Goal: Task Accomplishment & Management: Use online tool/utility

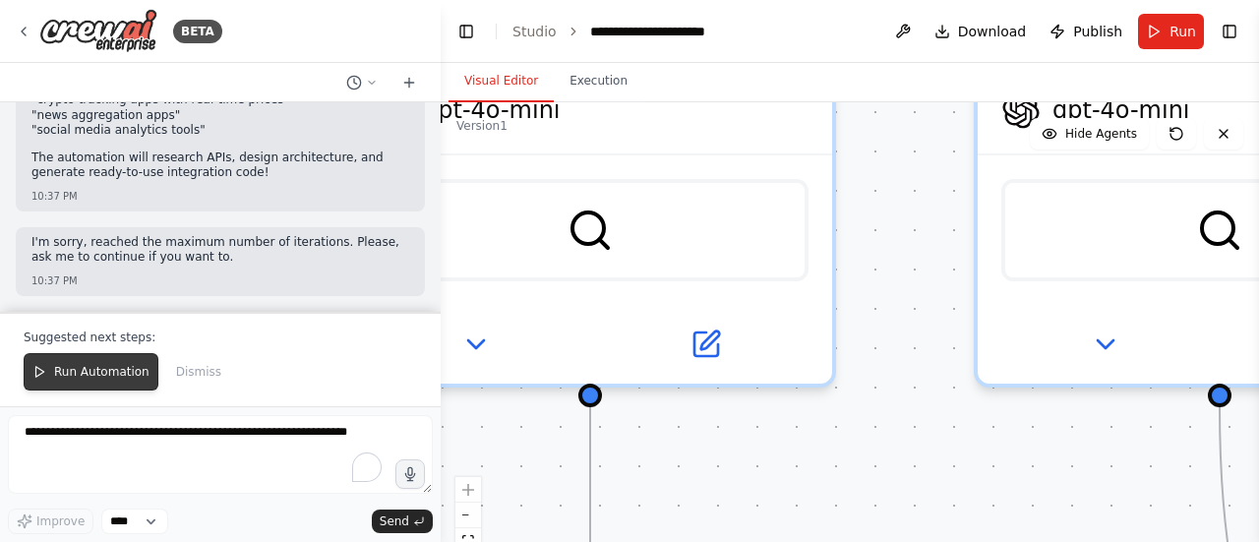
click at [86, 373] on span "Run Automation" at bounding box center [101, 372] width 95 height 16
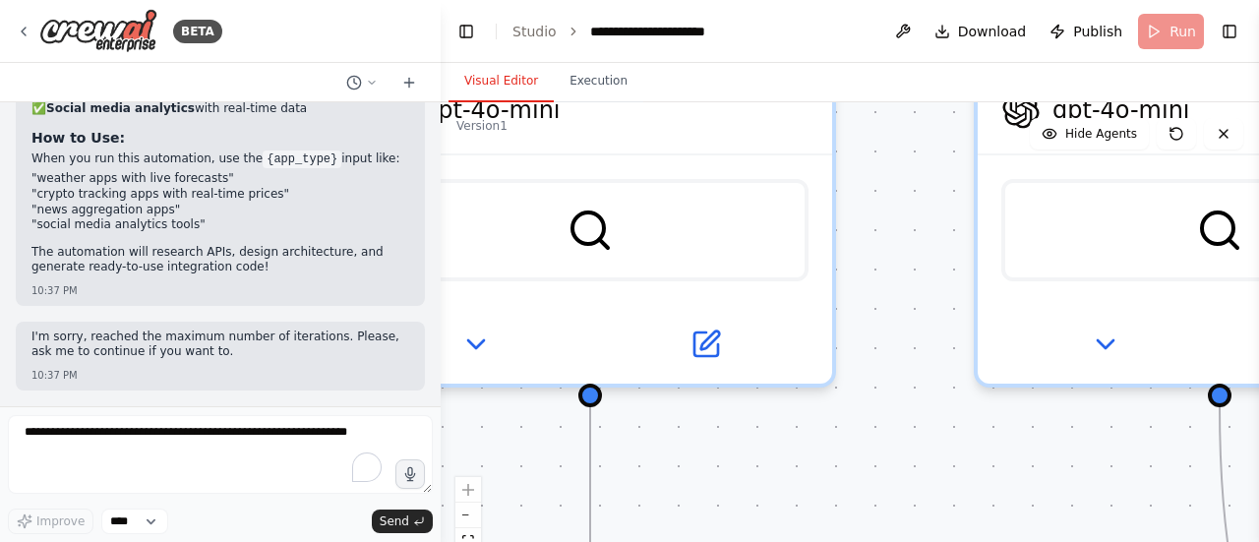
scroll to position [12382, 0]
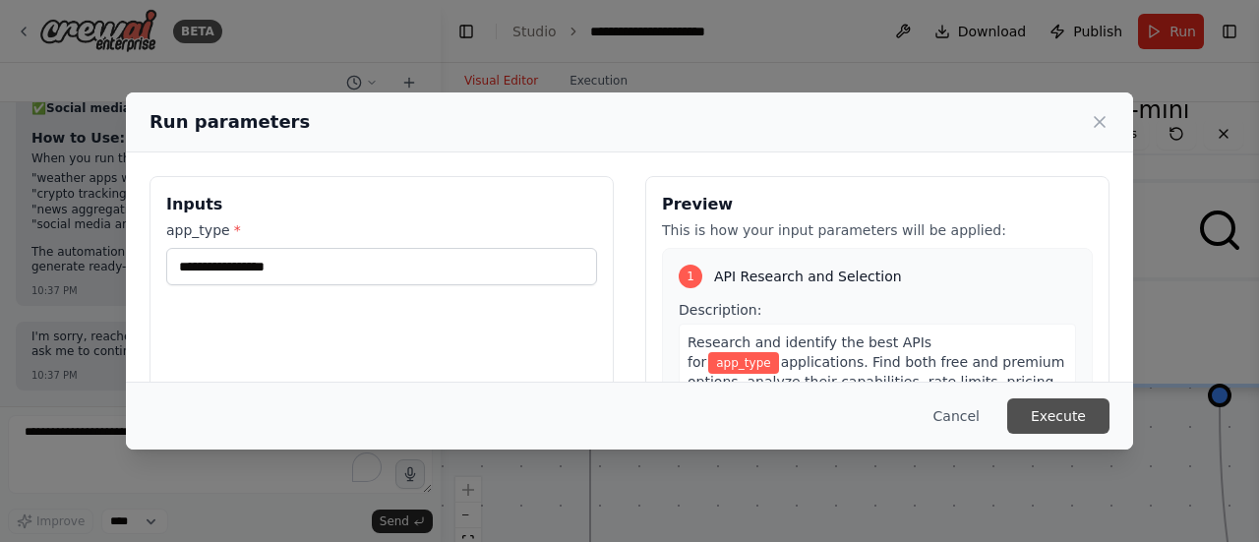
click at [1060, 415] on button "Execute" at bounding box center [1058, 415] width 102 height 35
click at [1085, 127] on div "Run parameters" at bounding box center [630, 122] width 960 height 28
click at [1100, 121] on icon at bounding box center [1100, 122] width 10 height 10
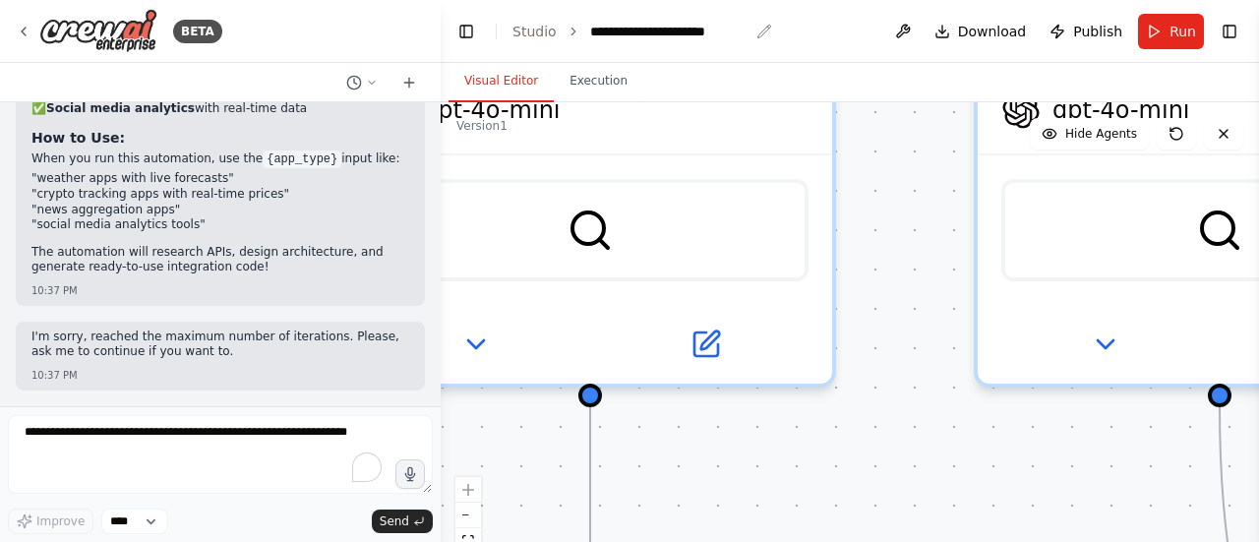
click at [618, 28] on div "**********" at bounding box center [669, 32] width 158 height 20
click at [592, 86] on button "Execution" at bounding box center [599, 81] width 90 height 41
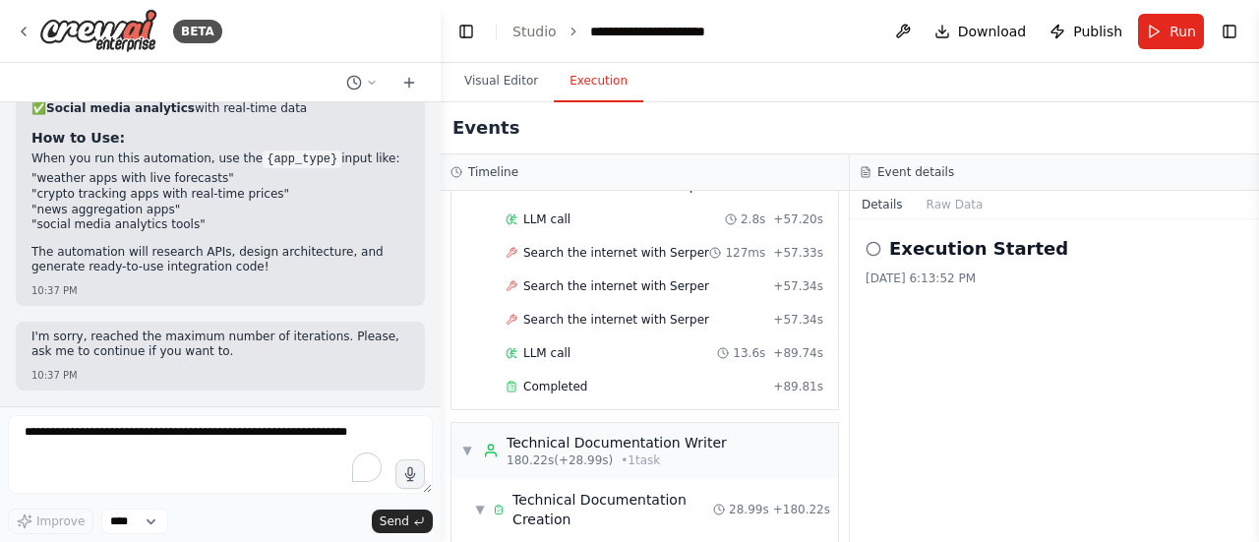
scroll to position [4809, 0]
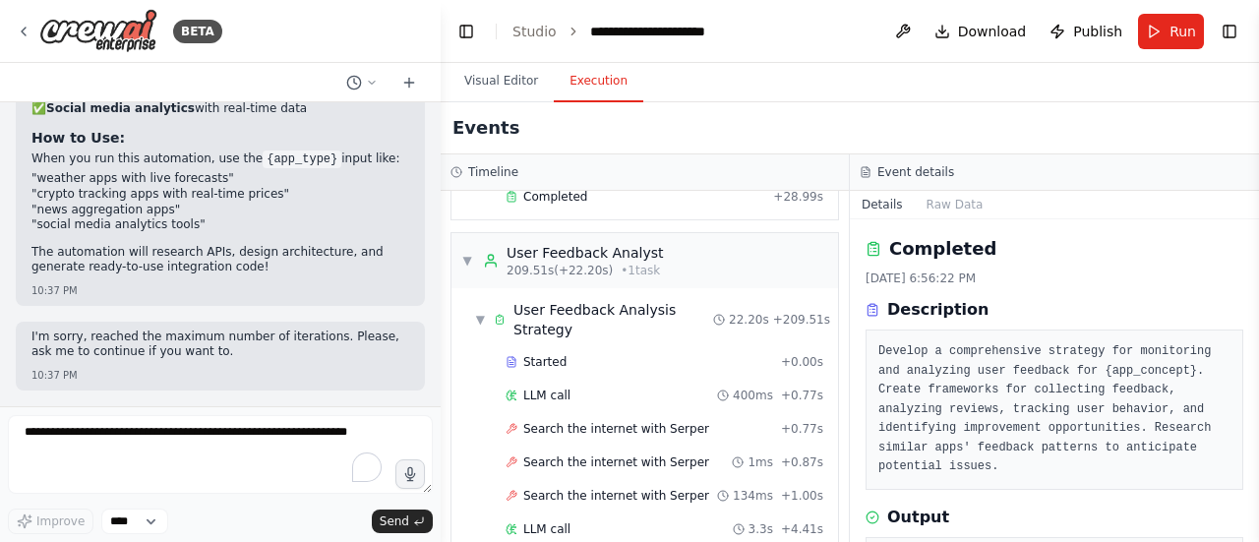
drag, startPoint x: 1255, startPoint y: 257, endPoint x: 1253, endPoint y: 291, distance: 34.5
click at [1253, 291] on button "Toggle Sidebar" at bounding box center [1259, 271] width 16 height 542
drag, startPoint x: 1251, startPoint y: 265, endPoint x: 1251, endPoint y: 299, distance: 34.4
click at [1251, 299] on button "Toggle Sidebar" at bounding box center [1259, 271] width 16 height 542
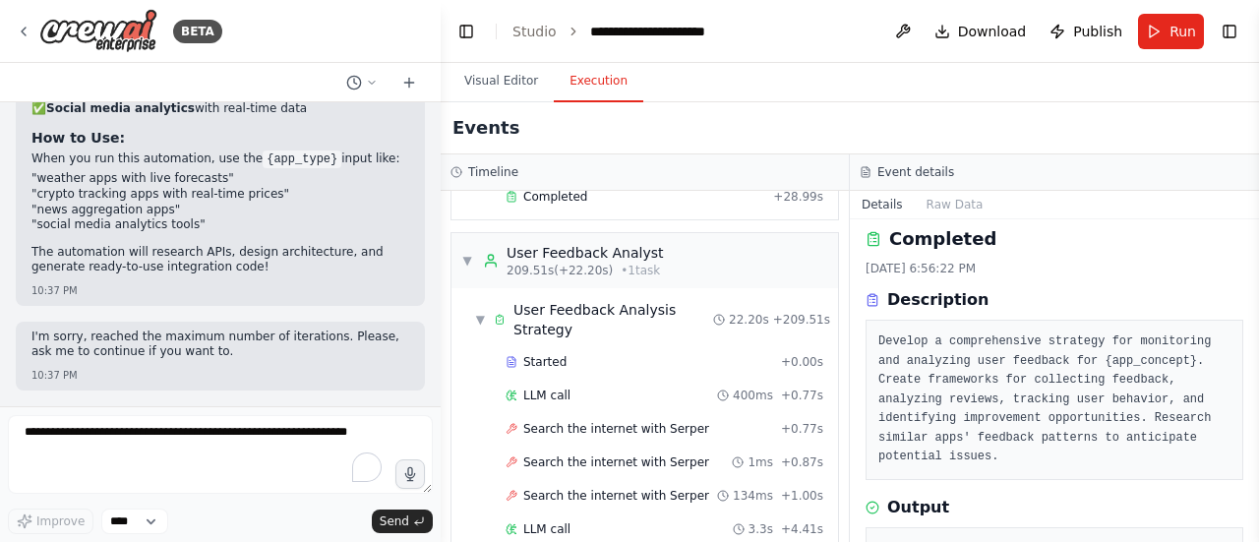
scroll to position [9, 0]
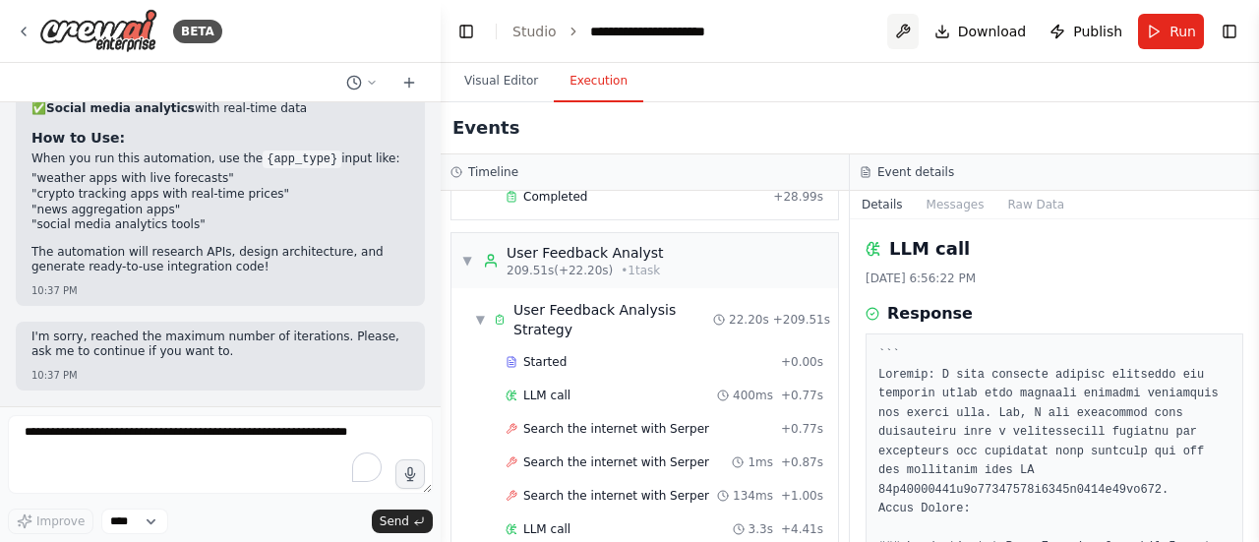
click at [913, 36] on button at bounding box center [902, 31] width 31 height 35
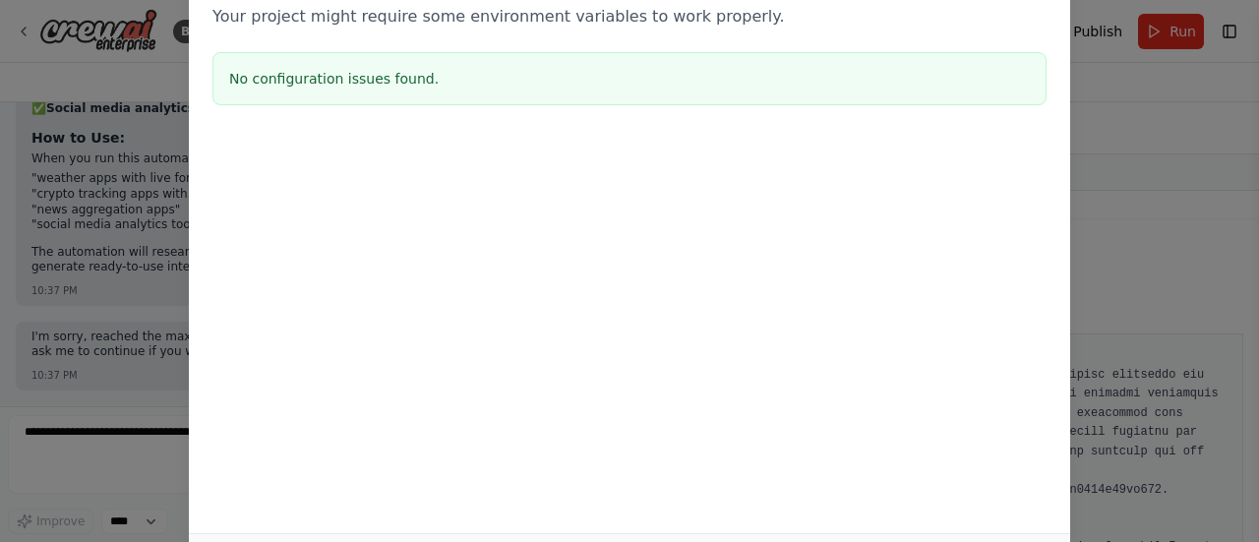
click at [1215, 190] on div "Environment configuration Your project might require some environment variables…" at bounding box center [629, 271] width 1259 height 542
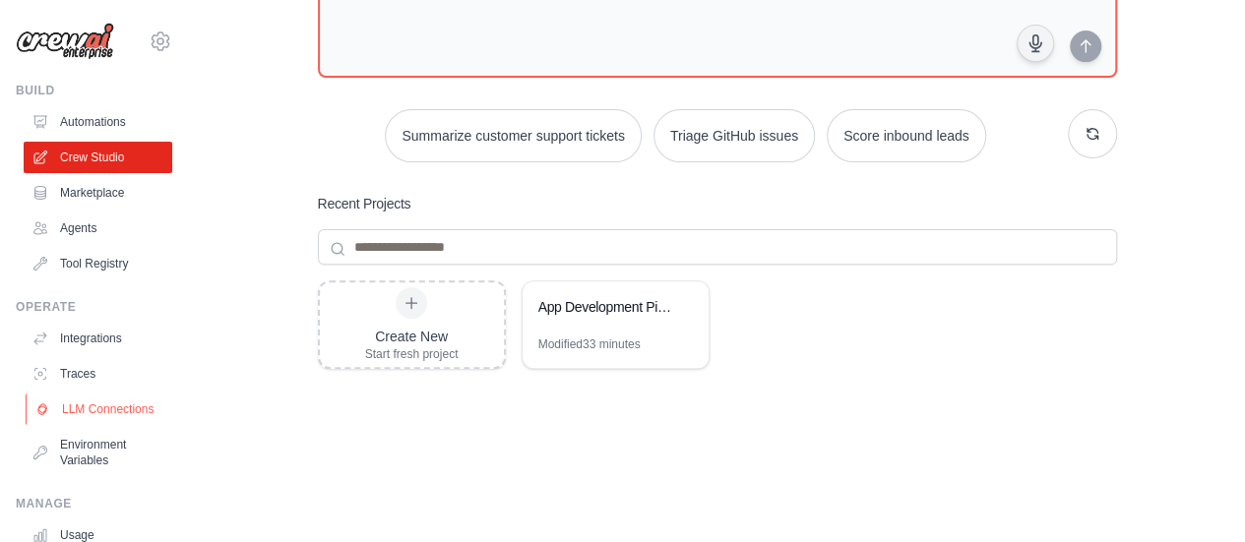
click at [85, 425] on link "LLM Connections" at bounding box center [100, 409] width 149 height 31
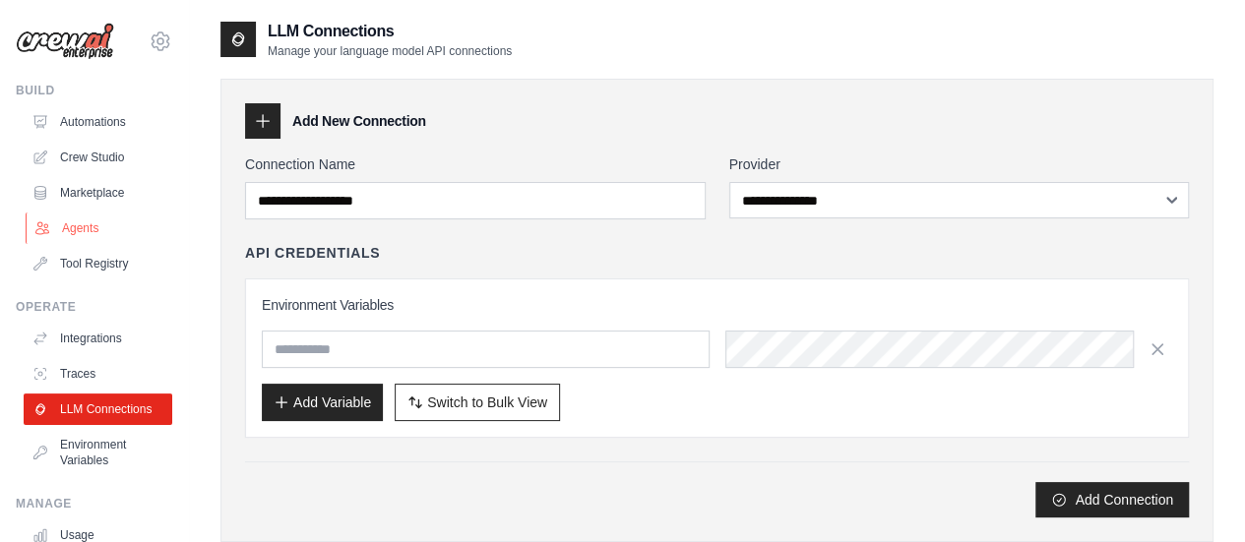
click at [86, 231] on link "Agents" at bounding box center [100, 228] width 149 height 31
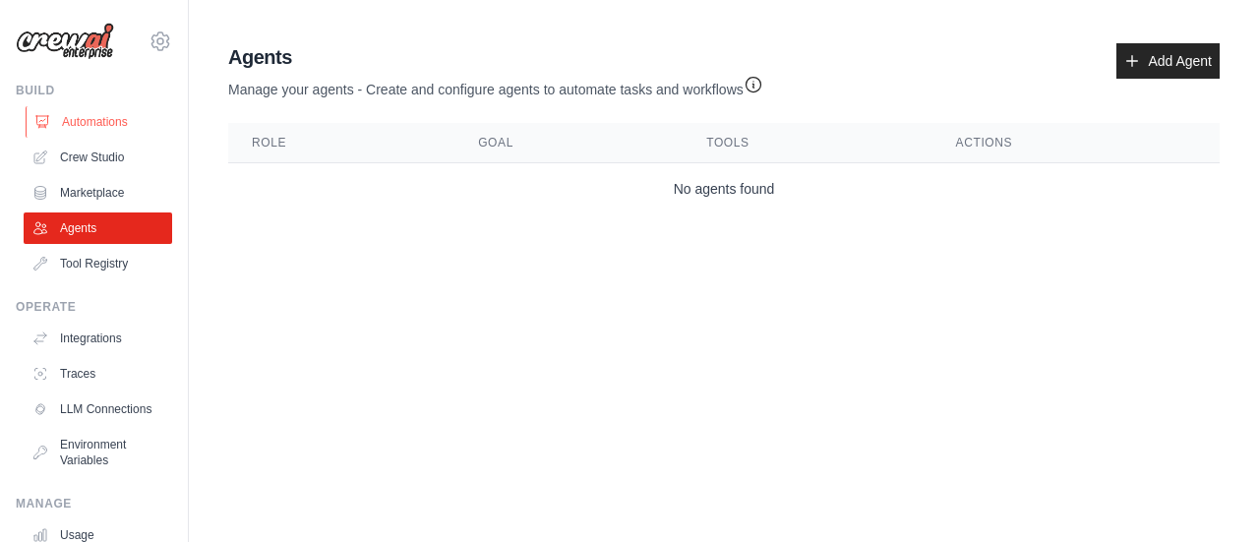
click at [100, 122] on link "Automations" at bounding box center [100, 121] width 149 height 31
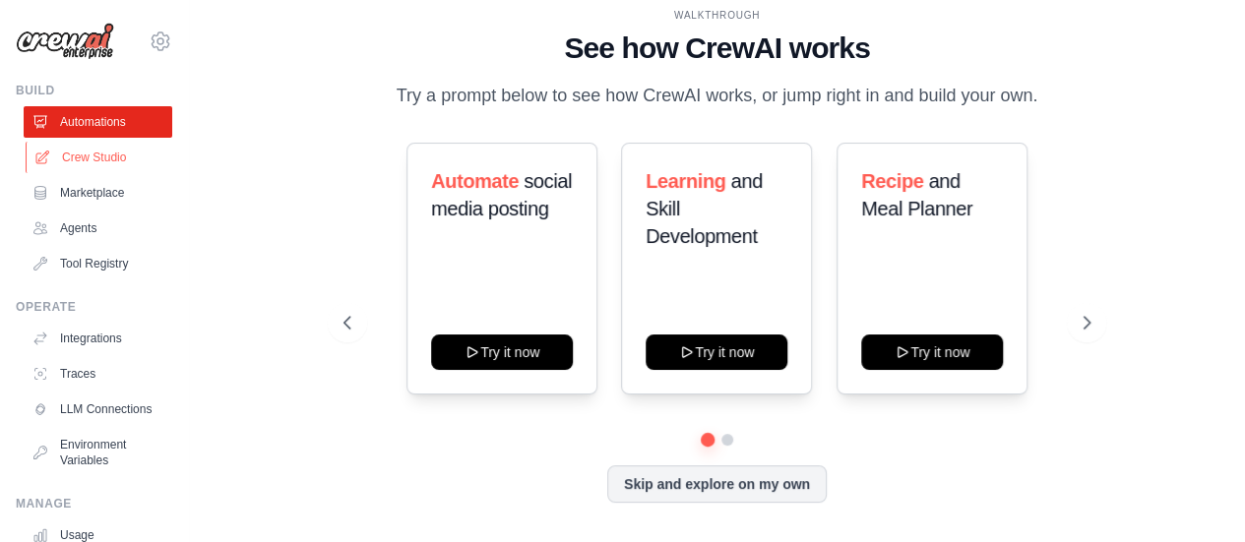
click at [100, 156] on link "Crew Studio" at bounding box center [100, 157] width 149 height 31
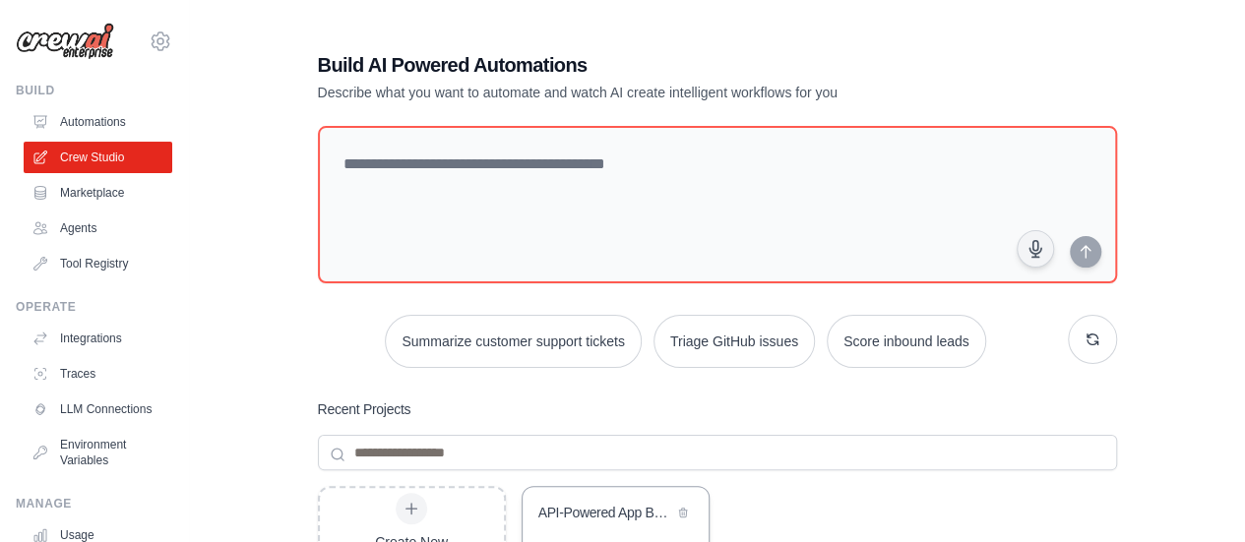
click at [575, 517] on div "API-Powered App Builder" at bounding box center [605, 513] width 135 height 20
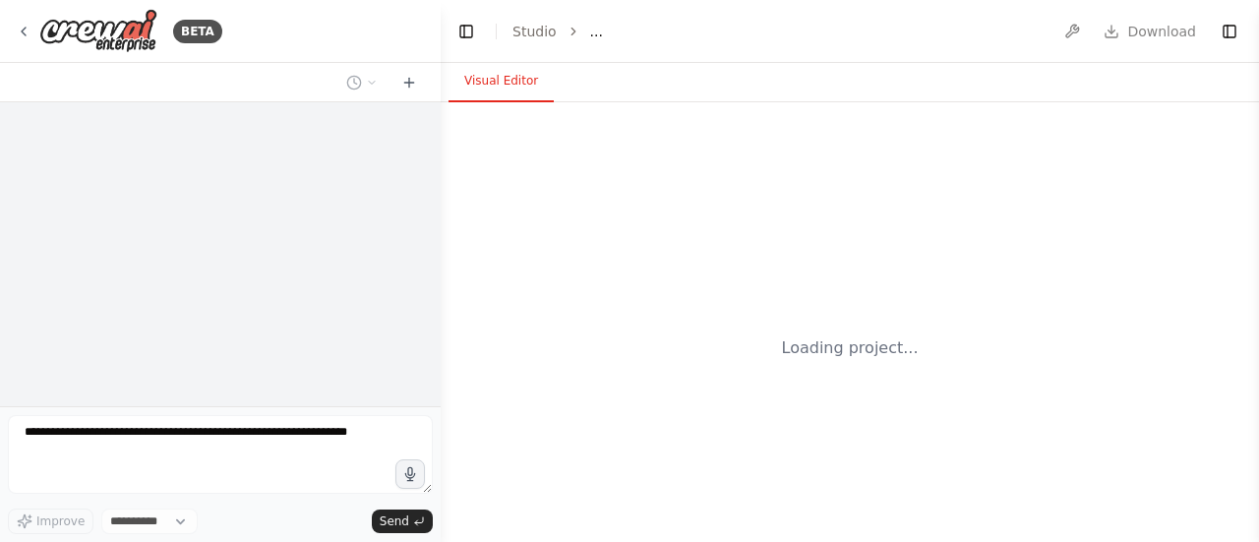
select select "****"
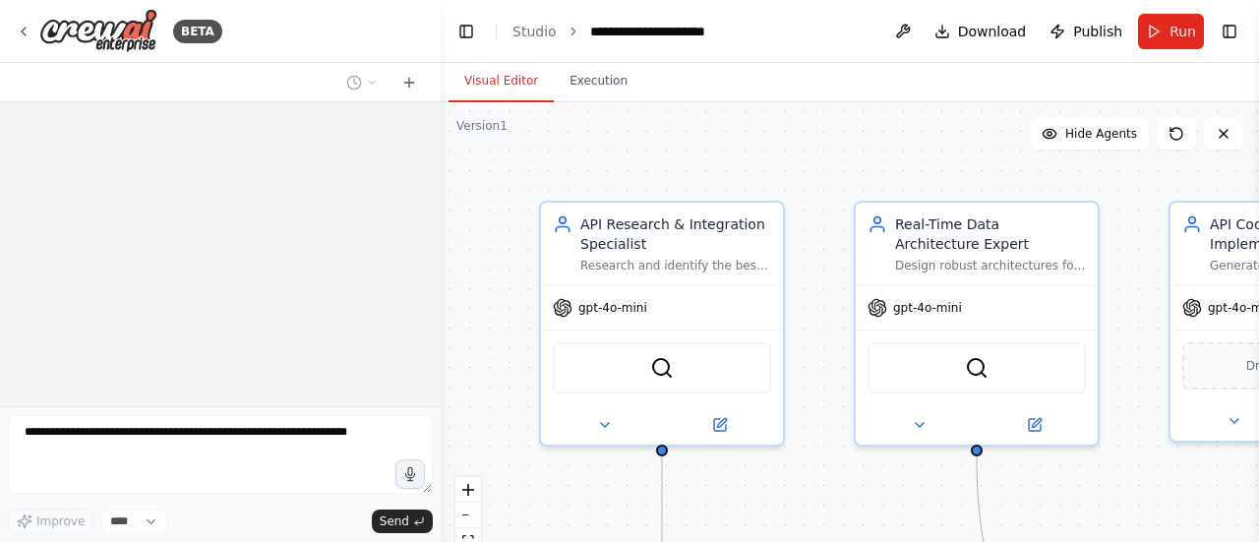
click at [508, 87] on button "Visual Editor" at bounding box center [501, 81] width 105 height 41
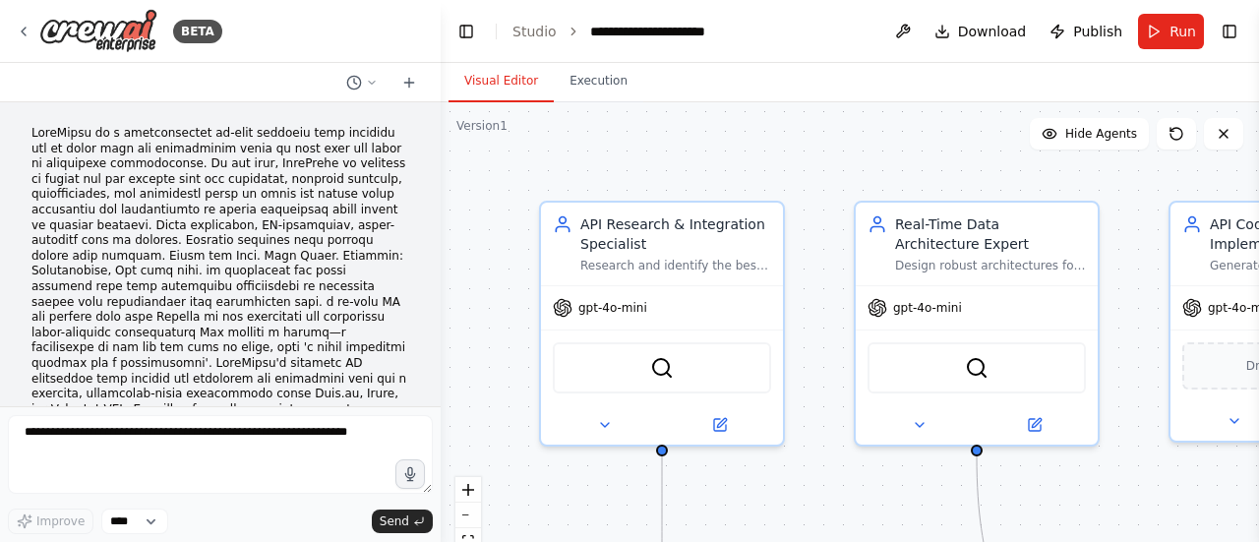
scroll to position [12382, 0]
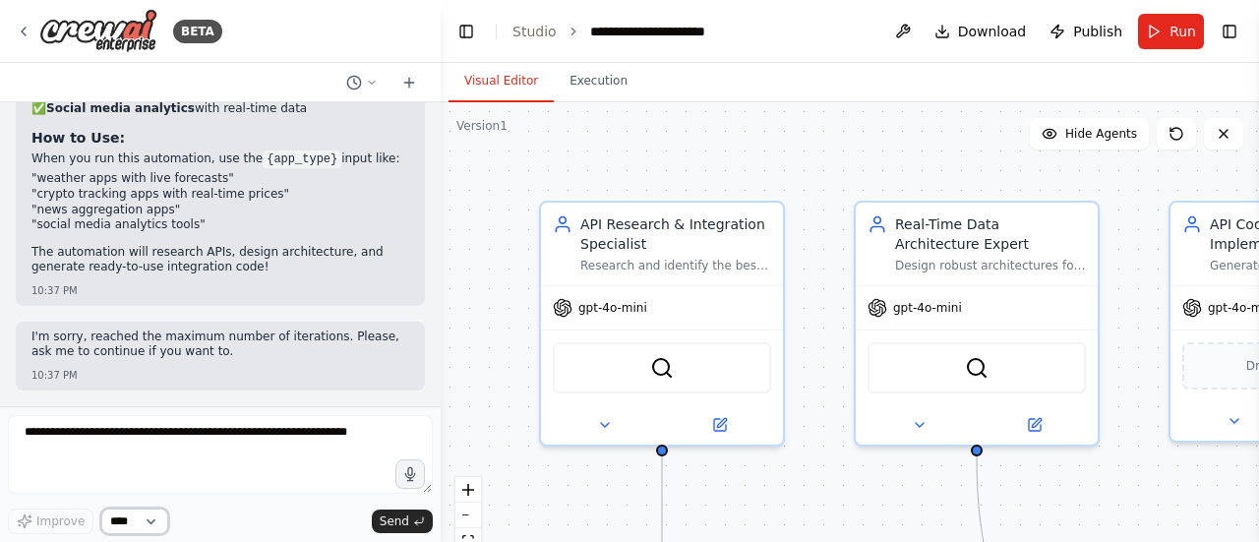
click at [150, 520] on select "****" at bounding box center [134, 522] width 67 height 26
click at [503, 174] on div ".deletable-edge-delete-btn { width: 20px; height: 20px; border: 0px solid #ffff…" at bounding box center [850, 348] width 819 height 492
click at [528, 29] on link "Studio" at bounding box center [535, 32] width 44 height 16
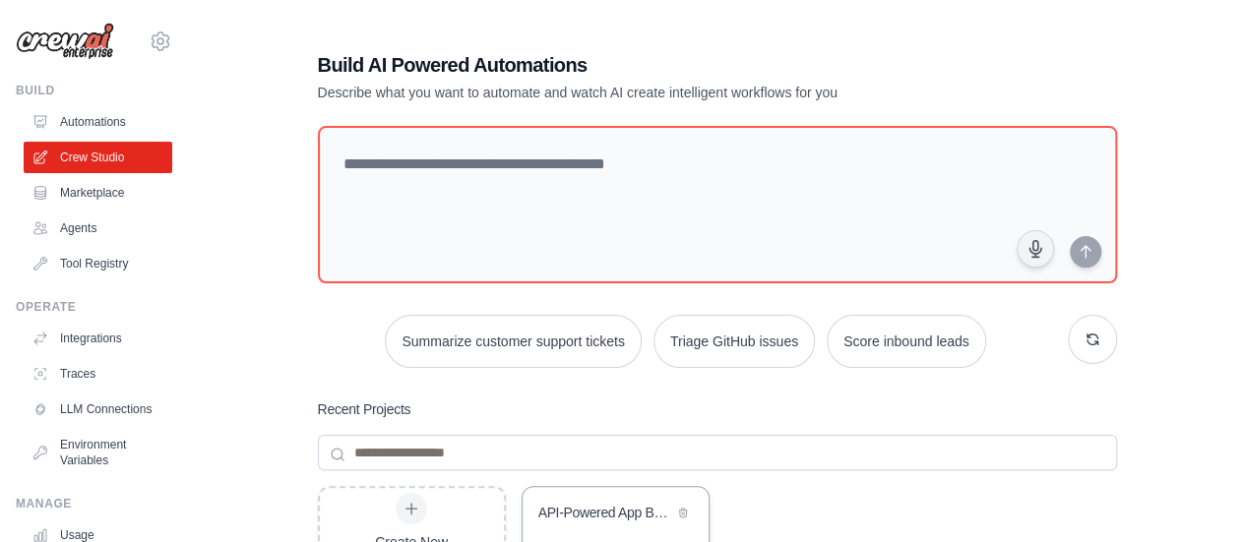
click at [567, 497] on div "API-Powered App Builder" at bounding box center [615, 514] width 186 height 55
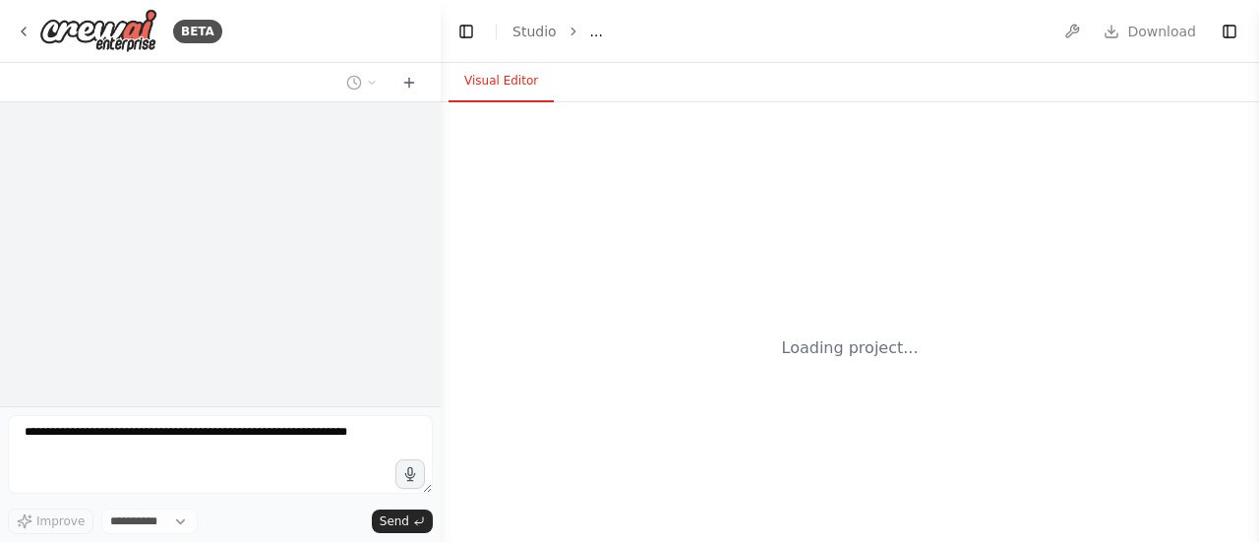
select select "****"
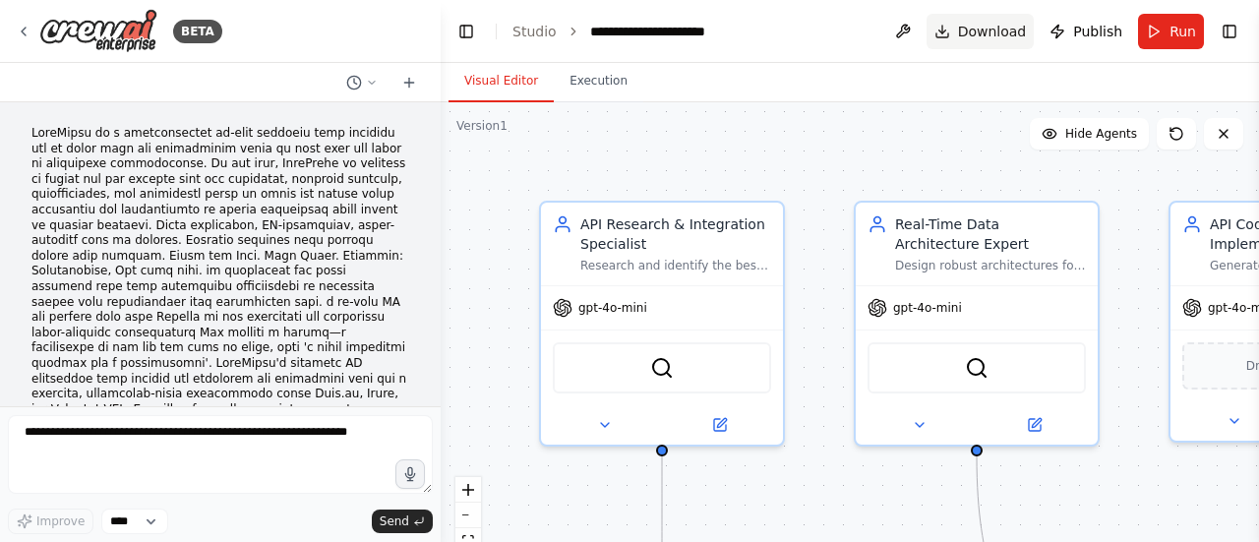
scroll to position [12382, 0]
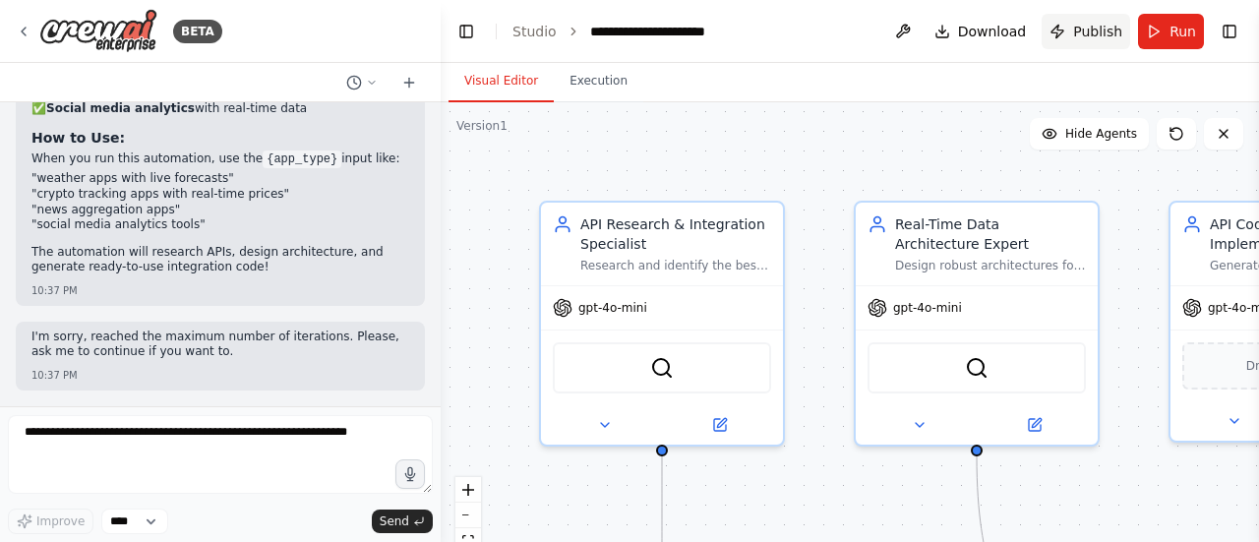
click at [1077, 40] on button "Publish" at bounding box center [1086, 31] width 89 height 35
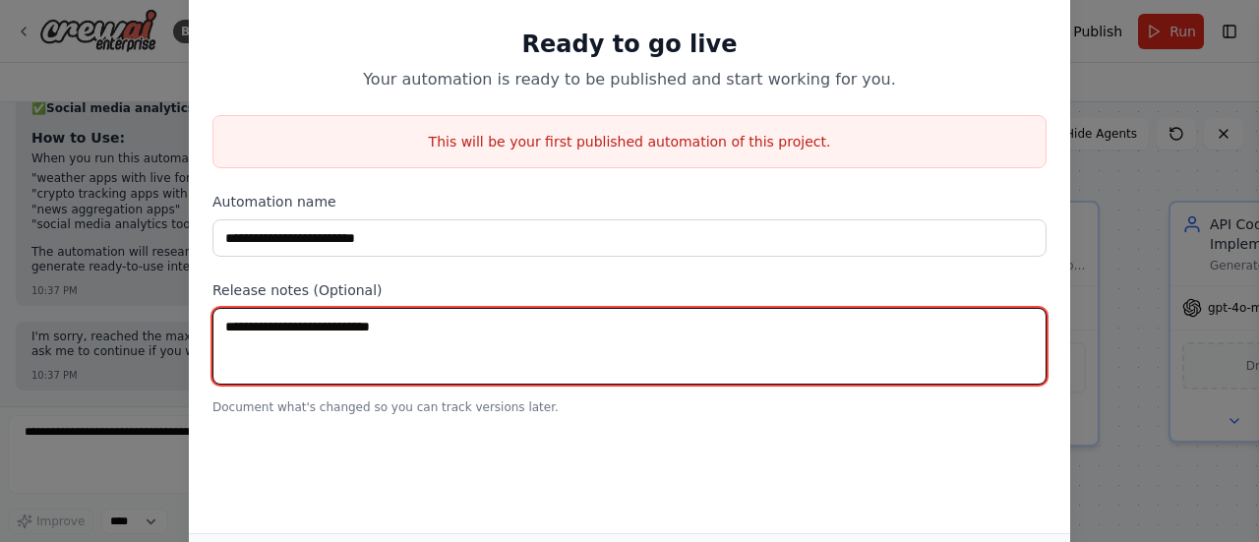
click at [588, 337] on textarea at bounding box center [630, 346] width 834 height 77
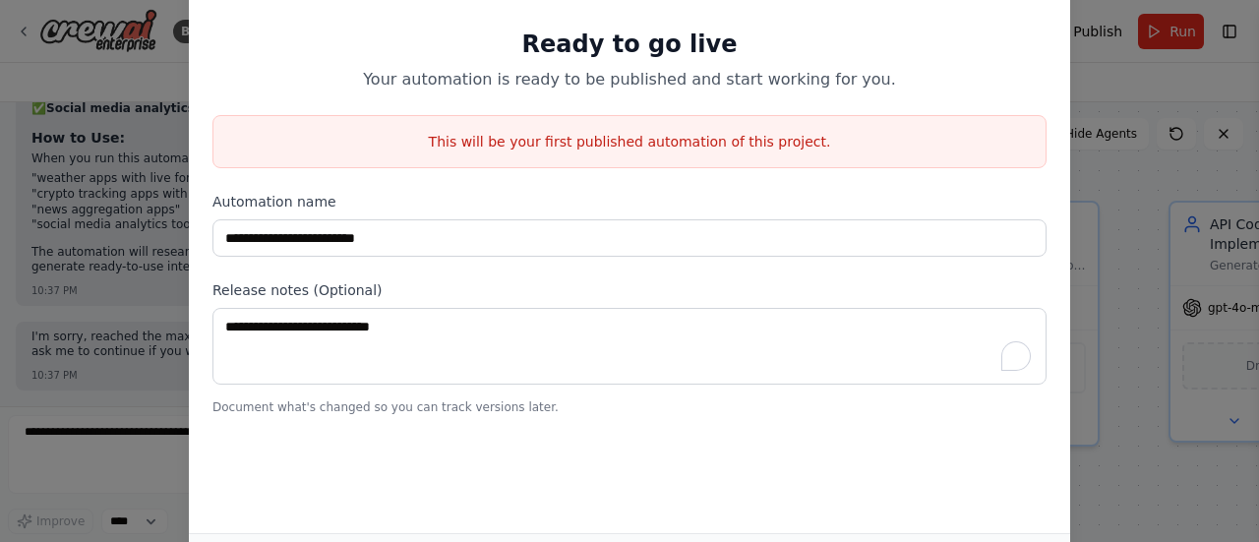
click at [721, 479] on div "**********" at bounding box center [630, 237] width 882 height 591
click at [905, 267] on div "**********" at bounding box center [630, 190] width 882 height 497
click at [838, 466] on div "**********" at bounding box center [630, 237] width 882 height 591
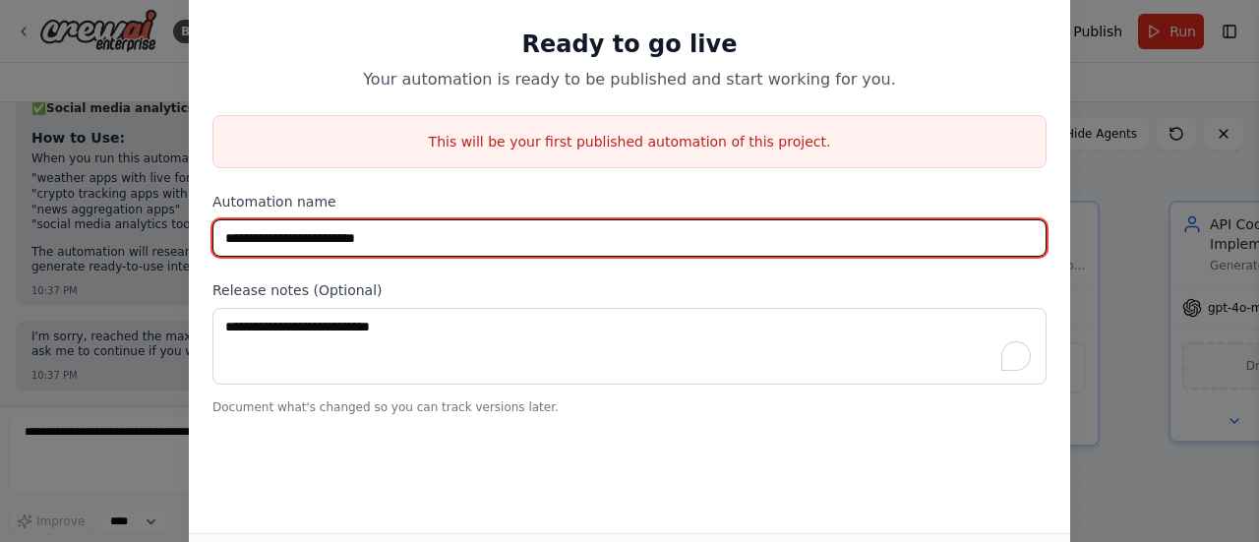
click at [677, 219] on input "**********" at bounding box center [630, 237] width 834 height 37
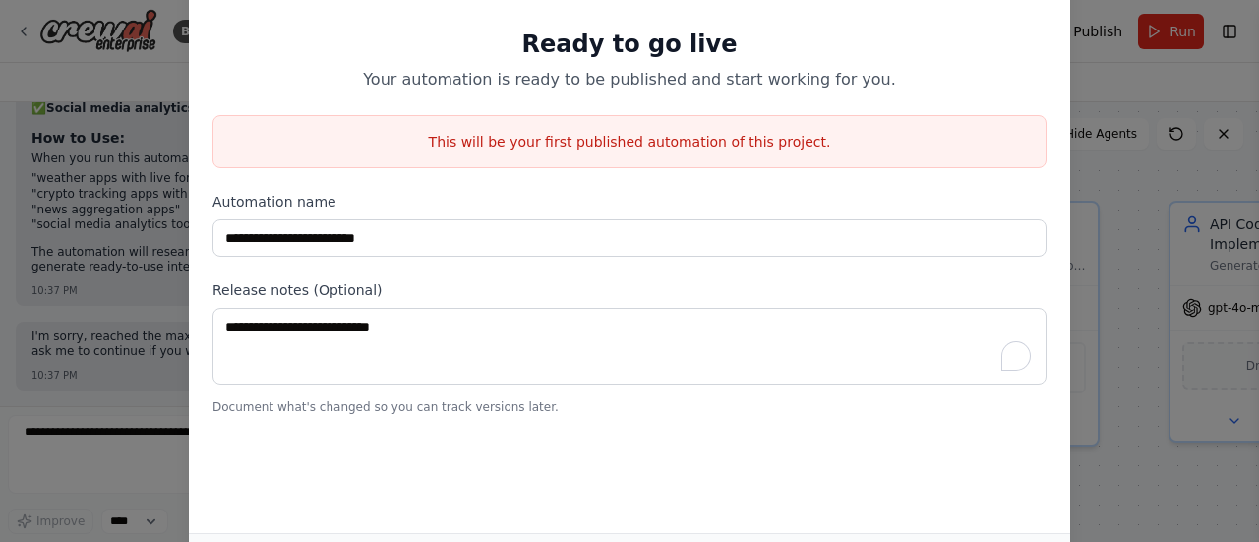
click at [644, 160] on div "This will be your first published automation of this project." at bounding box center [630, 141] width 834 height 53
click at [646, 136] on p "This will be your first published automation of this project." at bounding box center [629, 142] width 832 height 20
click at [303, 408] on p "Document what's changed so you can track versions later." at bounding box center [630, 407] width 834 height 16
click at [241, 499] on div "**********" at bounding box center [630, 237] width 882 height 591
click at [1111, 196] on div "**********" at bounding box center [629, 271] width 1259 height 542
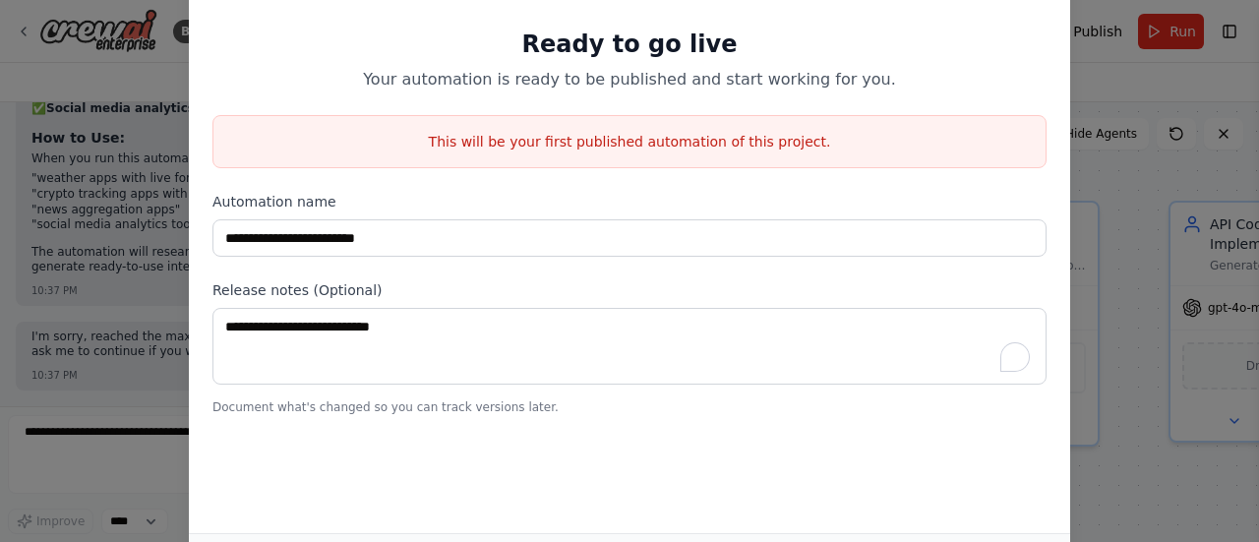
scroll to position [12151, 0]
click at [1114, 84] on div "**********" at bounding box center [629, 271] width 1259 height 542
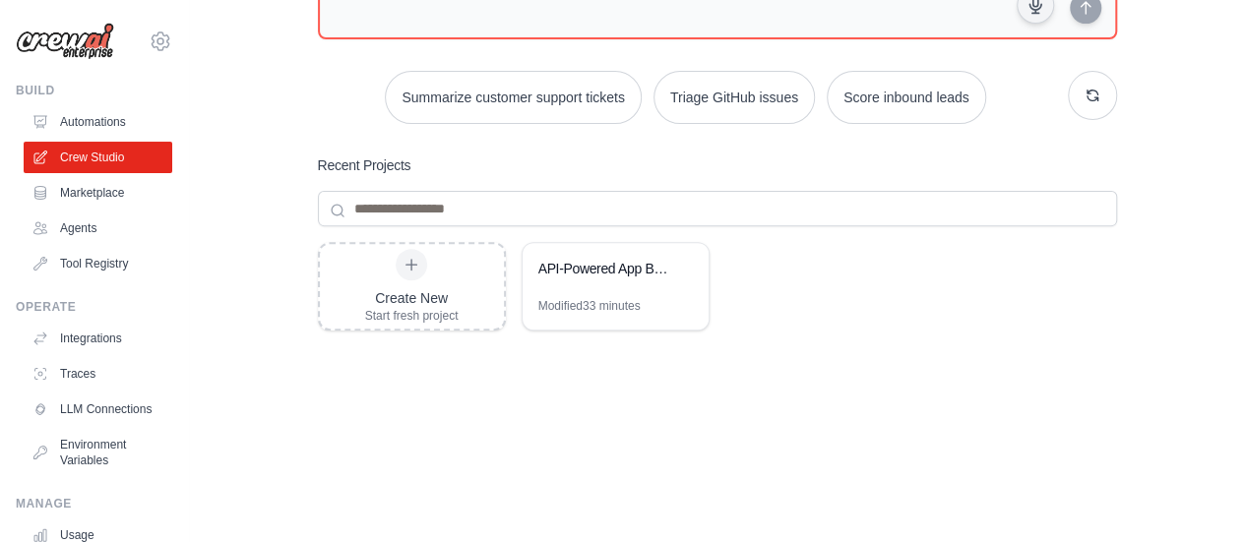
scroll to position [234, 0]
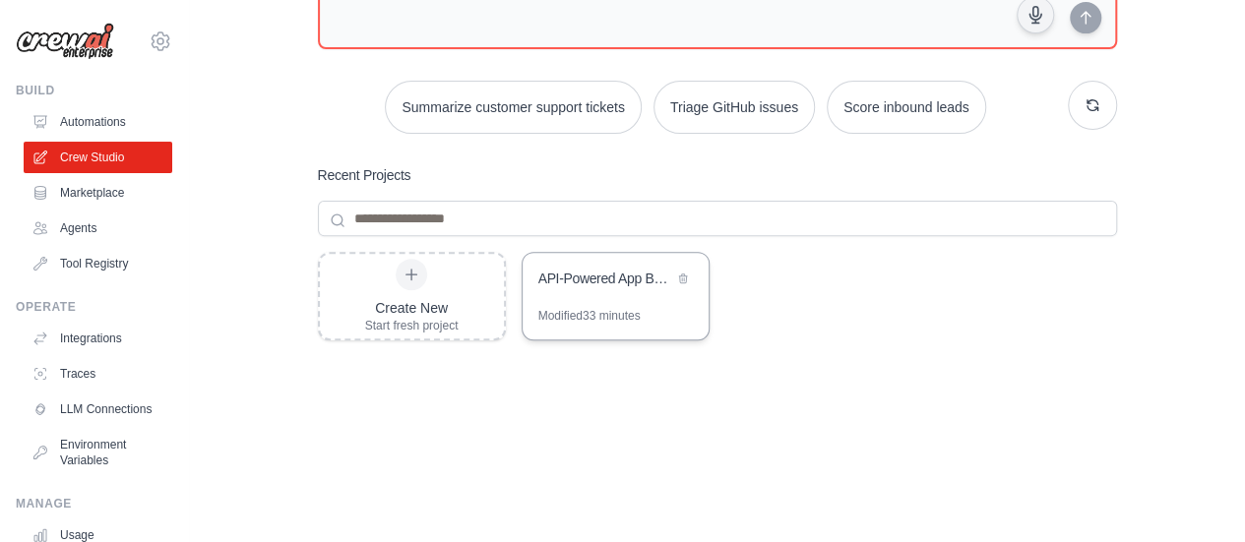
click at [594, 308] on div "Modified 33 minutes" at bounding box center [589, 316] width 102 height 16
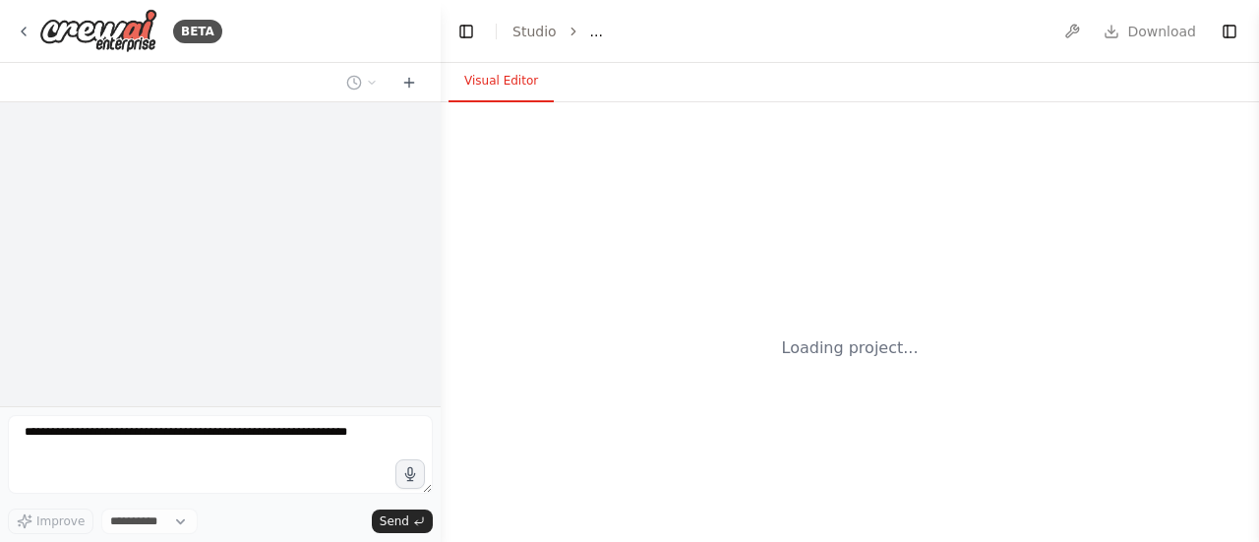
select select "****"
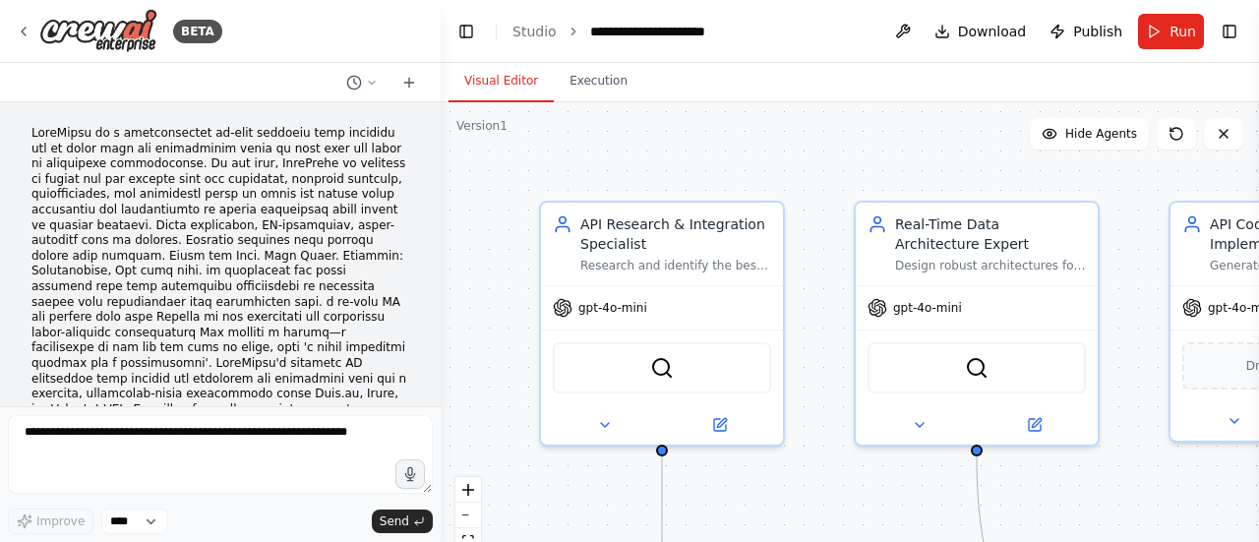
scroll to position [12382, 0]
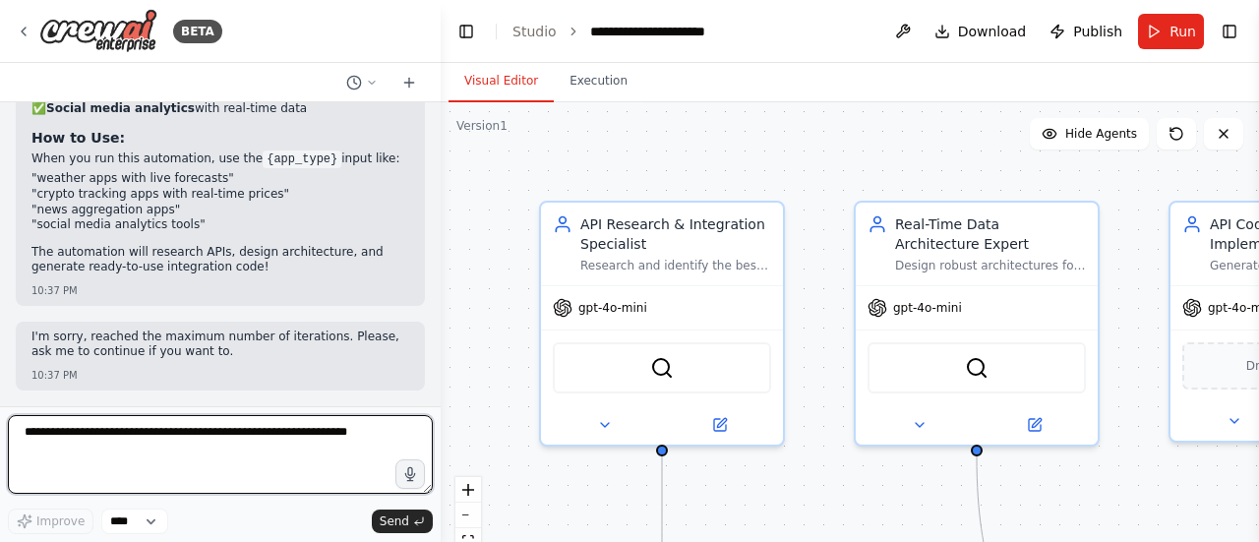
click at [77, 442] on textarea at bounding box center [220, 454] width 425 height 79
type textarea "*******"
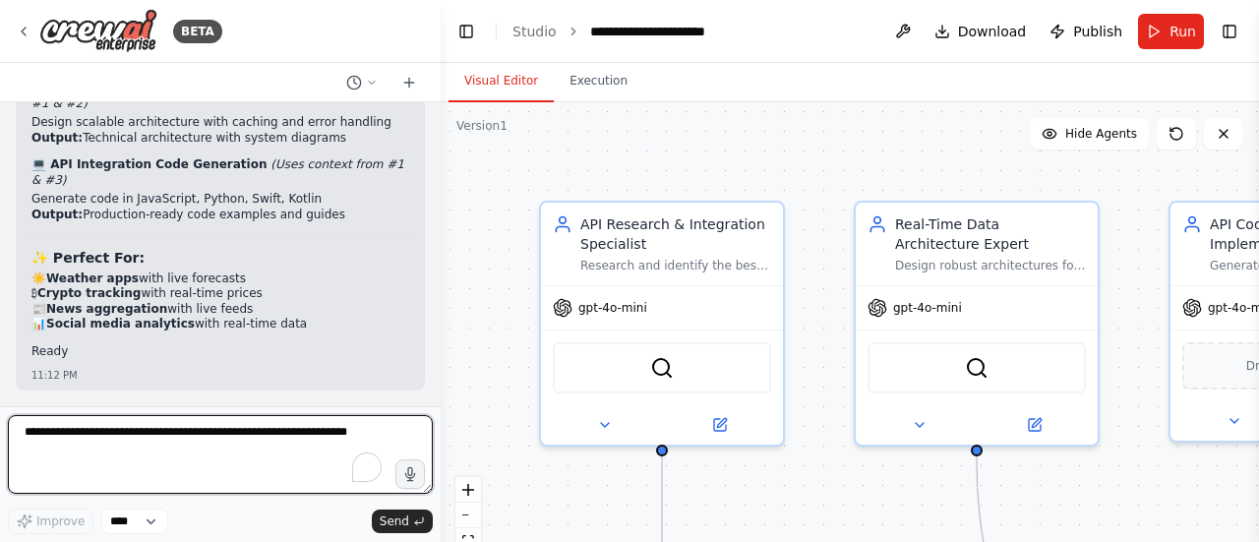
scroll to position [13393, 0]
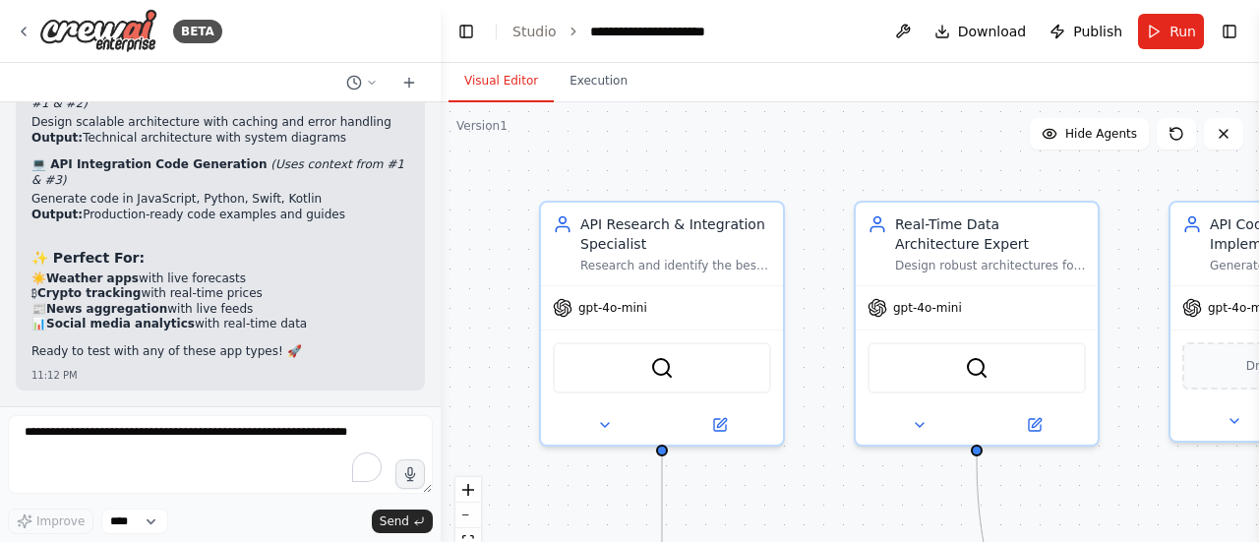
drag, startPoint x: 55, startPoint y: 280, endPoint x: 279, endPoint y: 332, distance: 230.1
click at [279, 332] on ul "☀️ Weather apps with live forecasts ₿ Crypto tracking with real-time prices 📰 N…" at bounding box center [220, 302] width 378 height 61
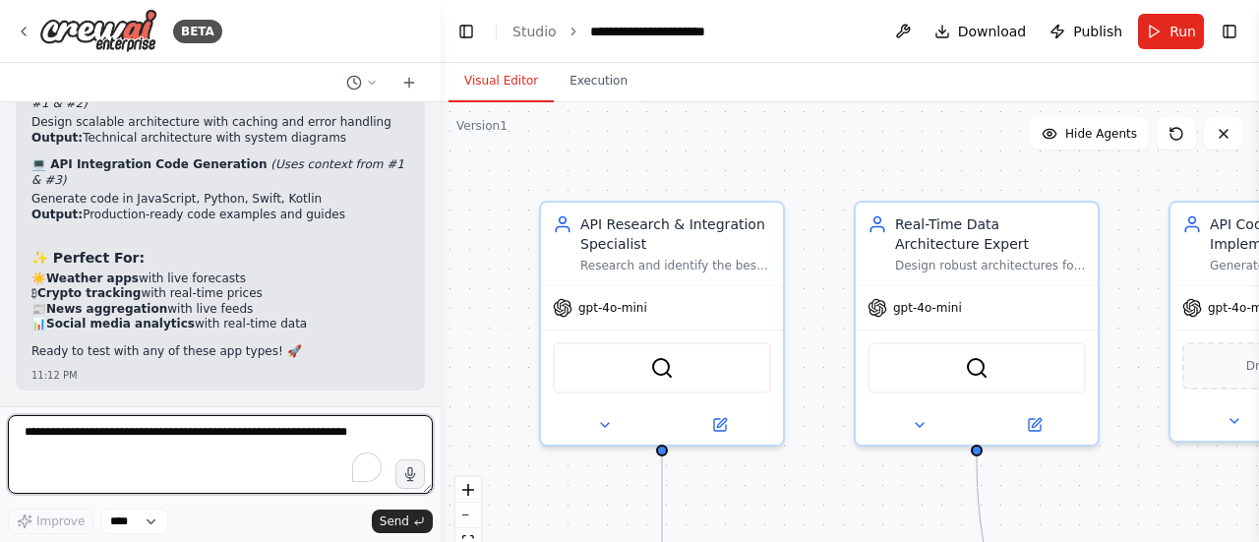
click at [128, 435] on textarea "To enrich screen reader interactions, please activate Accessibility in Grammarl…" at bounding box center [220, 454] width 425 height 79
type textarea "***"
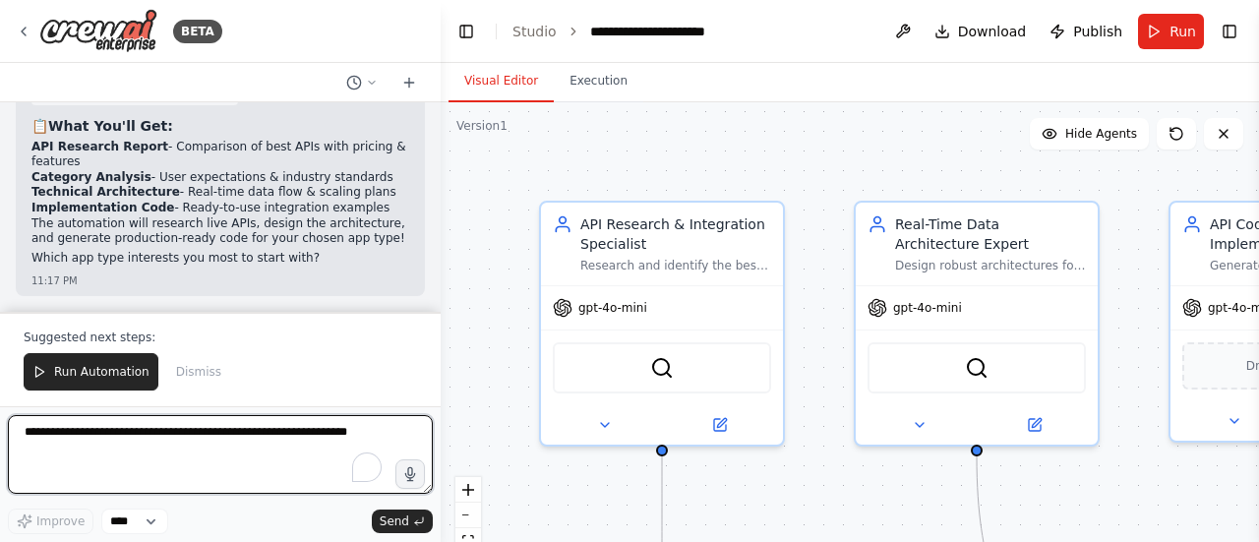
scroll to position [13844, 0]
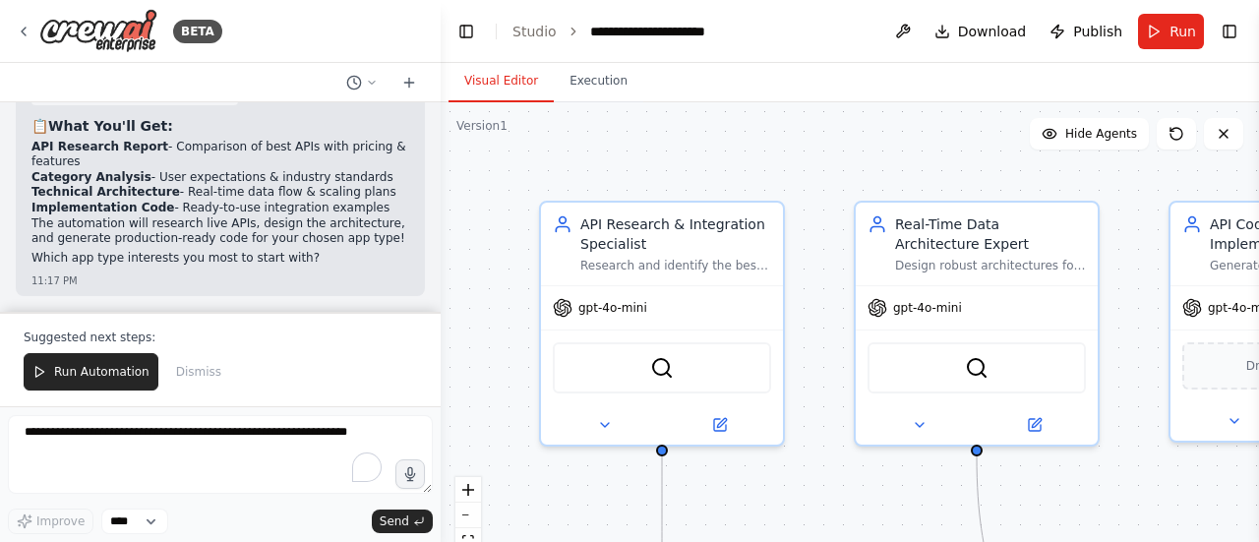
click at [44, 58] on code "weather apps with live forecasts" at bounding box center [148, 49] width 234 height 18
drag, startPoint x: 35, startPoint y: 233, endPoint x: 313, endPoint y: 233, distance: 277.4
click at [313, 73] on li "crypto tracking apps with real-time prices" at bounding box center [220, 65] width 378 height 16
copy code "crypto tracking apps with real-time prices"
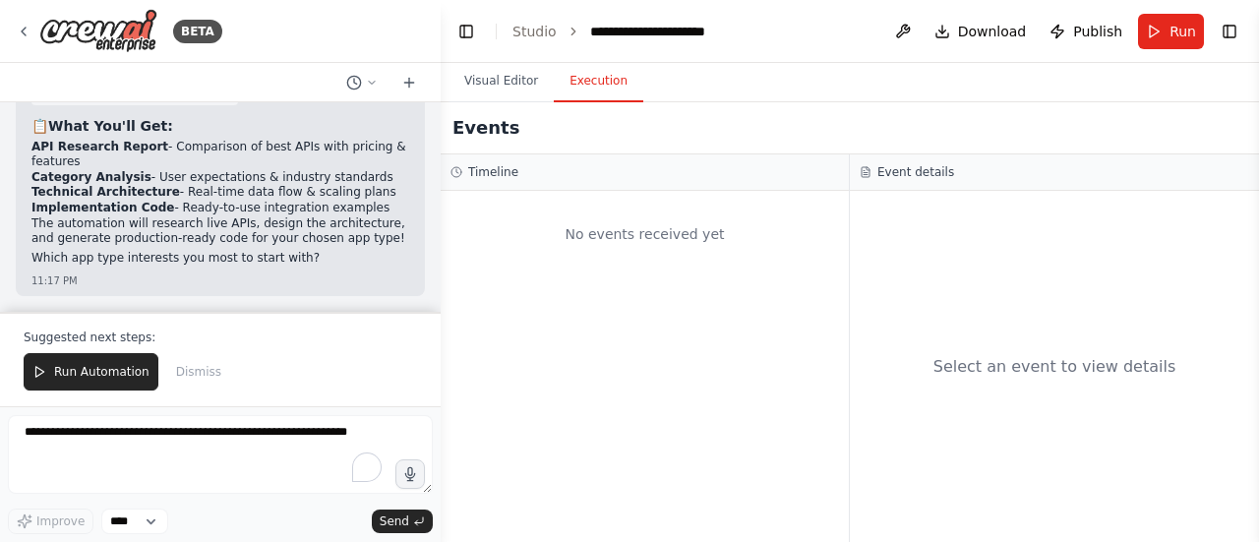
click at [602, 88] on button "Execution" at bounding box center [599, 81] width 90 height 41
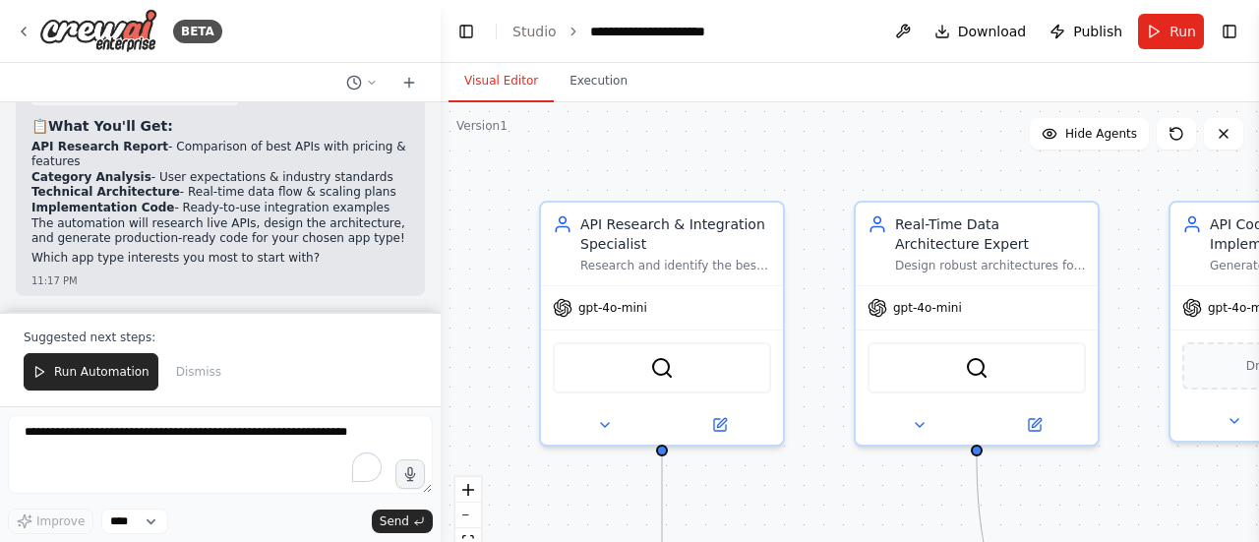
click at [493, 76] on button "Visual Editor" at bounding box center [501, 81] width 105 height 41
click at [1230, 30] on button "Toggle Right Sidebar" at bounding box center [1230, 32] width 28 height 28
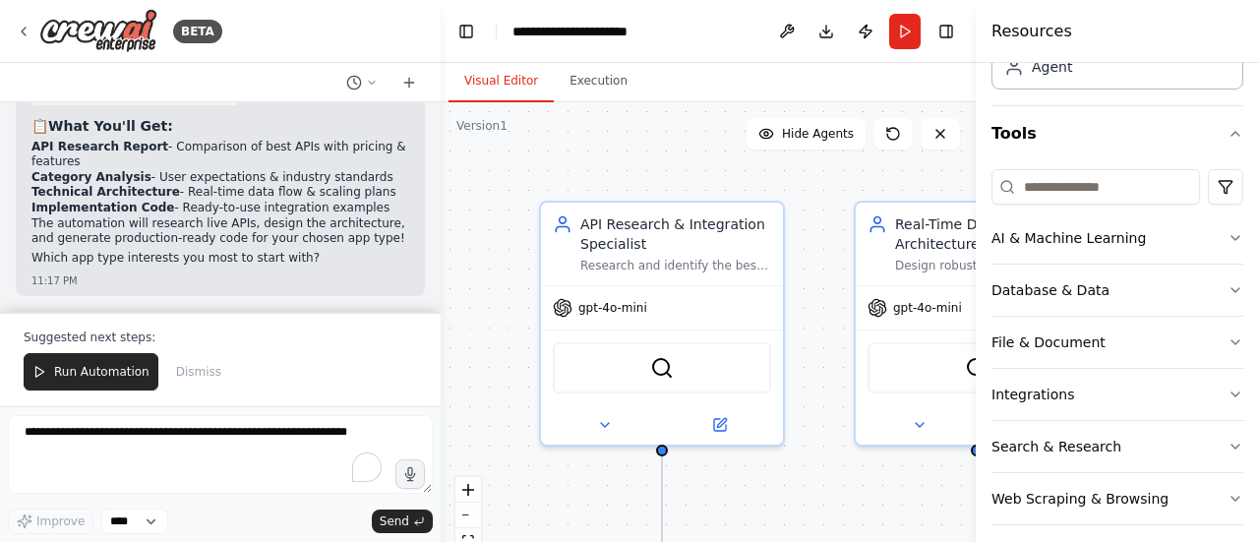
scroll to position [153, 0]
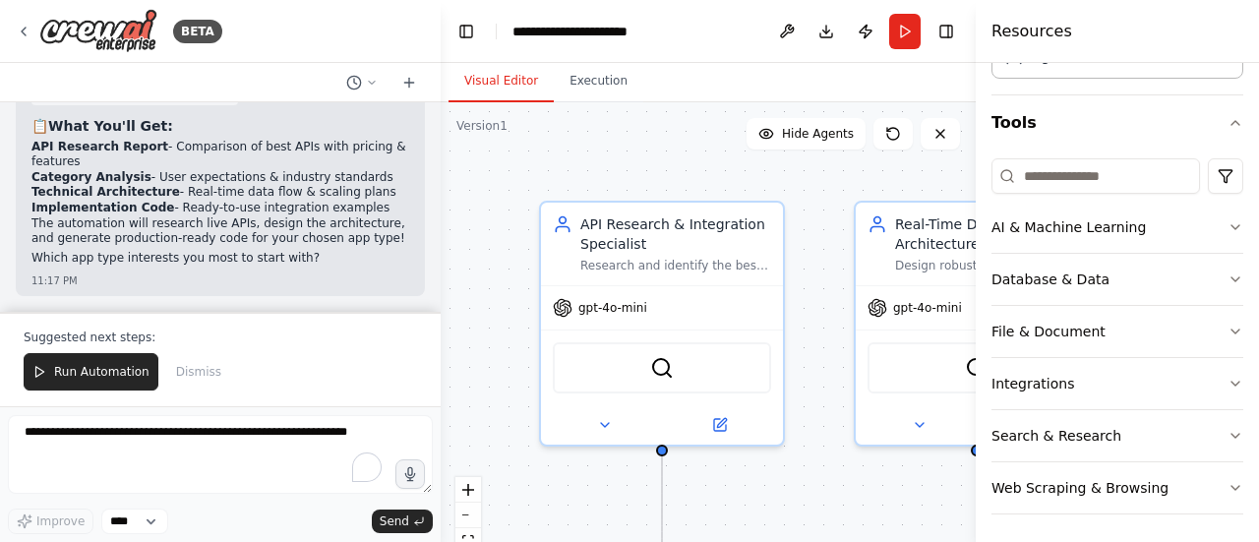
click at [1229, 483] on div "Crew Task Agent Tools AI & Machine Learning Database & Data File & Document Int…" at bounding box center [1117, 302] width 283 height 479
click at [1228, 483] on icon "button" at bounding box center [1236, 488] width 16 height 16
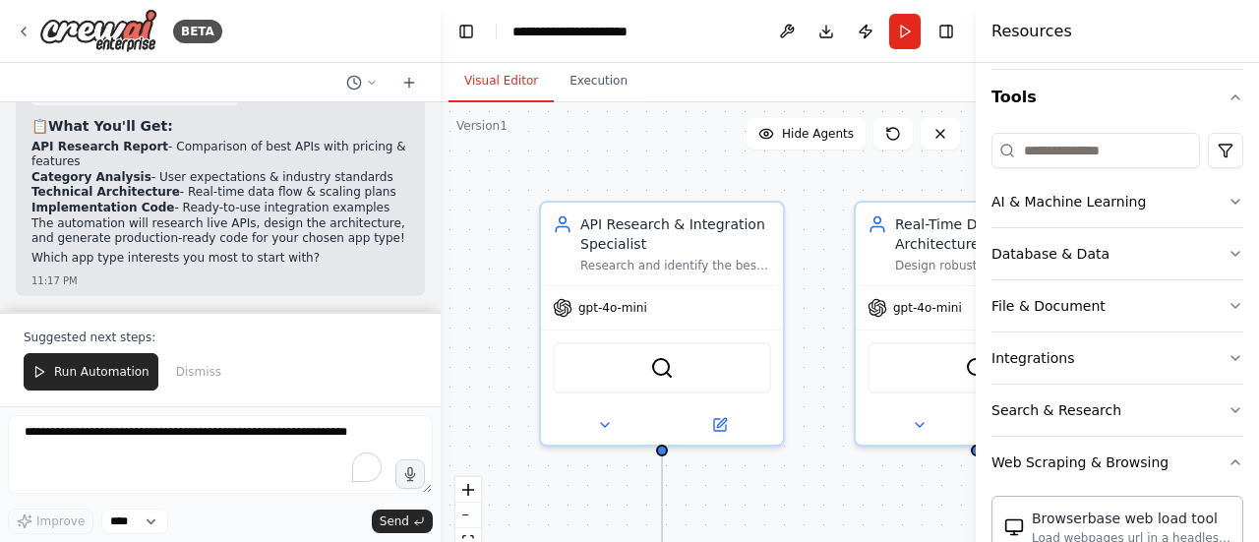
scroll to position [0, 0]
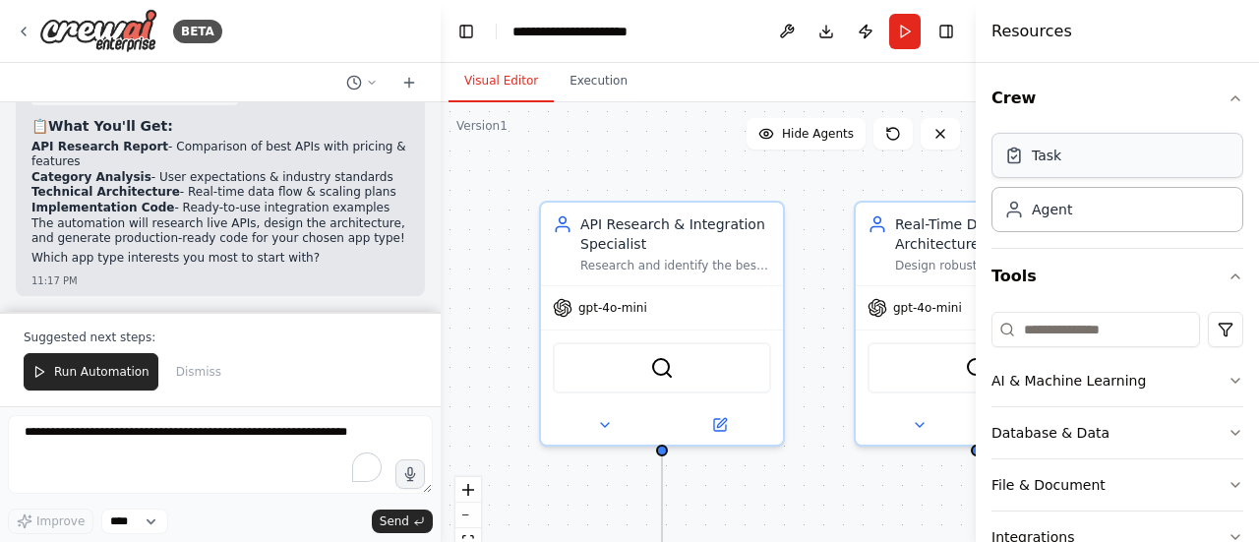
click at [1055, 176] on div "Task" at bounding box center [1118, 155] width 252 height 45
click at [1052, 166] on div "Task" at bounding box center [1118, 155] width 252 height 45
click at [1055, 212] on div "Agent" at bounding box center [1052, 209] width 40 height 20
click at [1168, 335] on input at bounding box center [1096, 329] width 209 height 35
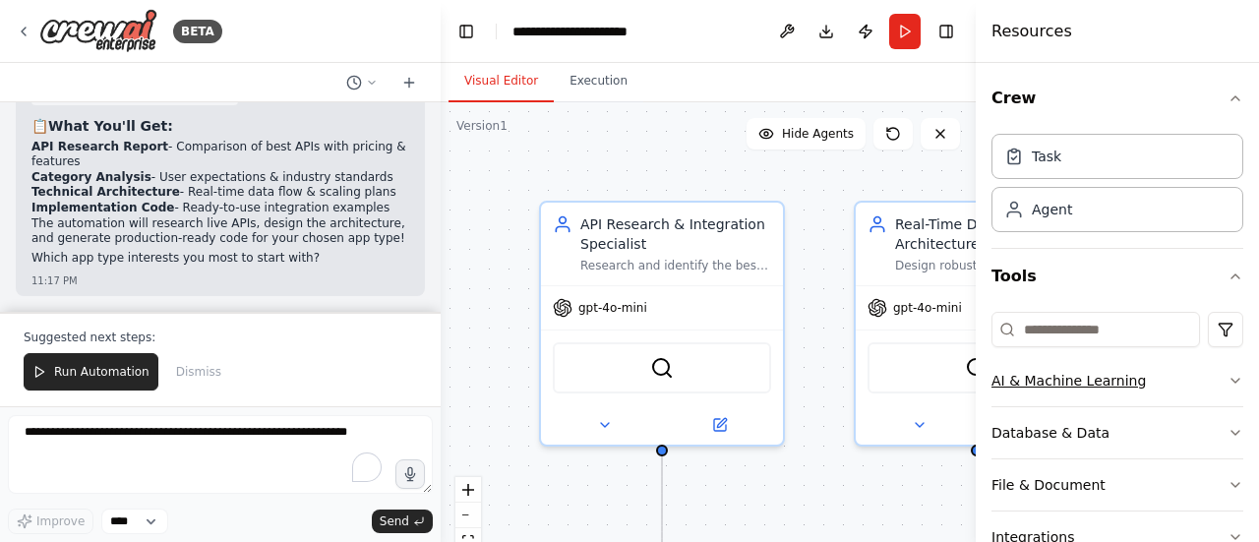
click at [1127, 385] on div "AI & Machine Learning" at bounding box center [1069, 381] width 154 height 20
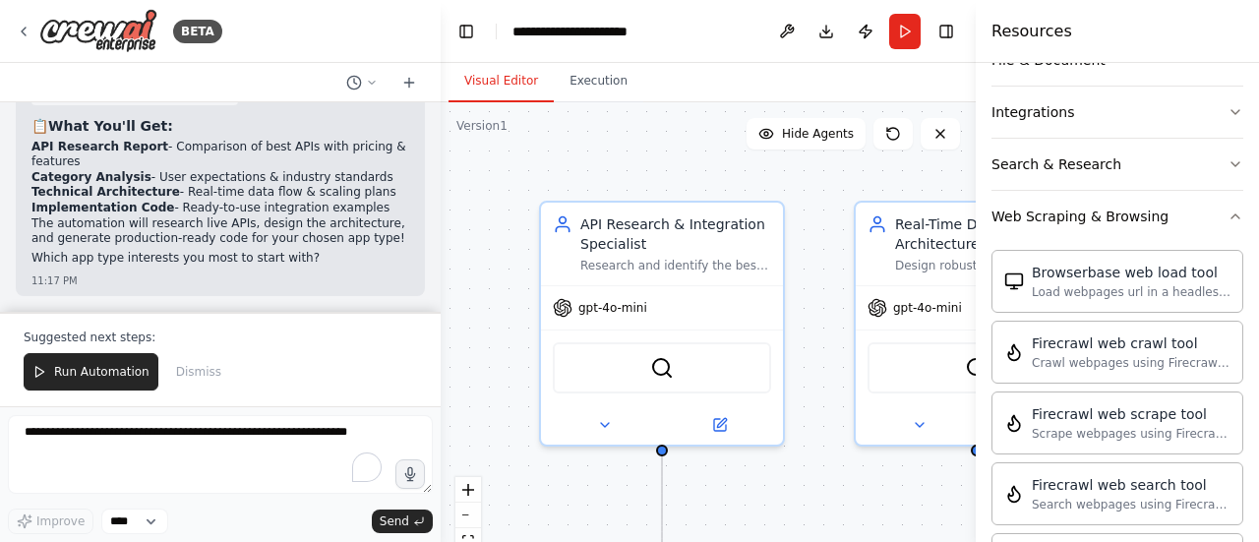
scroll to position [744, 0]
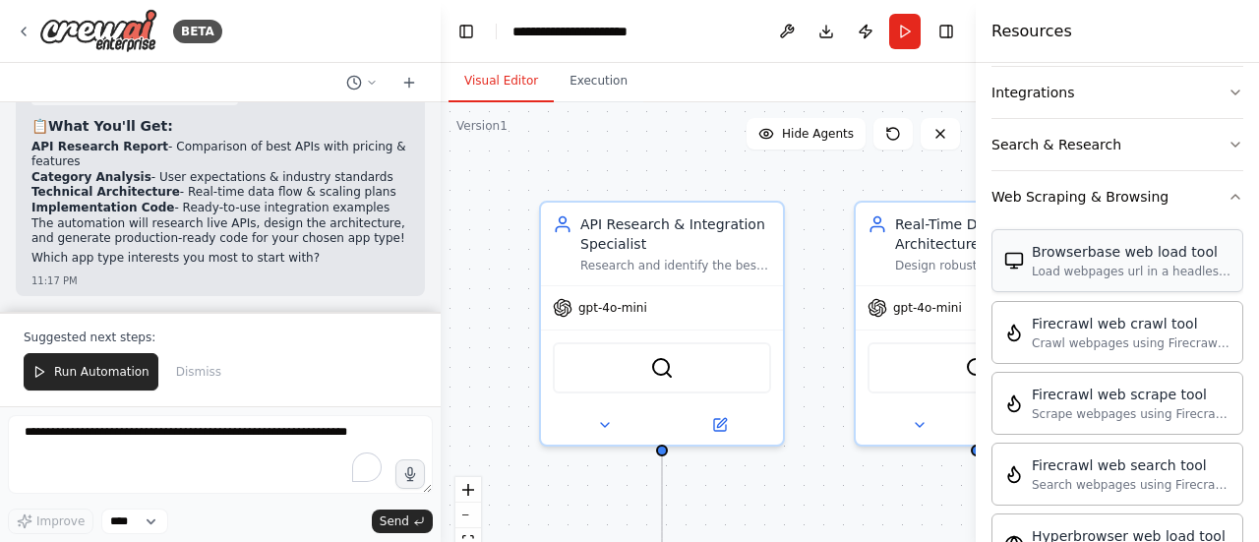
click at [1132, 243] on div "Browserbase web load tool" at bounding box center [1131, 252] width 199 height 20
click at [1133, 267] on div "Load webpages url in a headless browser using Browserbase and return the conten…" at bounding box center [1131, 272] width 199 height 16
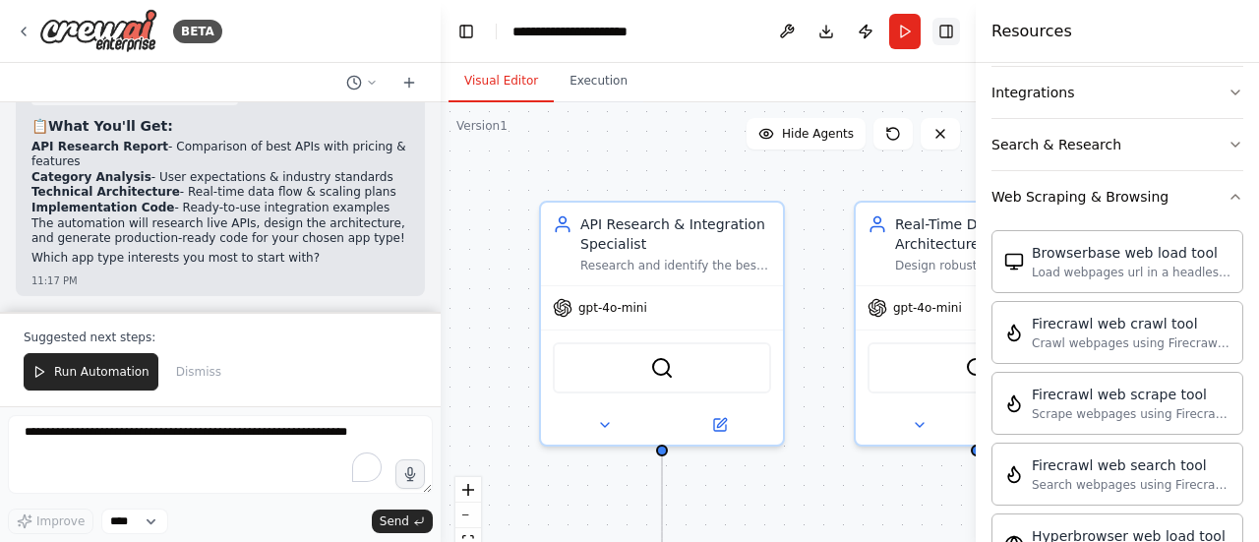
click at [943, 32] on button "Toggle Right Sidebar" at bounding box center [947, 32] width 28 height 28
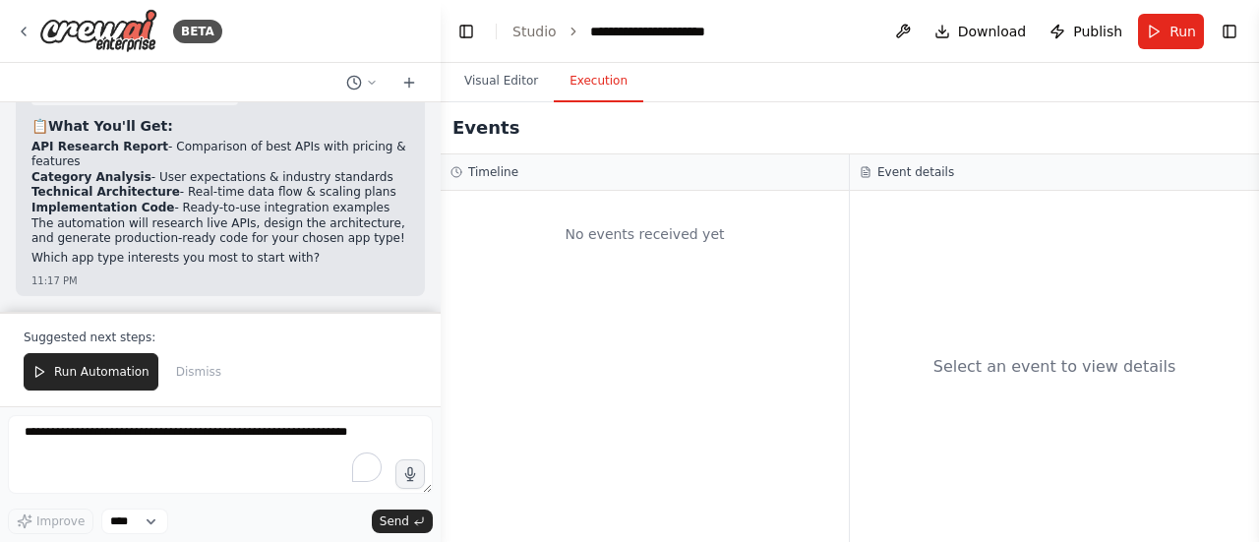
click at [590, 82] on button "Execution" at bounding box center [599, 81] width 90 height 41
click at [508, 183] on div "Timeline" at bounding box center [645, 172] width 408 height 36
click at [488, 133] on h2 "Events" at bounding box center [486, 128] width 67 height 28
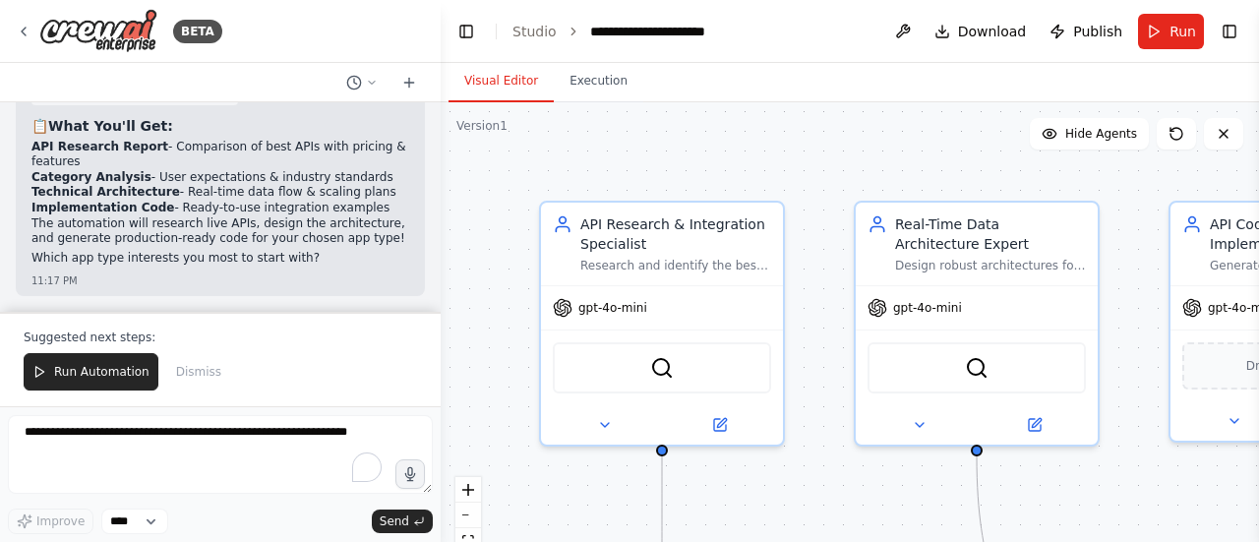
click at [501, 90] on button "Visual Editor" at bounding box center [501, 81] width 105 height 41
click at [1167, 32] on button "Run" at bounding box center [1171, 31] width 66 height 35
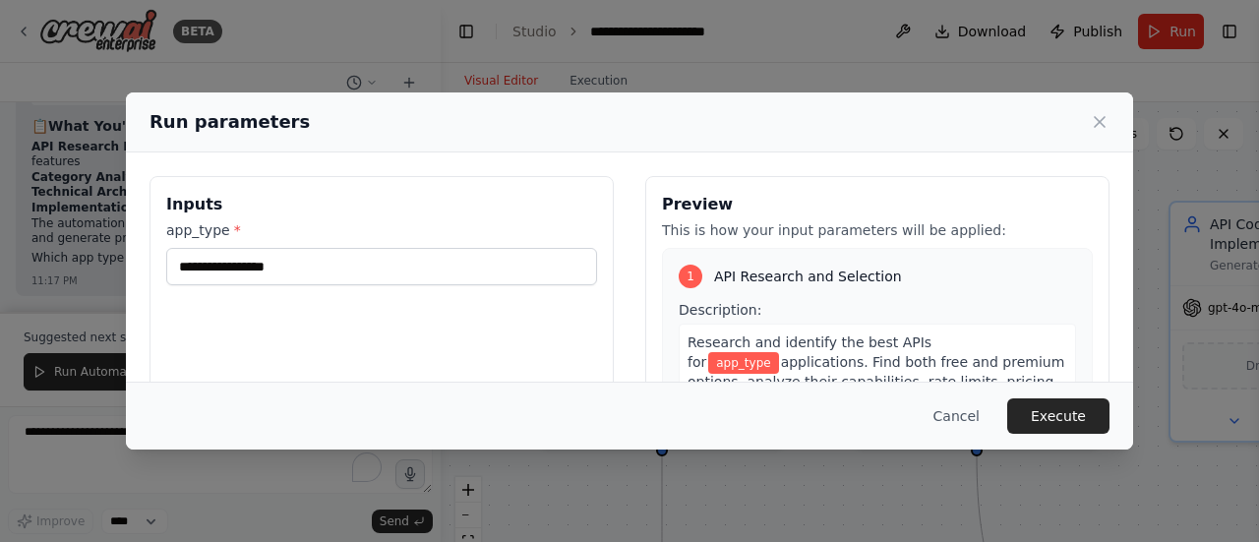
drag, startPoint x: 191, startPoint y: 271, endPoint x: 170, endPoint y: 332, distance: 64.4
click at [170, 332] on div "Inputs app_type *" at bounding box center [382, 409] width 464 height 466
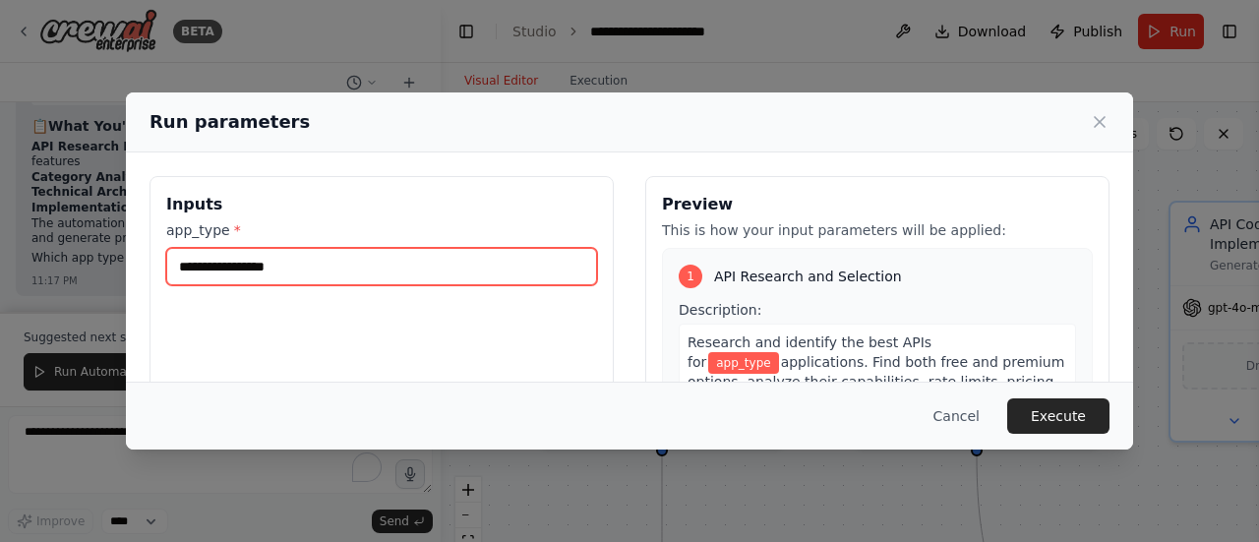
paste input "**********"
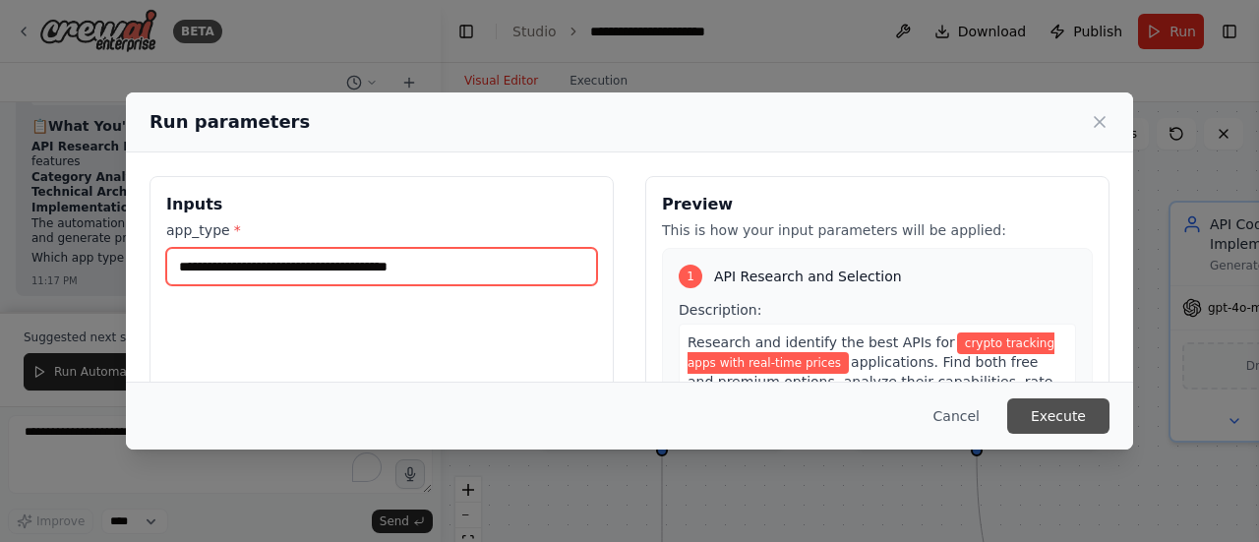
type input "**********"
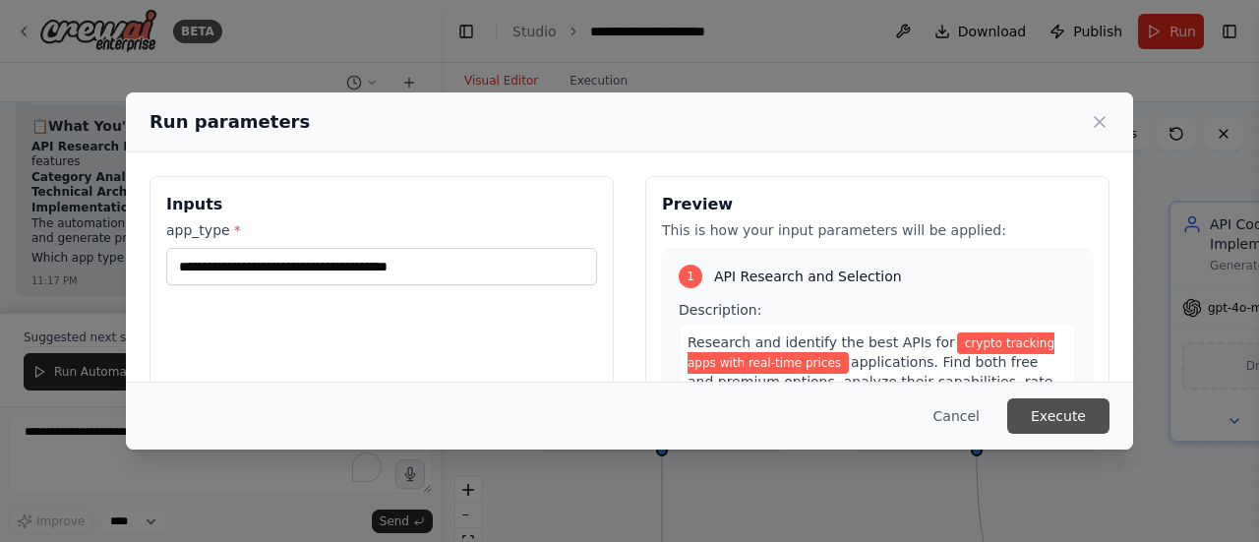
click at [1061, 418] on button "Execute" at bounding box center [1058, 415] width 102 height 35
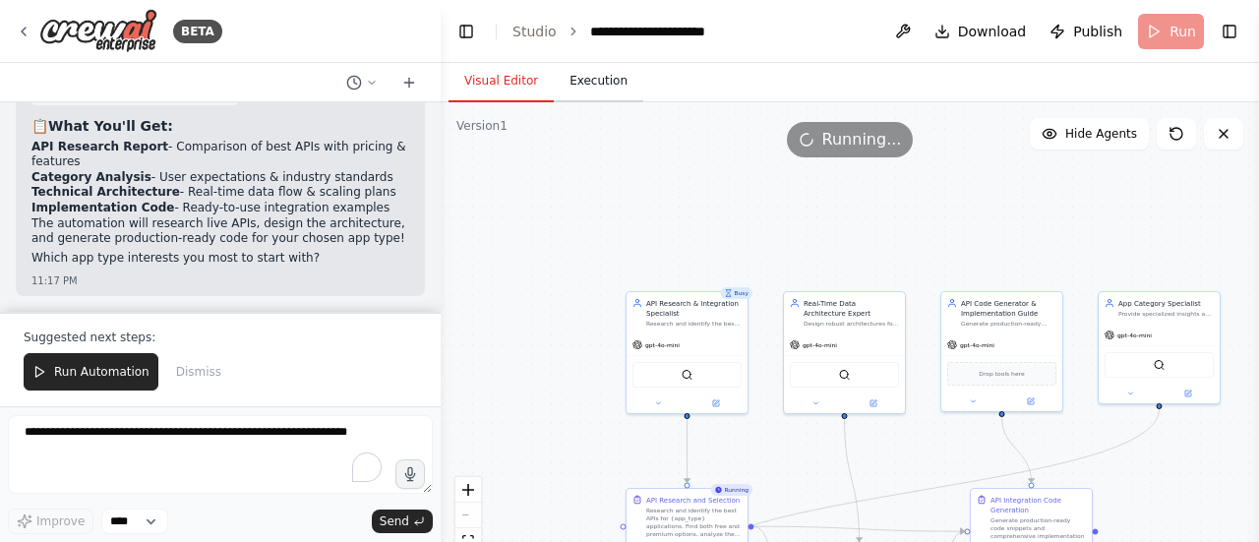
click at [597, 91] on button "Execution" at bounding box center [599, 81] width 90 height 41
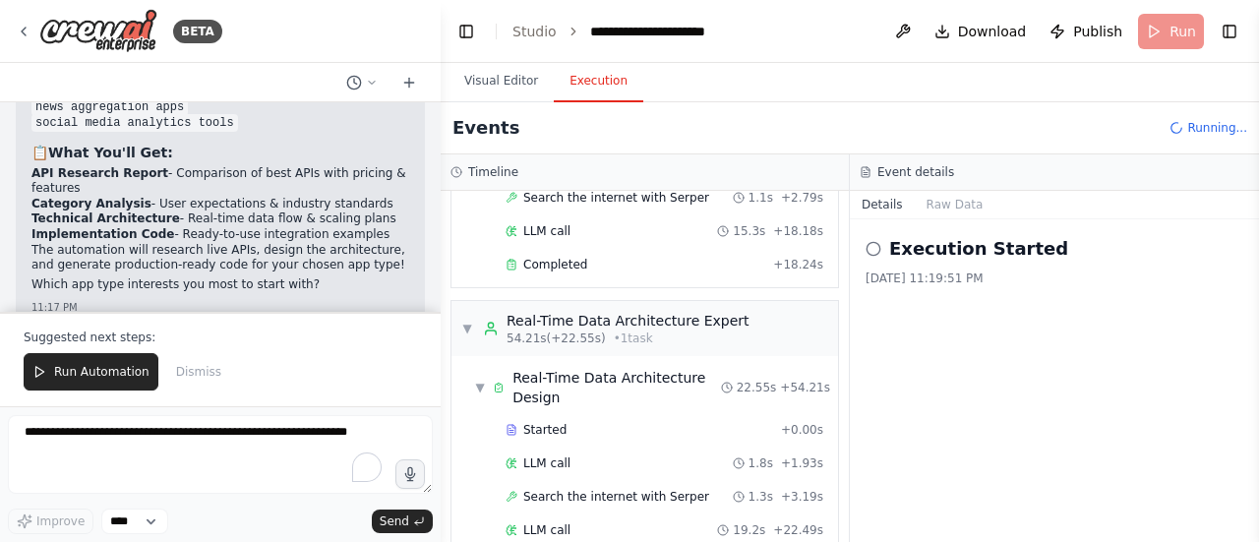
scroll to position [14006, 0]
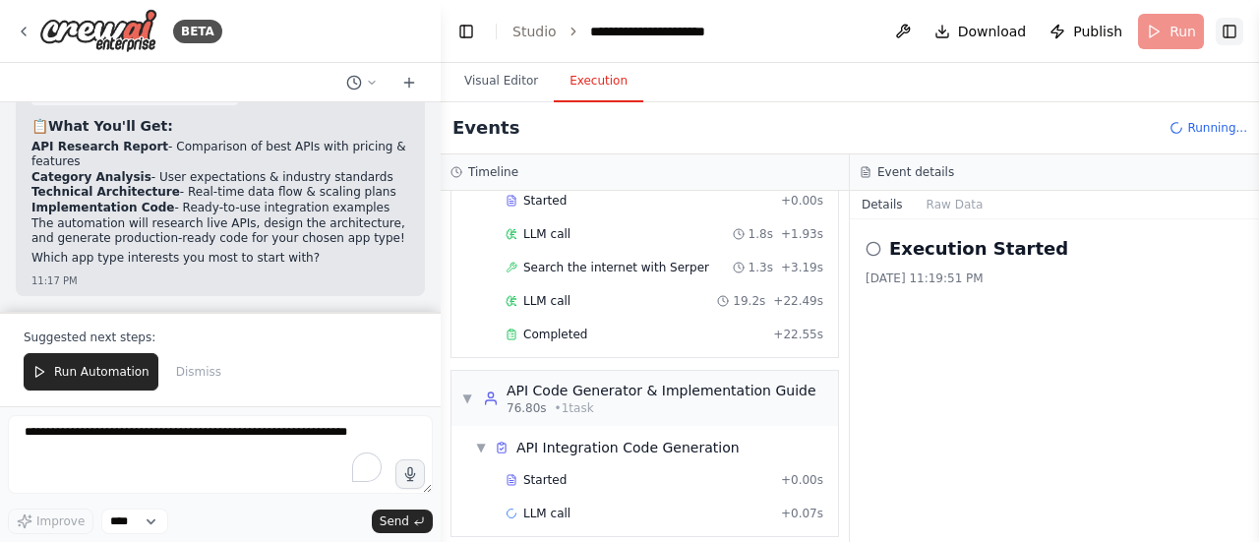
click at [1226, 36] on button "Toggle Right Sidebar" at bounding box center [1230, 32] width 28 height 28
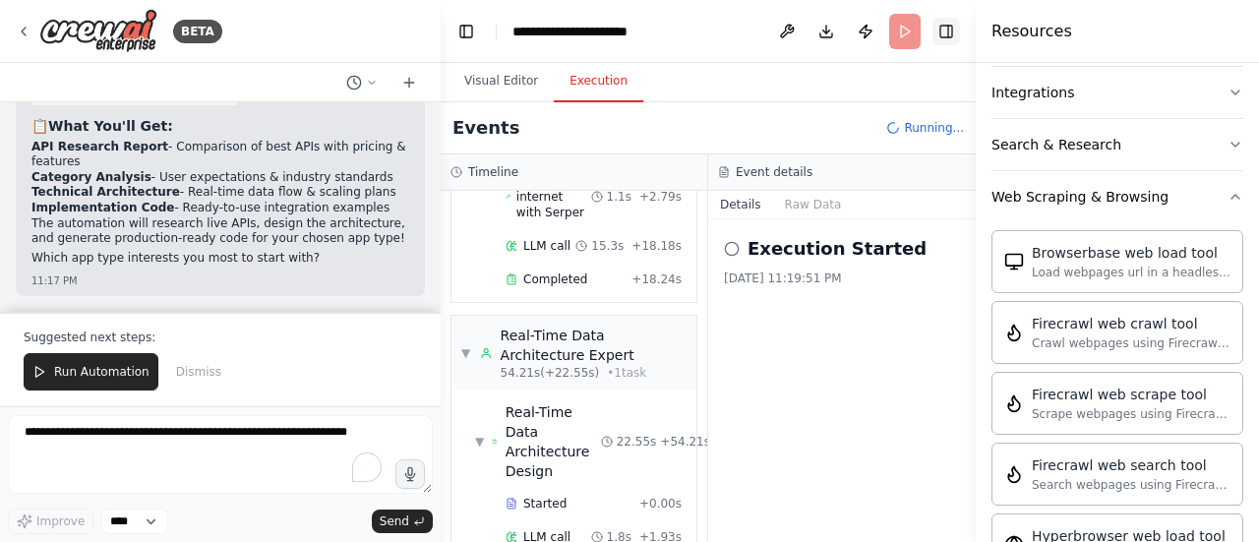
scroll to position [1027, 0]
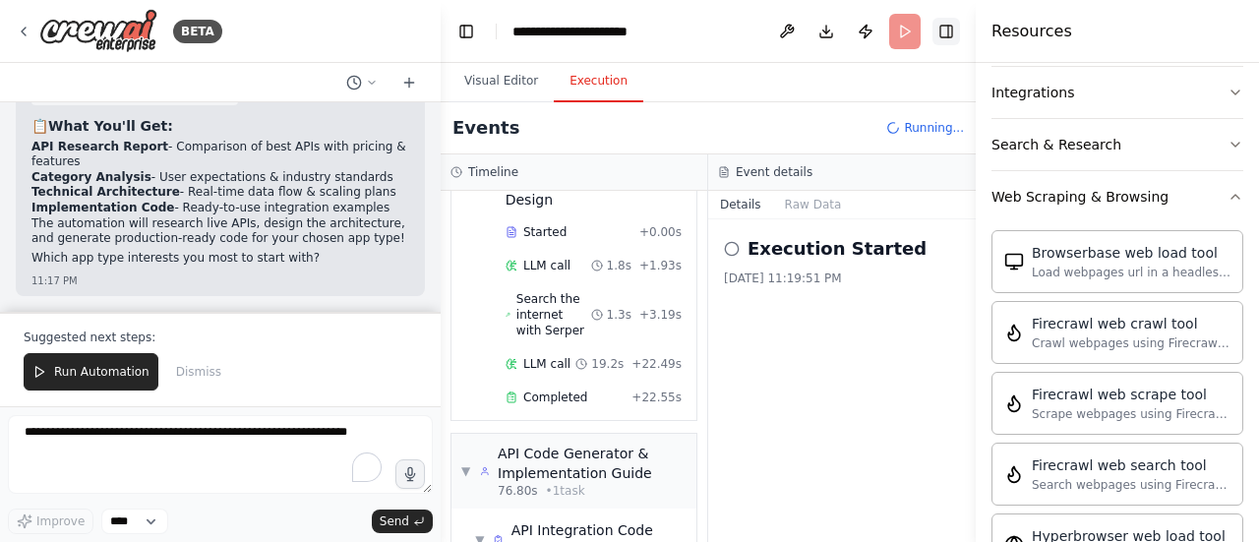
click at [943, 32] on button "Toggle Right Sidebar" at bounding box center [947, 32] width 28 height 28
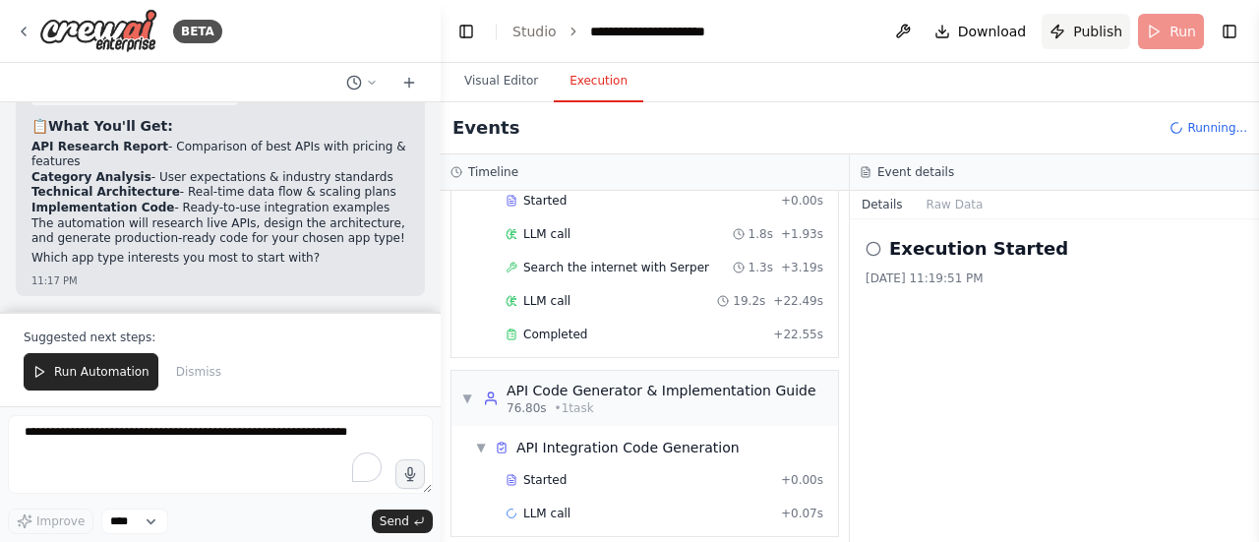
click at [1069, 33] on button "Publish" at bounding box center [1086, 31] width 89 height 35
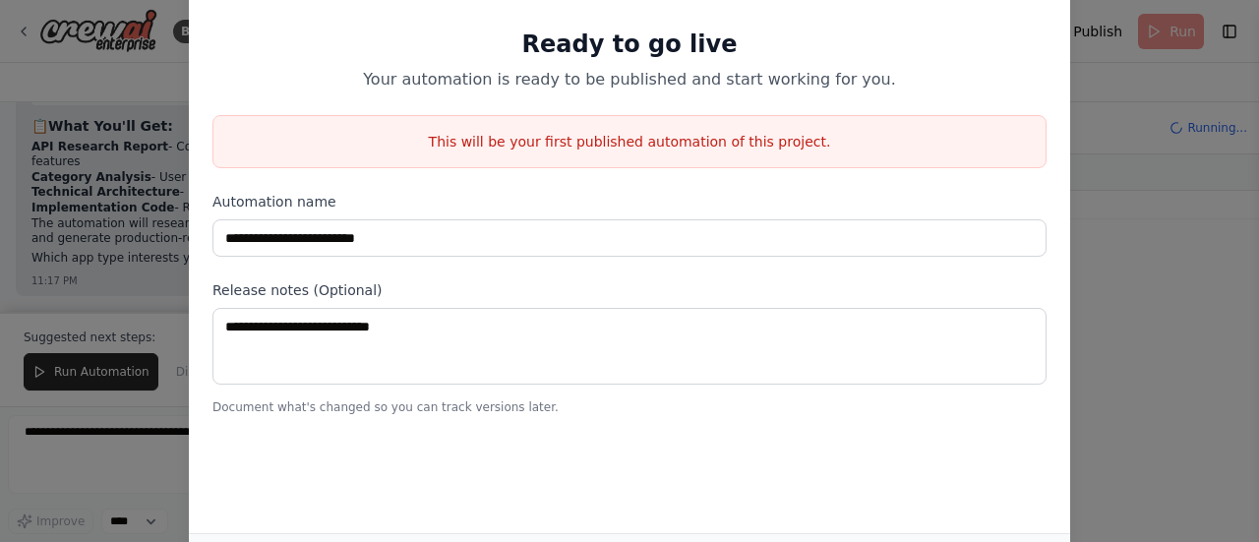
click at [360, 408] on p "Document what's changed so you can track versions later." at bounding box center [630, 407] width 834 height 16
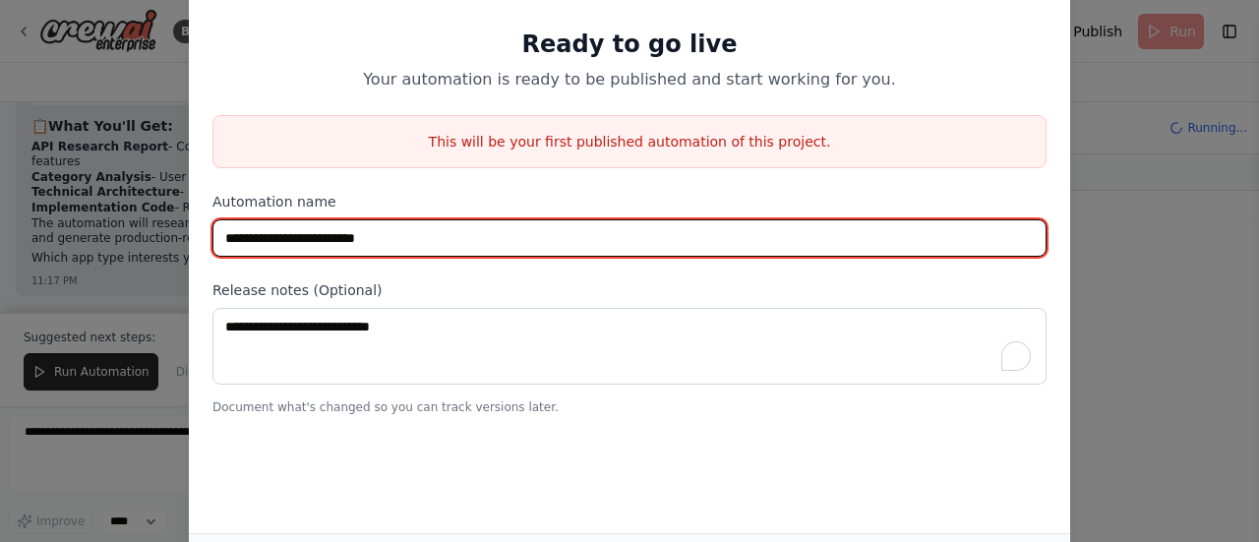
drag, startPoint x: 662, startPoint y: 375, endPoint x: 313, endPoint y: 243, distance: 373.3
click at [313, 243] on input "**********" at bounding box center [630, 237] width 834 height 37
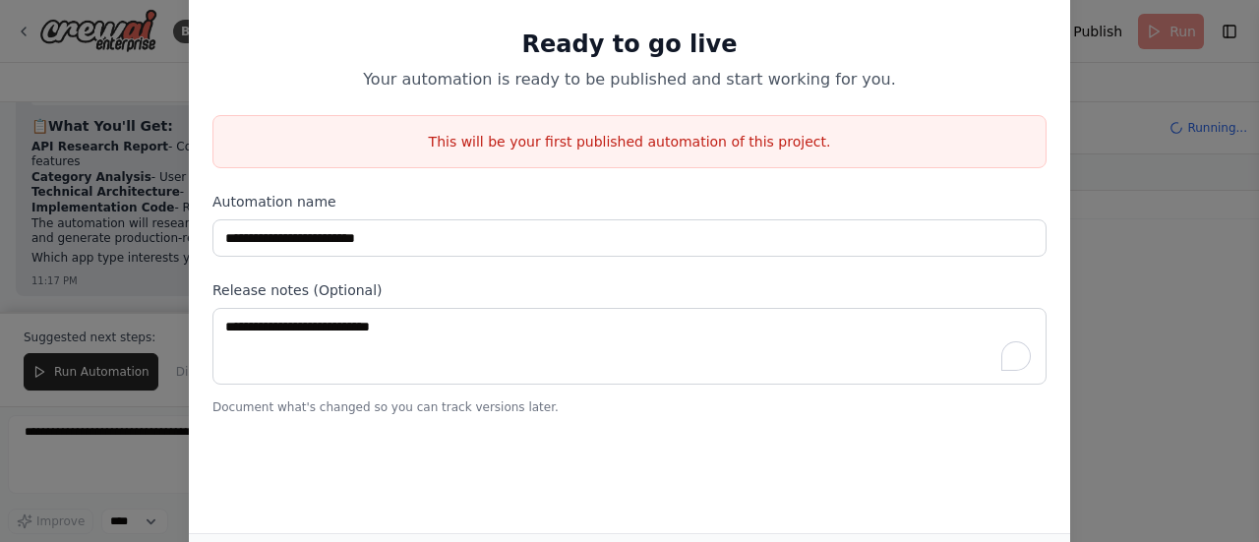
click at [300, 415] on div "**********" at bounding box center [630, 190] width 882 height 497
click at [309, 405] on p "Document what's changed so you can track versions later." at bounding box center [630, 407] width 834 height 16
click at [687, 151] on div "This will be your first published automation of this project." at bounding box center [630, 141] width 834 height 53
click at [706, 145] on p "This will be your first published automation of this project." at bounding box center [629, 142] width 832 height 20
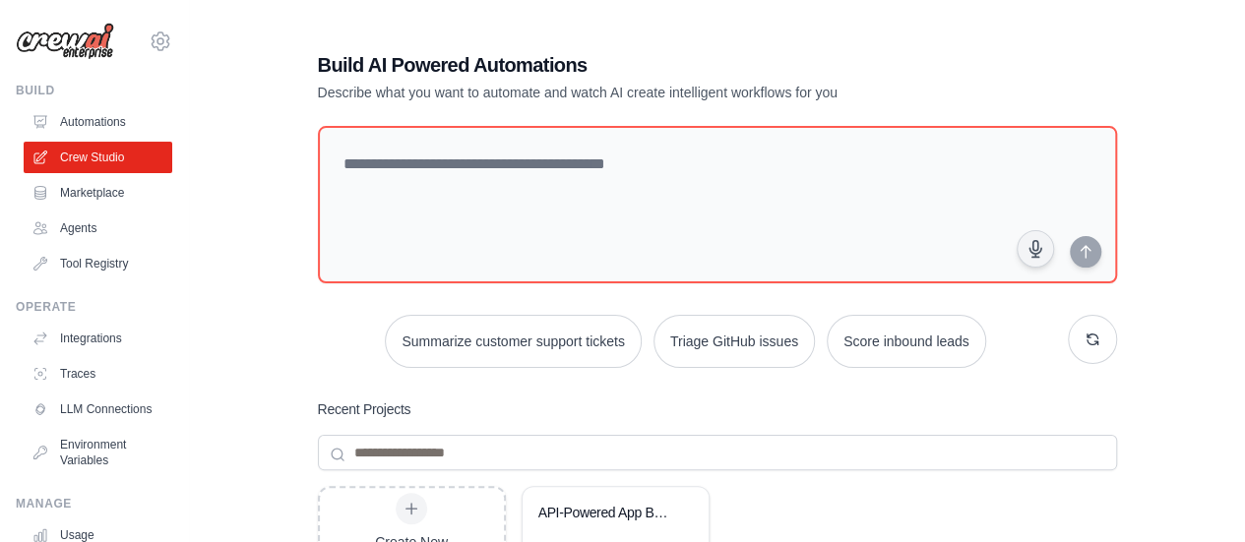
scroll to position [309, 0]
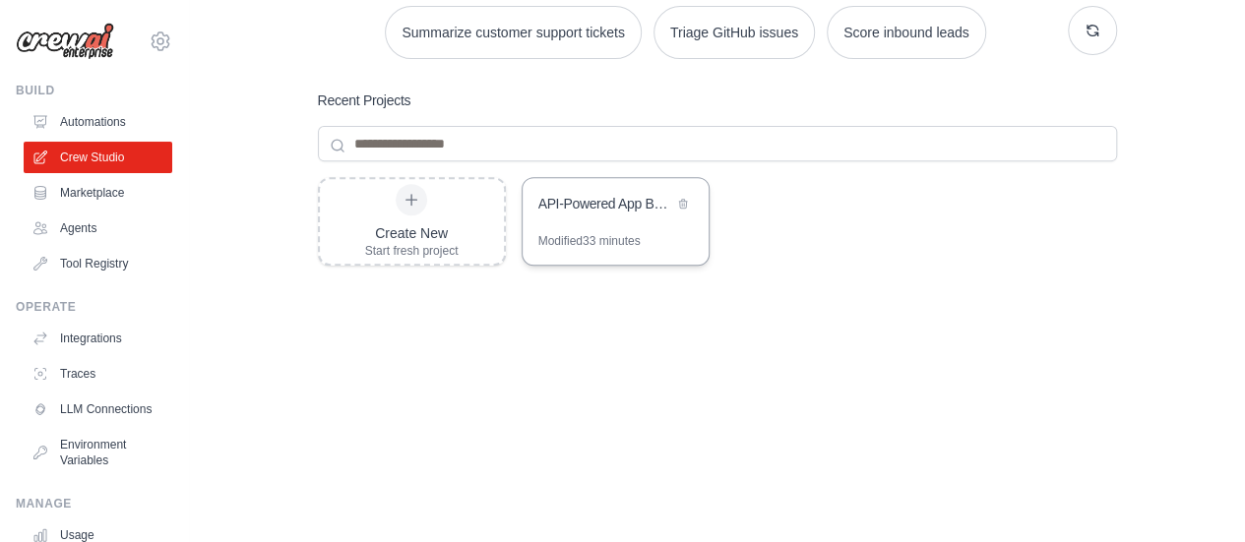
click at [622, 231] on div "API-Powered App Builder" at bounding box center [615, 205] width 186 height 55
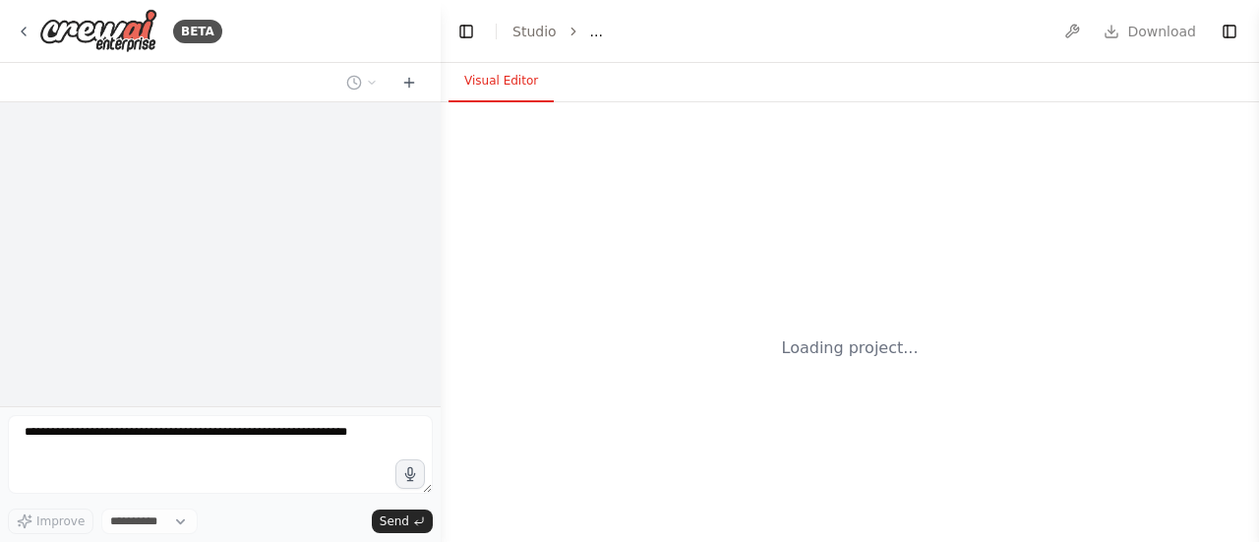
select select "****"
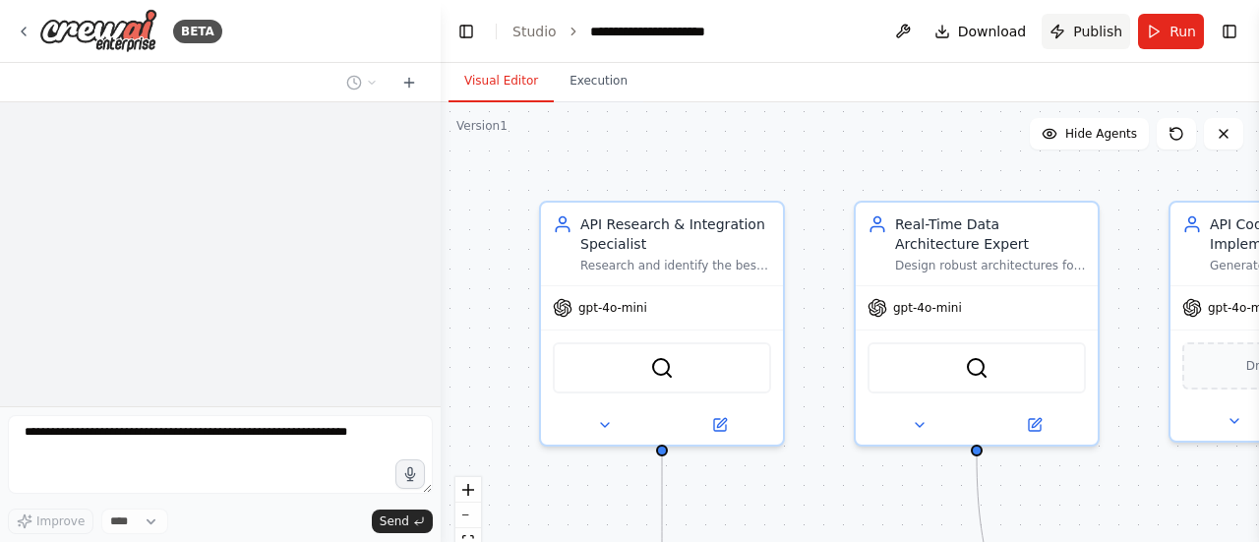
click at [1103, 43] on button "Publish" at bounding box center [1086, 31] width 89 height 35
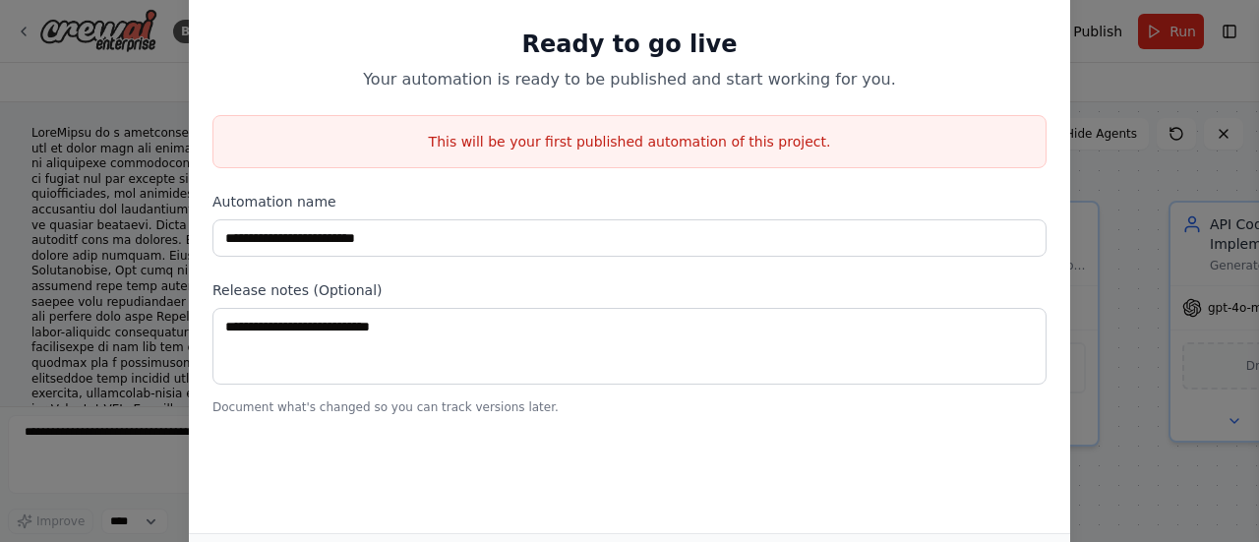
scroll to position [13912, 0]
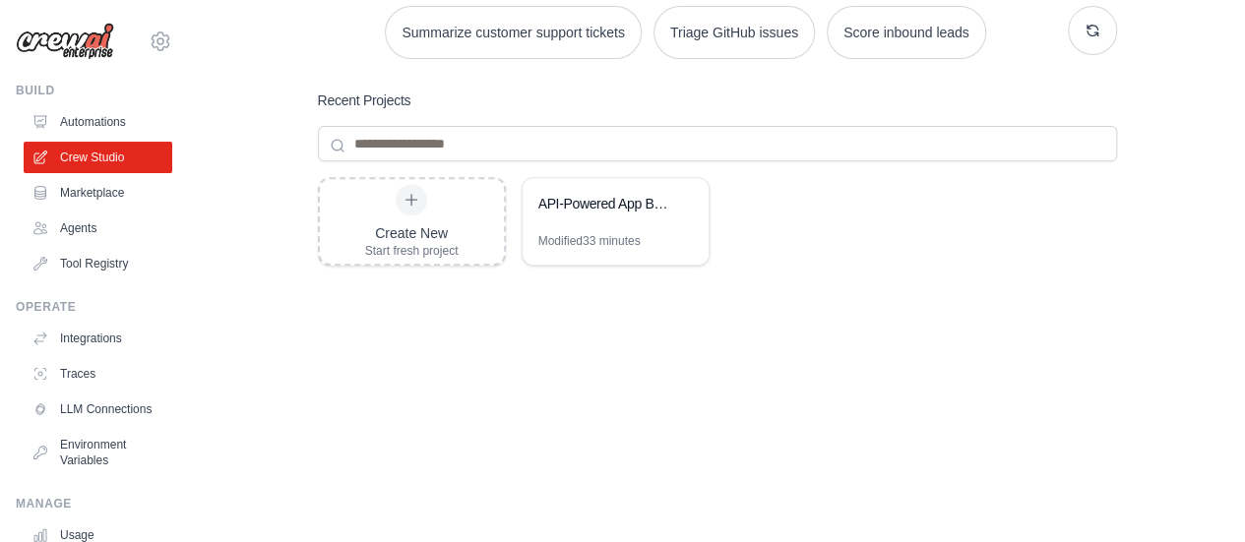
drag, startPoint x: 580, startPoint y: 227, endPoint x: 510, endPoint y: 368, distance: 157.5
click at [510, 368] on div "Create New Start fresh project API-Powered App Builder Modified 33 minutes" at bounding box center [717, 334] width 799 height 315
click at [582, 227] on div "API-Powered App Builder" at bounding box center [615, 205] width 186 height 55
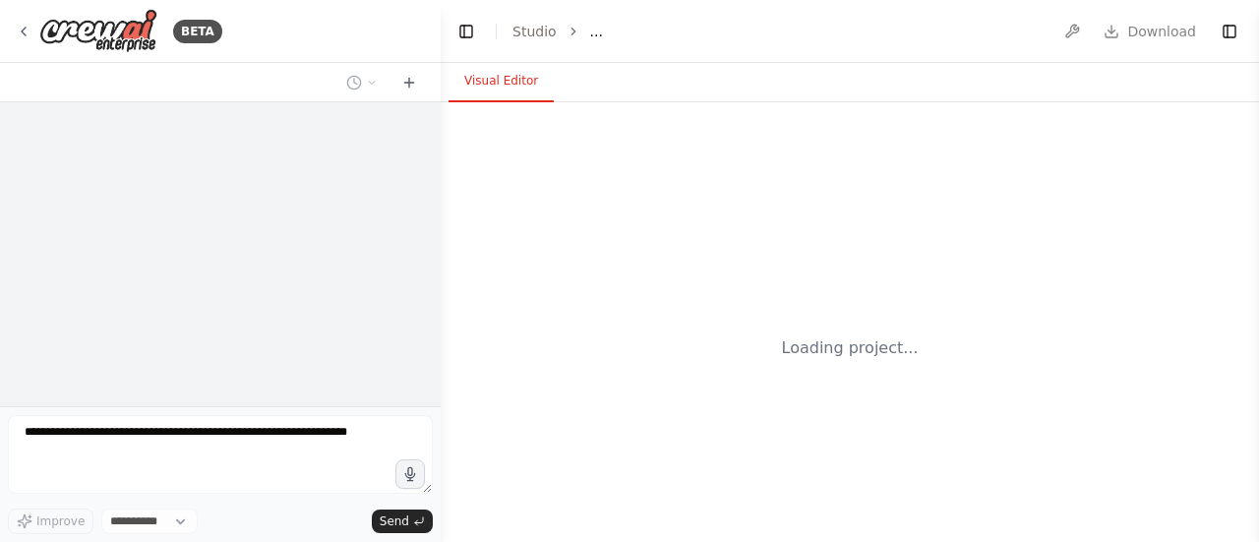
select select "****"
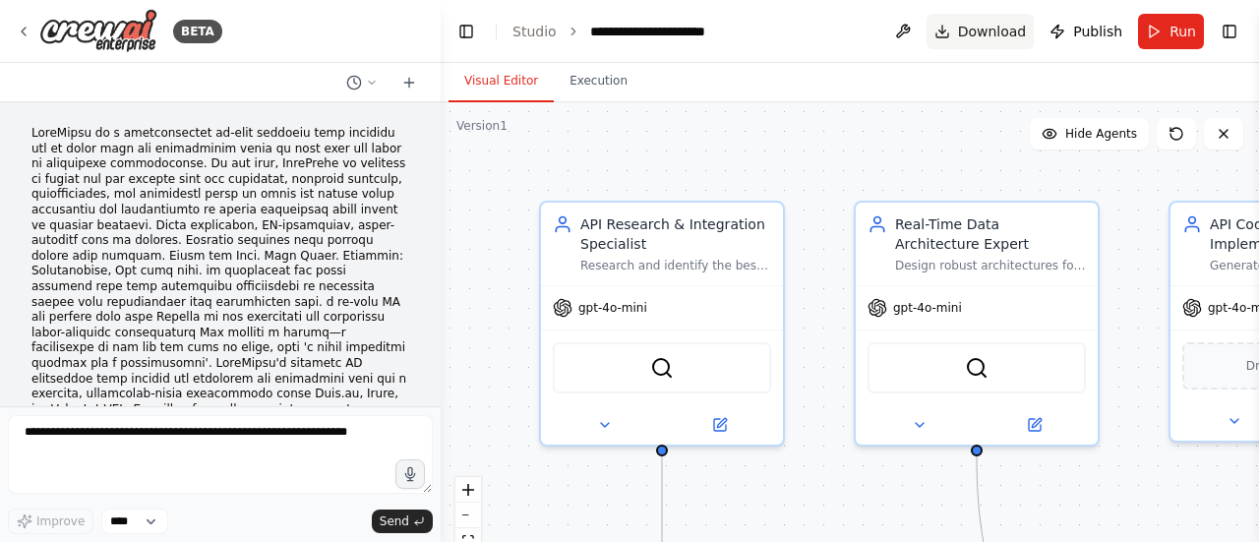
scroll to position [13912, 0]
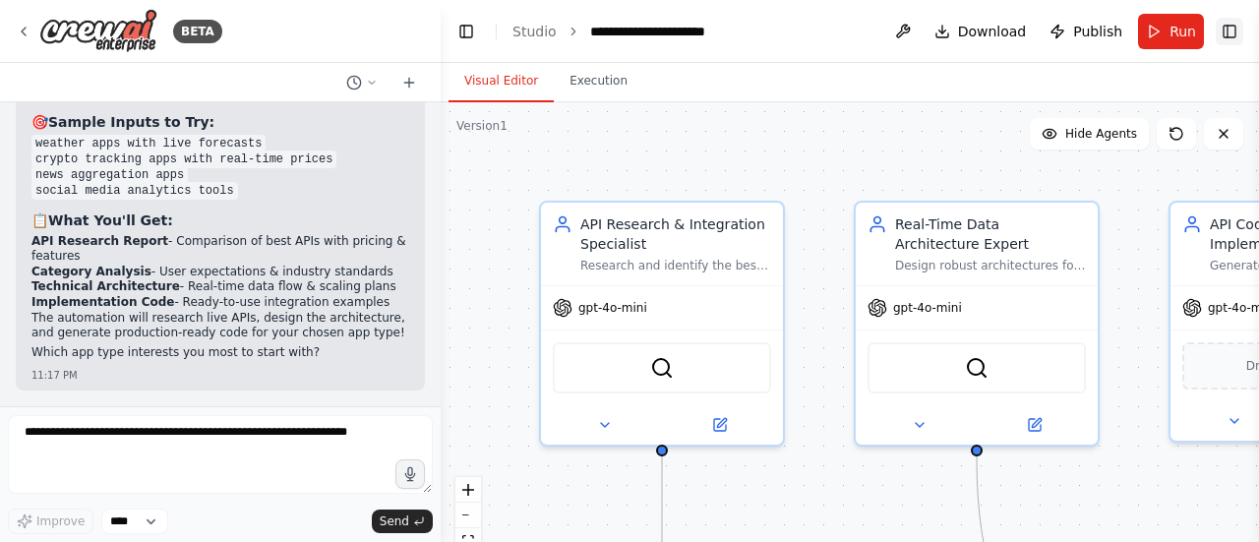
click at [1232, 30] on button "Toggle Right Sidebar" at bounding box center [1230, 32] width 28 height 28
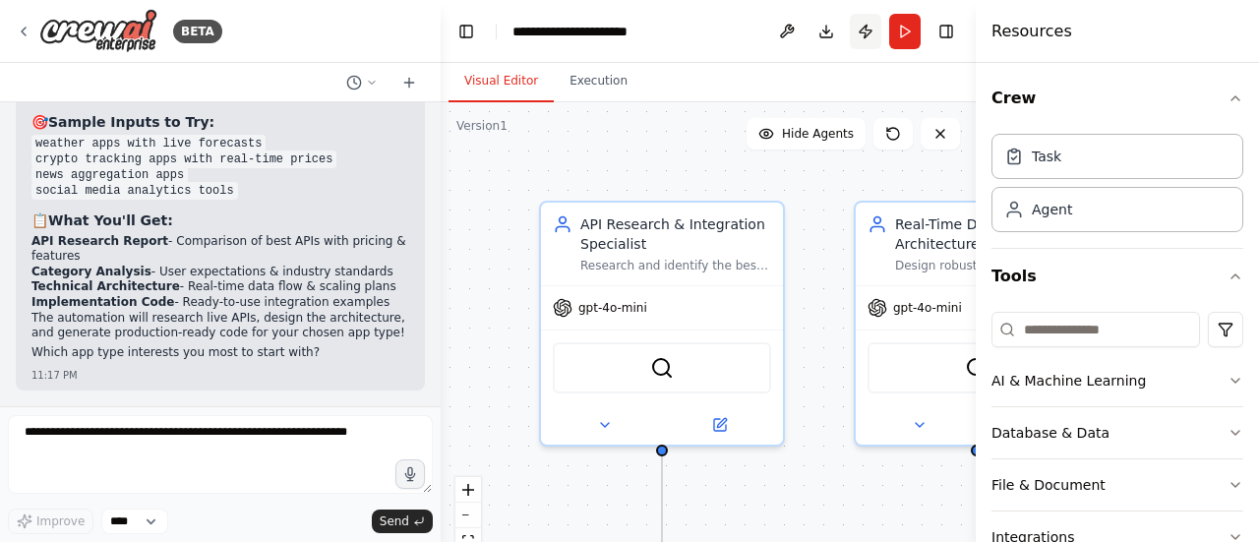
click at [863, 34] on button "Publish" at bounding box center [865, 31] width 31 height 35
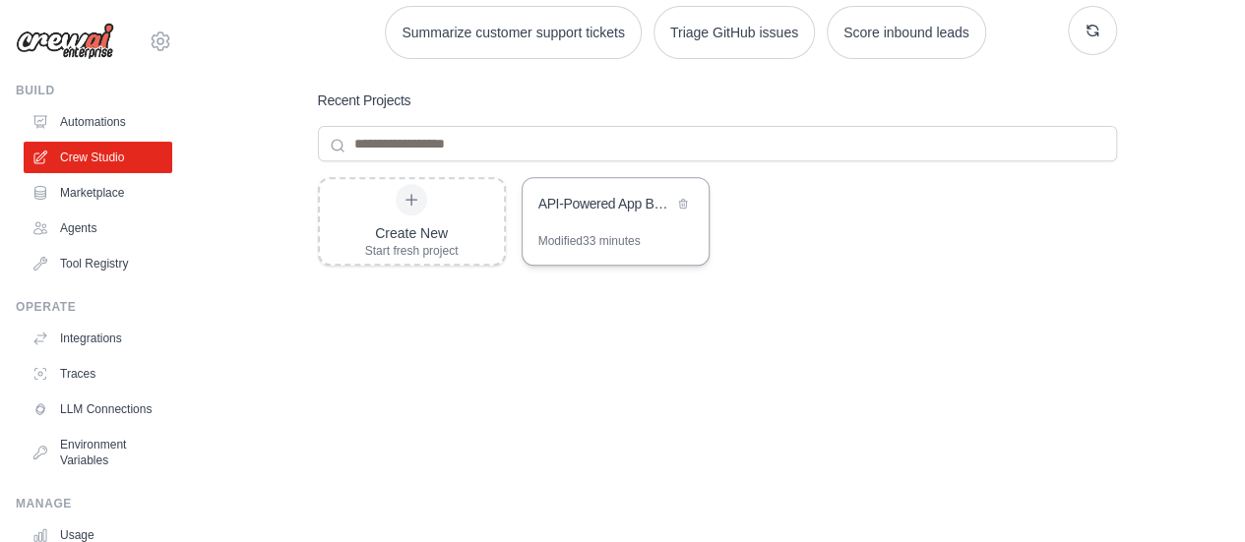
click at [599, 223] on div "API-Powered App Builder" at bounding box center [615, 205] width 186 height 55
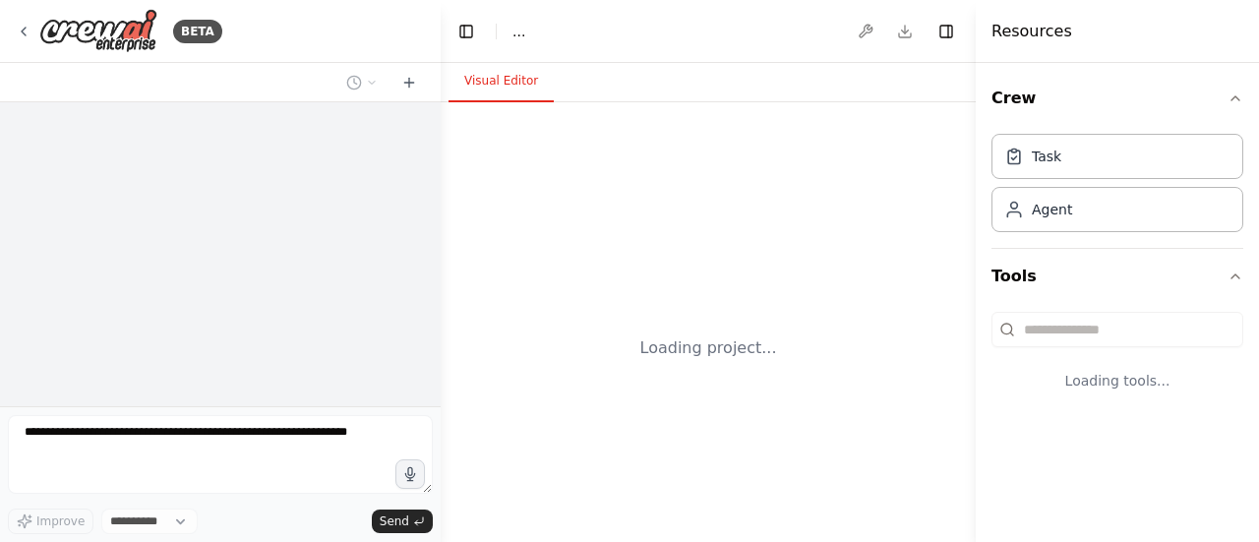
select select "****"
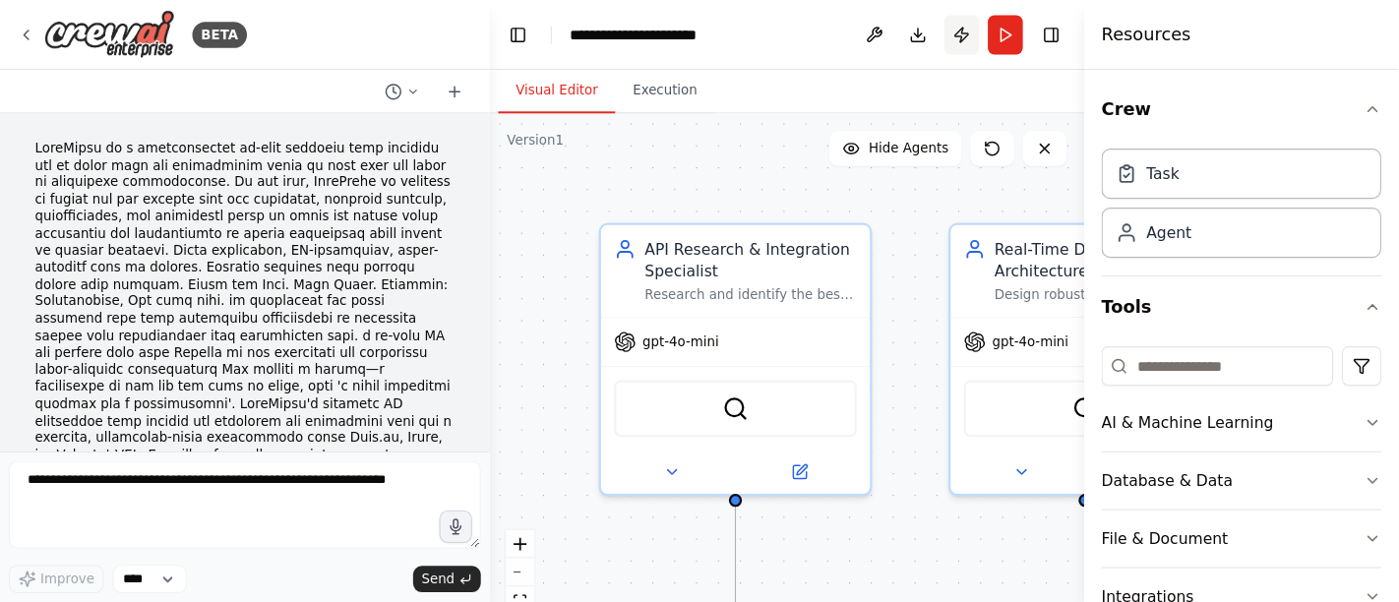
scroll to position [13912, 0]
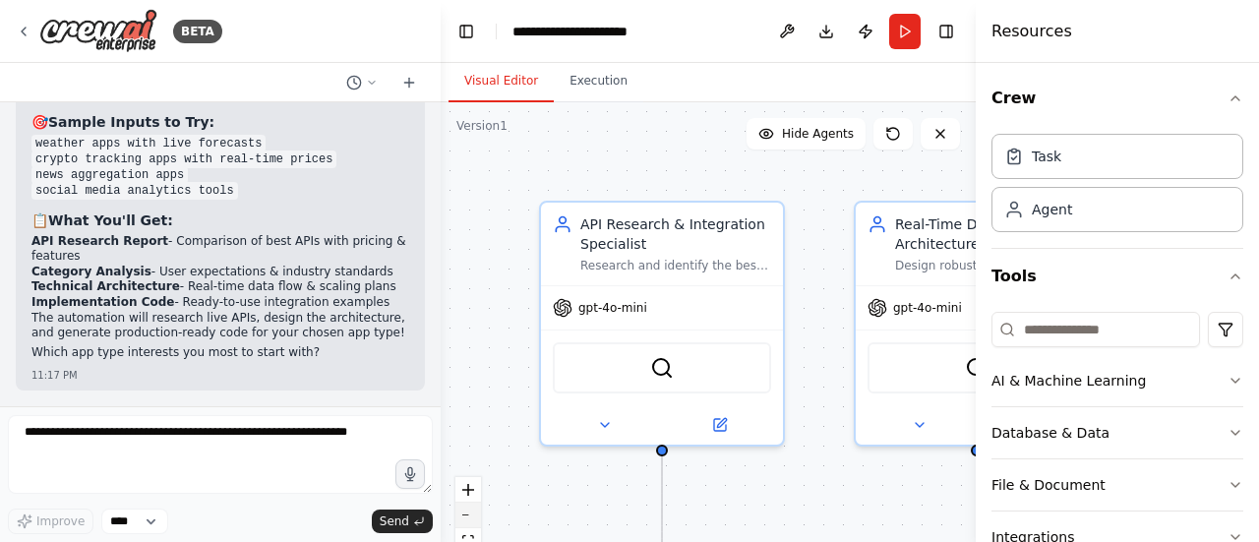
click at [470, 518] on button "zoom out" at bounding box center [469, 516] width 26 height 26
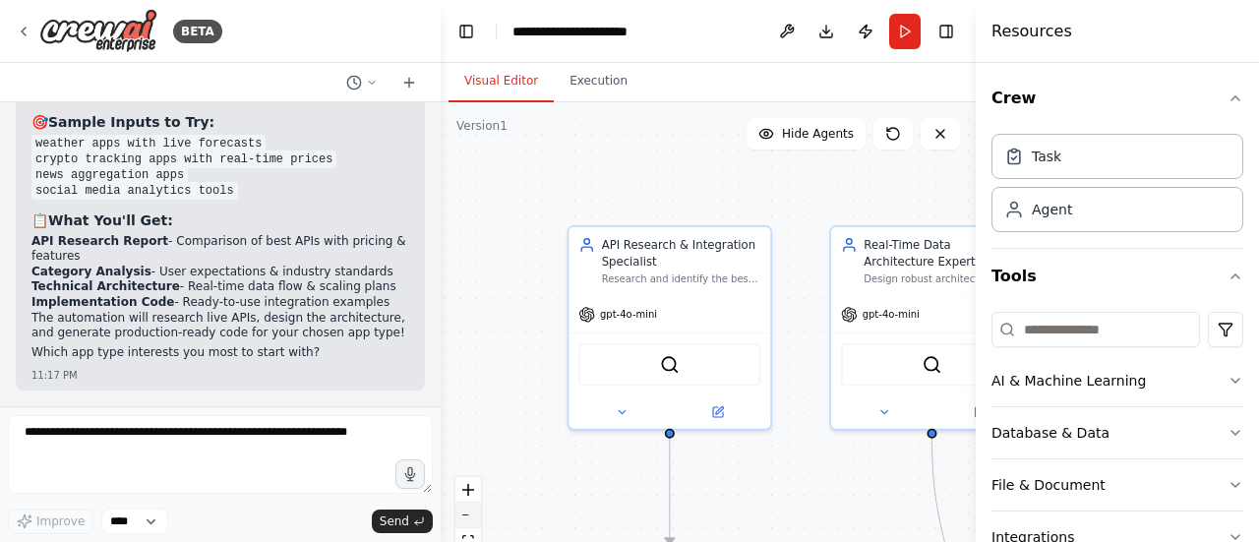
click at [470, 518] on button "zoom out" at bounding box center [469, 516] width 26 height 26
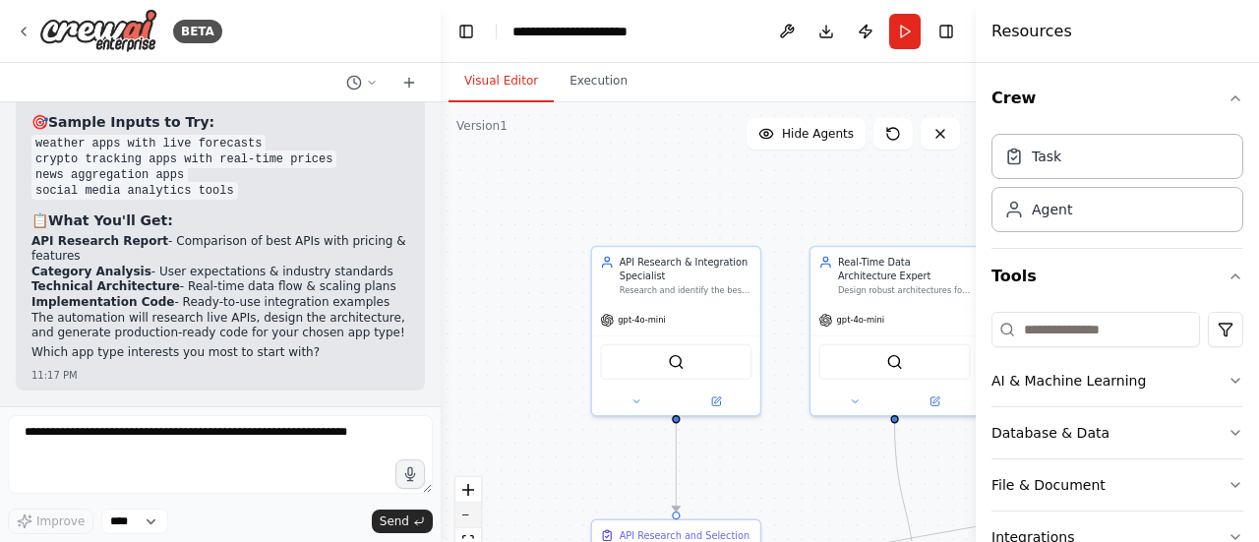
click at [470, 518] on button "zoom out" at bounding box center [469, 516] width 26 height 26
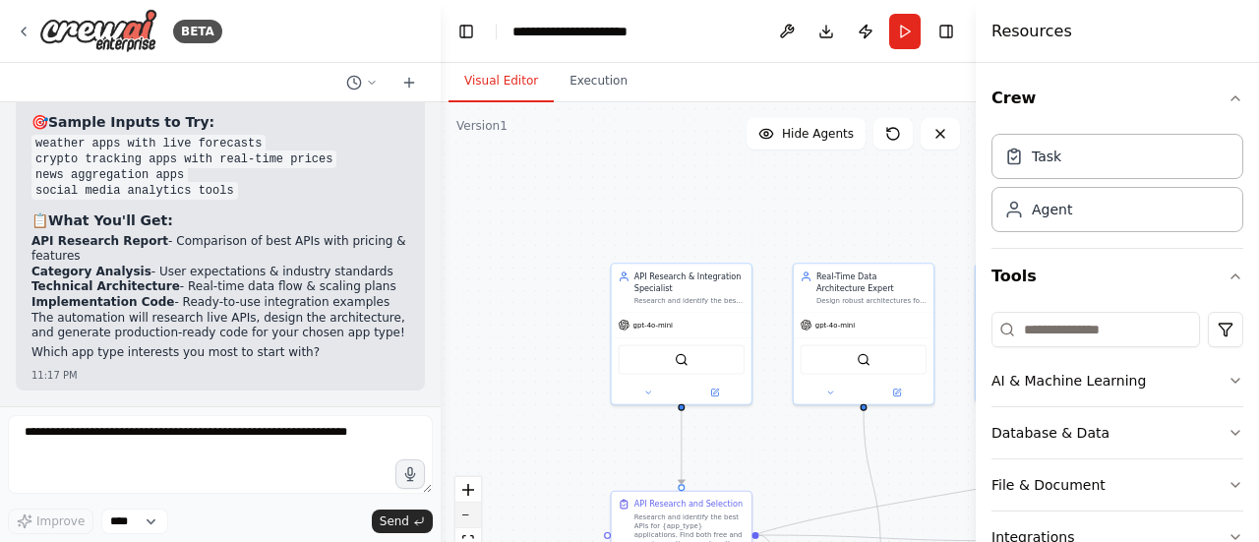
click at [470, 518] on button "zoom out" at bounding box center [469, 516] width 26 height 26
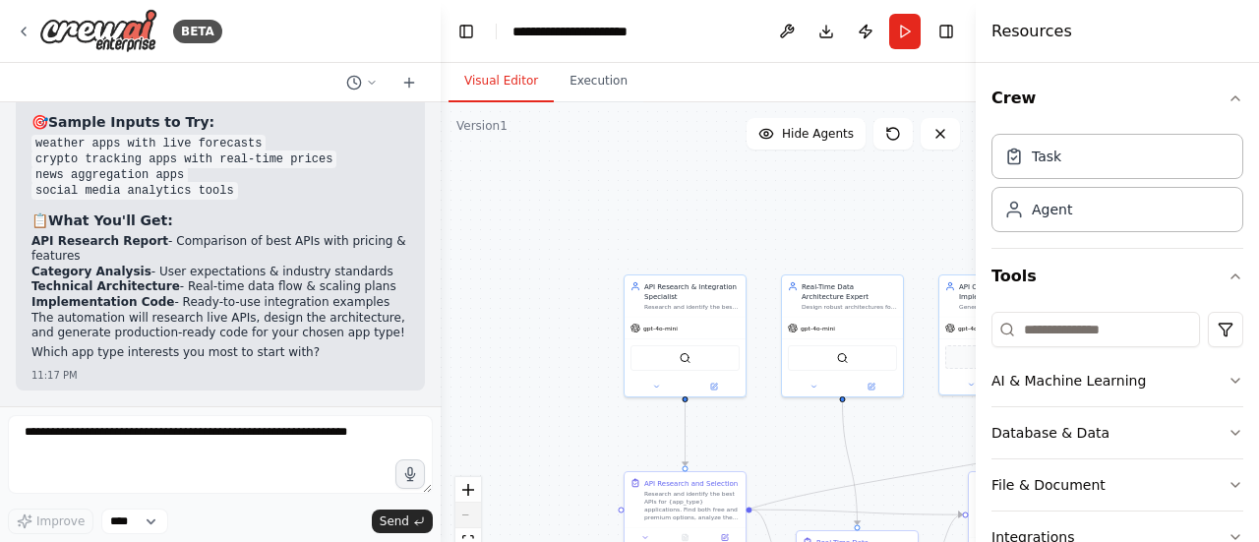
click at [470, 518] on div "React Flow controls" at bounding box center [469, 528] width 26 height 102
click at [948, 35] on button "Toggle Right Sidebar" at bounding box center [947, 32] width 28 height 28
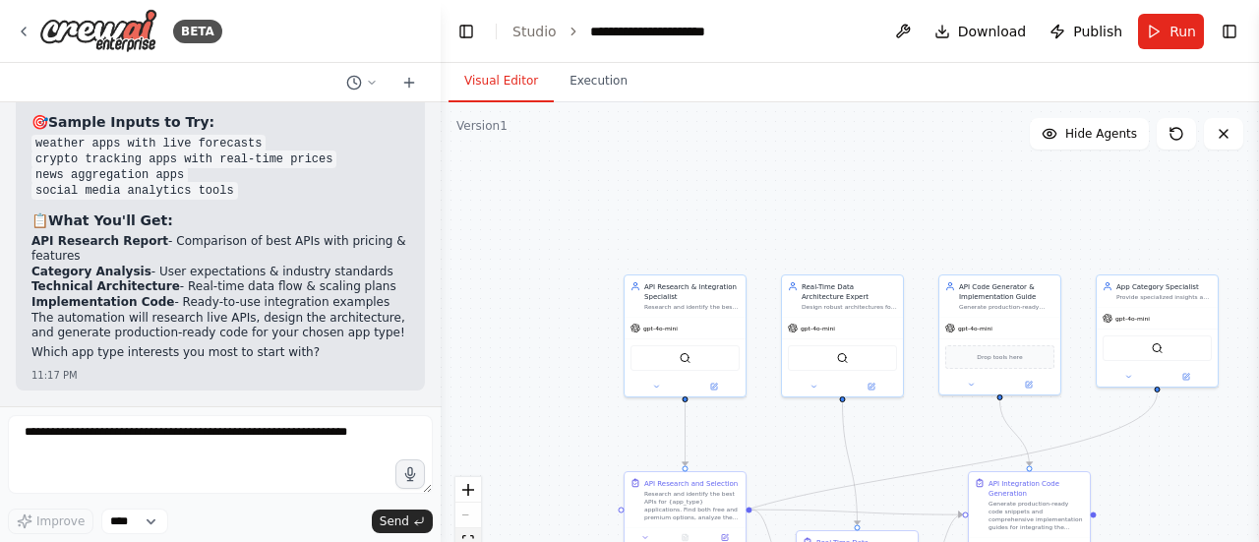
click at [470, 538] on icon "fit view" at bounding box center [468, 540] width 12 height 11
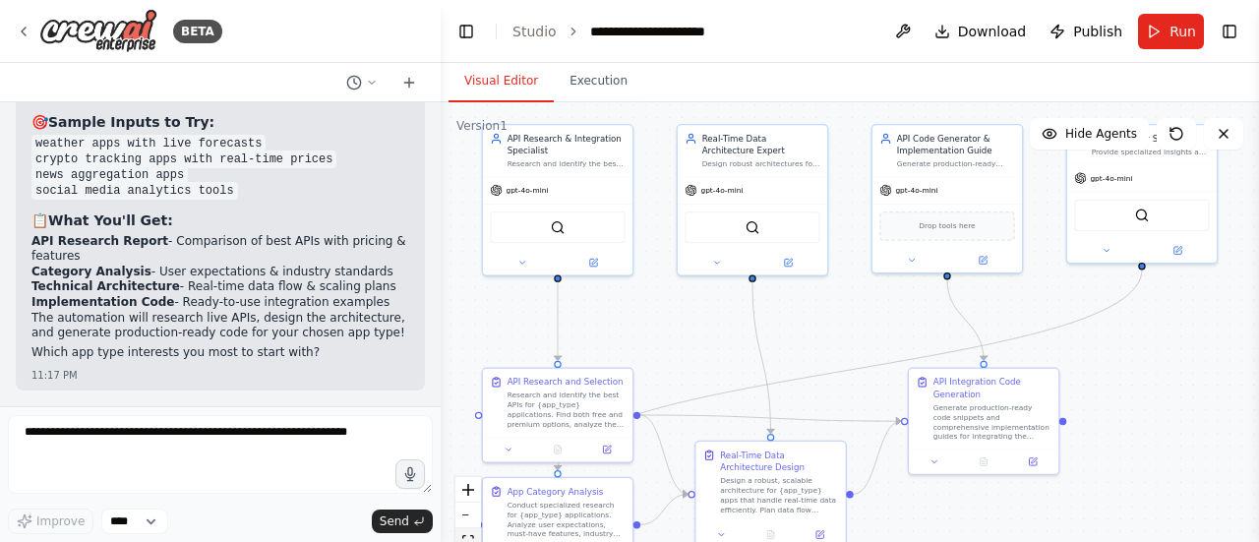
click at [470, 538] on icon "fit view" at bounding box center [468, 540] width 12 height 11
click at [468, 538] on icon "fit view" at bounding box center [468, 540] width 12 height 11
click at [471, 518] on button "zoom out" at bounding box center [469, 516] width 26 height 26
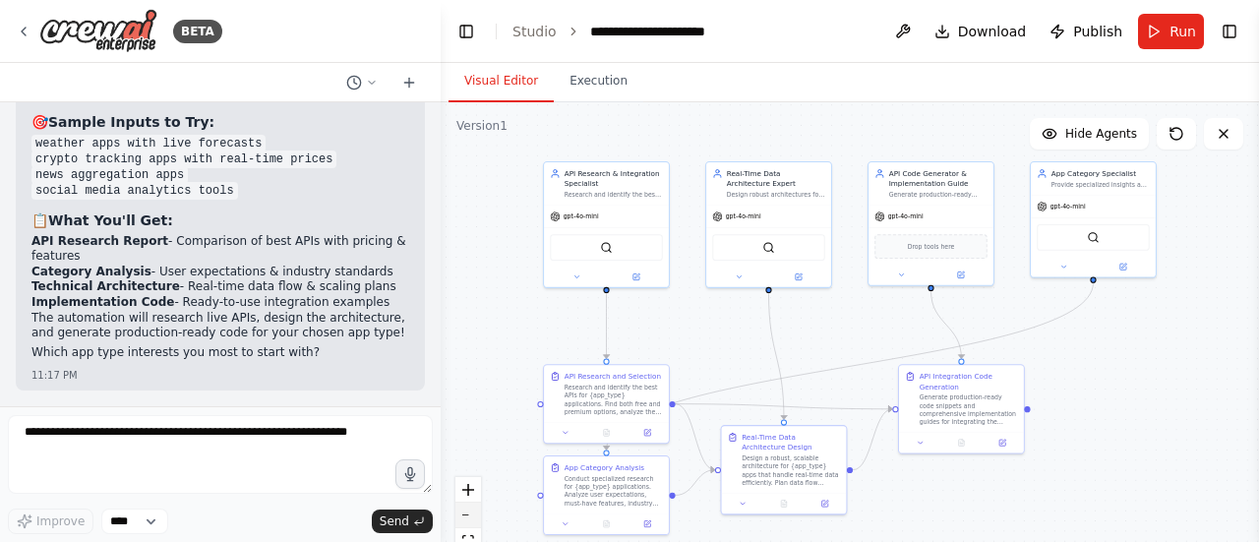
click at [471, 518] on button "zoom out" at bounding box center [469, 516] width 26 height 26
click at [471, 518] on div "React Flow controls" at bounding box center [469, 528] width 26 height 102
click at [948, 36] on button "Download" at bounding box center [981, 31] width 108 height 35
click at [1098, 42] on button "Publish" at bounding box center [1086, 31] width 89 height 35
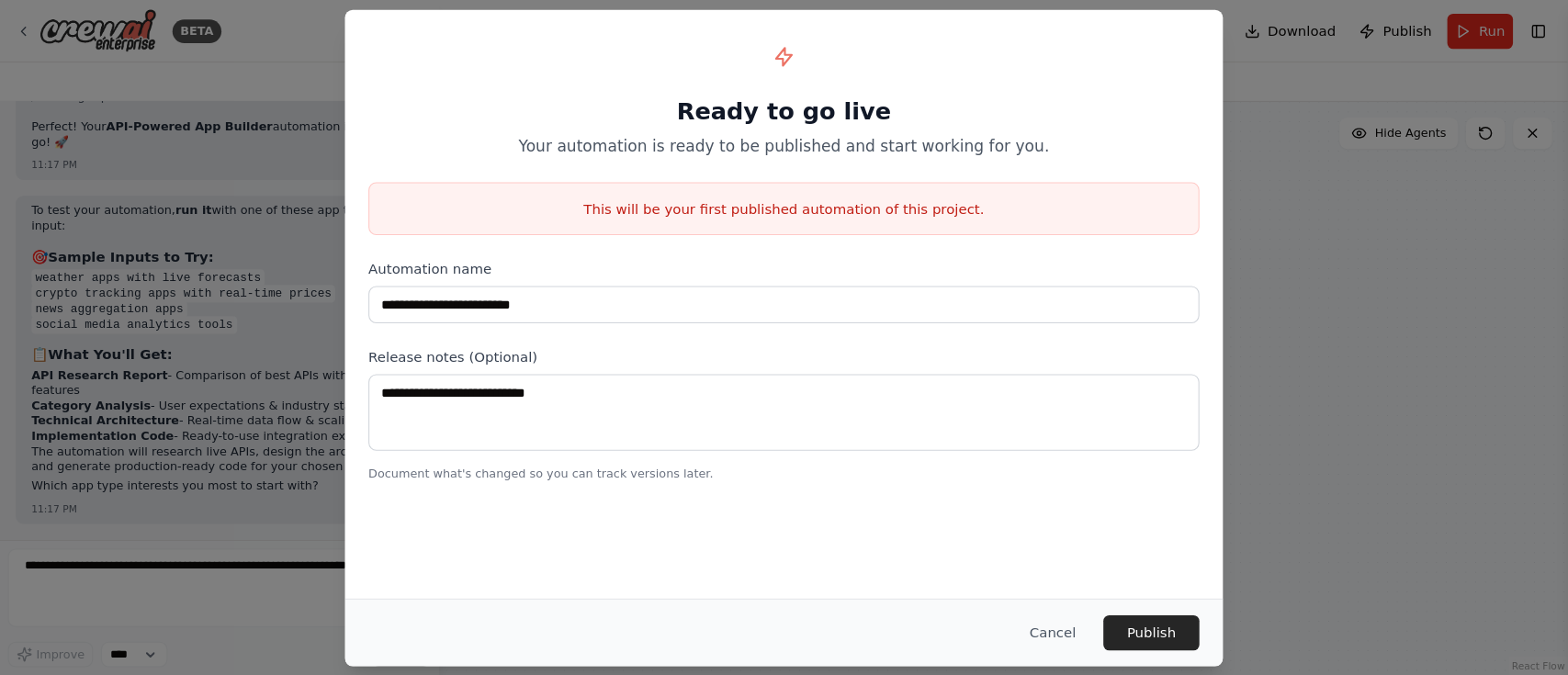
scroll to position [12952, 0]
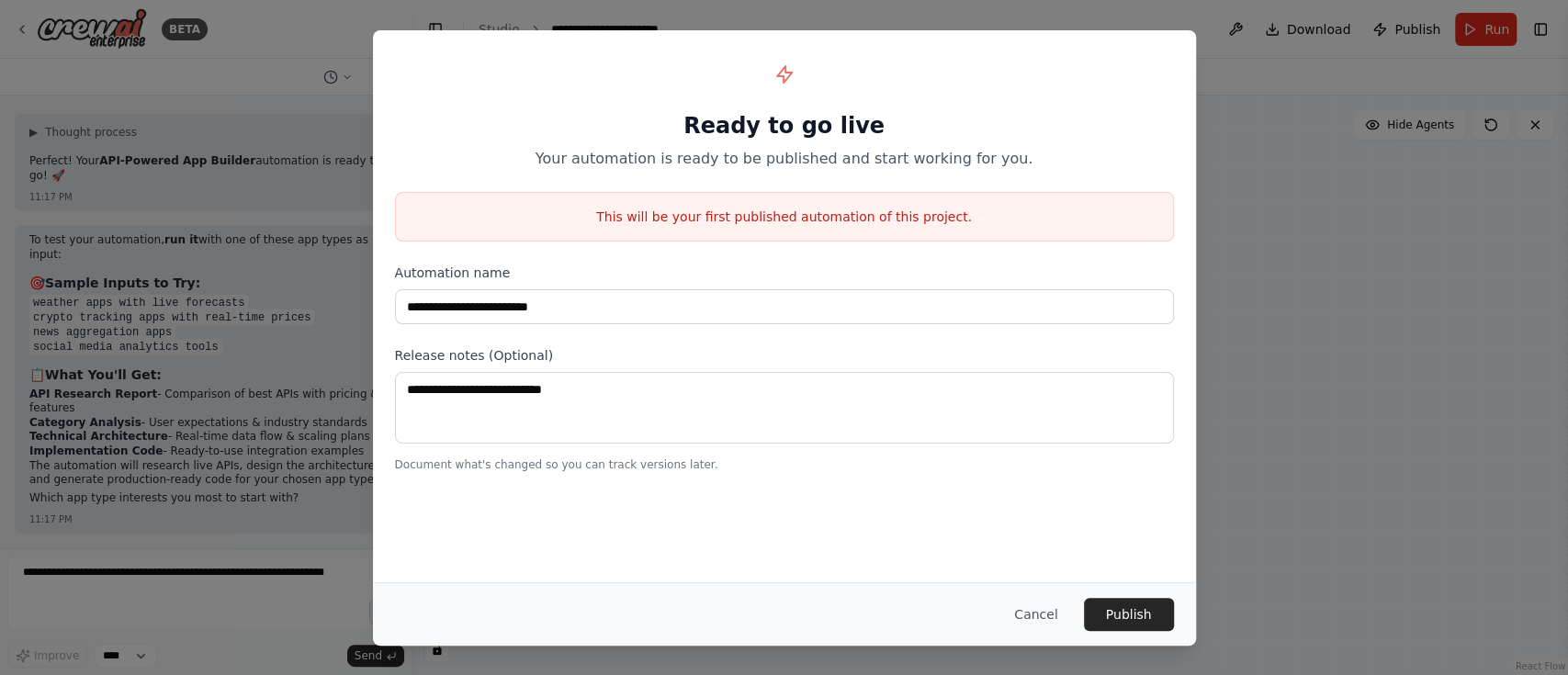
click at [1067, 4] on div "**********" at bounding box center [784, 337] width 1568 height 675
click at [1140, 505] on button "Publish" at bounding box center [1129, 613] width 90 height 33
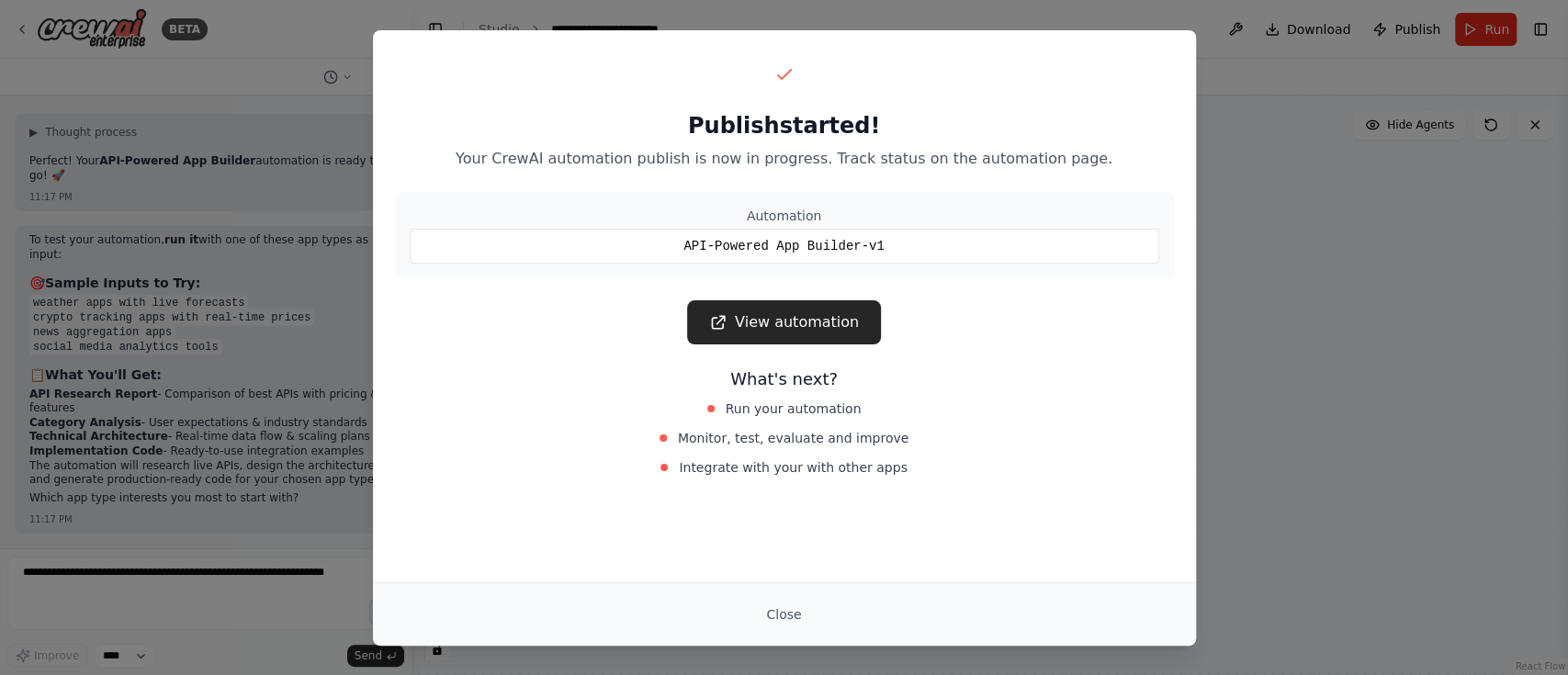
click at [799, 244] on div "API-Powered App Builder-v1" at bounding box center [784, 246] width 750 height 35
click at [787, 329] on link "View automation" at bounding box center [784, 322] width 194 height 44
click at [779, 408] on span "Run your automation" at bounding box center [794, 409] width 136 height 19
click at [800, 385] on h3 "What's next?" at bounding box center [784, 380] width 779 height 26
click at [767, 505] on button "Close" at bounding box center [784, 613] width 64 height 33
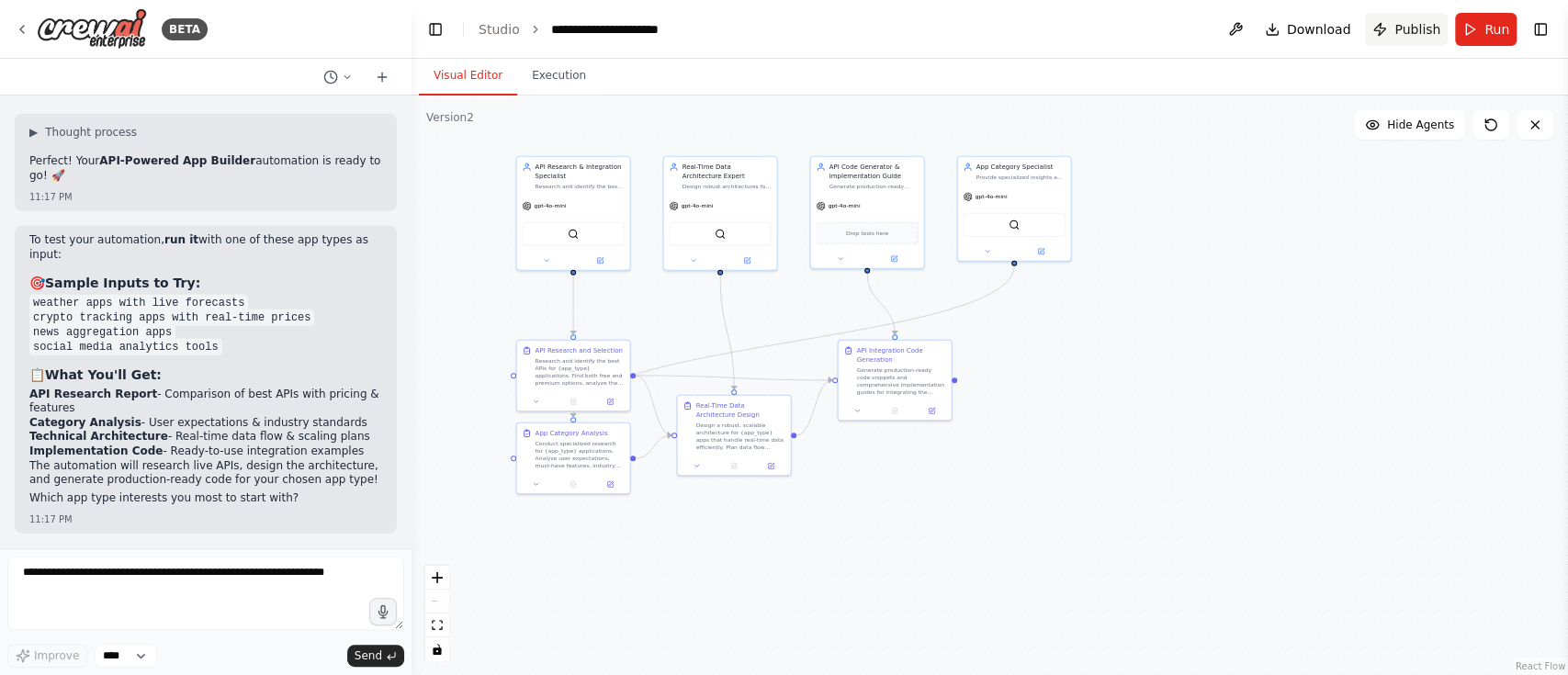
click at [1175, 31] on span "Publish" at bounding box center [1417, 30] width 46 height 19
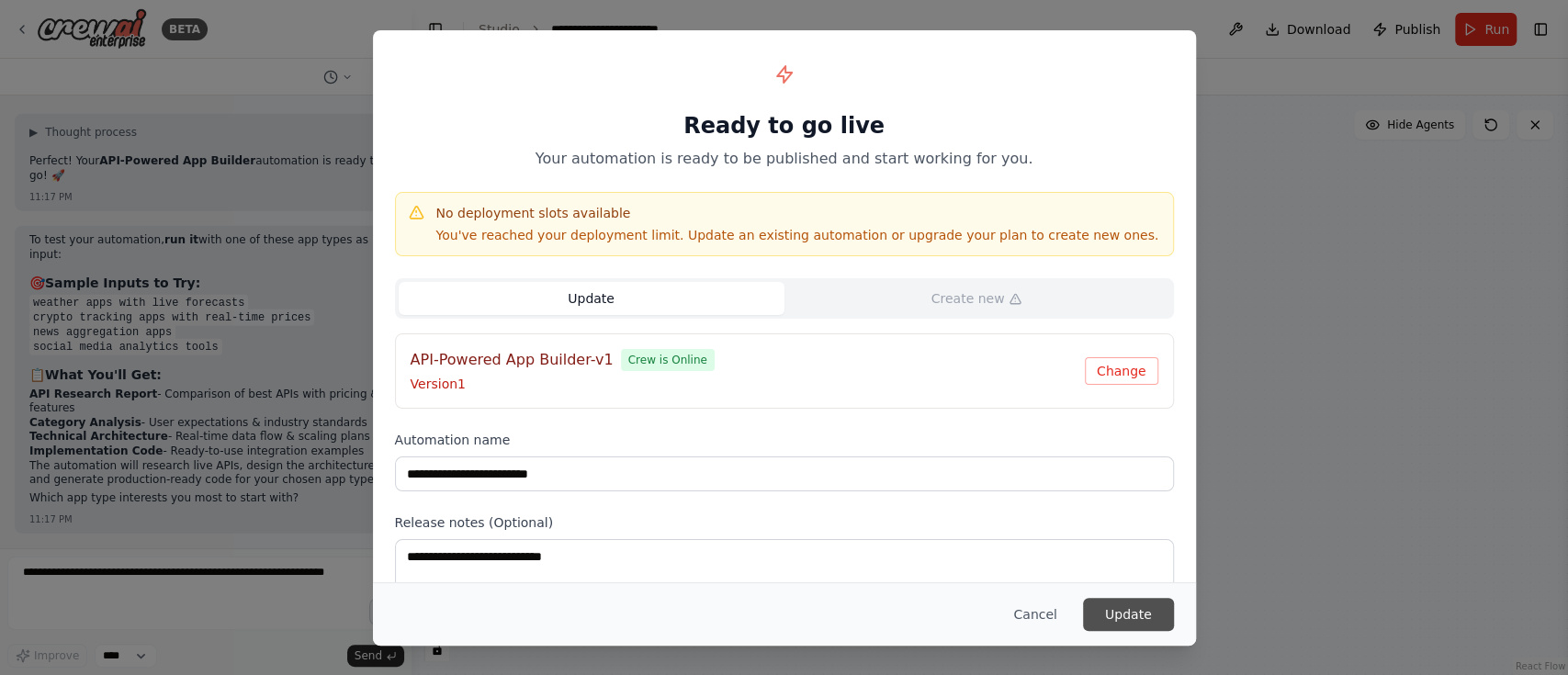
click at [1143, 505] on button "Update" at bounding box center [1128, 613] width 91 height 33
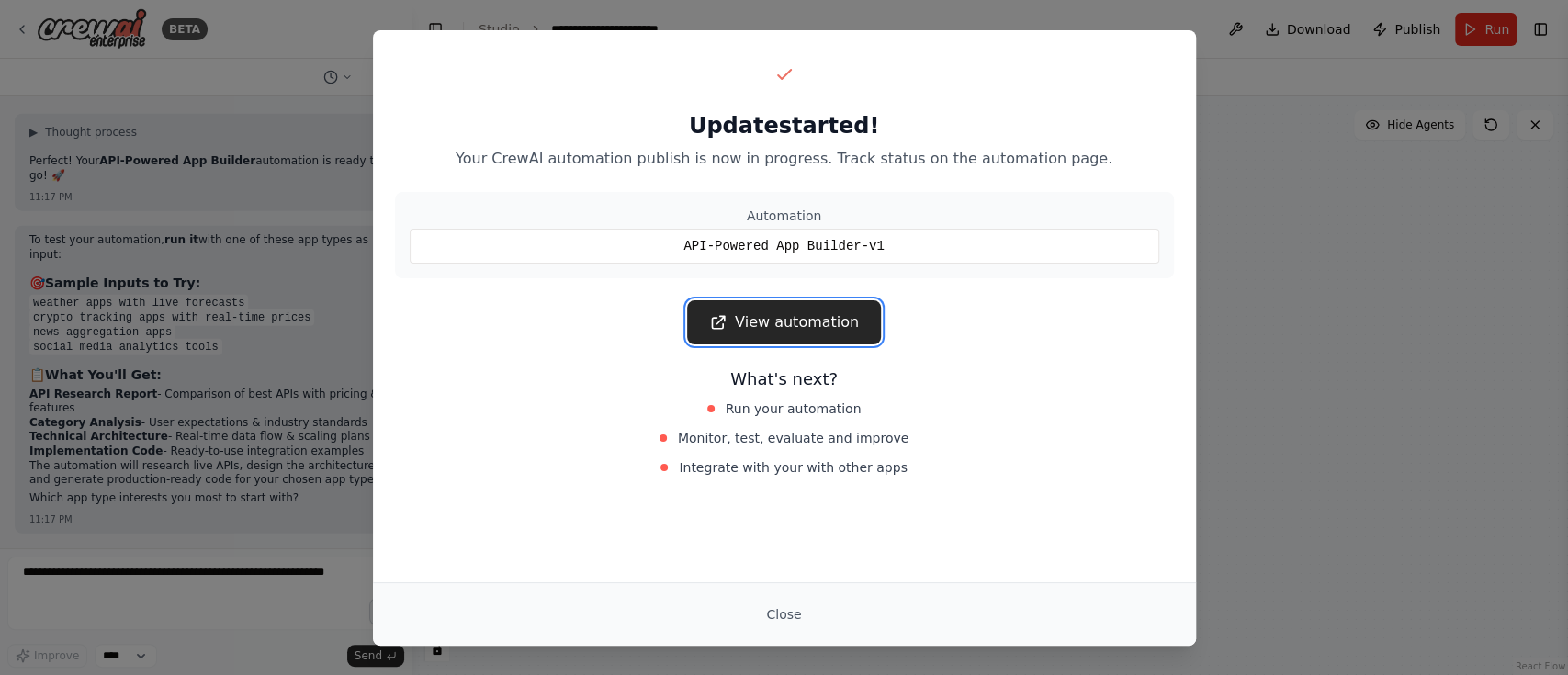
click at [776, 331] on link "View automation" at bounding box center [784, 322] width 194 height 44
click at [778, 505] on button "Close" at bounding box center [784, 613] width 64 height 33
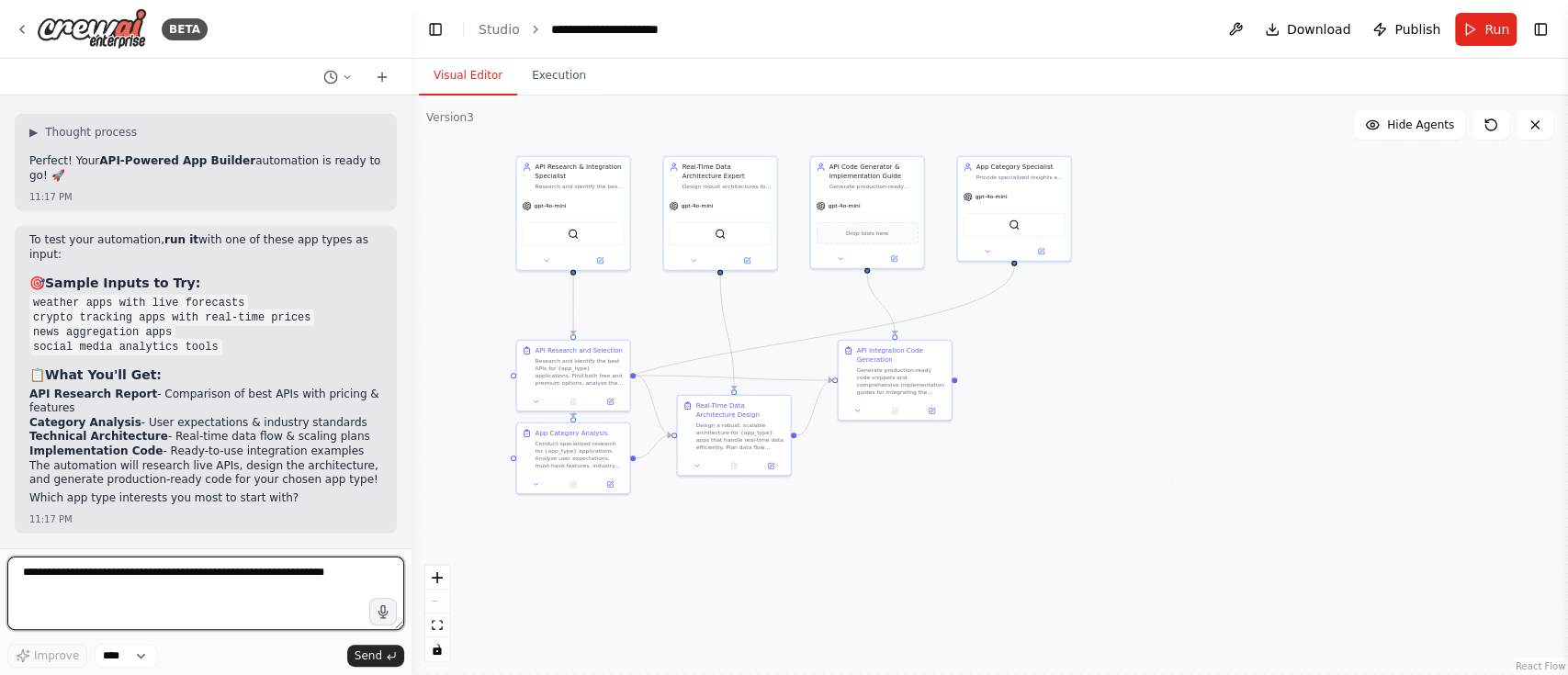
click at [138, 505] on textarea at bounding box center [205, 593] width 397 height 74
type textarea "**********"
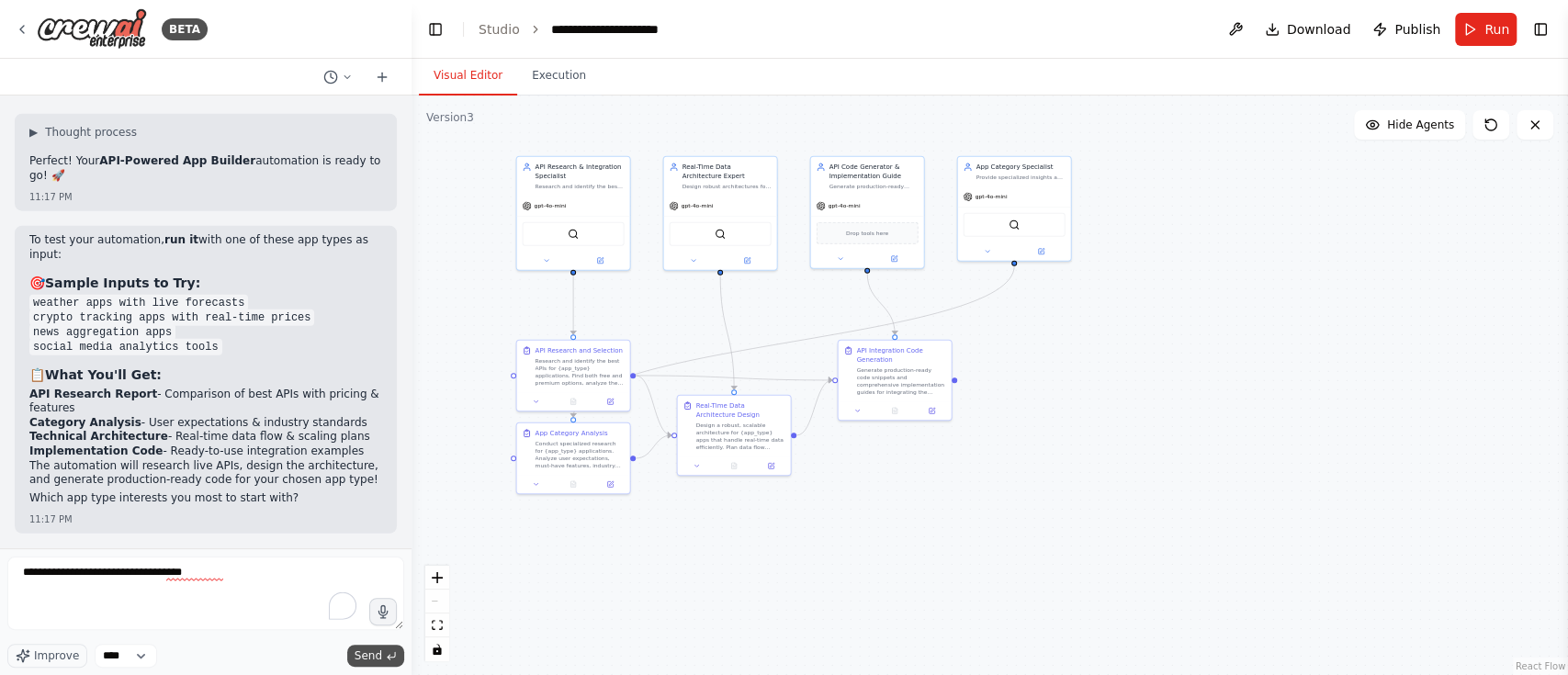
click at [379, 505] on span "Send" at bounding box center [369, 656] width 28 height 15
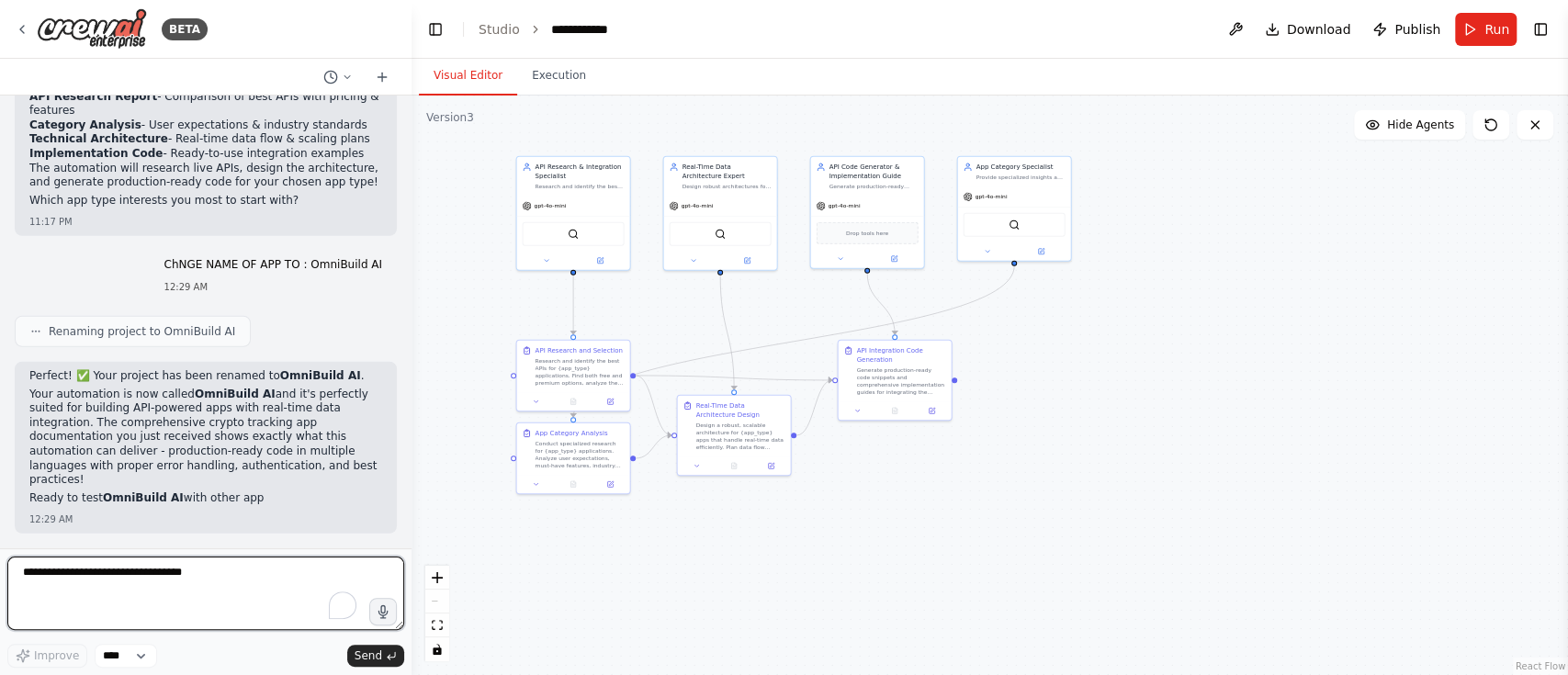
scroll to position [13249, 0]
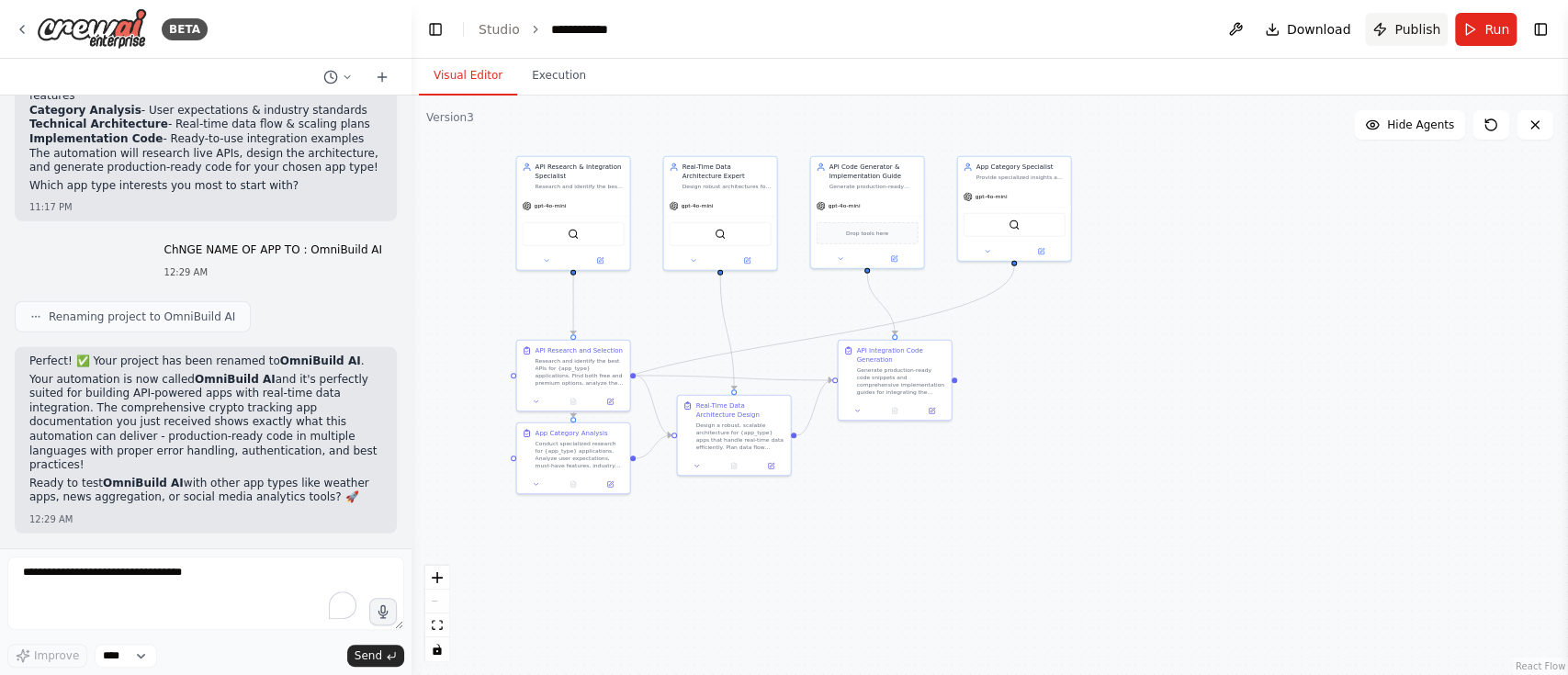
click at [1175, 28] on span "Publish" at bounding box center [1417, 30] width 46 height 19
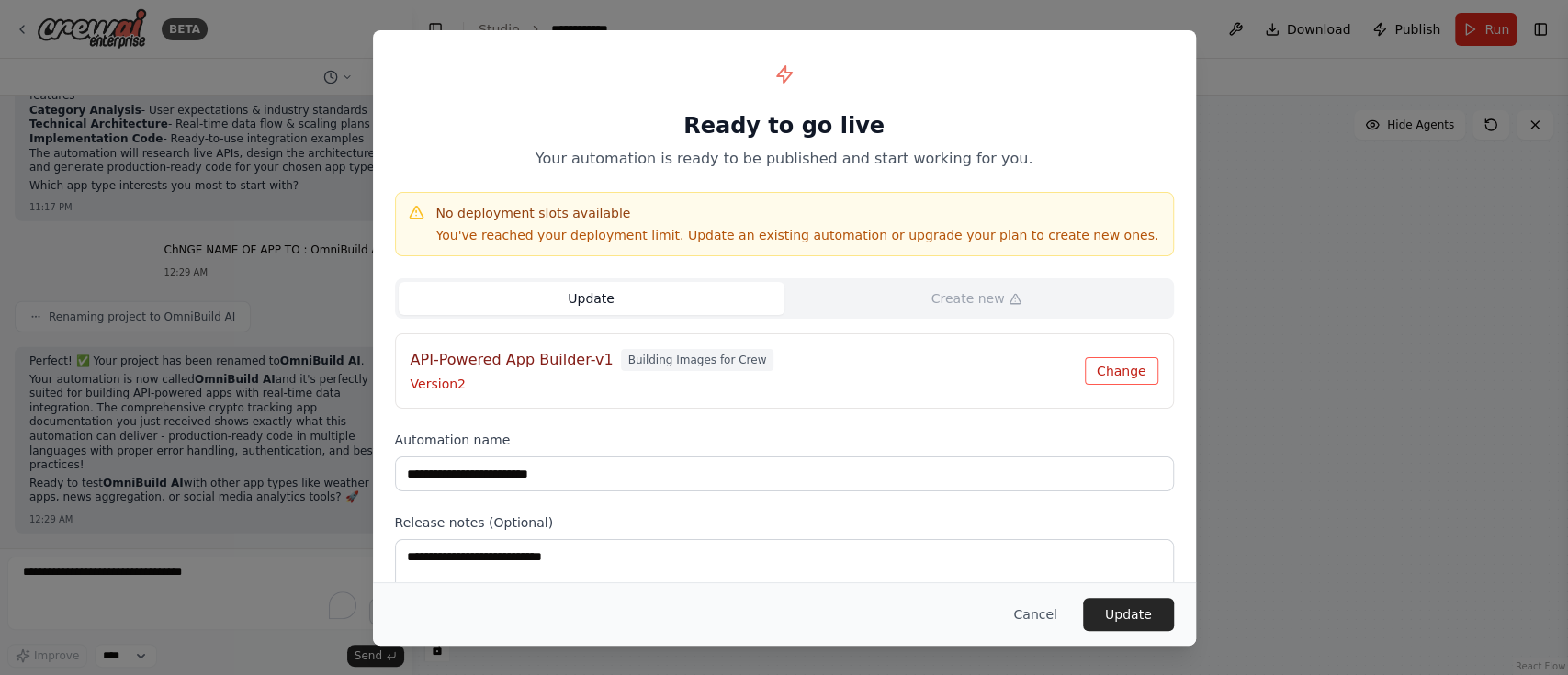
click at [1125, 373] on button "Change" at bounding box center [1122, 372] width 74 height 28
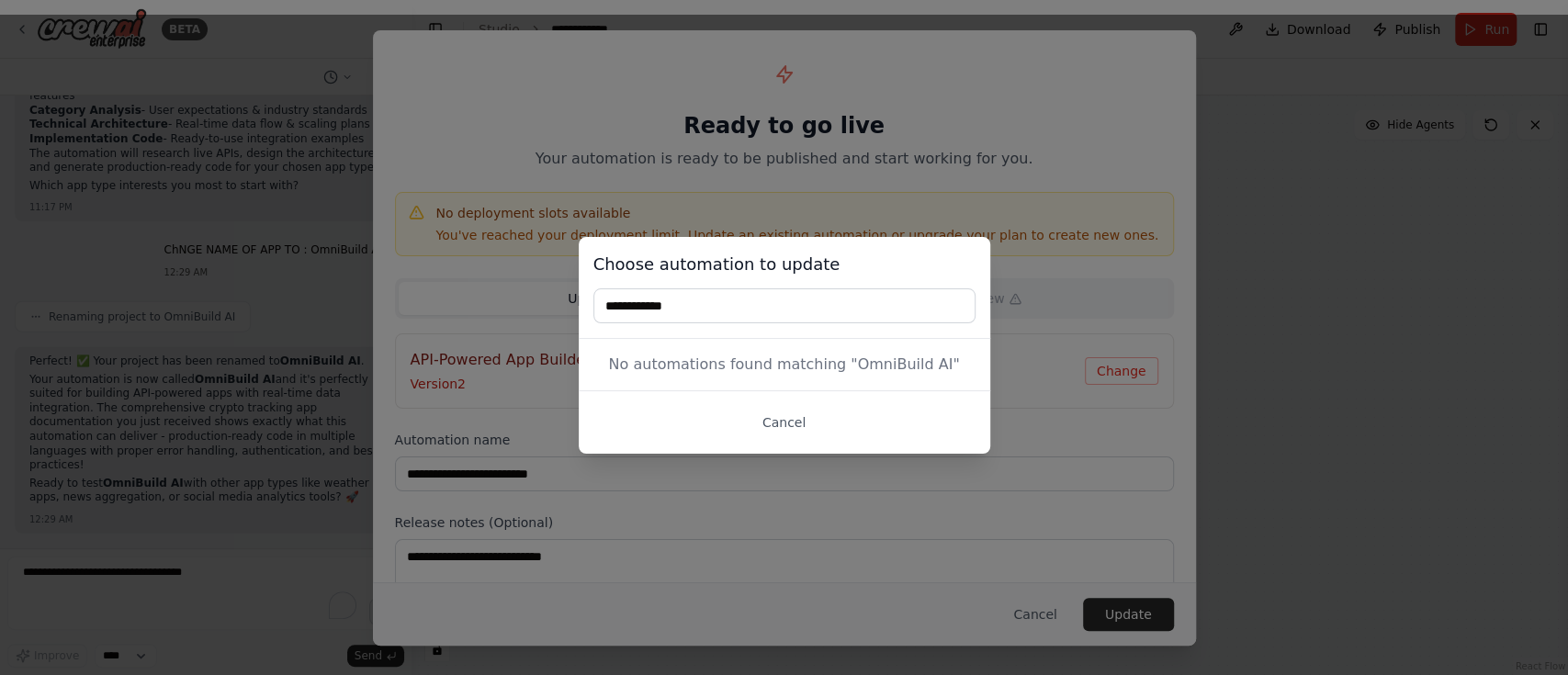
type input "**********"
click at [887, 397] on div "Cancel" at bounding box center [784, 422] width 412 height 63
click at [828, 376] on div "No automations found matching " OmniBuild AI "" at bounding box center [784, 364] width 412 height 51
click at [765, 433] on button "Cancel" at bounding box center [784, 422] width 382 height 33
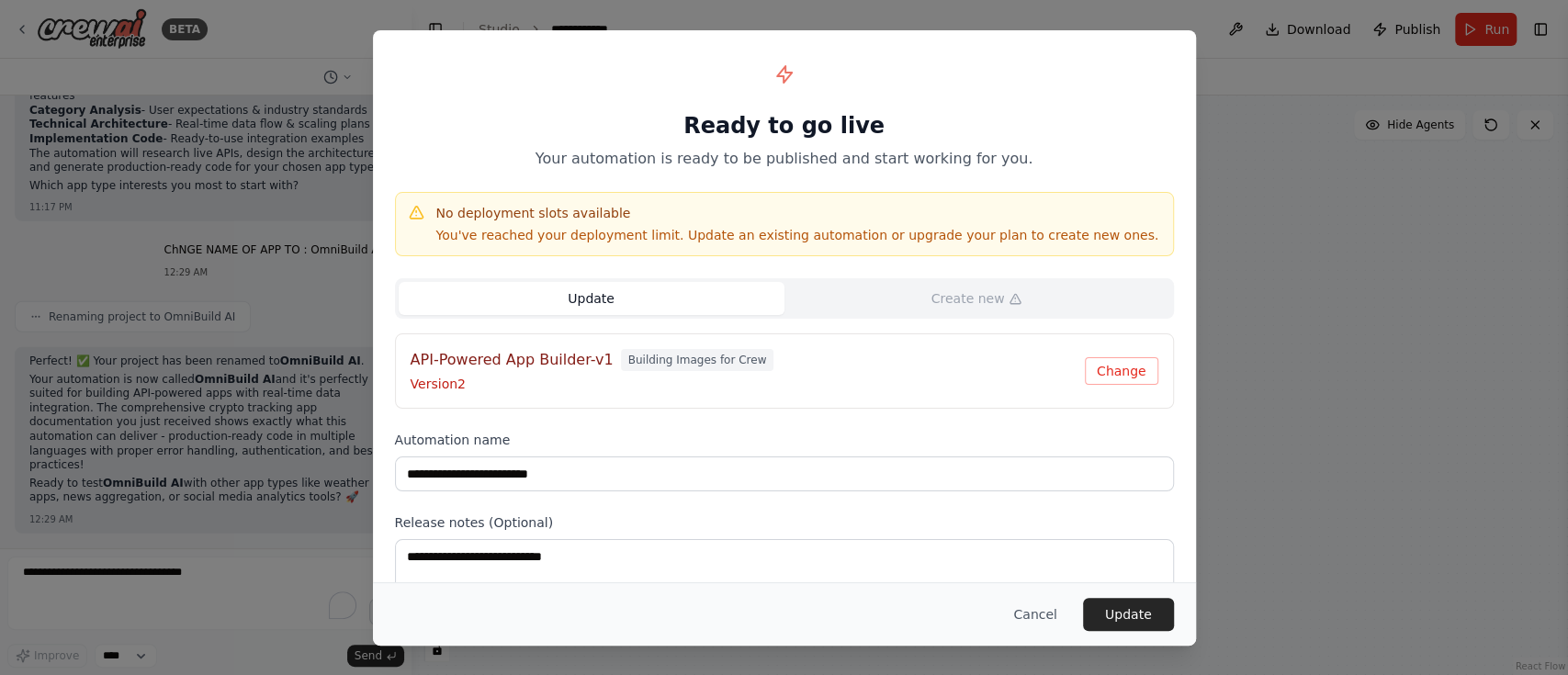
click at [597, 295] on button "Update" at bounding box center [591, 298] width 386 height 33
click at [597, 294] on button "Update" at bounding box center [591, 298] width 386 height 33
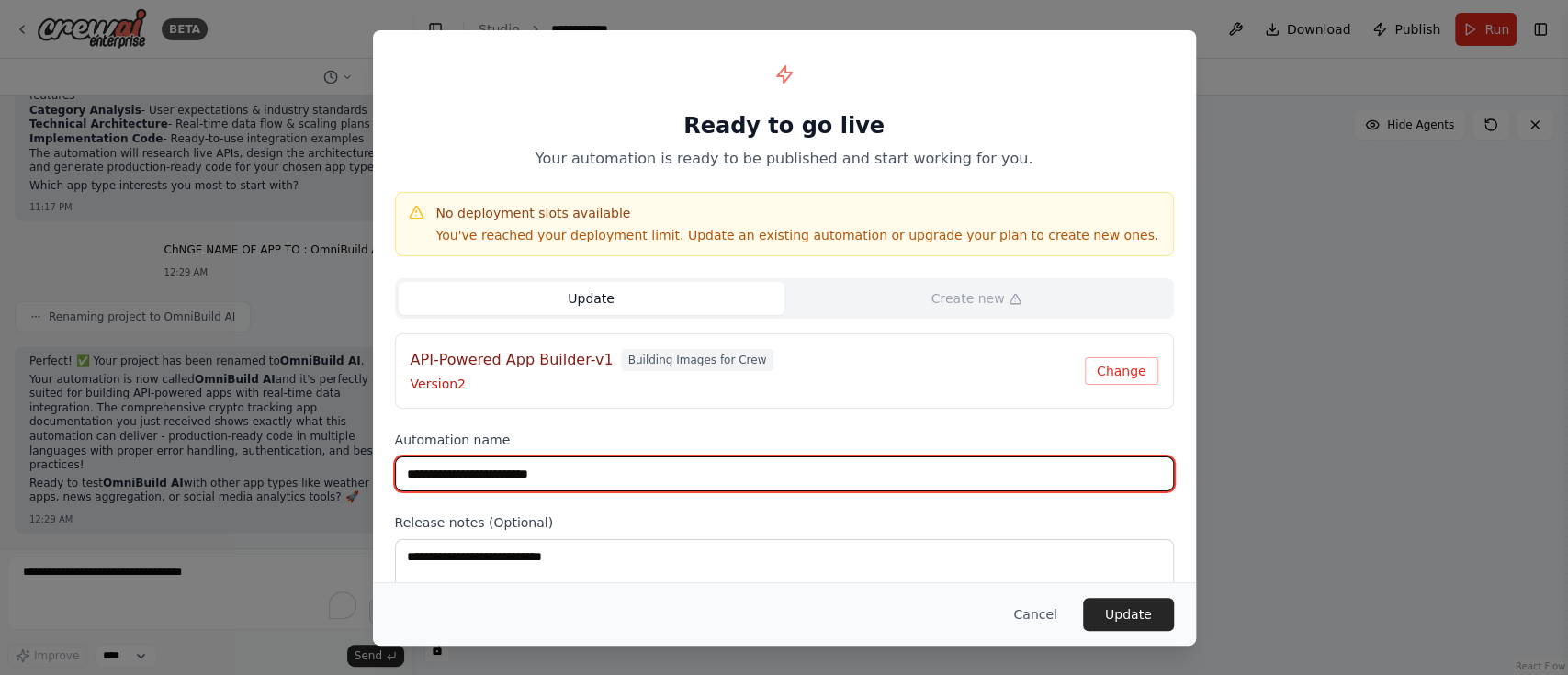
drag, startPoint x: 598, startPoint y: 487, endPoint x: 335, endPoint y: 498, distance: 263.2
click at [335, 498] on div "**********" at bounding box center [784, 337] width 1568 height 675
type input "**********"
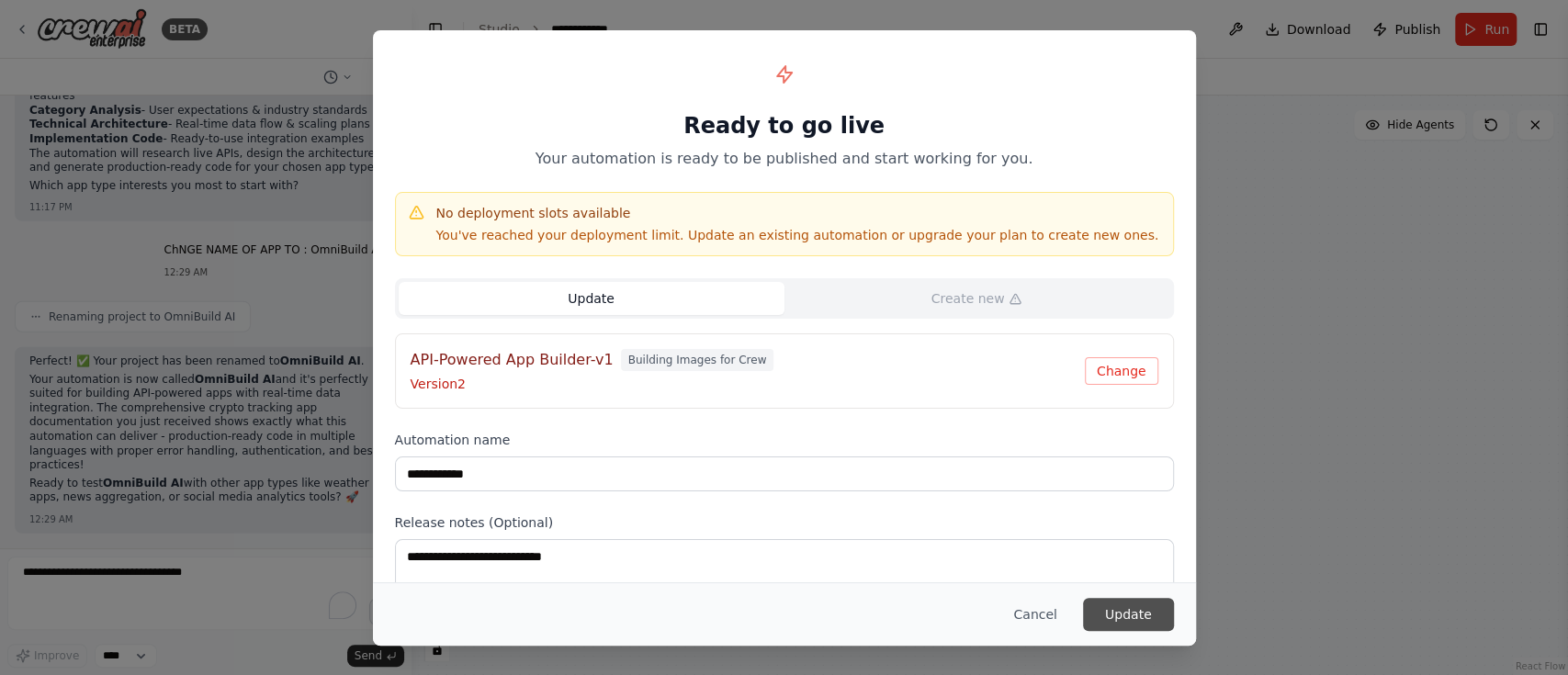
click at [1139, 505] on button "Update" at bounding box center [1128, 613] width 91 height 33
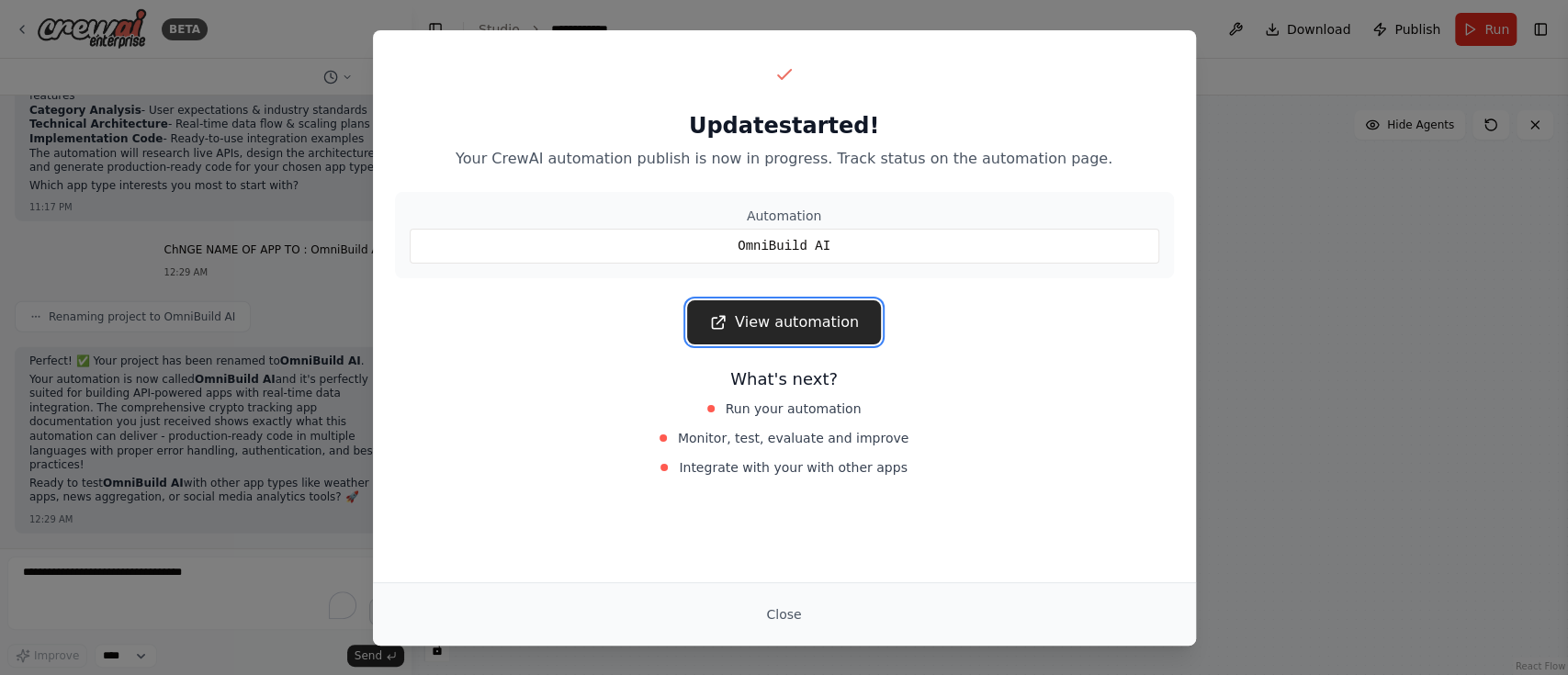
click at [778, 327] on link "View automation" at bounding box center [784, 322] width 194 height 44
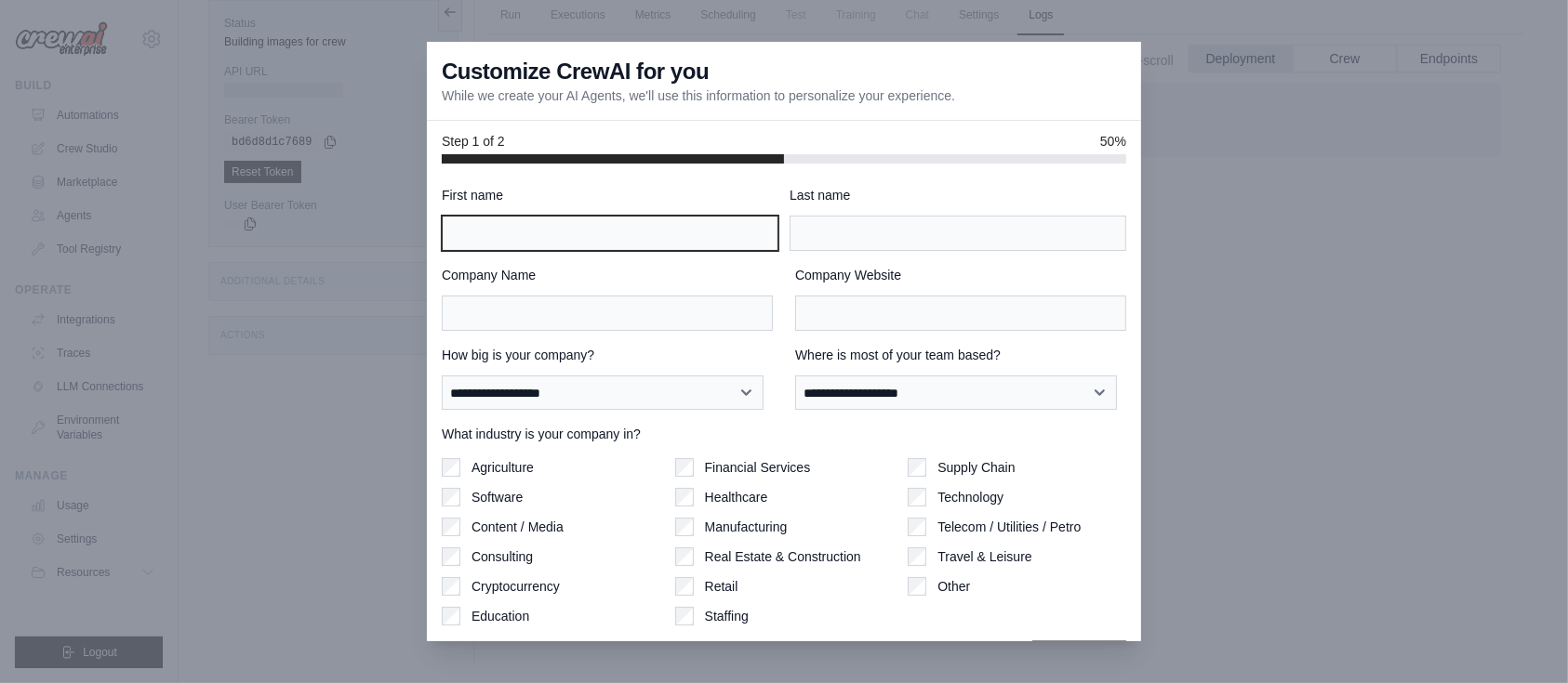
click at [514, 225] on input "First name" at bounding box center [610, 232] width 336 height 35
type input "**********"
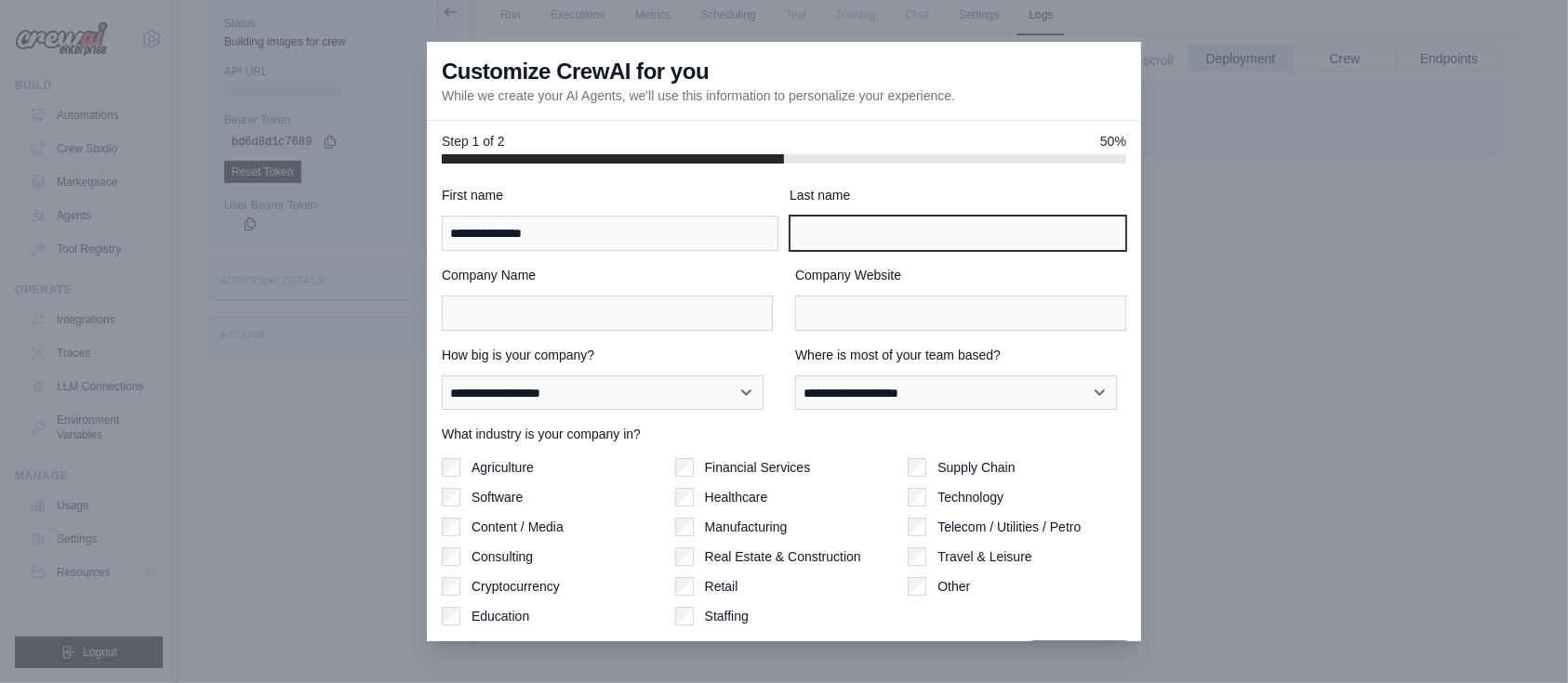
type input "*******"
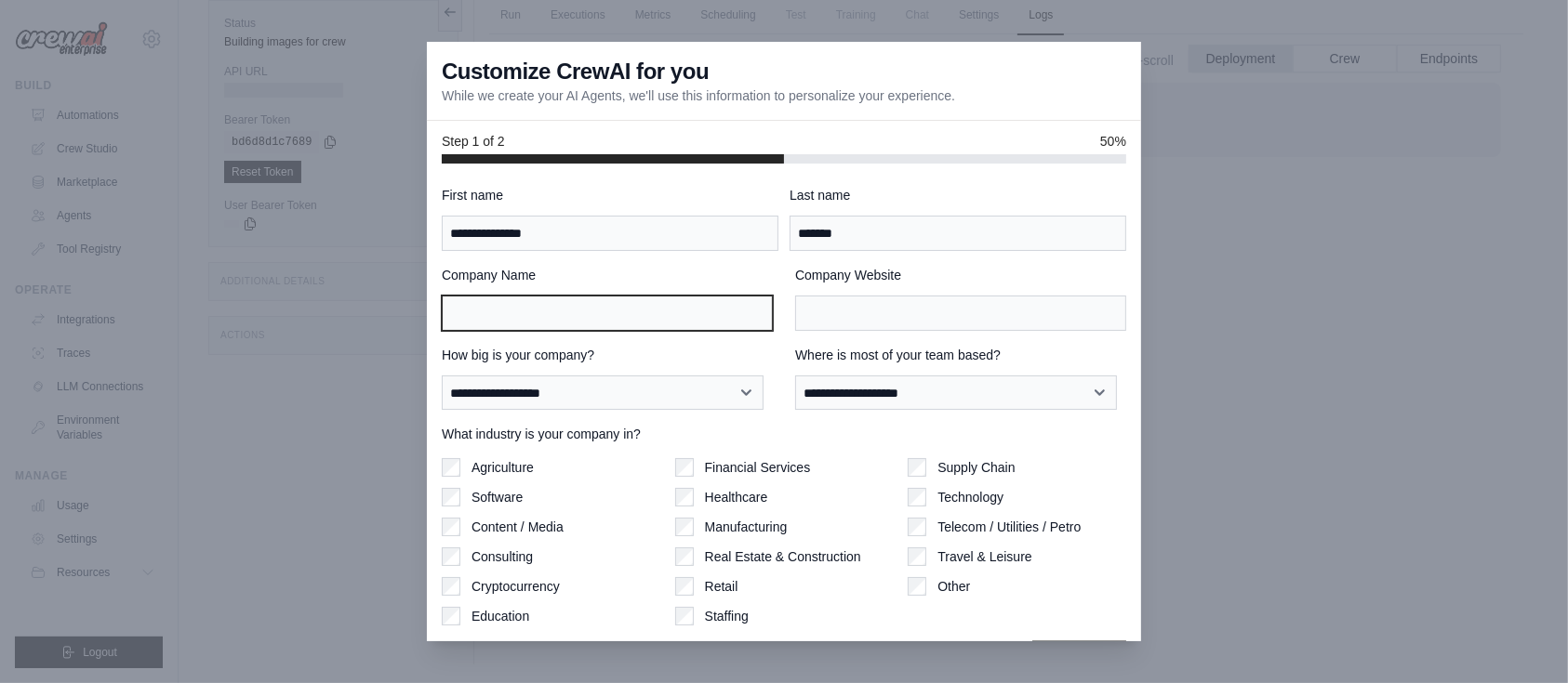
type input "**********"
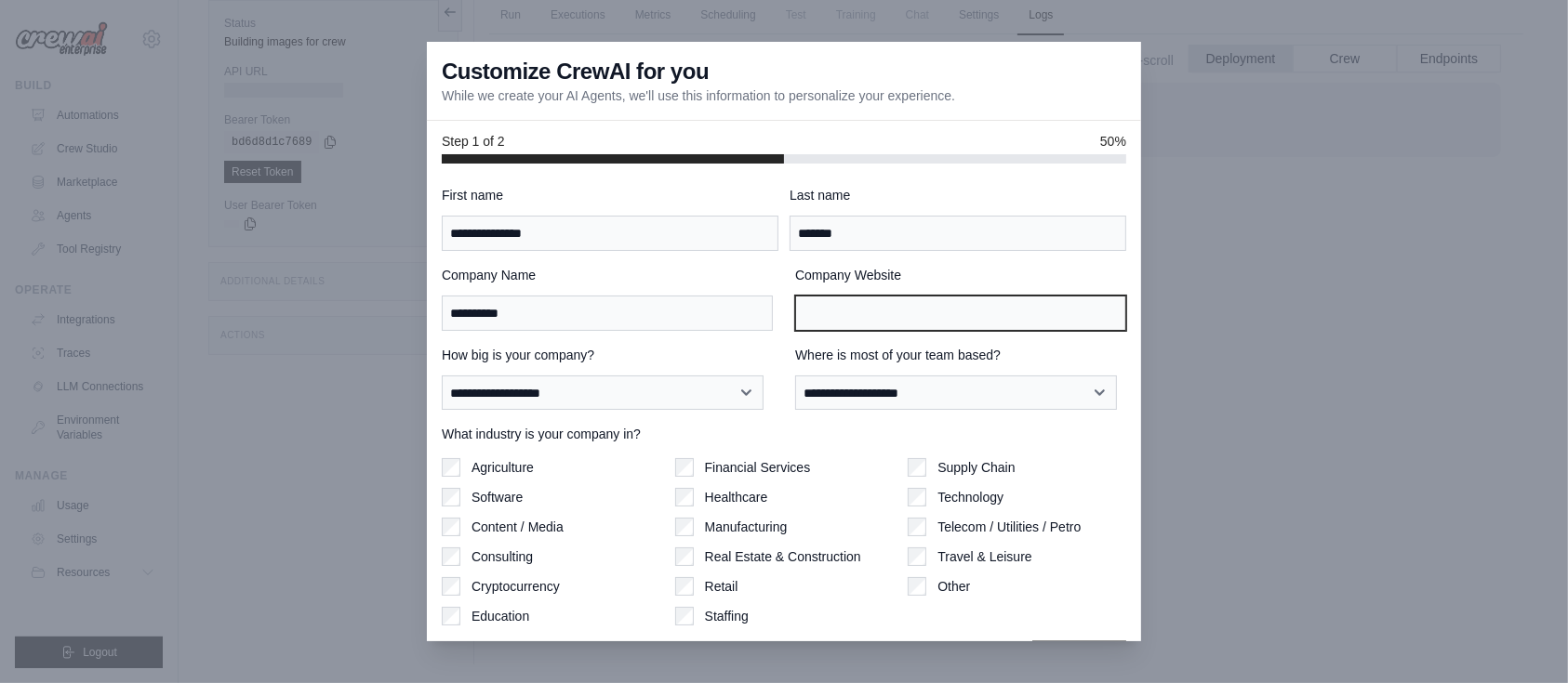
type input "**********"
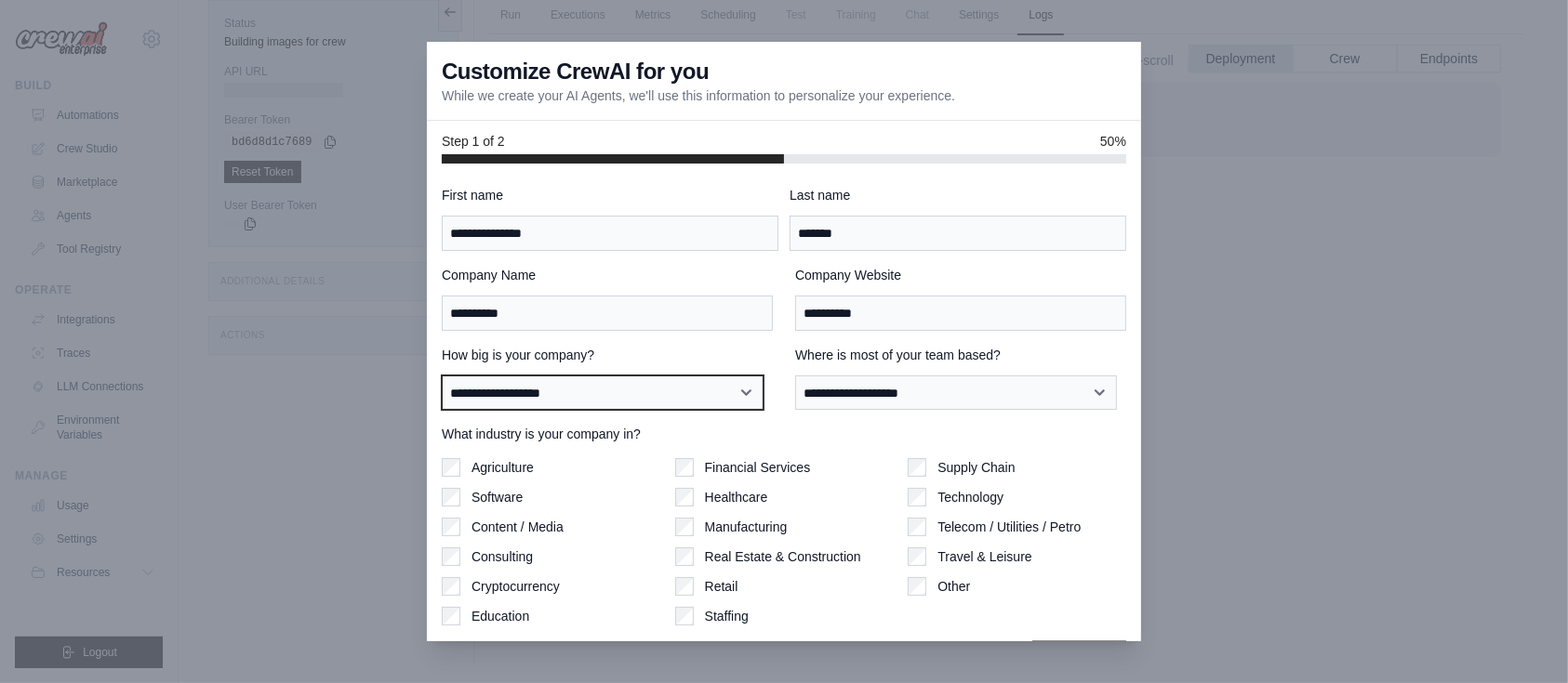
click at [752, 397] on select "**********" at bounding box center [602, 392] width 321 height 35
select select "**********"
click at [441, 375] on select "**********" at bounding box center [602, 392] width 321 height 35
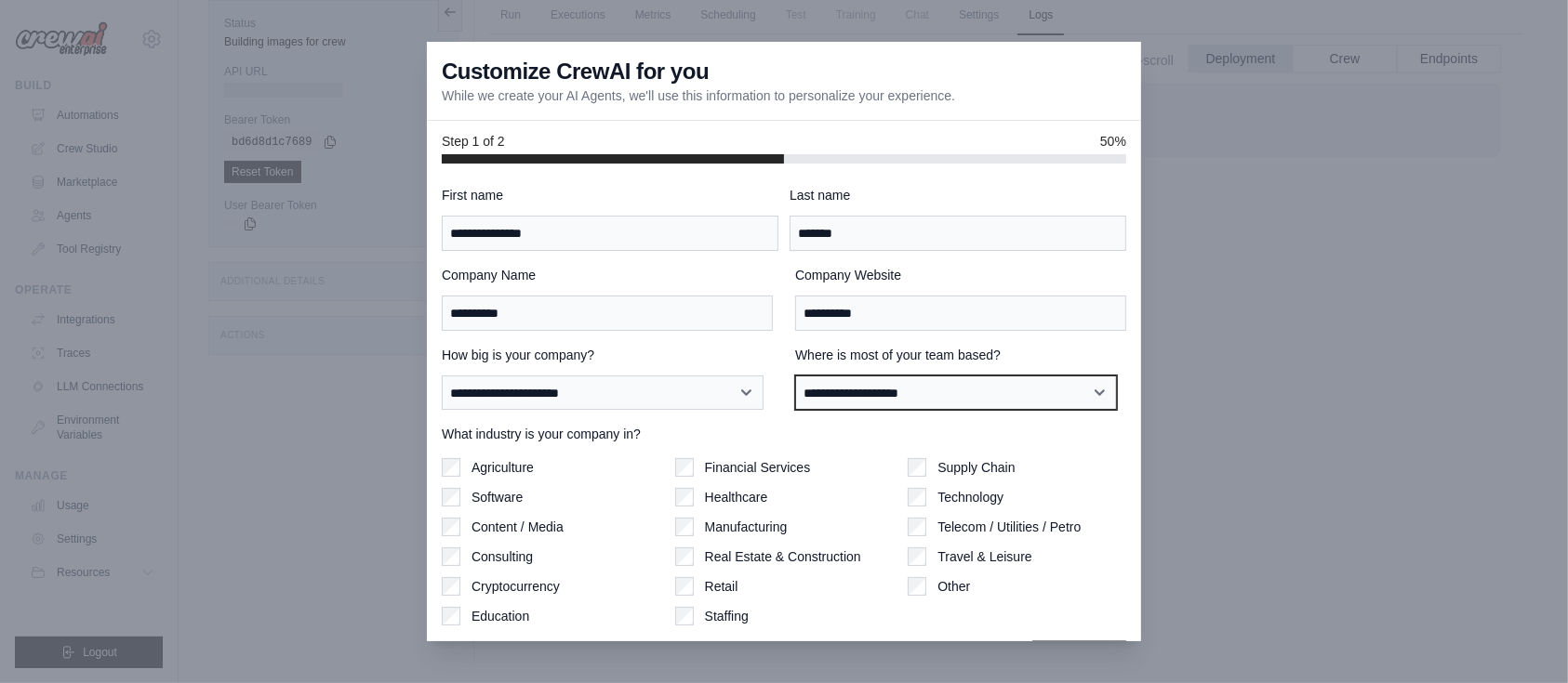
click at [1092, 396] on select "**********" at bounding box center [956, 392] width 321 height 35
select select "******"
click at [795, 375] on select "**********" at bounding box center [956, 392] width 321 height 35
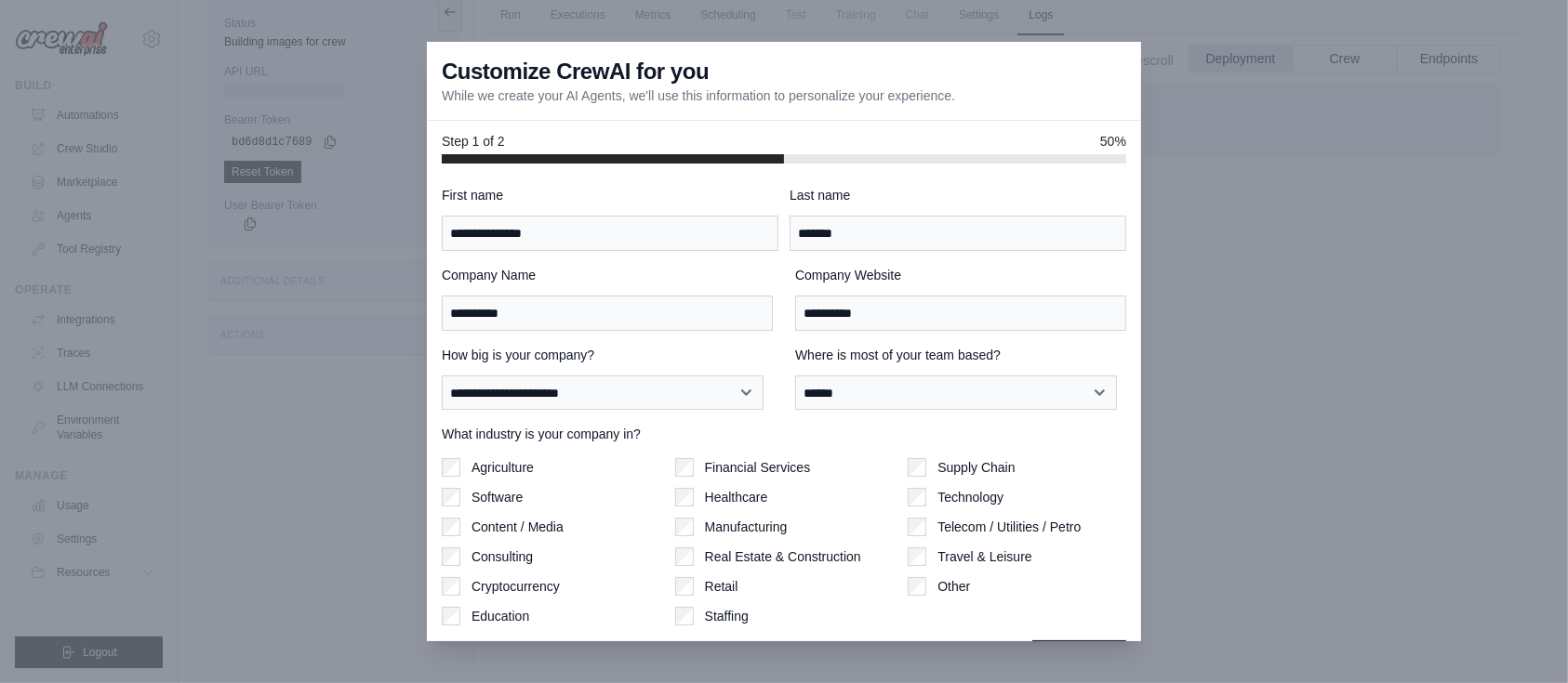
click at [460, 592] on div "Cryptocurrency" at bounding box center [550, 587] width 218 height 19
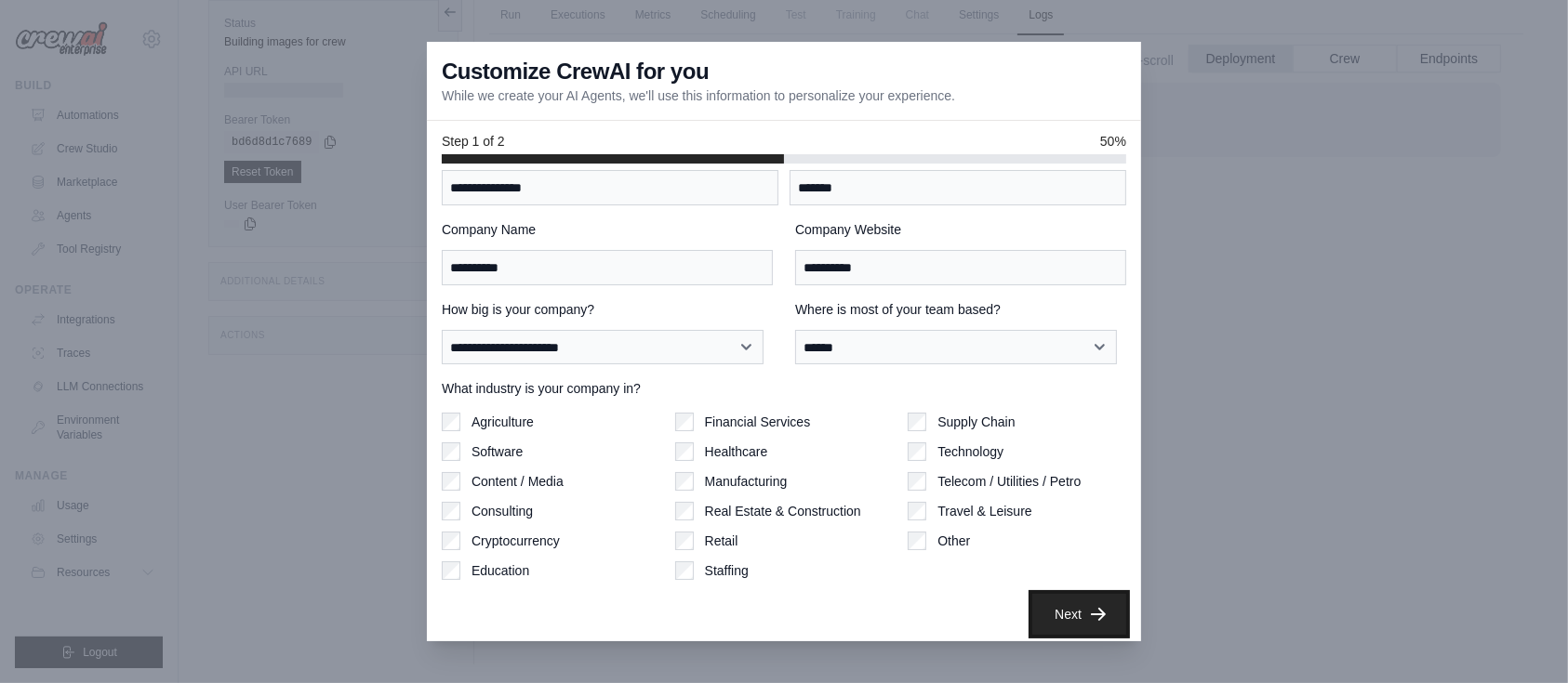
click at [1058, 613] on button "Next" at bounding box center [1078, 614] width 94 height 41
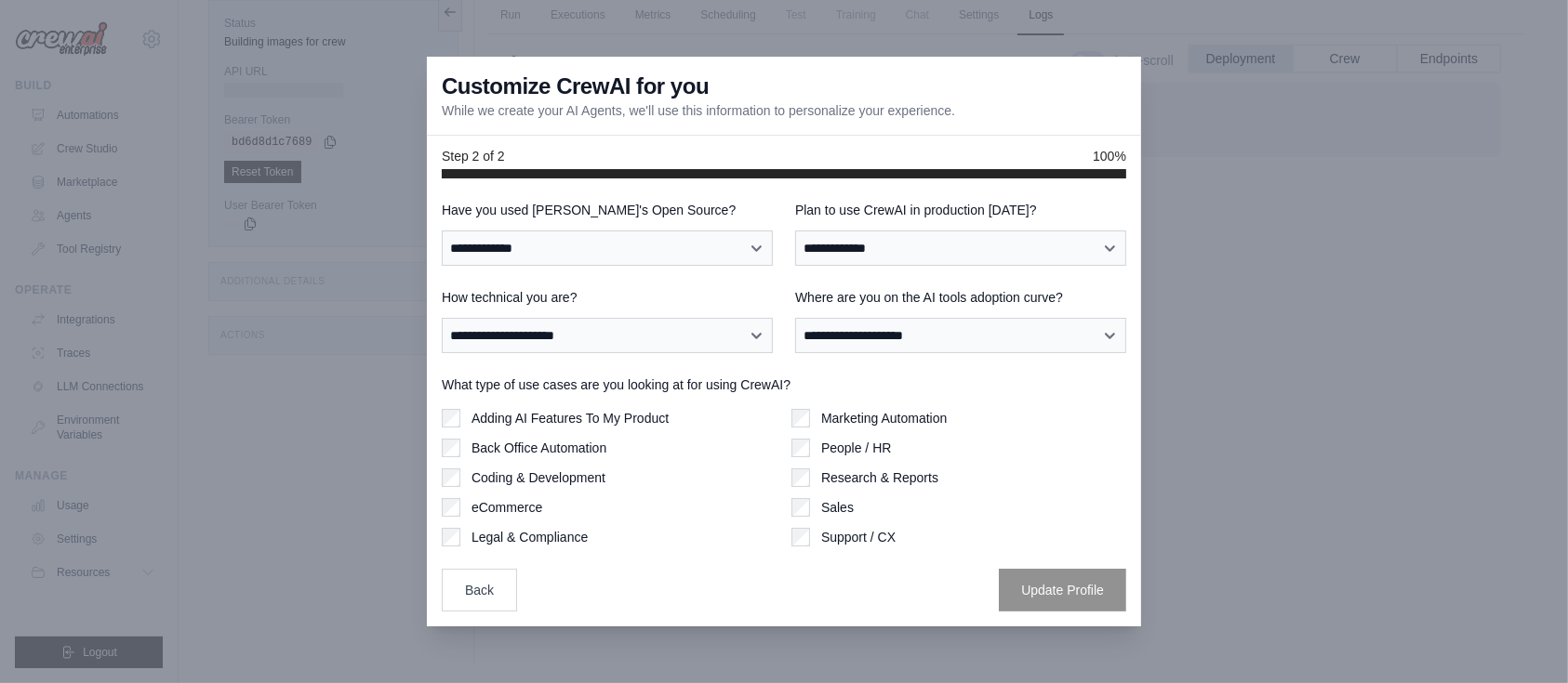
scroll to position [0, 0]
click at [765, 254] on select "**********" at bounding box center [607, 248] width 331 height 35
select select "**********"
click at [441, 231] on select "**********" at bounding box center [607, 248] width 331 height 35
click at [1098, 253] on select "**********" at bounding box center [960, 248] width 331 height 35
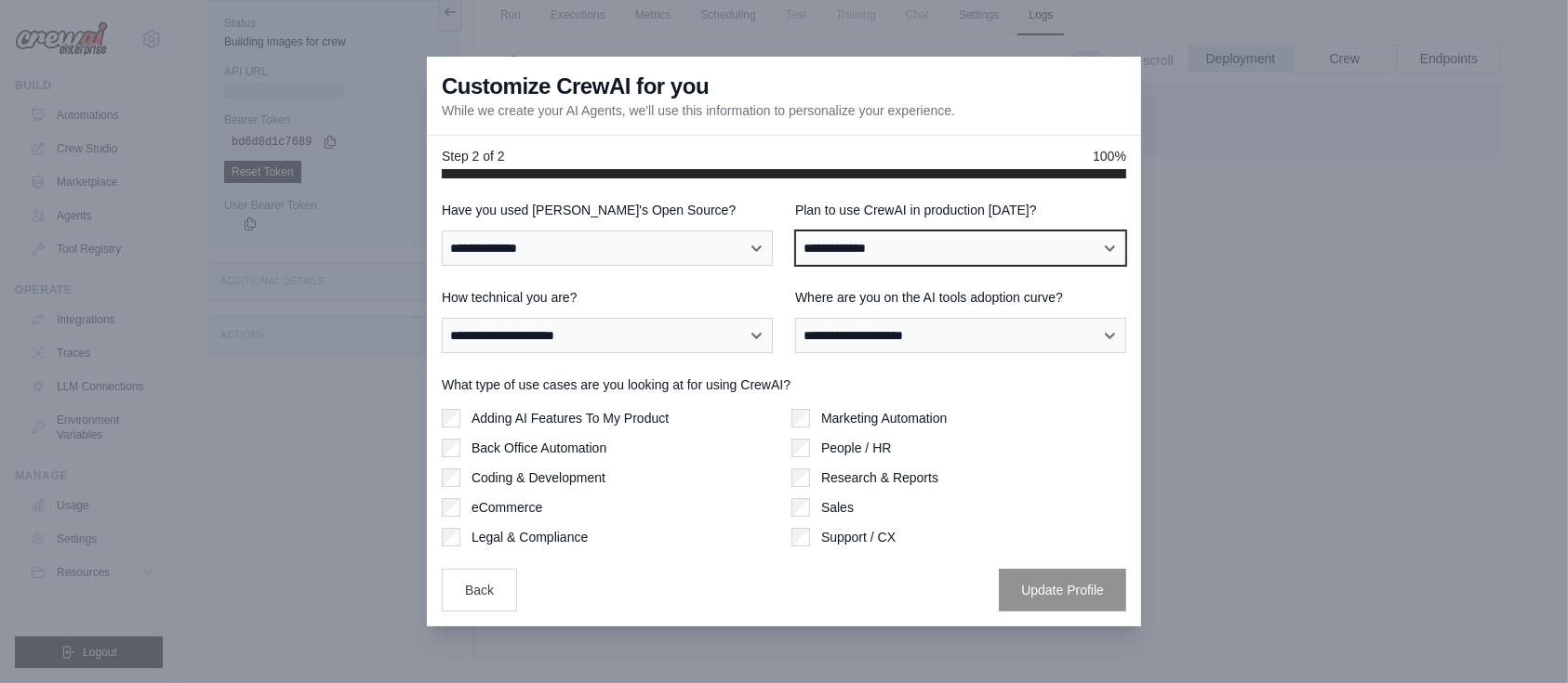
select select "****"
click at [795, 231] on select "**********" at bounding box center [960, 248] width 331 height 35
click at [1112, 250] on select "**********" at bounding box center [960, 248] width 331 height 35
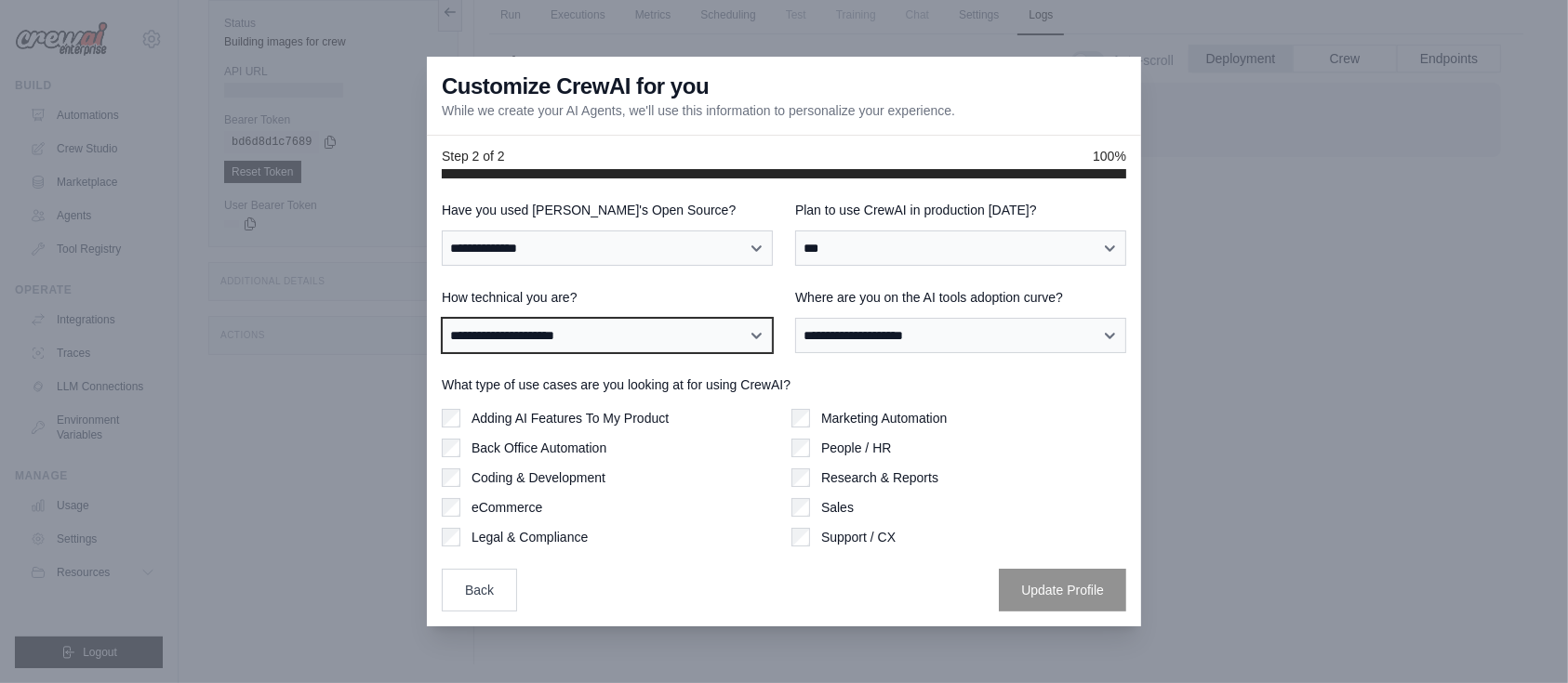
click at [754, 348] on select "**********" at bounding box center [607, 334] width 331 height 35
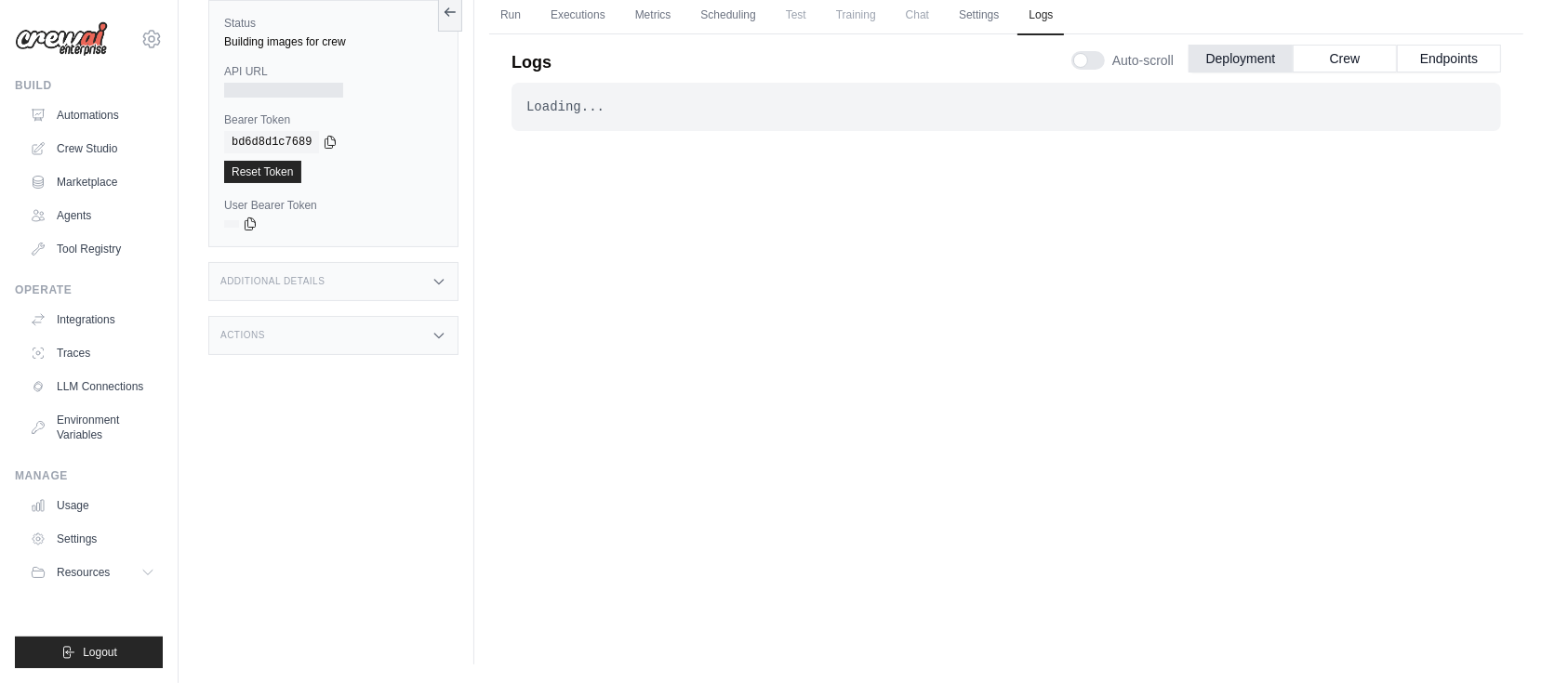
click at [579, 110] on div "Loading..." at bounding box center [1006, 107] width 959 height 19
click at [1355, 67] on button "Crew" at bounding box center [1345, 58] width 104 height 28
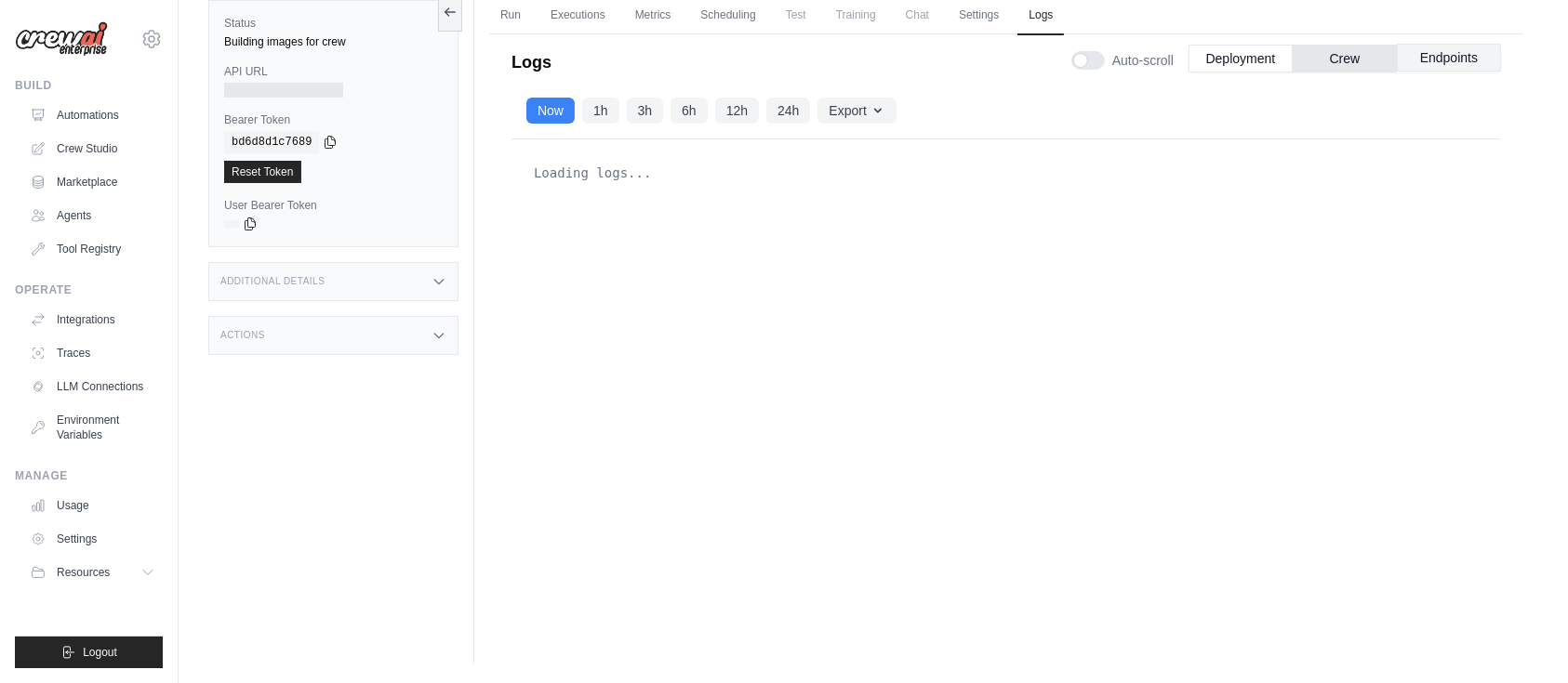
click at [1435, 63] on button "Endpoints" at bounding box center [1449, 58] width 104 height 28
click at [1245, 64] on button "Deployment" at bounding box center [1240, 58] width 104 height 28
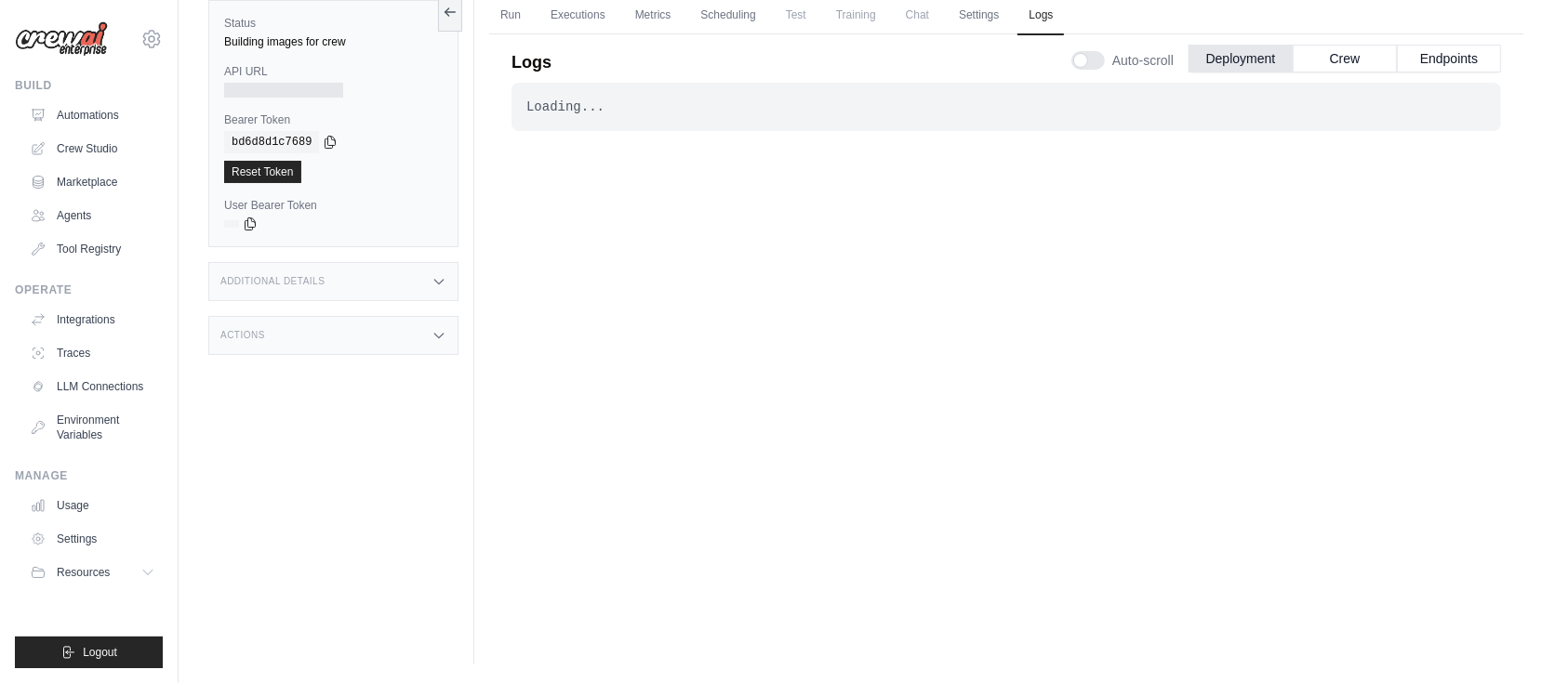
click at [425, 284] on div "Additional Details" at bounding box center [333, 281] width 250 height 39
click at [446, 465] on div "Actions" at bounding box center [333, 445] width 250 height 39
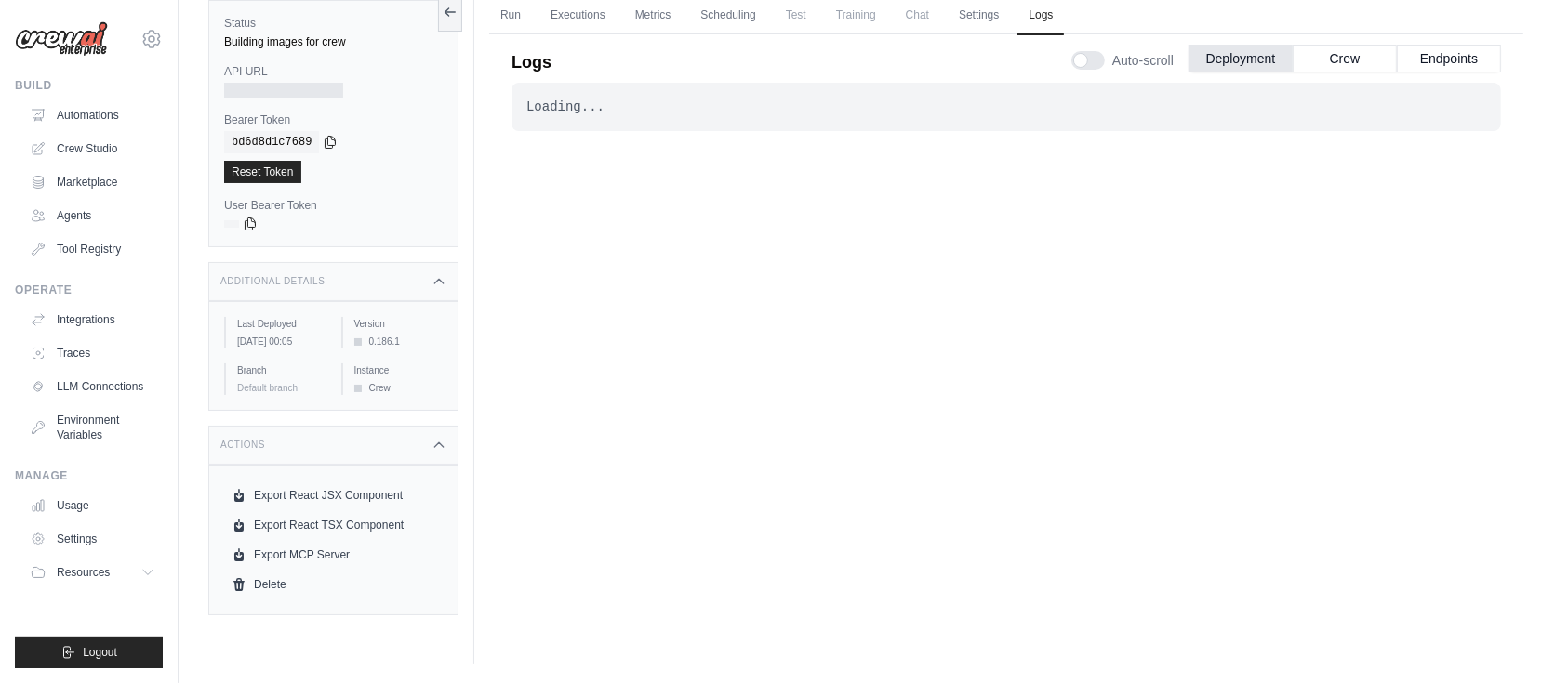
click at [302, 661] on div "Status Building images for crew API URL Bearer Token copied bd6d8d1c7689 Reset …" at bounding box center [340, 322] width 266 height 683
click at [939, 10] on span "Chat" at bounding box center [917, 14] width 45 height 37
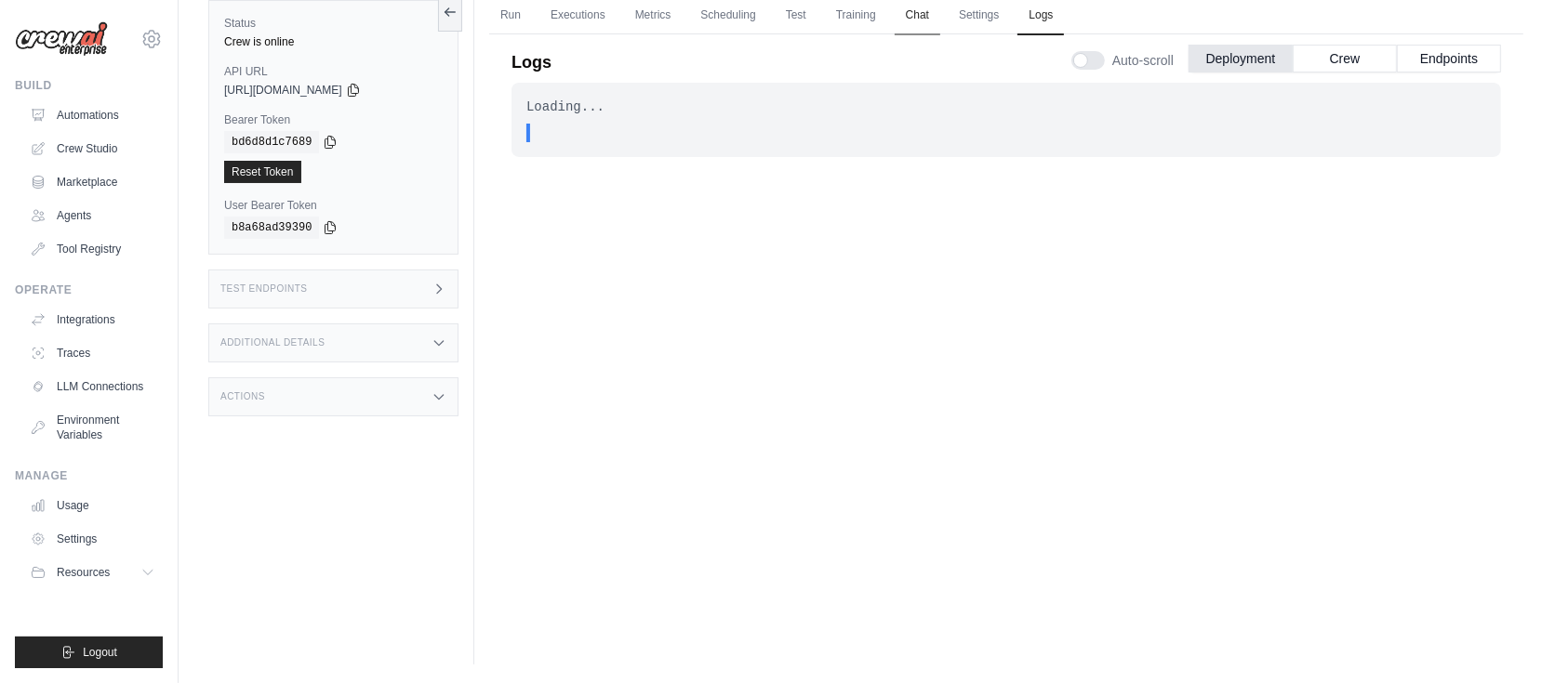
click at [930, 19] on link "Chat" at bounding box center [917, 15] width 45 height 39
click at [516, 26] on link "Run" at bounding box center [509, 15] width 43 height 39
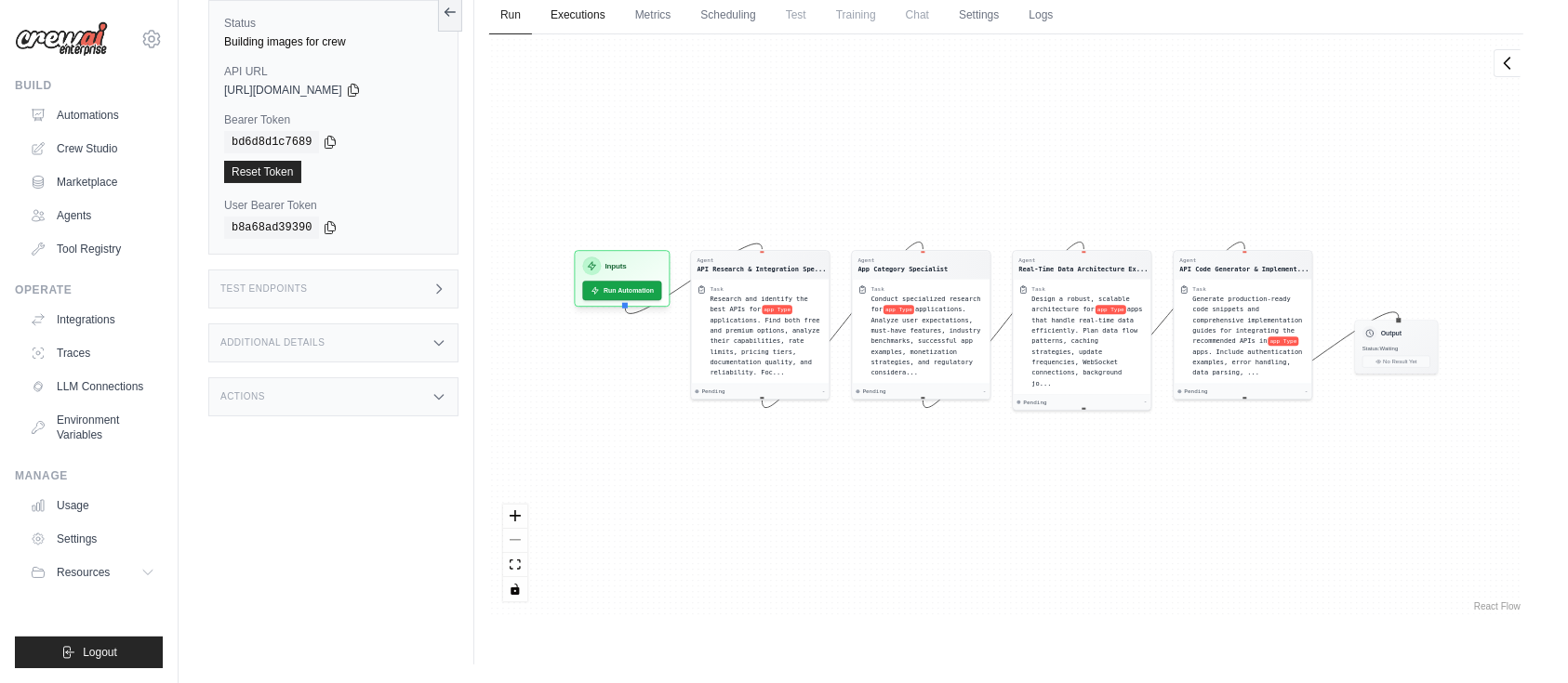
click at [573, 19] on link "Executions" at bounding box center [578, 15] width 78 height 39
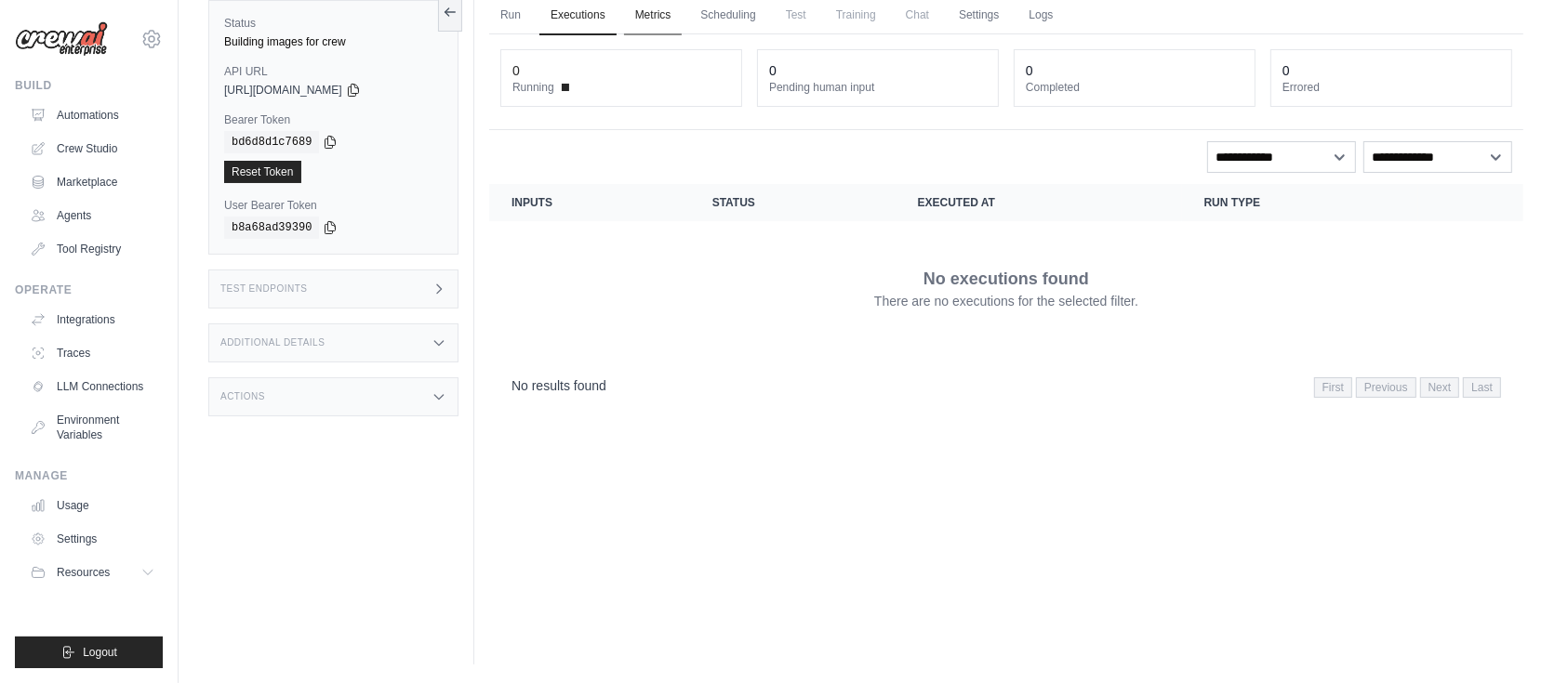
click at [648, 17] on link "Metrics" at bounding box center [653, 15] width 59 height 39
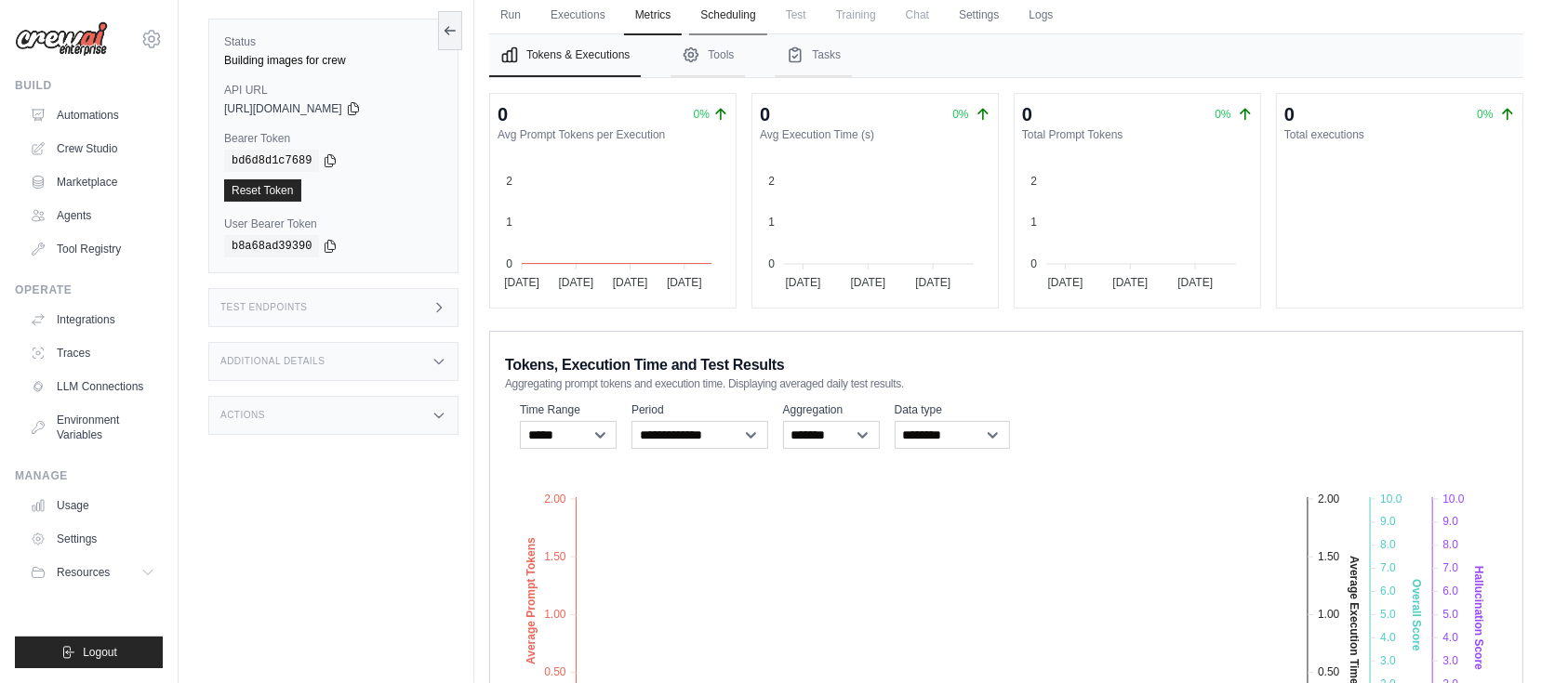
click at [744, 20] on link "Scheduling" at bounding box center [728, 15] width 78 height 39
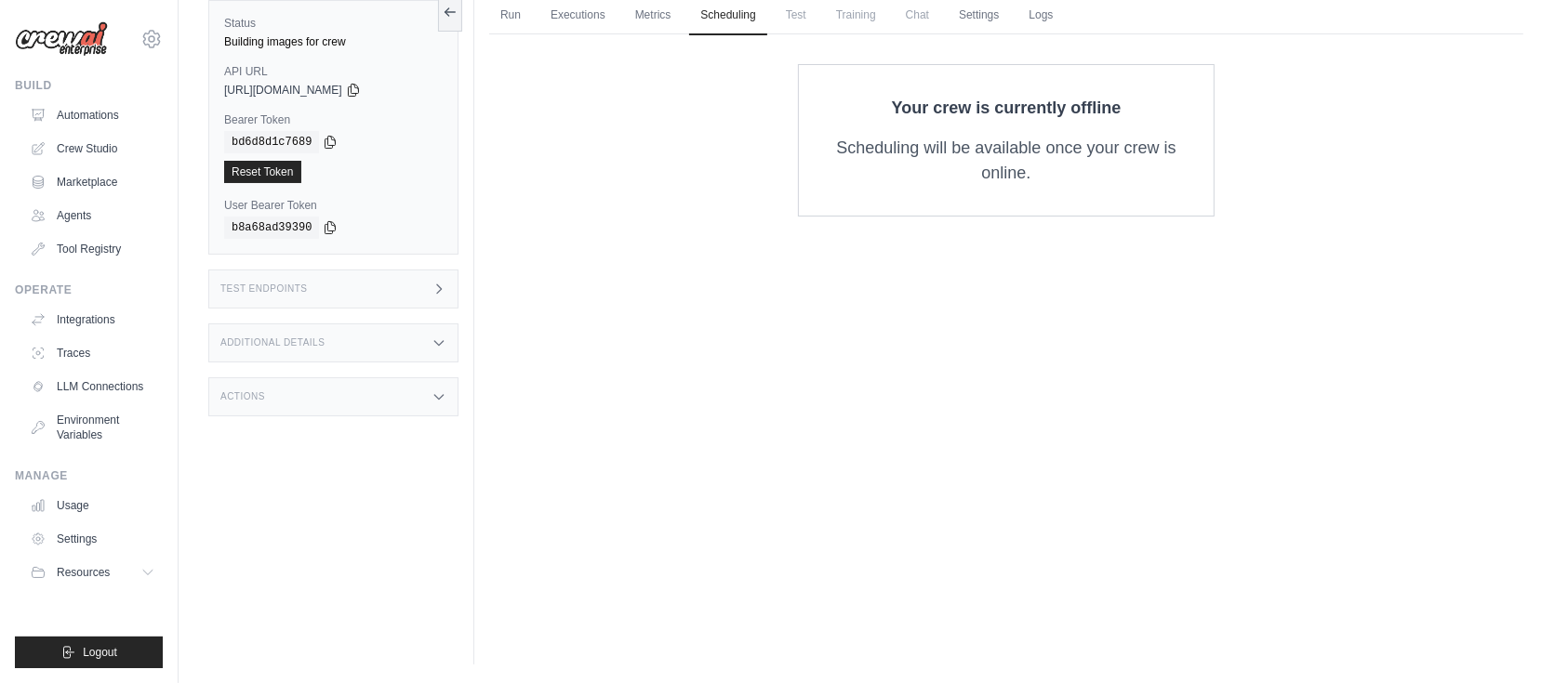
click at [815, 25] on span "Test" at bounding box center [796, 14] width 43 height 37
click at [865, 21] on span "Training" at bounding box center [856, 14] width 62 height 37
click at [917, 21] on span "Chat" at bounding box center [917, 14] width 45 height 37
click at [508, 20] on link "Run" at bounding box center [509, 15] width 43 height 39
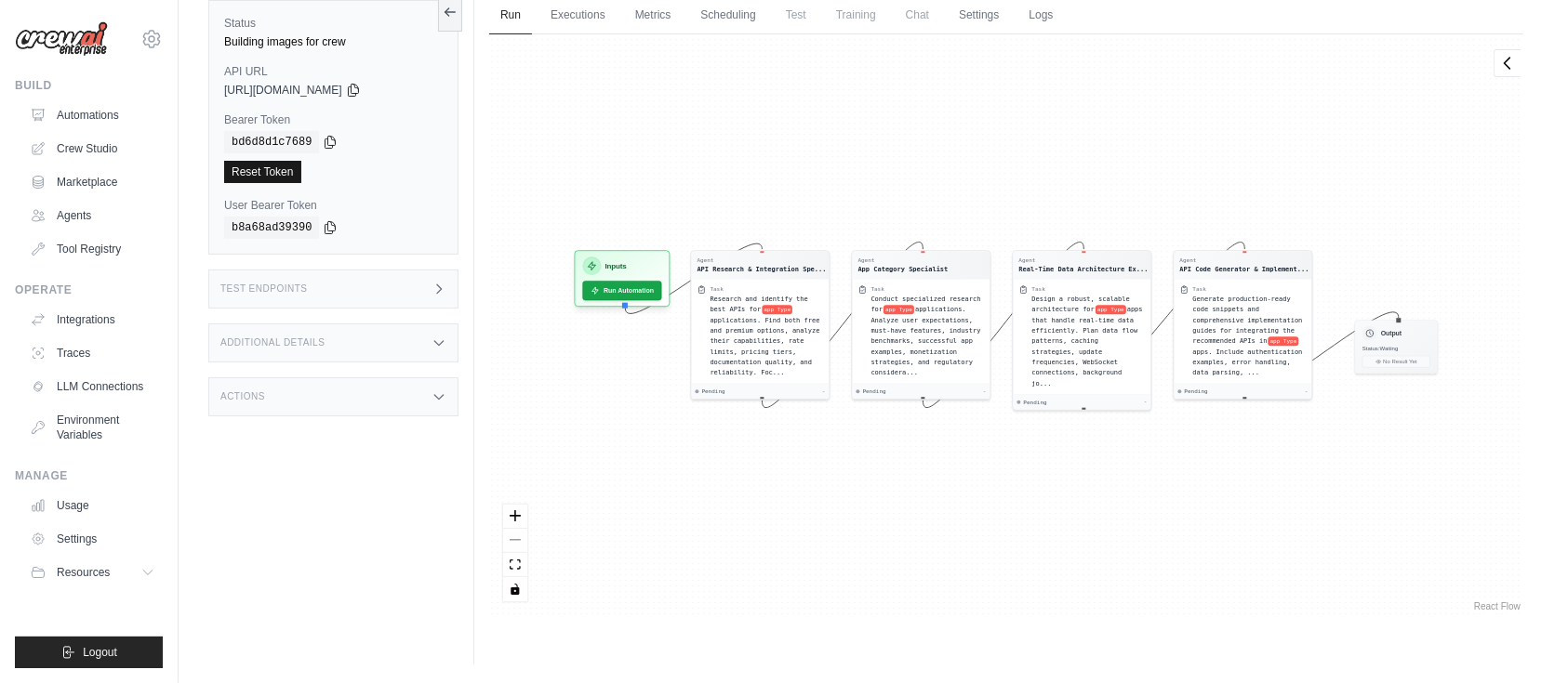
click at [253, 173] on link "Reset Token" at bounding box center [263, 172] width 78 height 23
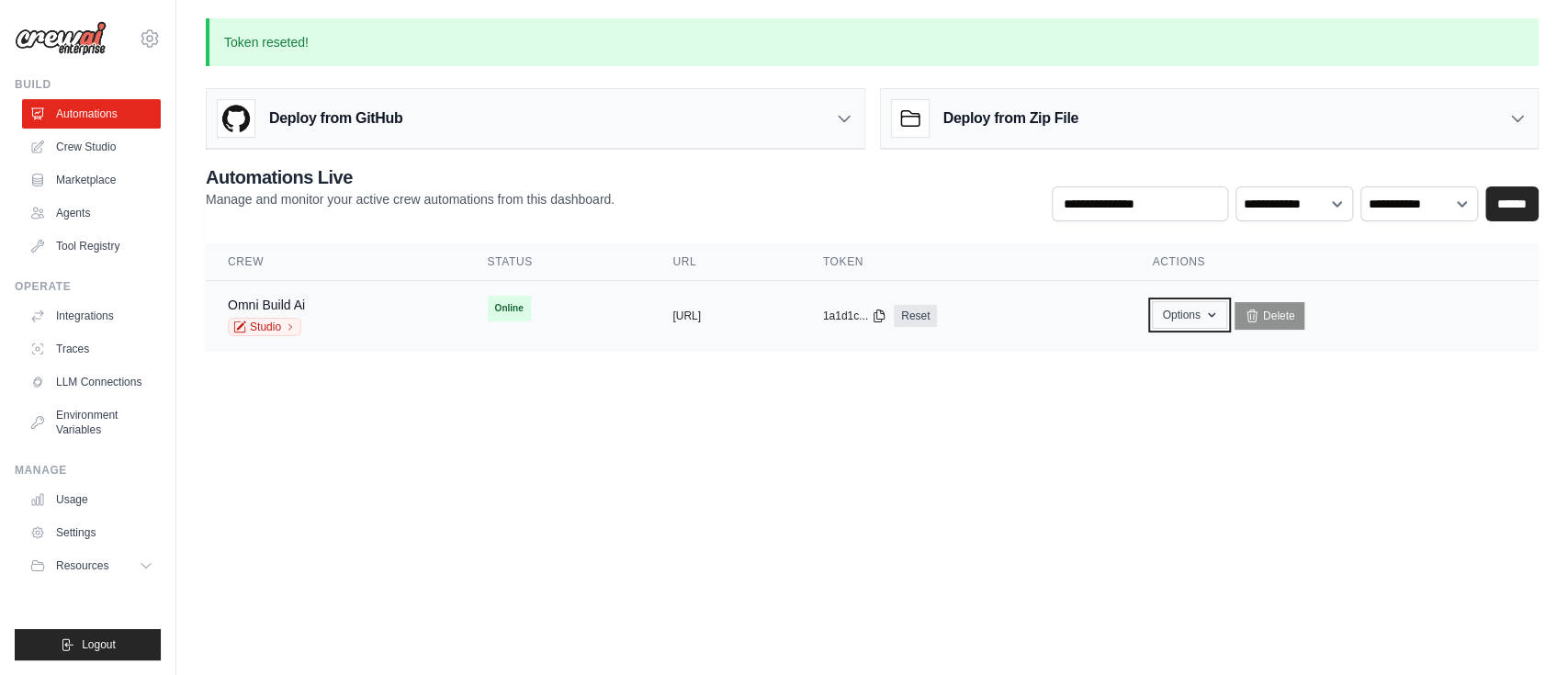
click at [1220, 316] on icon "button" at bounding box center [1212, 316] width 15 height 15
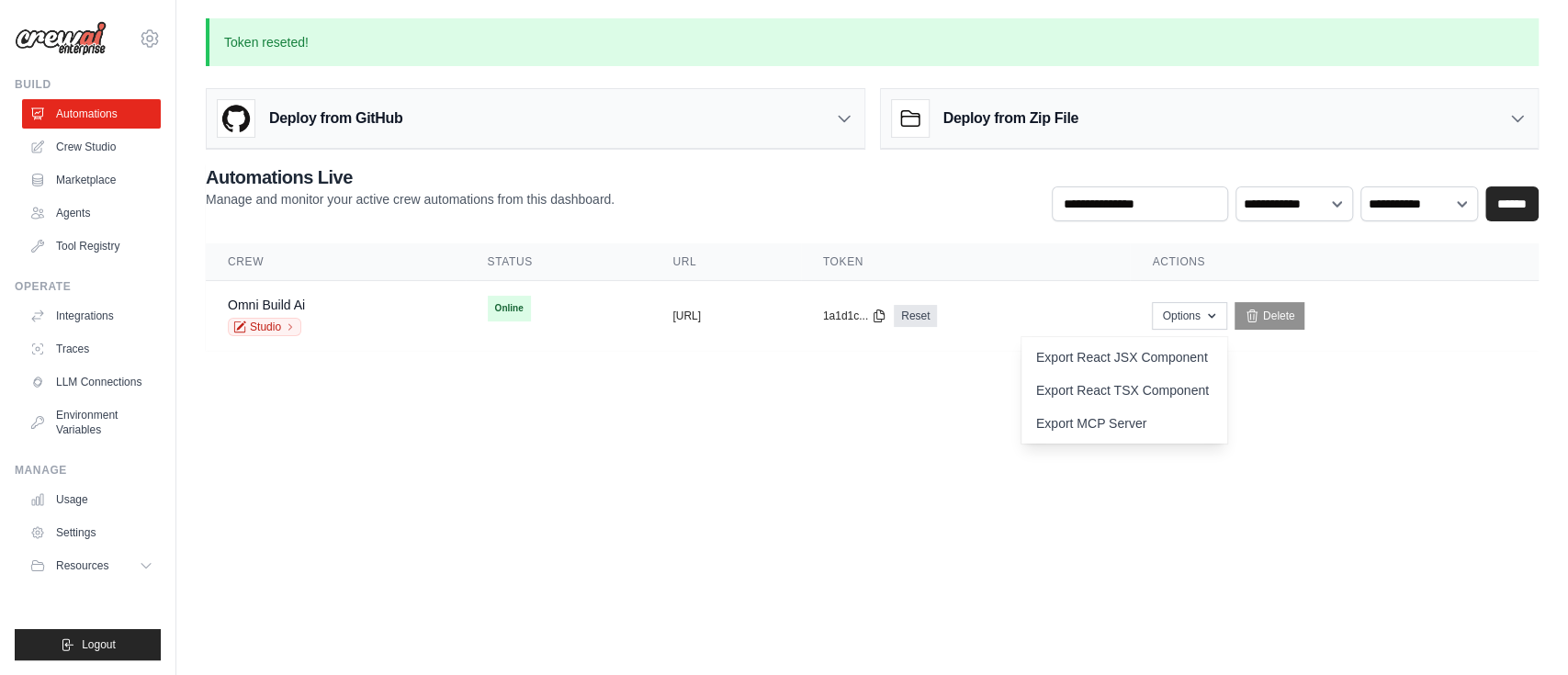
click at [939, 429] on body "[EMAIL_ADDRESS][DOMAIN_NAME] Settings Build Automations Crew Studio" at bounding box center [784, 337] width 1568 height 675
click at [672, 315] on button "[URL]" at bounding box center [686, 316] width 28 height 15
click at [701, 319] on button "[URL]" at bounding box center [686, 316] width 28 height 15
click at [684, 316] on button "[URL]" at bounding box center [686, 316] width 28 height 15
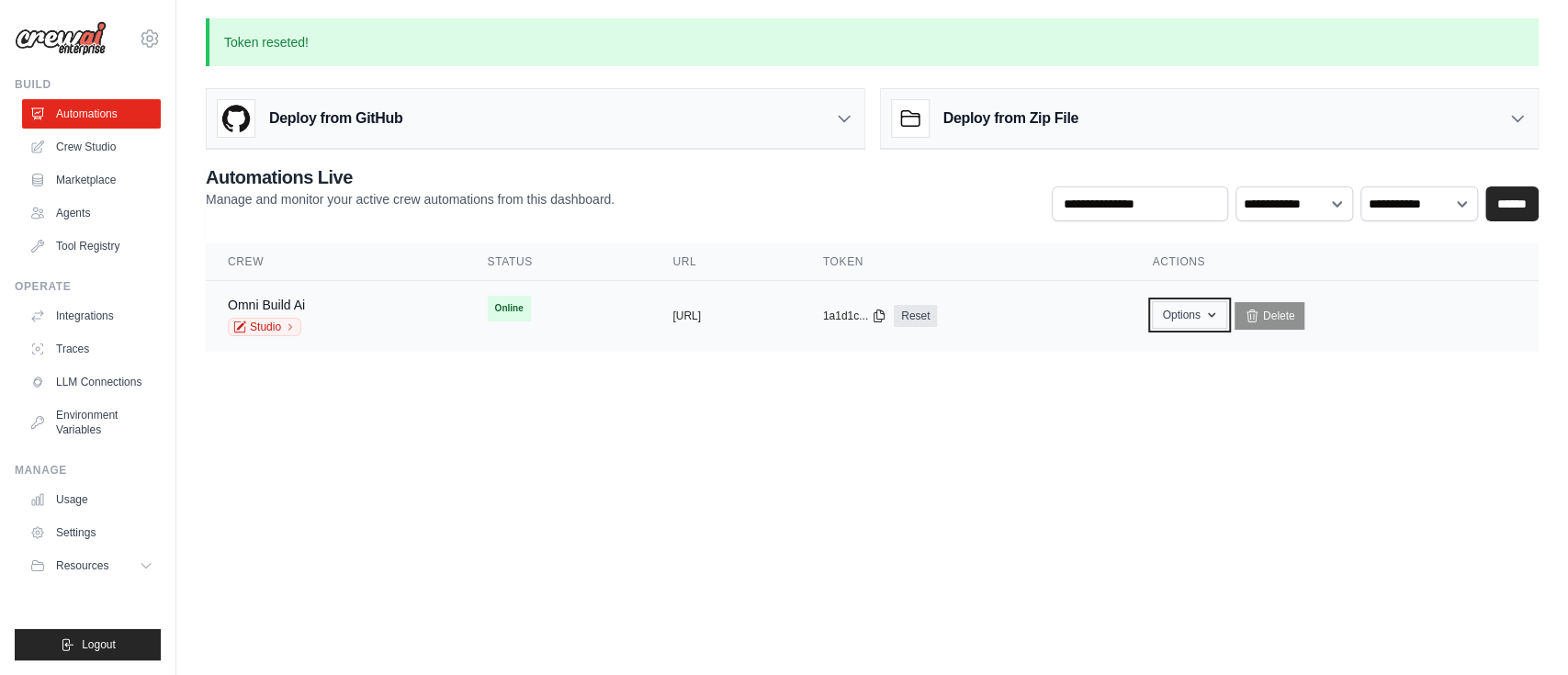
click at [1226, 321] on button "Options" at bounding box center [1190, 316] width 75 height 28
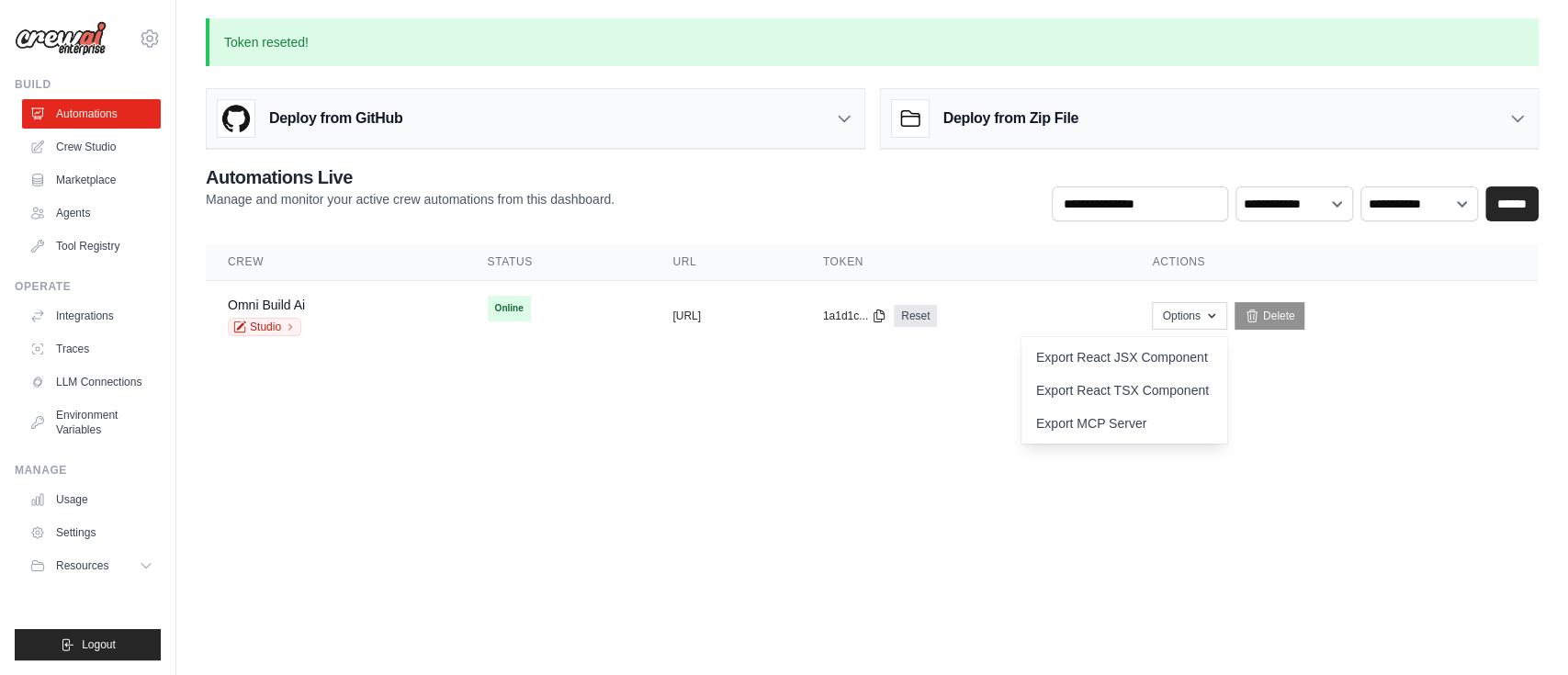
click at [854, 482] on body "[EMAIL_ADDRESS][DOMAIN_NAME] Settings Build Automations Crew Studio" at bounding box center [784, 337] width 1568 height 675
click at [275, 323] on link "Studio" at bounding box center [264, 327] width 74 height 19
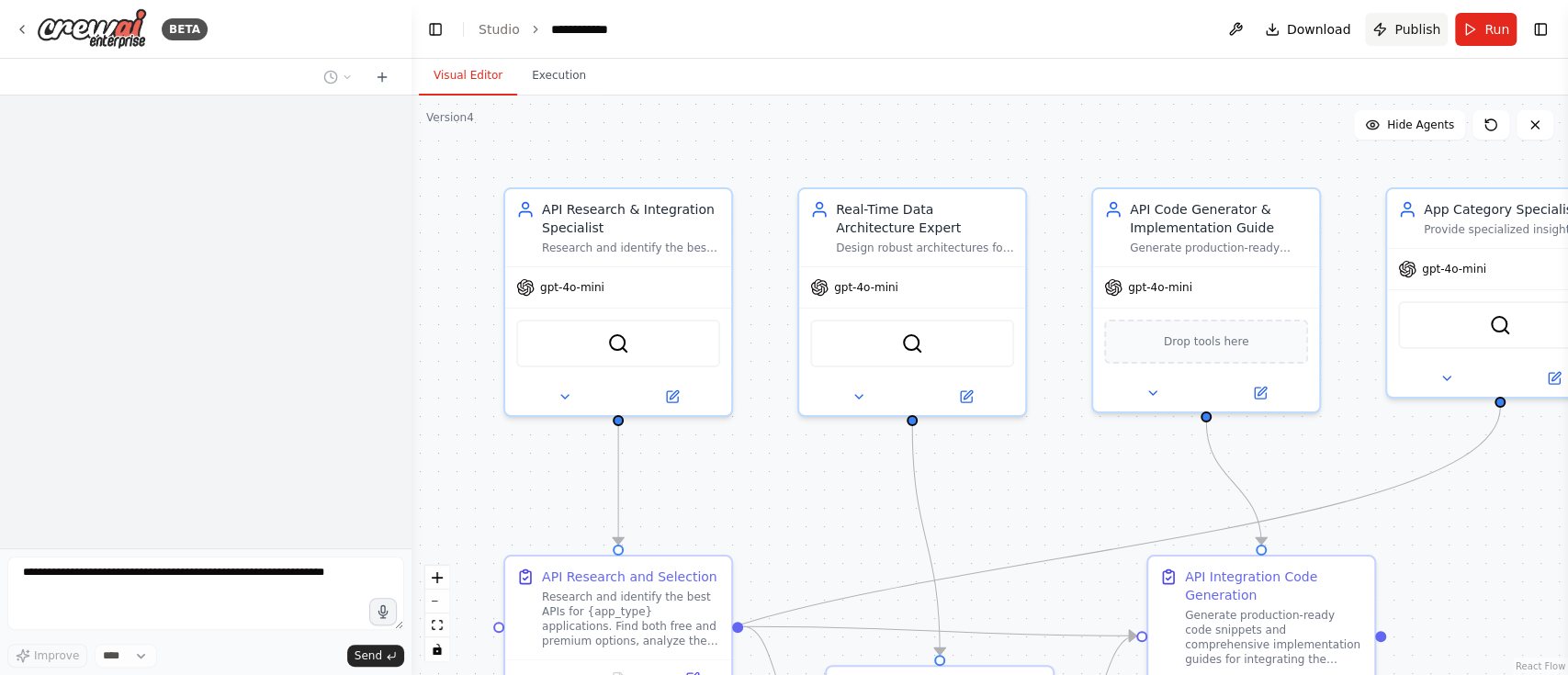
click at [1404, 36] on span "Publish" at bounding box center [1417, 30] width 46 height 19
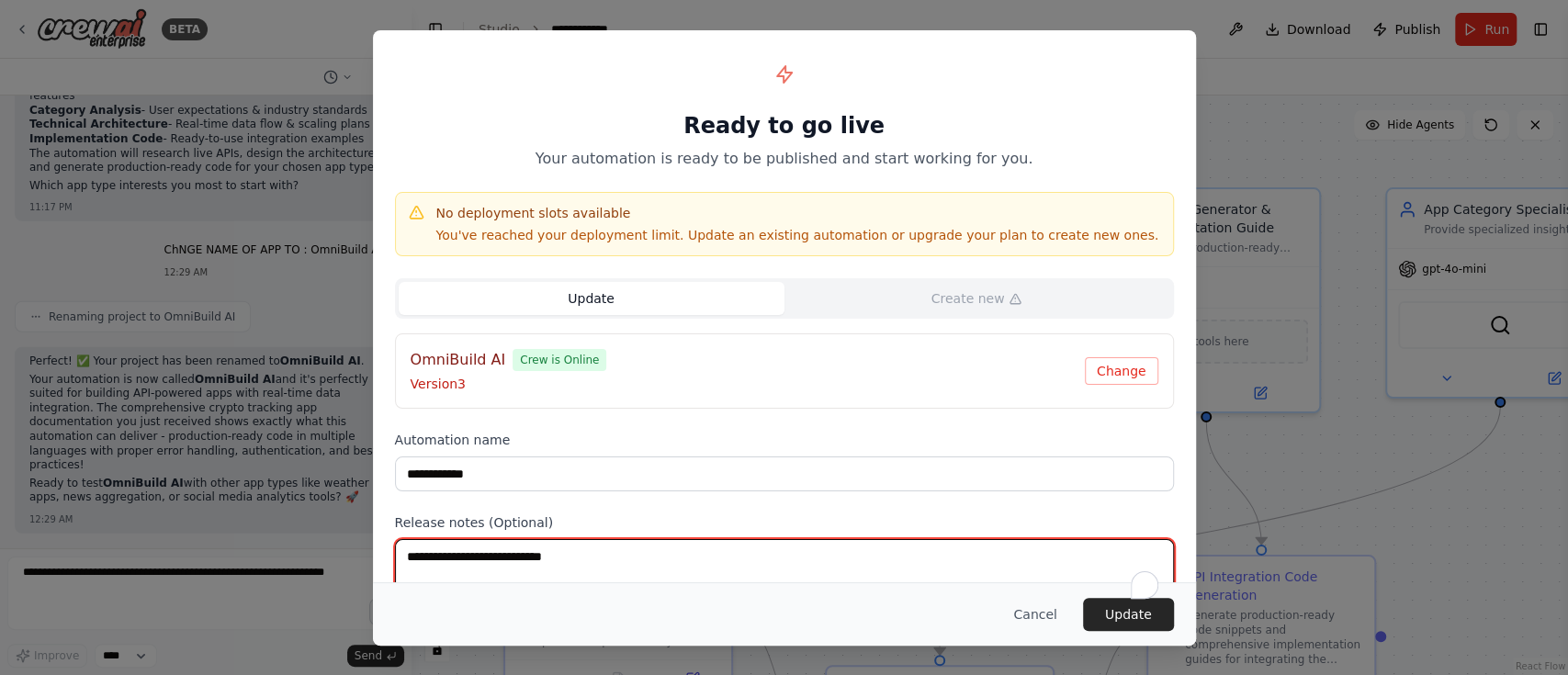
click at [588, 561] on textarea "To enrich screen reader interactions, please activate Accessibility in Grammarl…" at bounding box center [784, 575] width 779 height 72
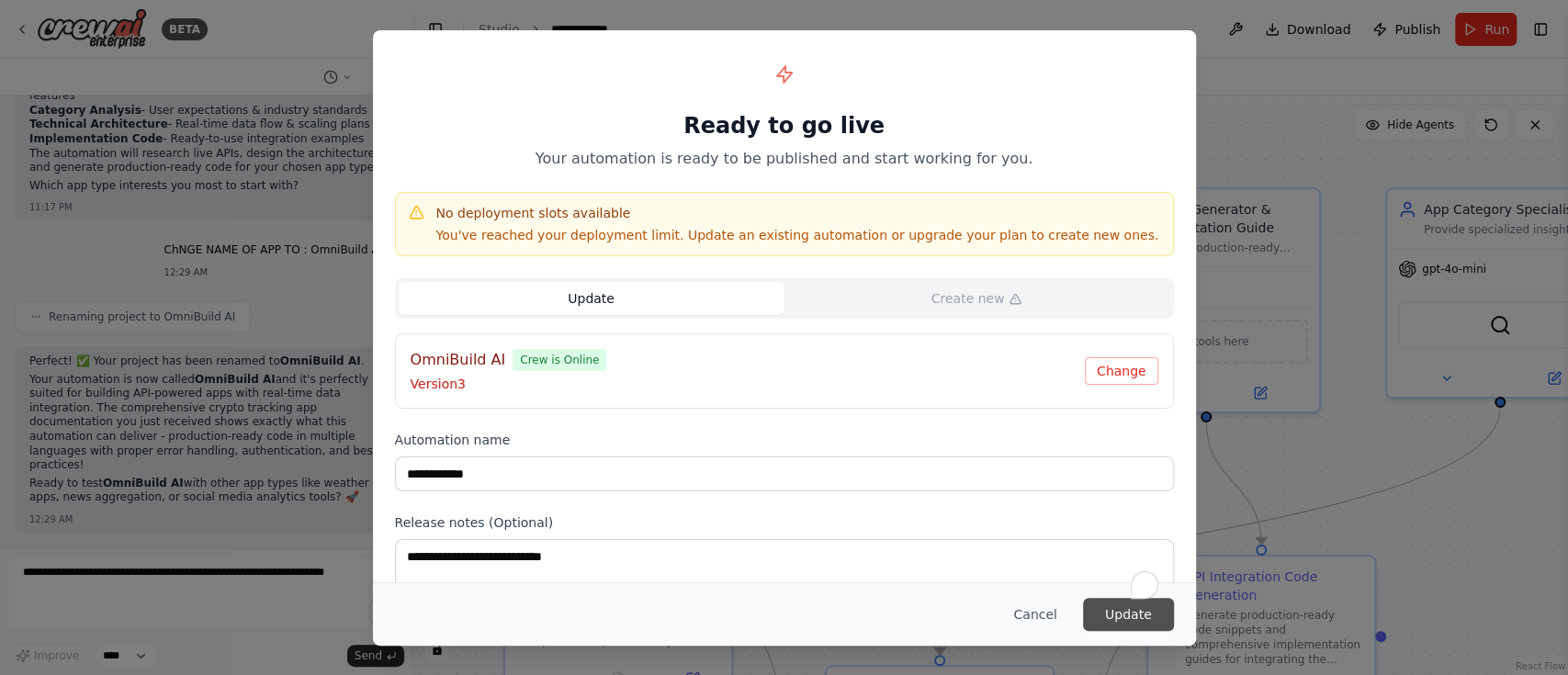
click at [1134, 618] on button "Update" at bounding box center [1128, 613] width 91 height 33
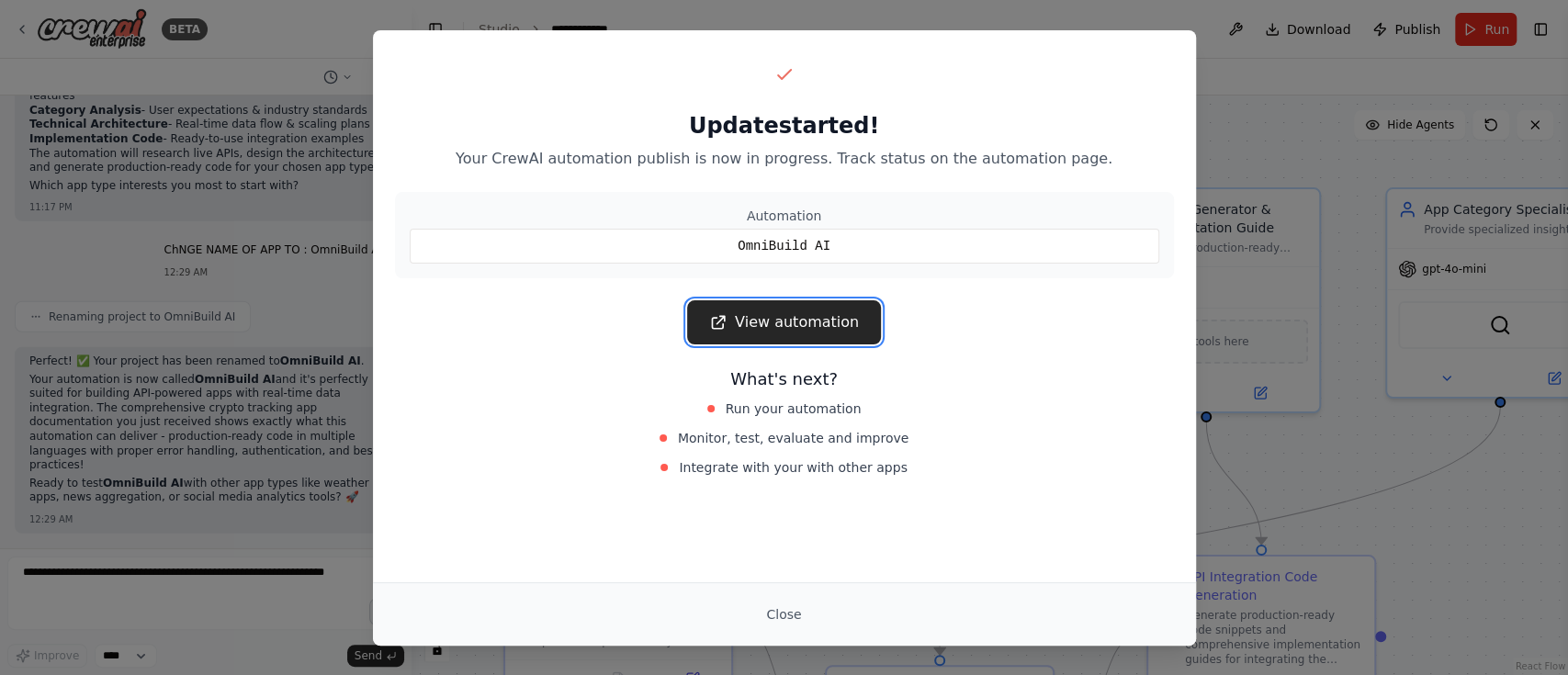
click at [772, 330] on link "View automation" at bounding box center [784, 322] width 194 height 44
click at [766, 612] on button "Close" at bounding box center [784, 613] width 64 height 33
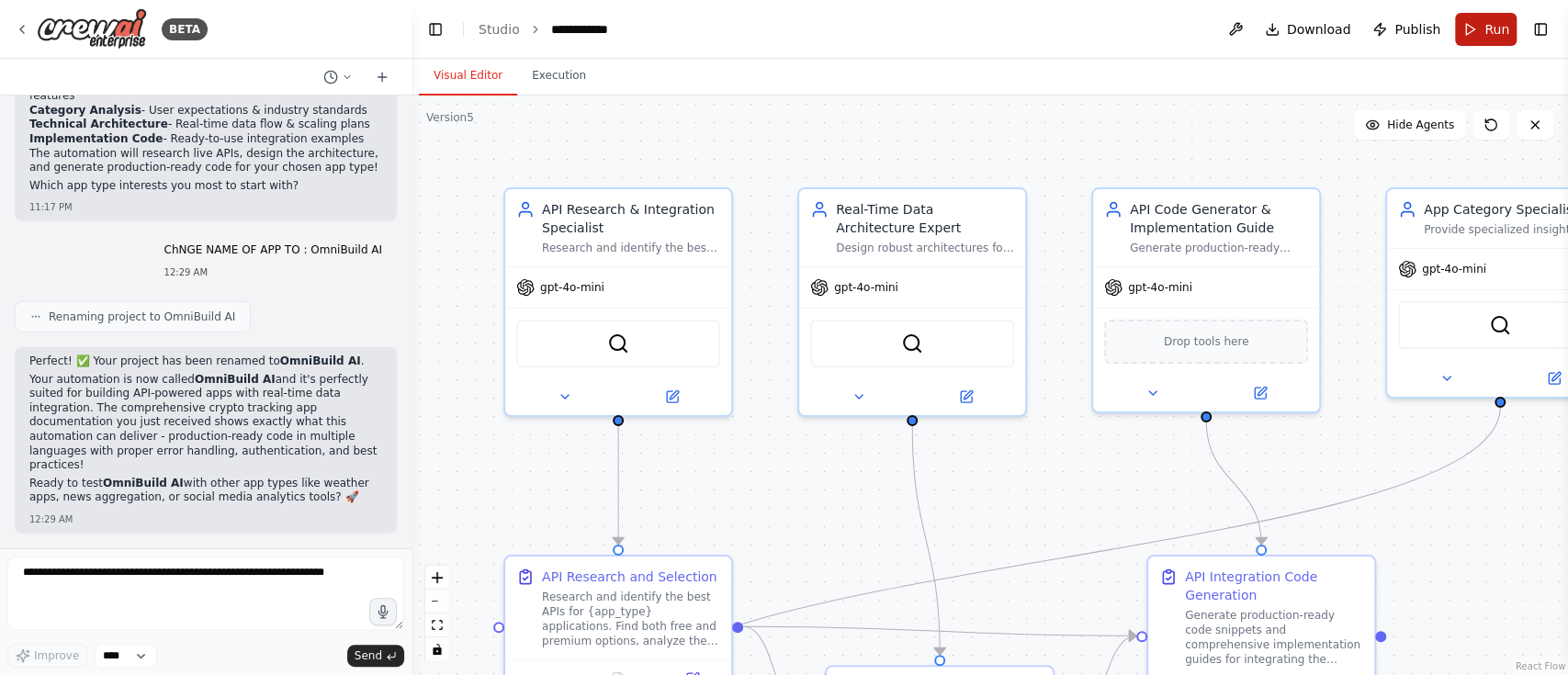
click at [1489, 33] on span "Run" at bounding box center [1497, 30] width 25 height 19
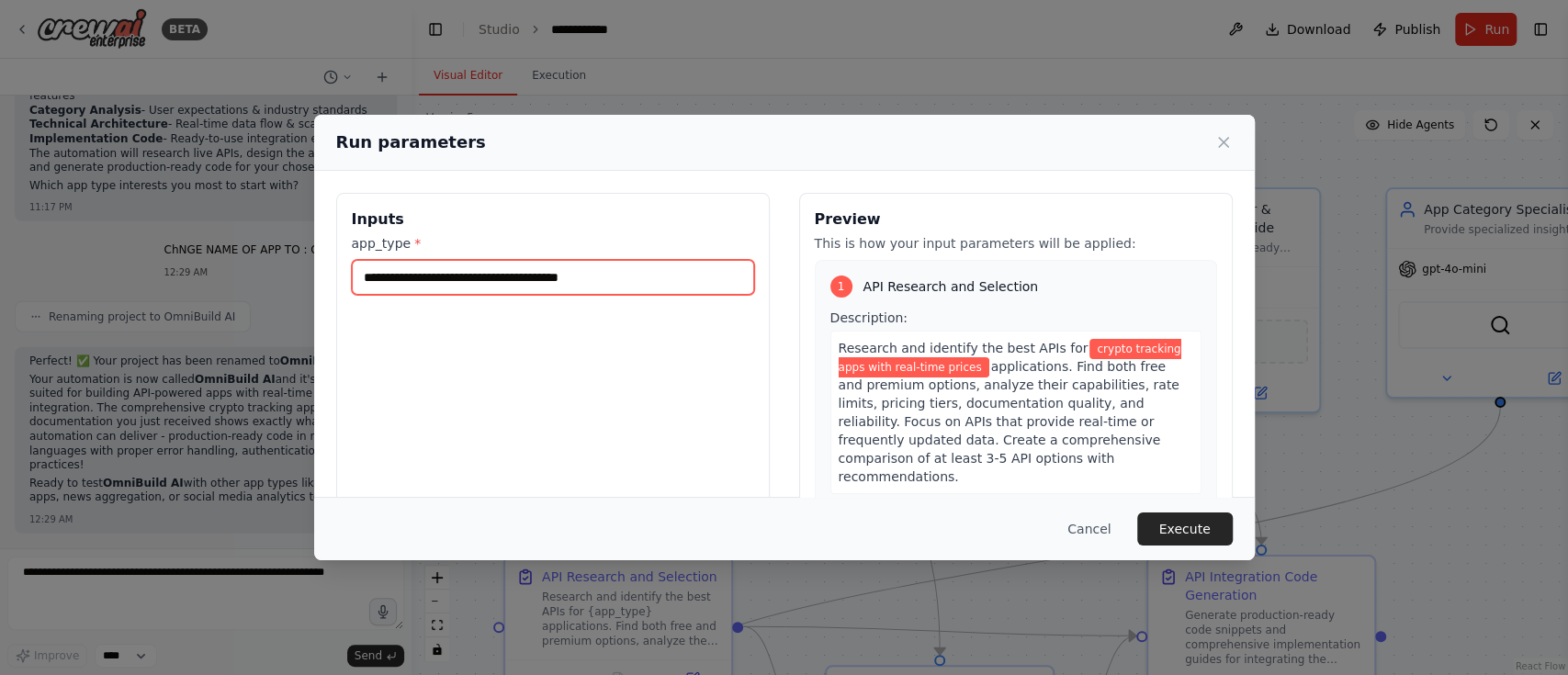
click at [413, 275] on input "**********" at bounding box center [553, 276] width 403 height 35
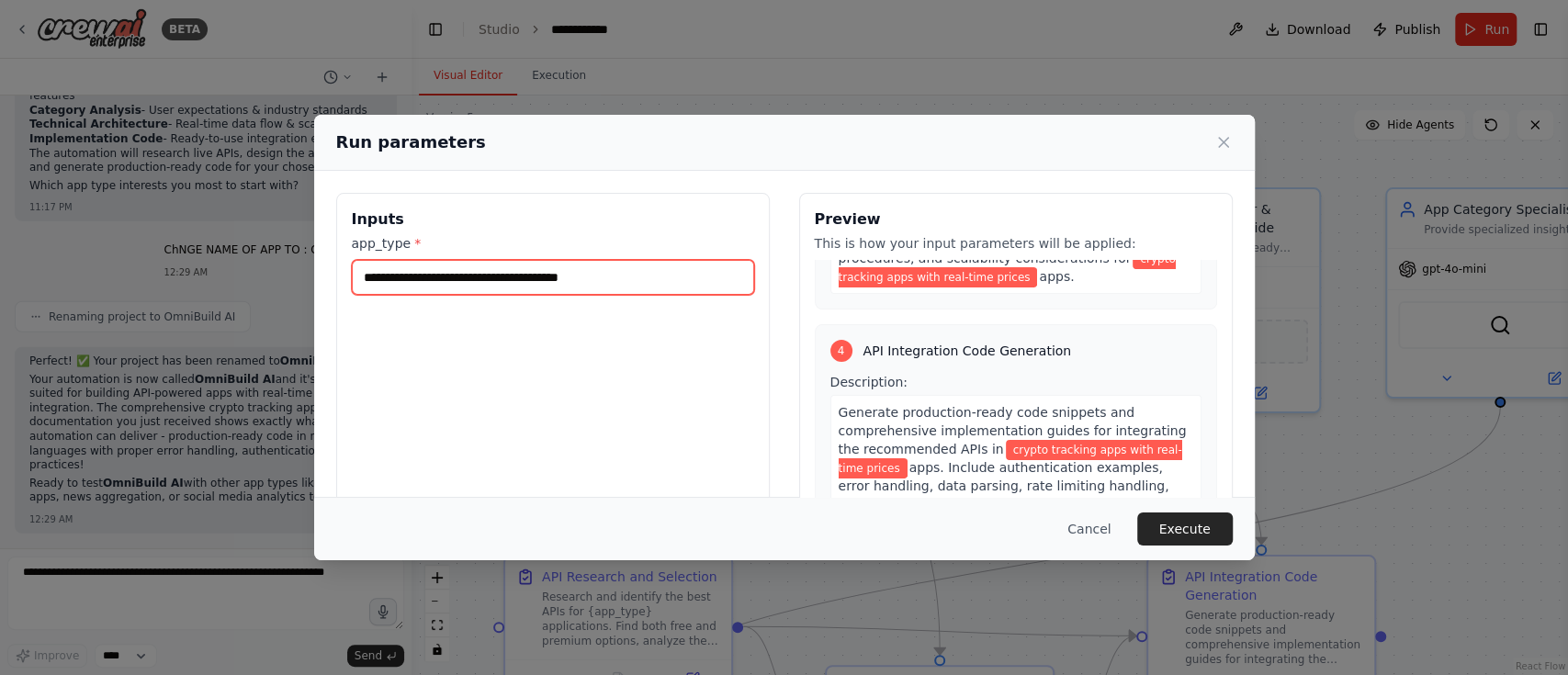
scroll to position [1144, 0]
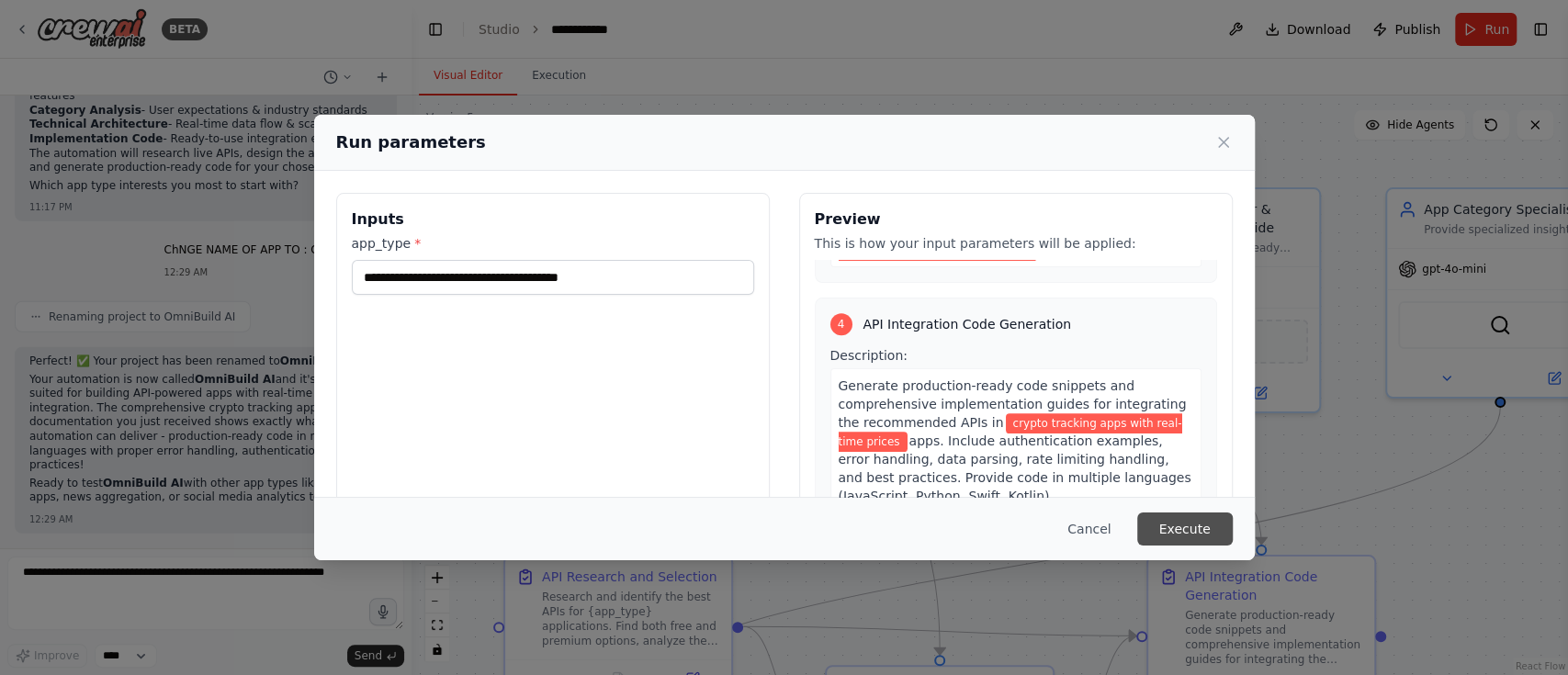
click at [1192, 540] on button "Execute" at bounding box center [1185, 528] width 95 height 33
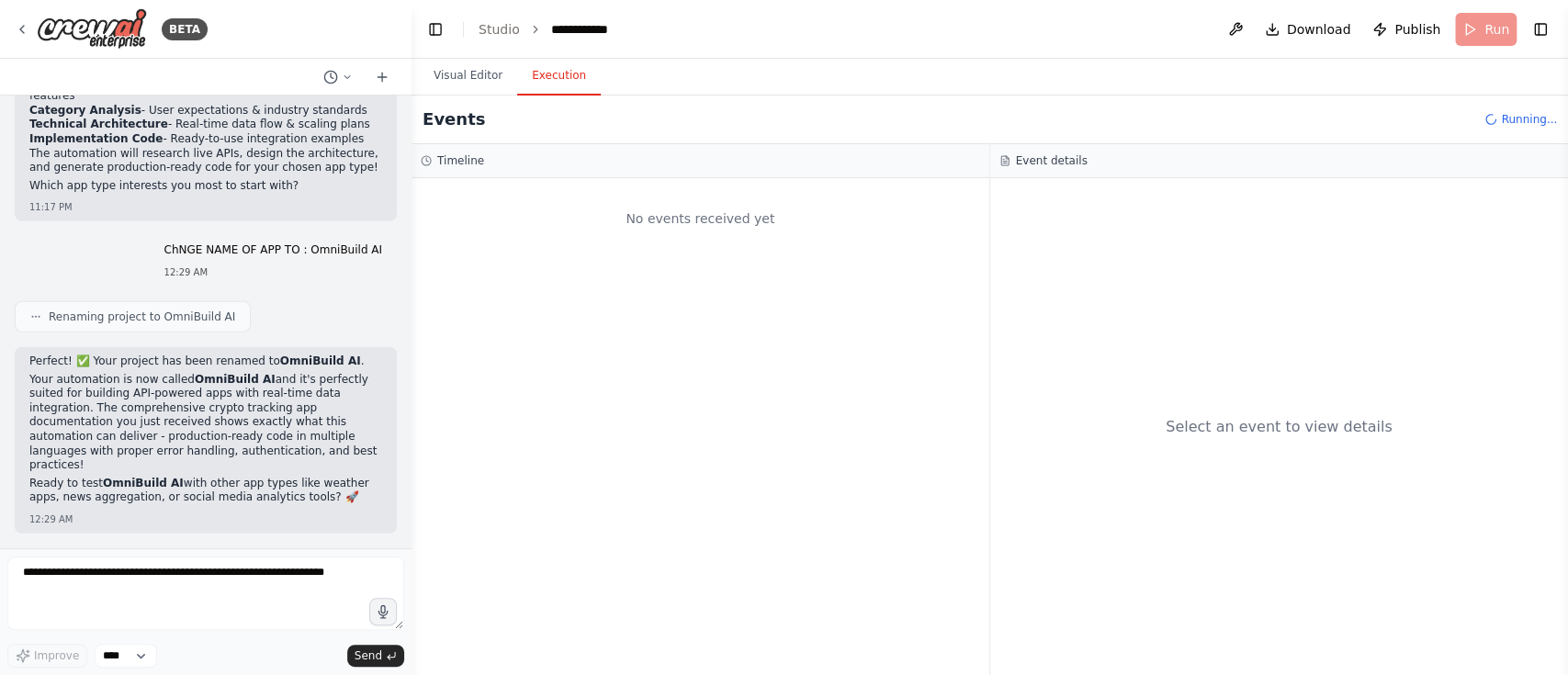
click at [569, 90] on button "Execution" at bounding box center [559, 76] width 84 height 38
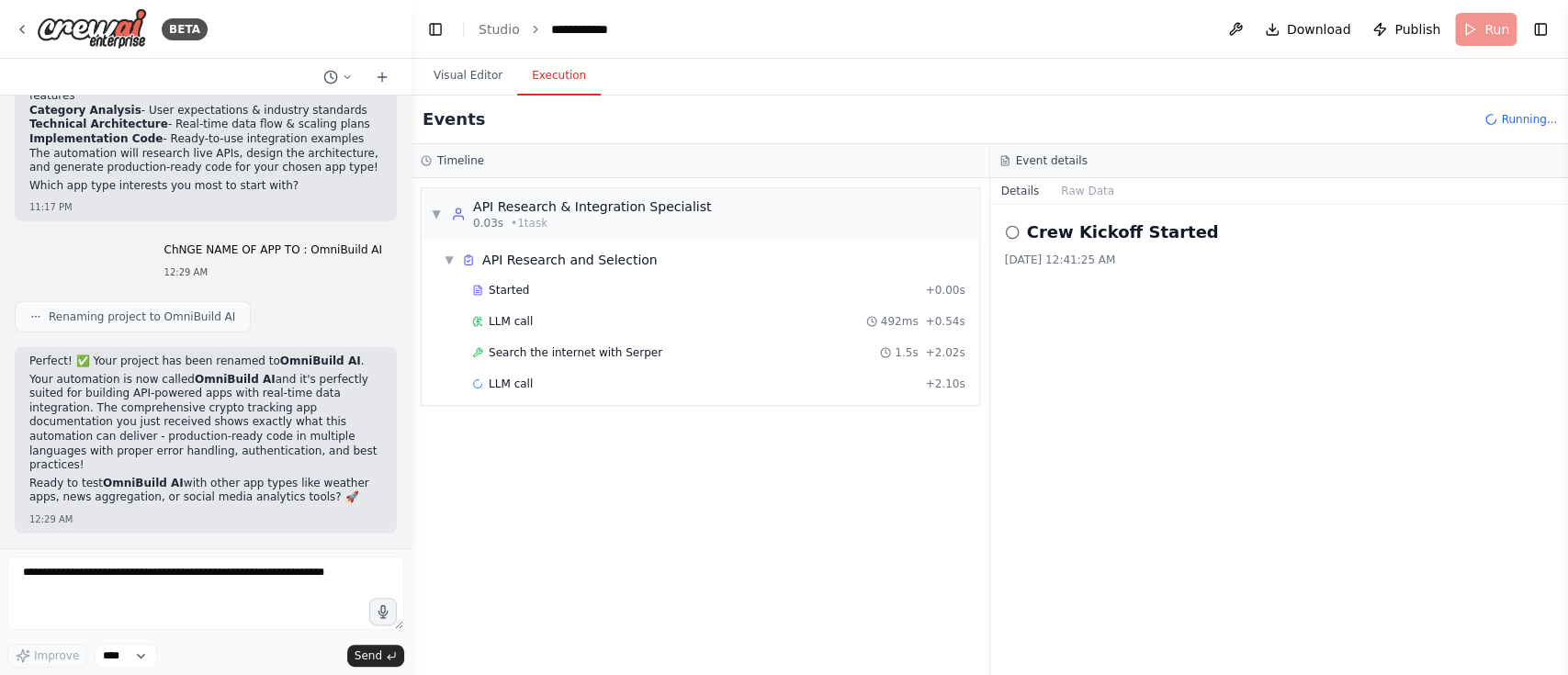
click at [1011, 232] on icon at bounding box center [1012, 232] width 15 height 15
click at [1412, 28] on span "Publish" at bounding box center [1417, 30] width 46 height 19
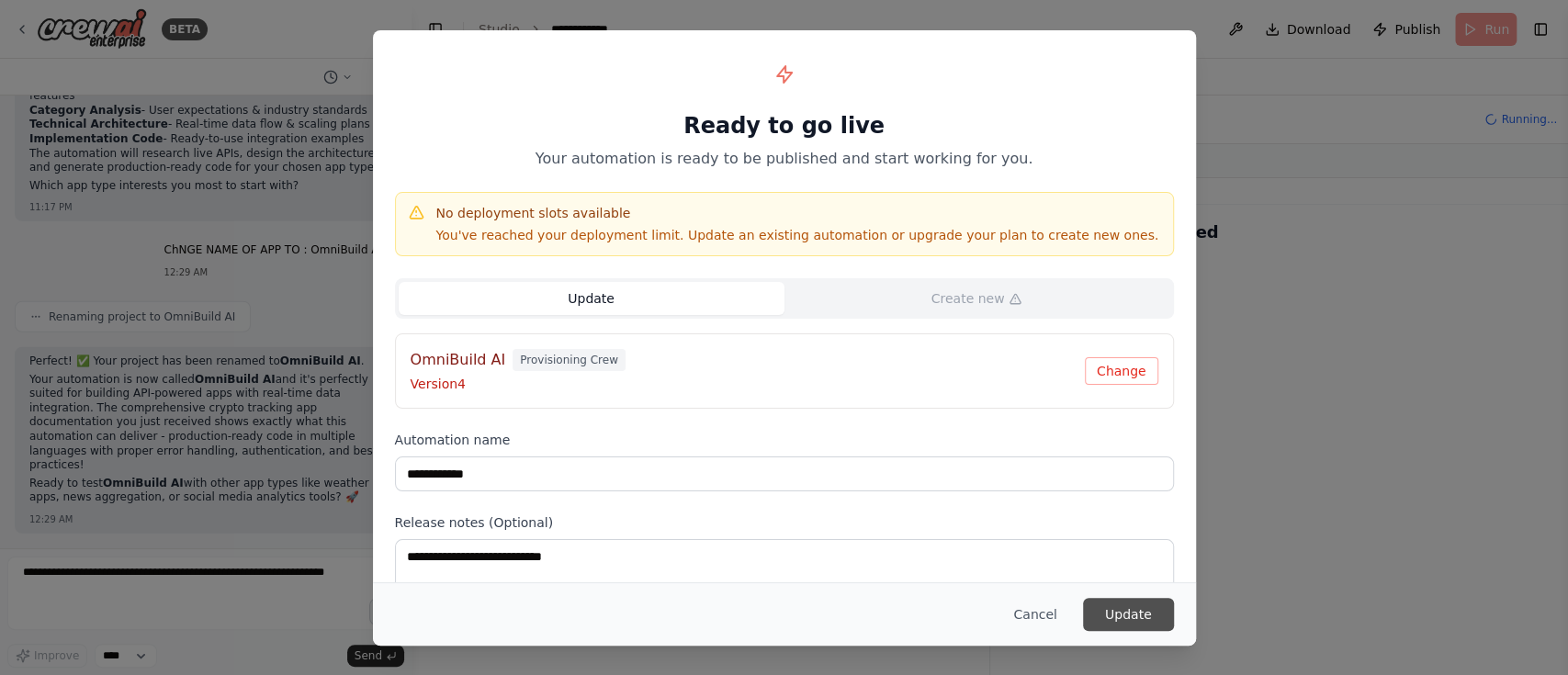
click at [1133, 624] on button "Update" at bounding box center [1128, 613] width 91 height 33
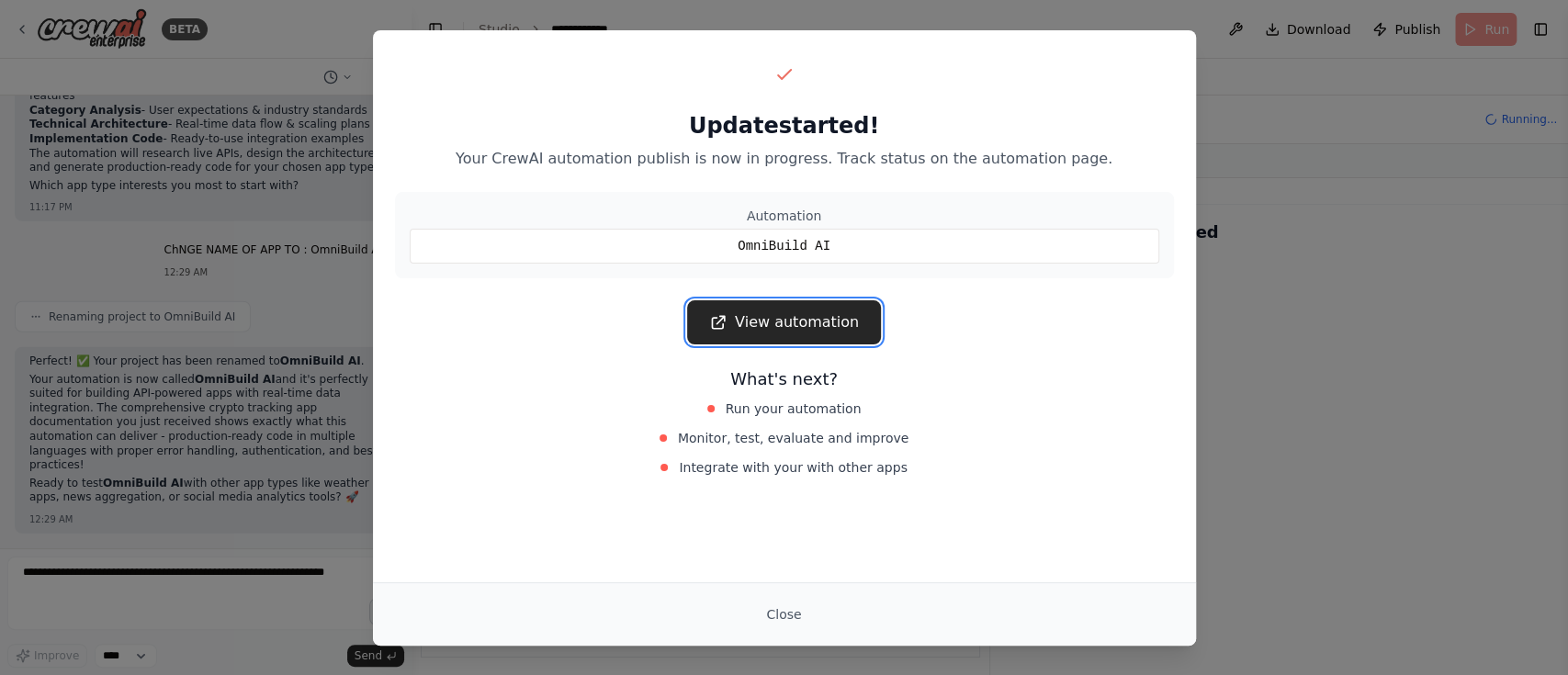
click at [786, 320] on link "View automation" at bounding box center [784, 322] width 194 height 44
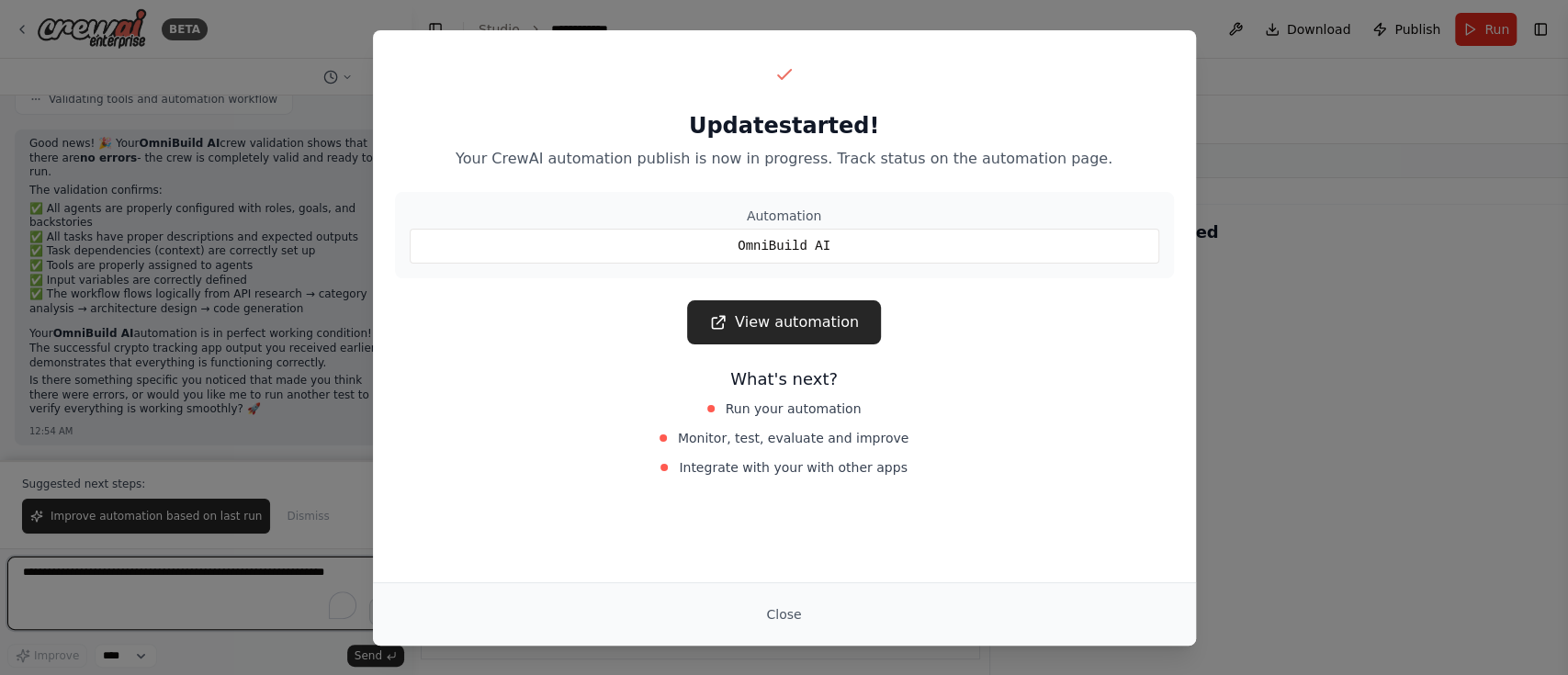
scroll to position [13986, 0]
click at [324, 19] on div "Update started! Your CrewAI automation publish is now in progress. Track status…" at bounding box center [784, 337] width 1568 height 675
click at [100, 571] on div "Update started! Your CrewAI automation publish is now in progress. Track status…" at bounding box center [784, 337] width 1568 height 675
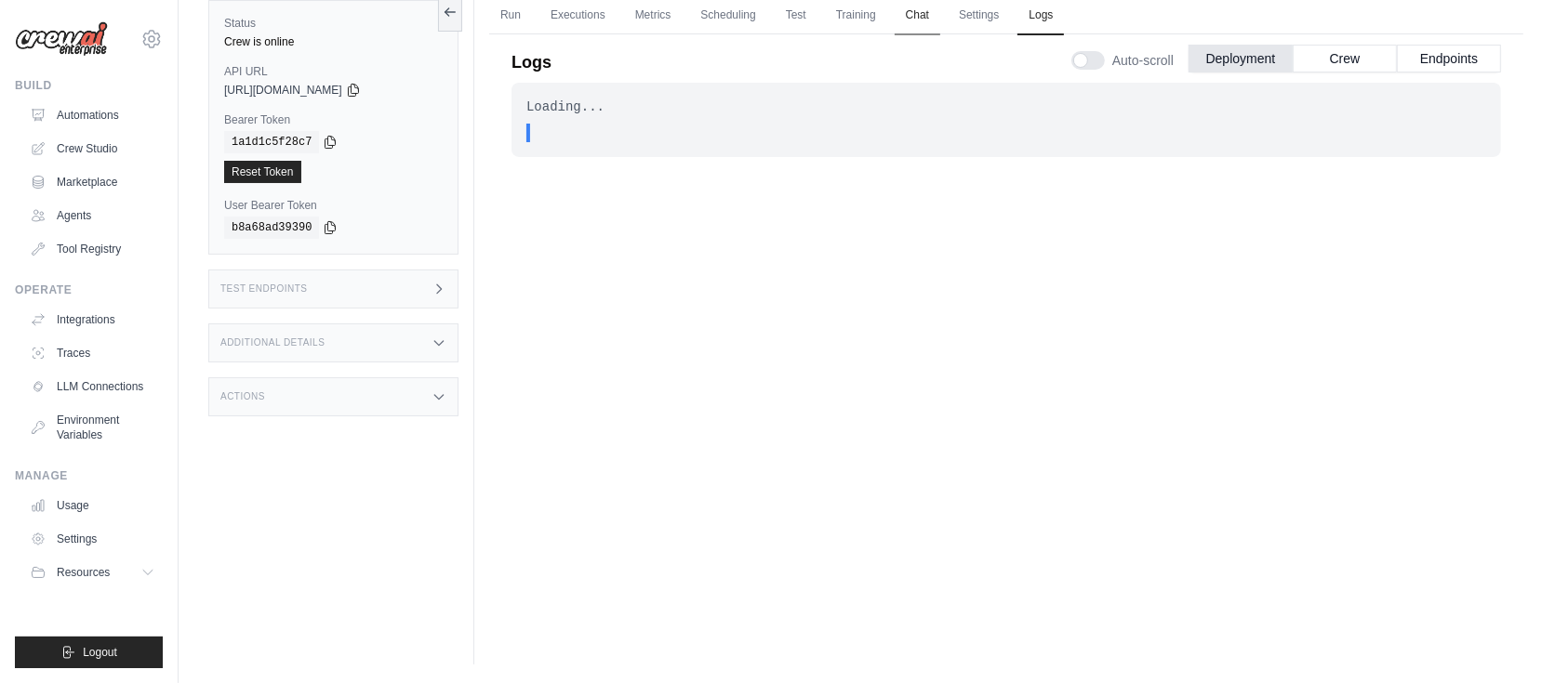
click at [933, 14] on link "Chat" at bounding box center [917, 15] width 45 height 39
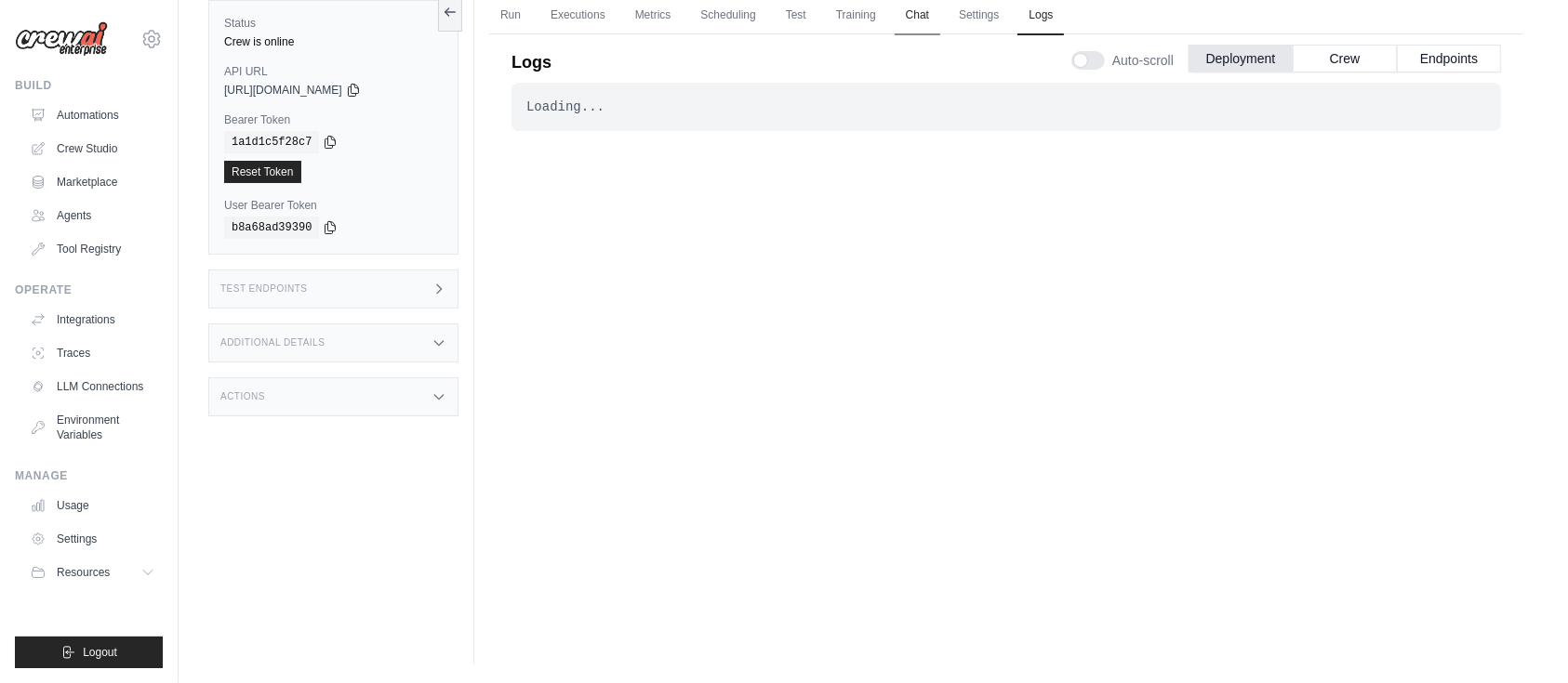
click at [933, 13] on link "Chat" at bounding box center [917, 15] width 45 height 39
click at [1335, 56] on button "Crew" at bounding box center [1345, 58] width 104 height 28
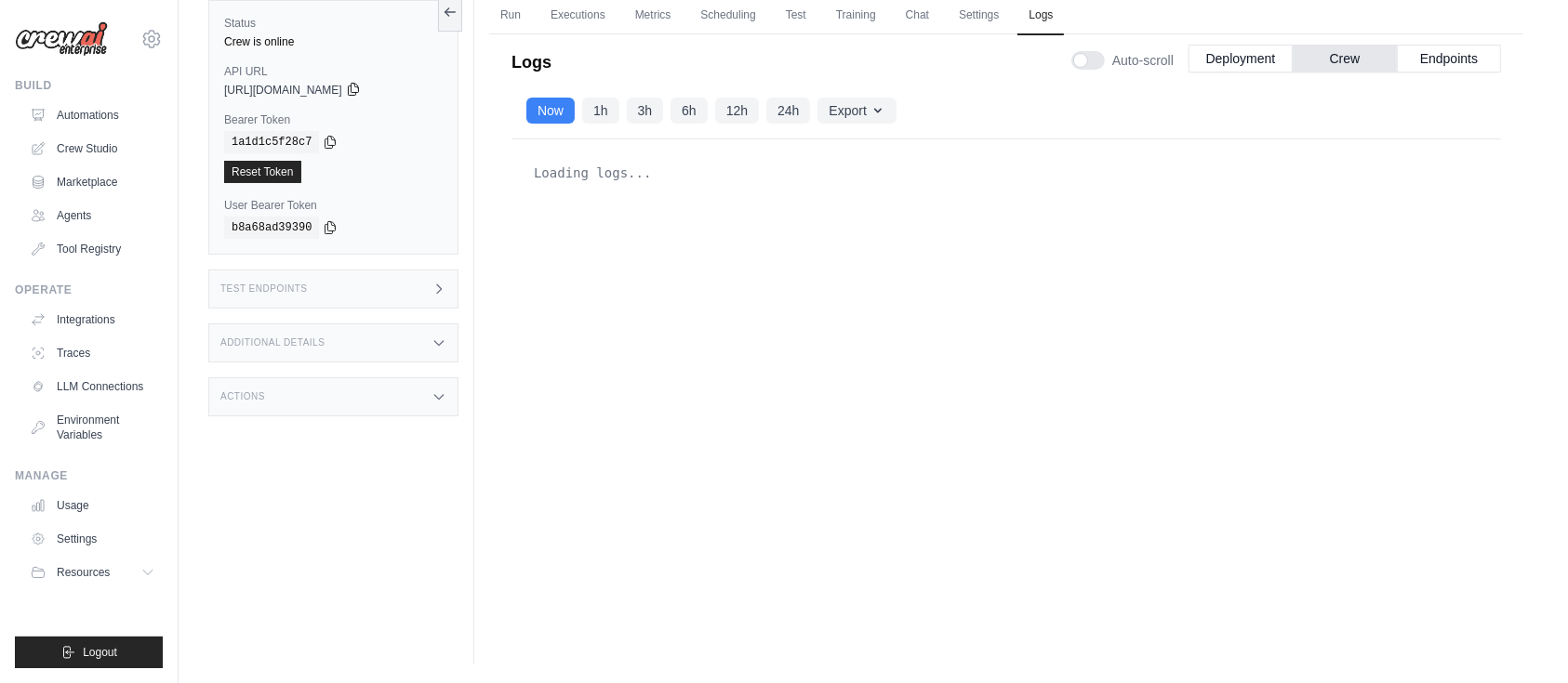
click at [361, 83] on icon at bounding box center [353, 90] width 15 height 15
click at [810, 20] on link "Test" at bounding box center [796, 15] width 43 height 39
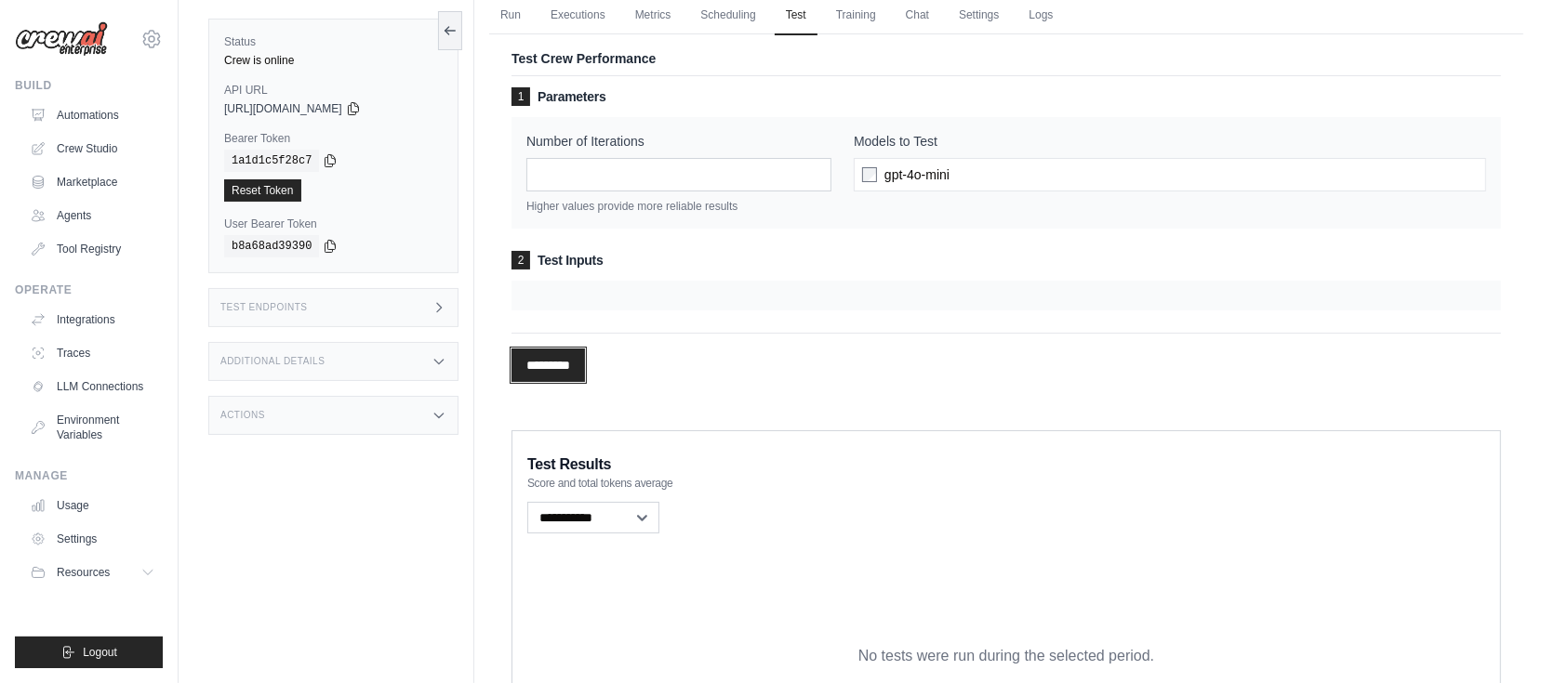
click at [541, 370] on input "*********" at bounding box center [548, 365] width 74 height 33
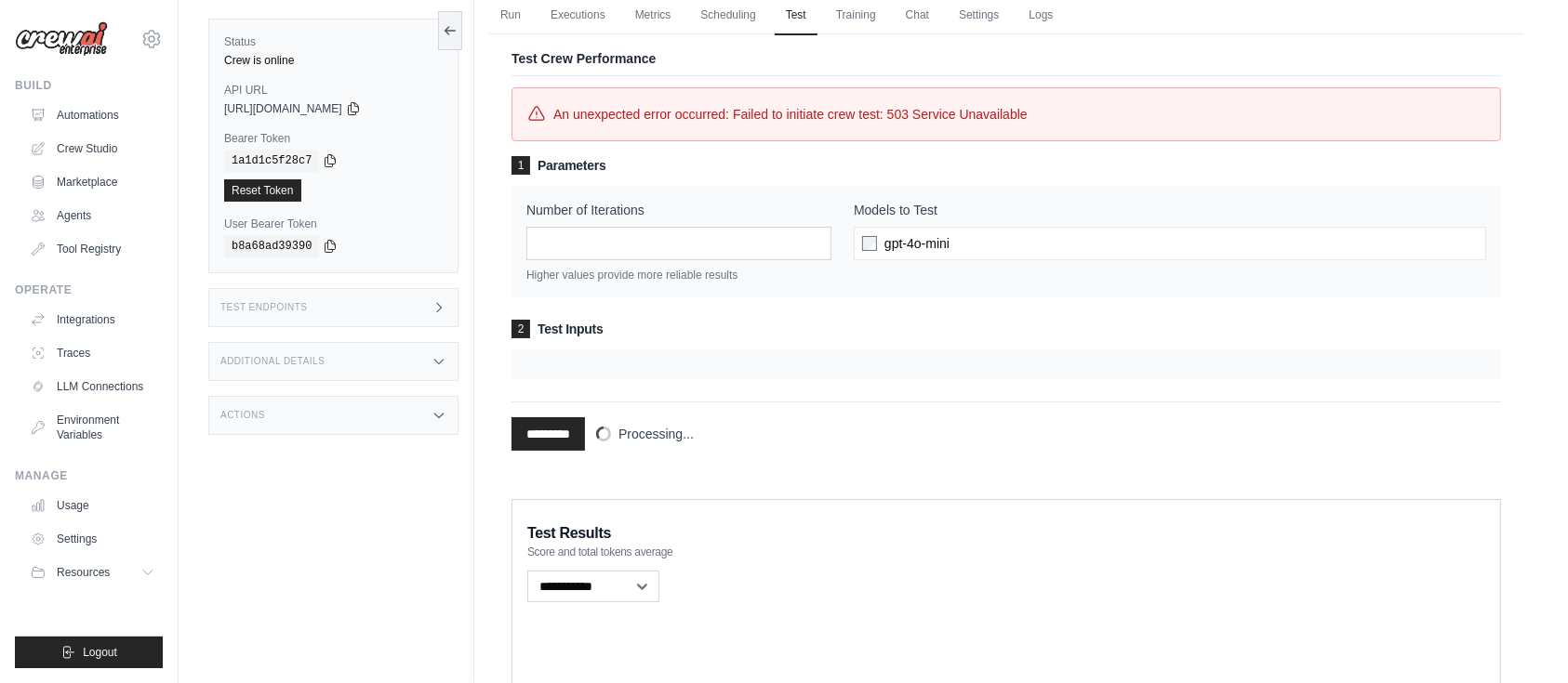
click at [242, 50] on div "Status Crew is online" at bounding box center [333, 50] width 218 height 33
click at [243, 56] on div "Crew is online" at bounding box center [333, 60] width 218 height 15
click at [581, 19] on link "Executions" at bounding box center [578, 15] width 78 height 39
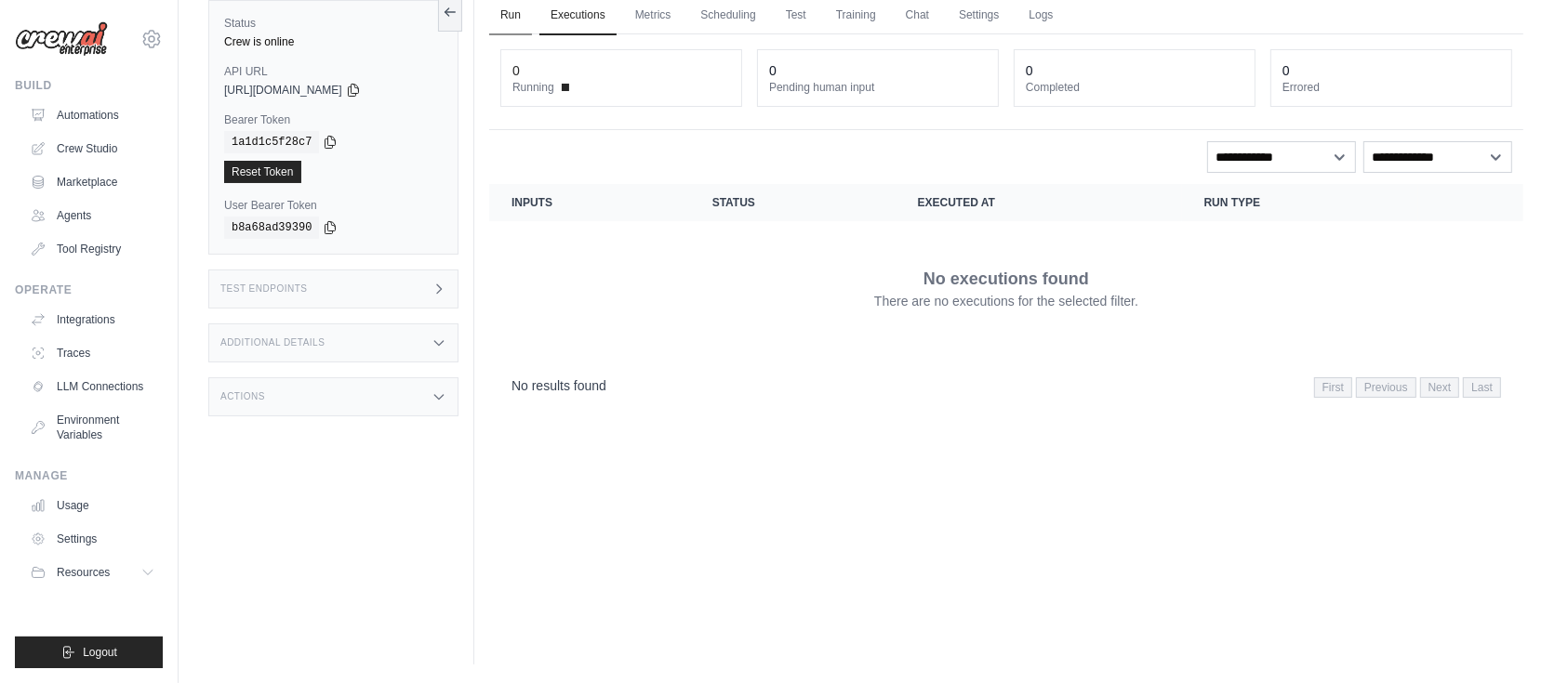
click at [515, 18] on link "Run" at bounding box center [509, 15] width 43 height 39
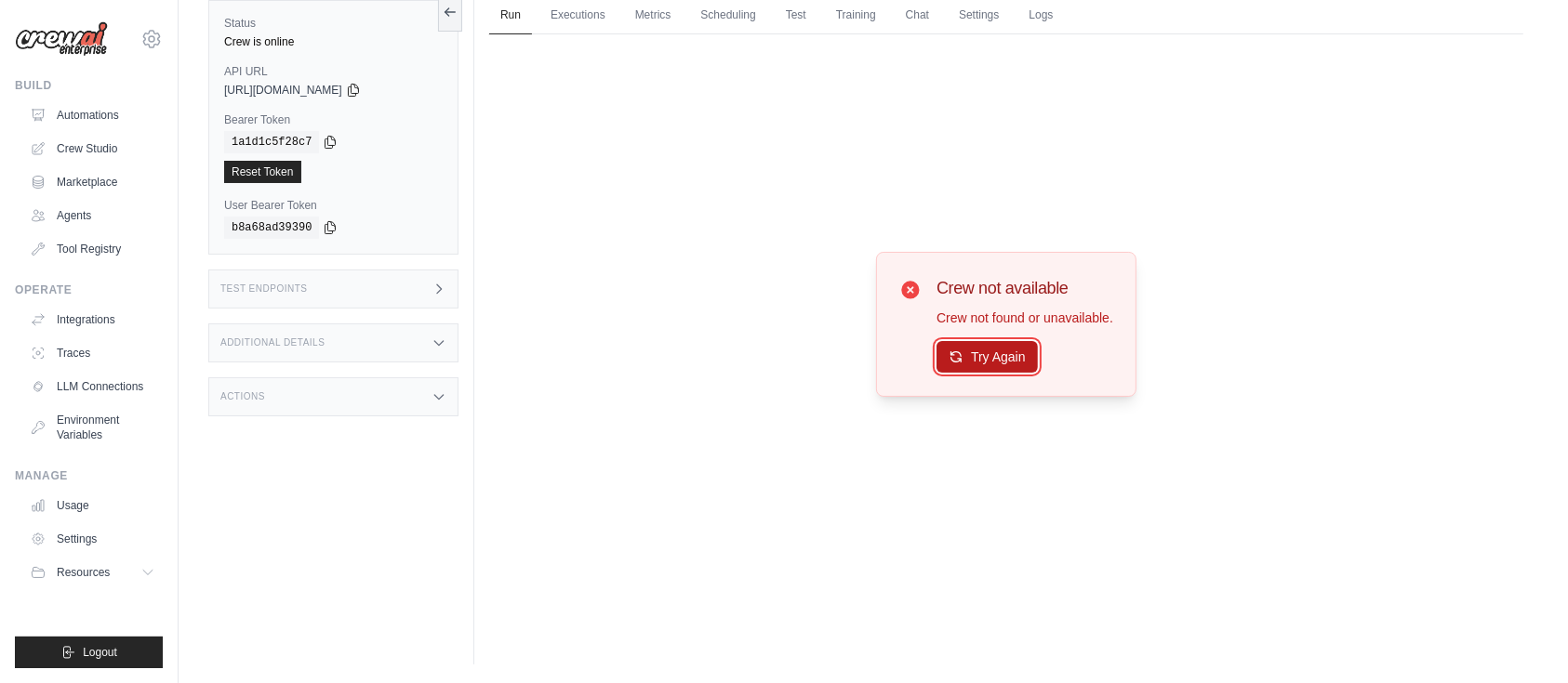
click at [991, 367] on button "Try Again" at bounding box center [987, 356] width 101 height 31
click at [959, 353] on button "Try Again" at bounding box center [987, 356] width 101 height 31
click at [81, 148] on link "Crew Studio" at bounding box center [95, 148] width 141 height 29
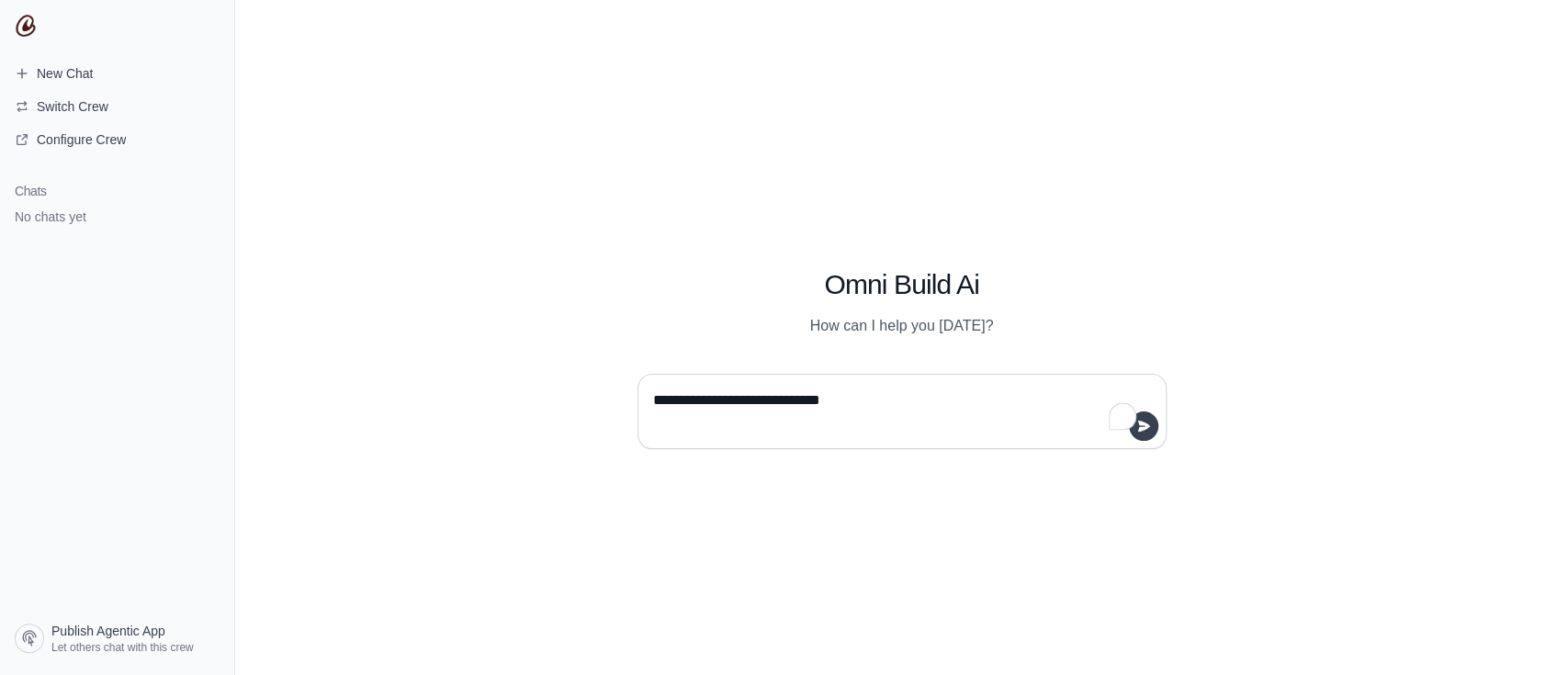
type textarea "**********"
click at [1153, 429] on button "submit" at bounding box center [1143, 426] width 29 height 29
type textarea "**********"
click at [1150, 430] on icon "submit" at bounding box center [1144, 427] width 15 height 15
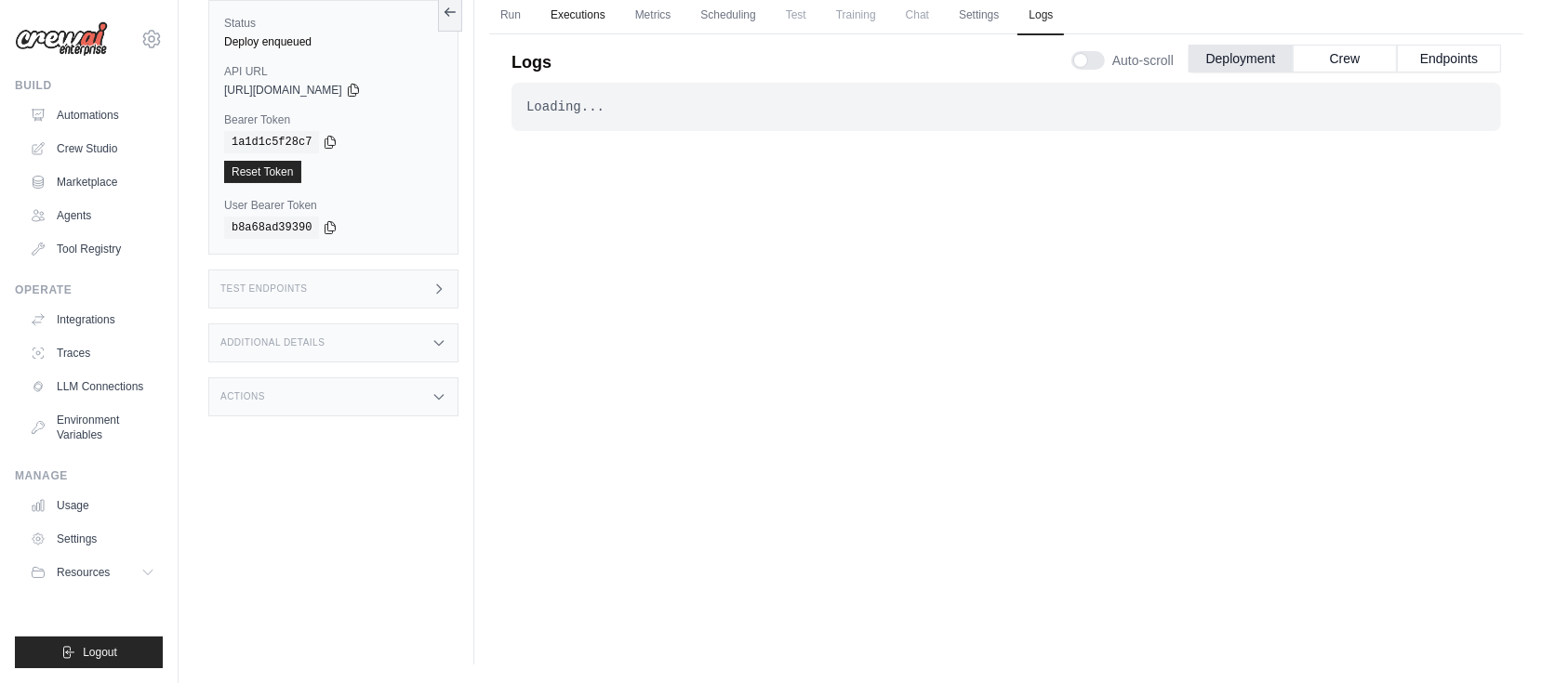
click at [591, 9] on link "Executions" at bounding box center [578, 15] width 78 height 39
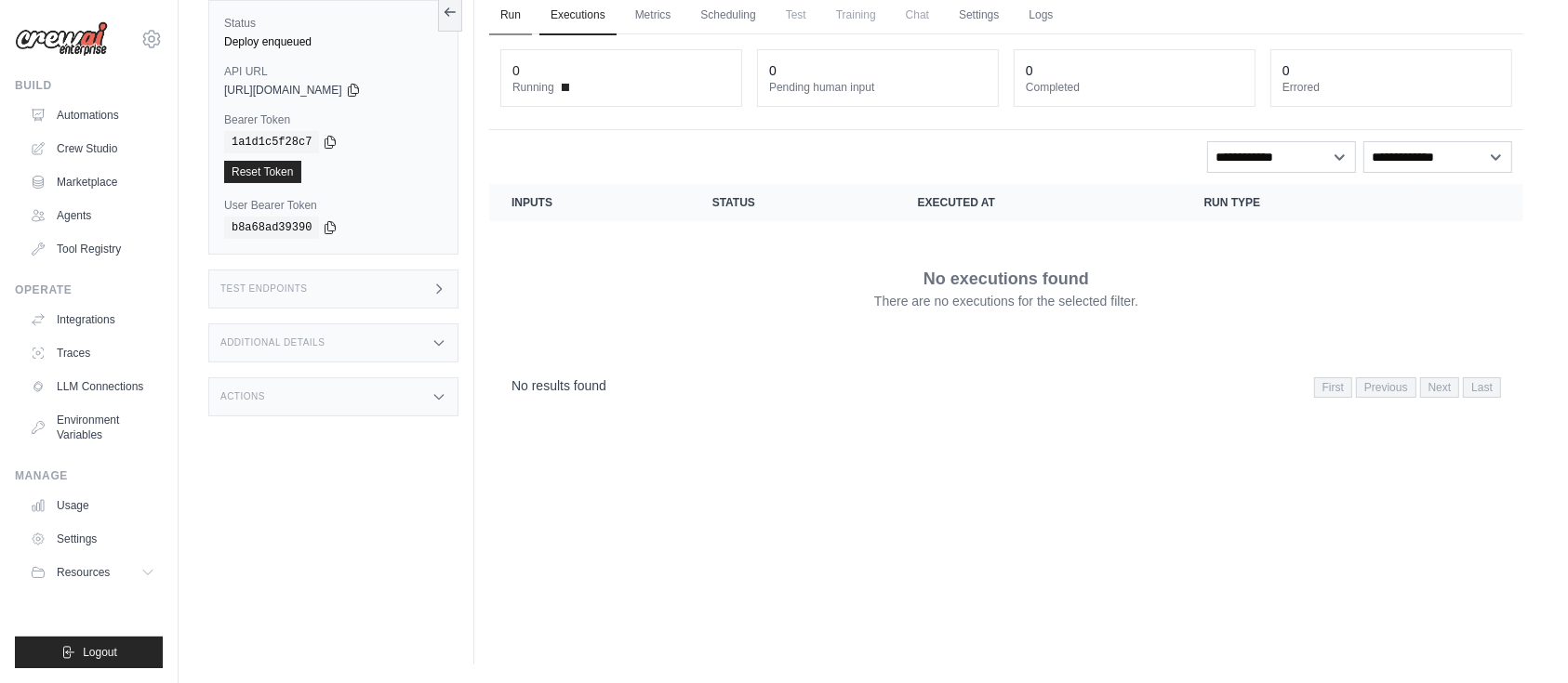
click at [489, 15] on link "Run" at bounding box center [509, 15] width 43 height 39
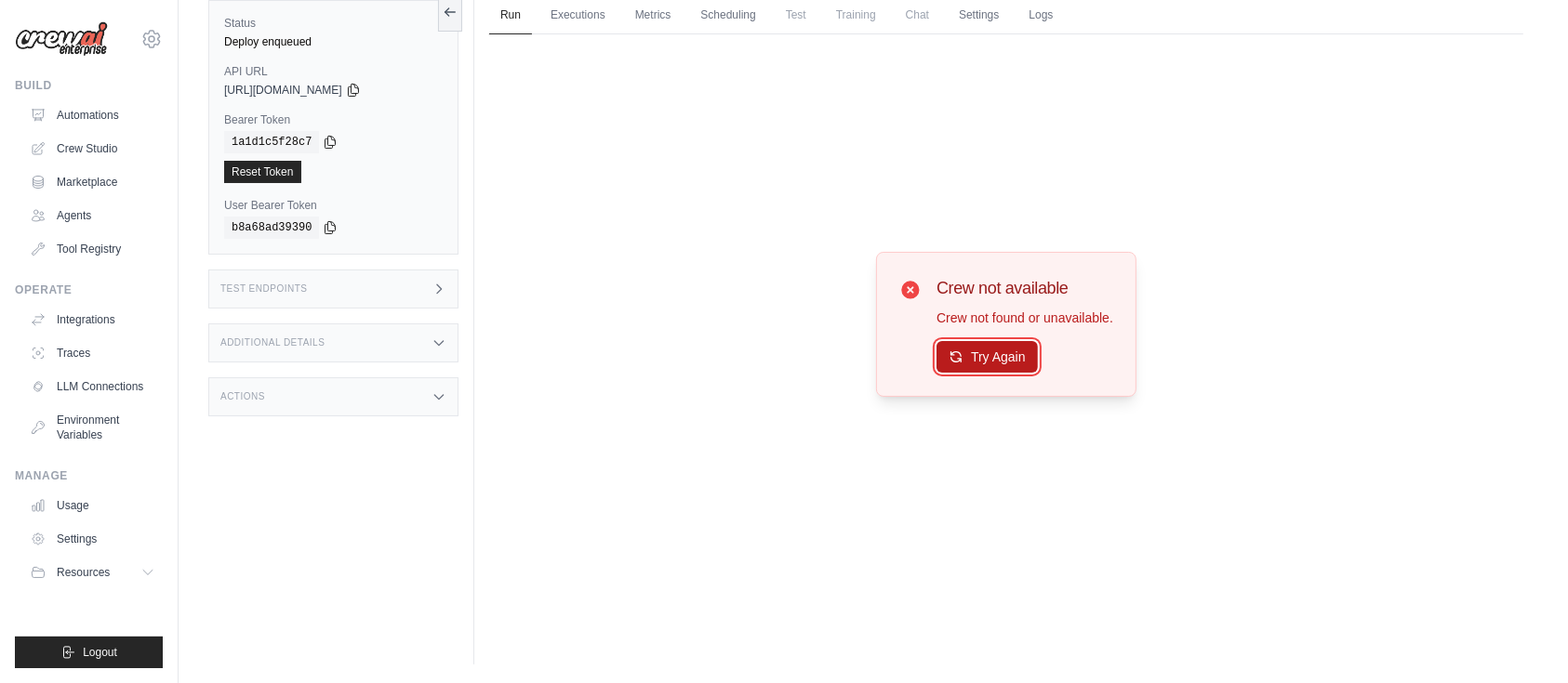
click at [952, 364] on icon at bounding box center [956, 357] width 15 height 15
click at [94, 152] on link "Crew Studio" at bounding box center [95, 148] width 141 height 29
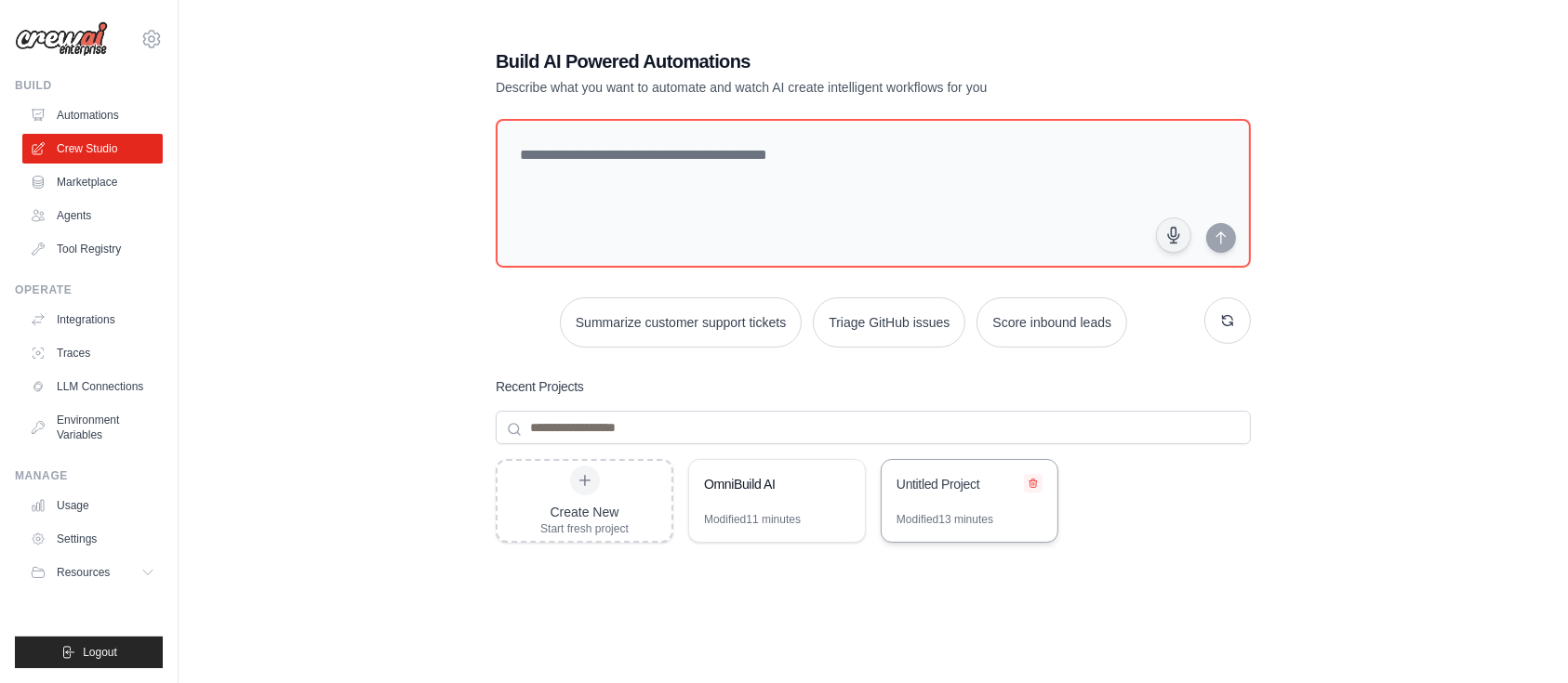
click at [1035, 488] on button at bounding box center [1033, 484] width 19 height 19
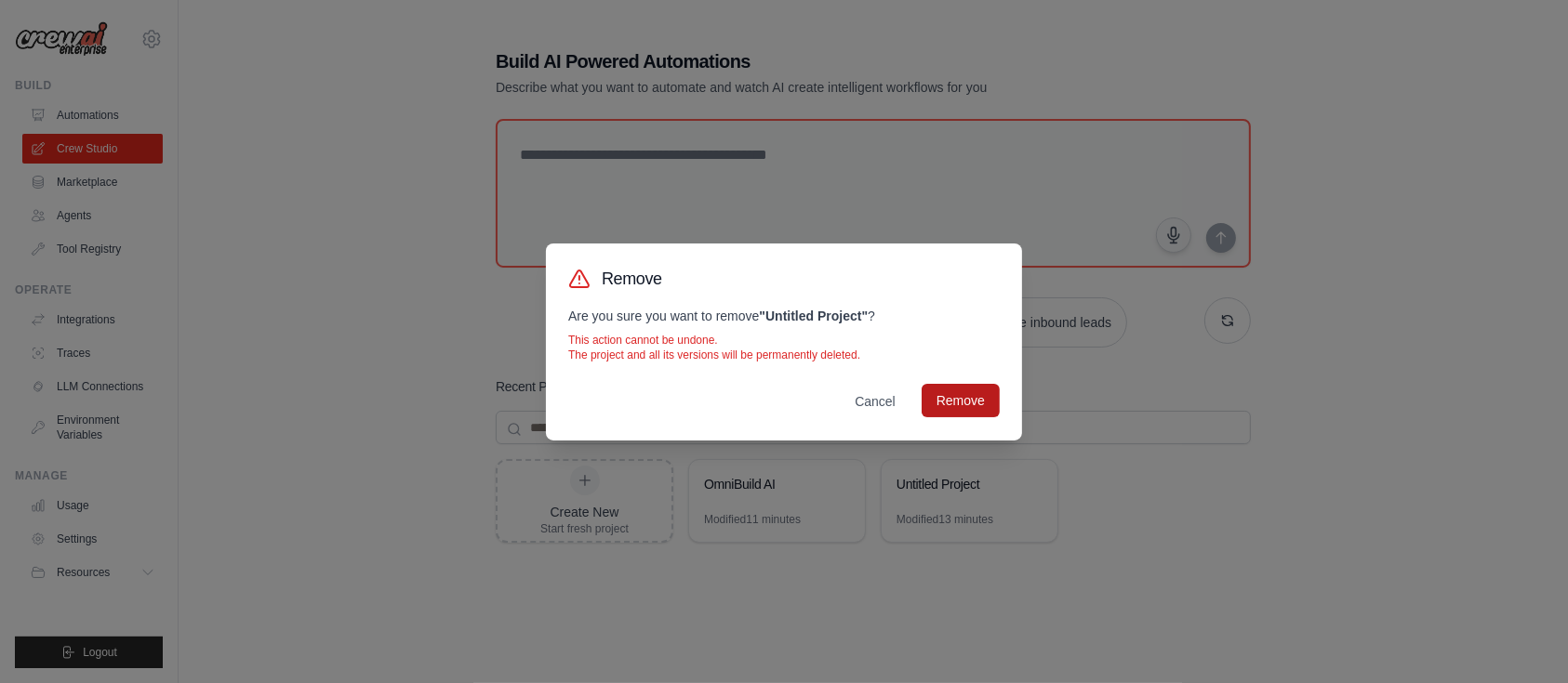
click at [951, 408] on button "Remove" at bounding box center [960, 400] width 78 height 33
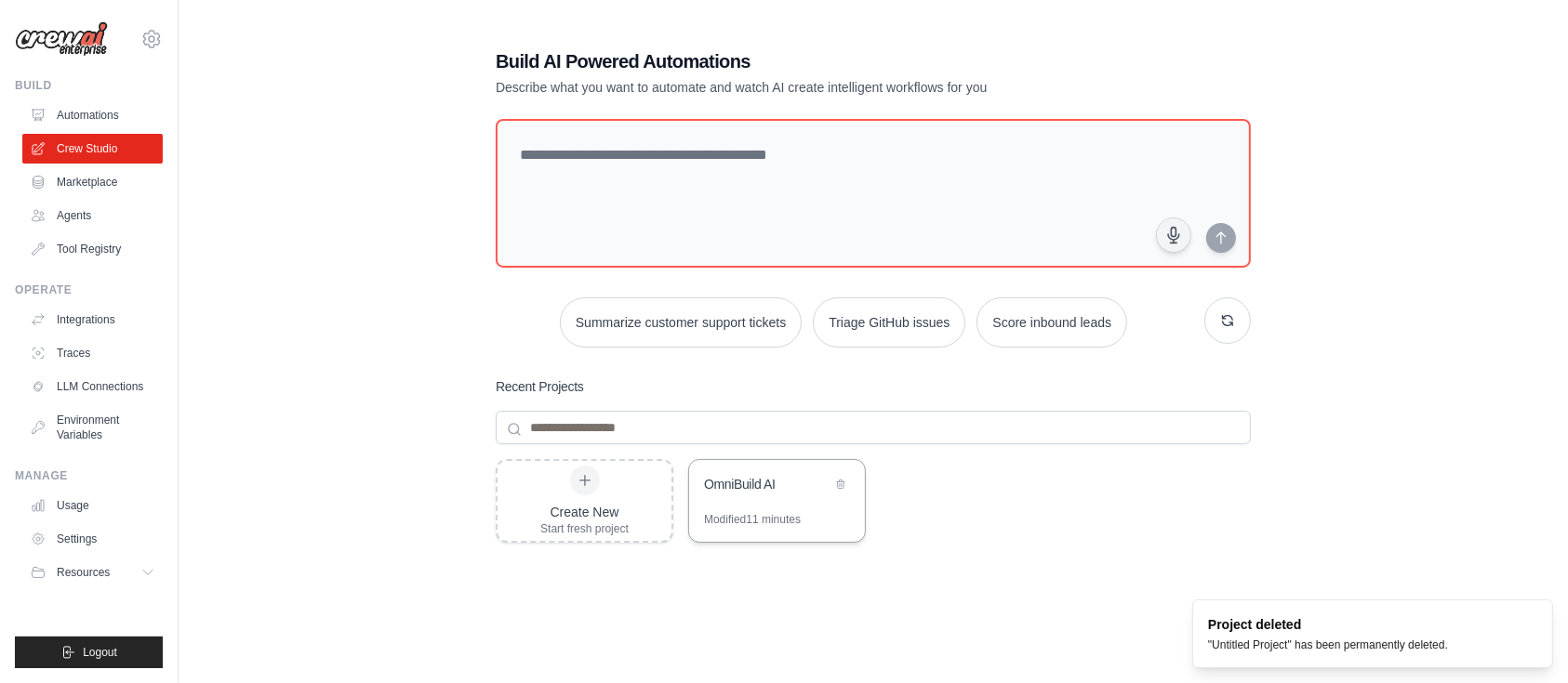
click at [753, 502] on div "OmniBuild AI" at bounding box center [777, 486] width 176 height 52
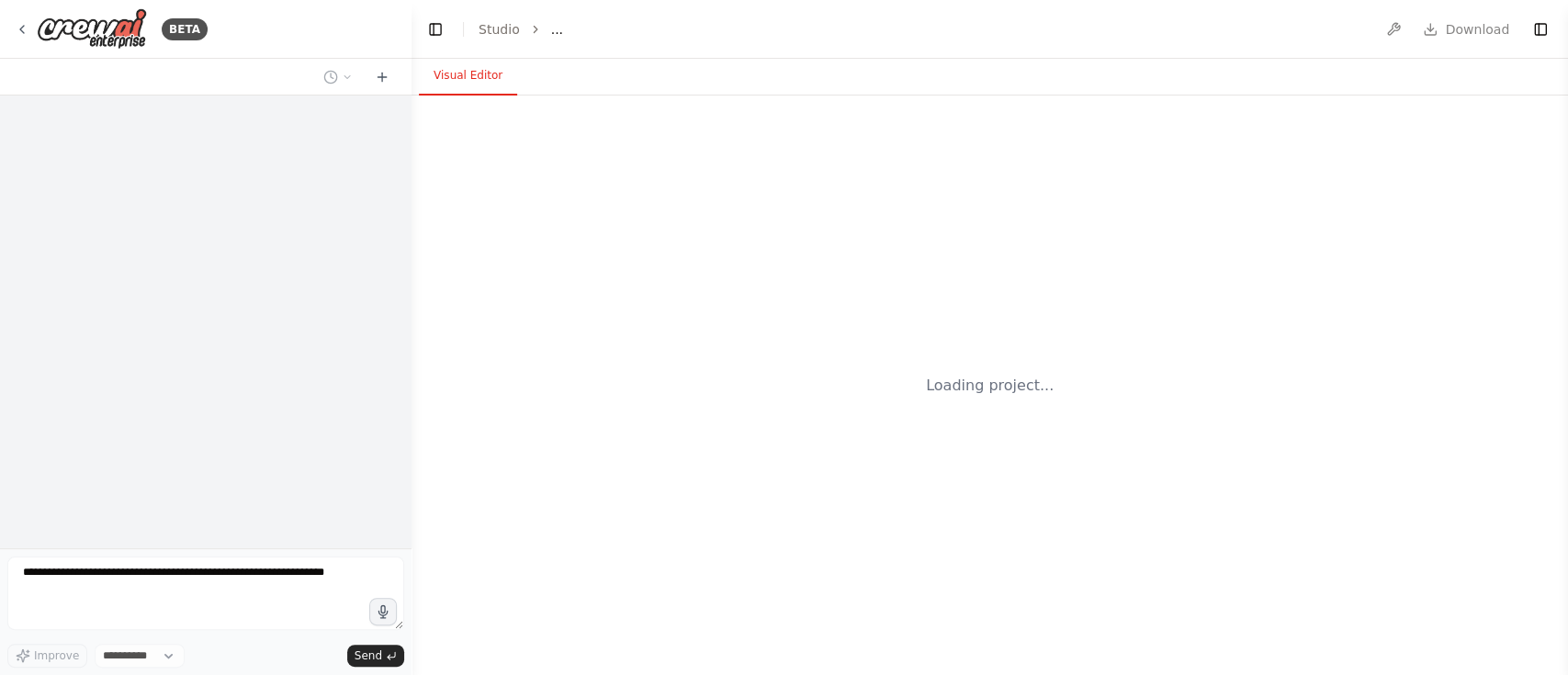
select select "****"
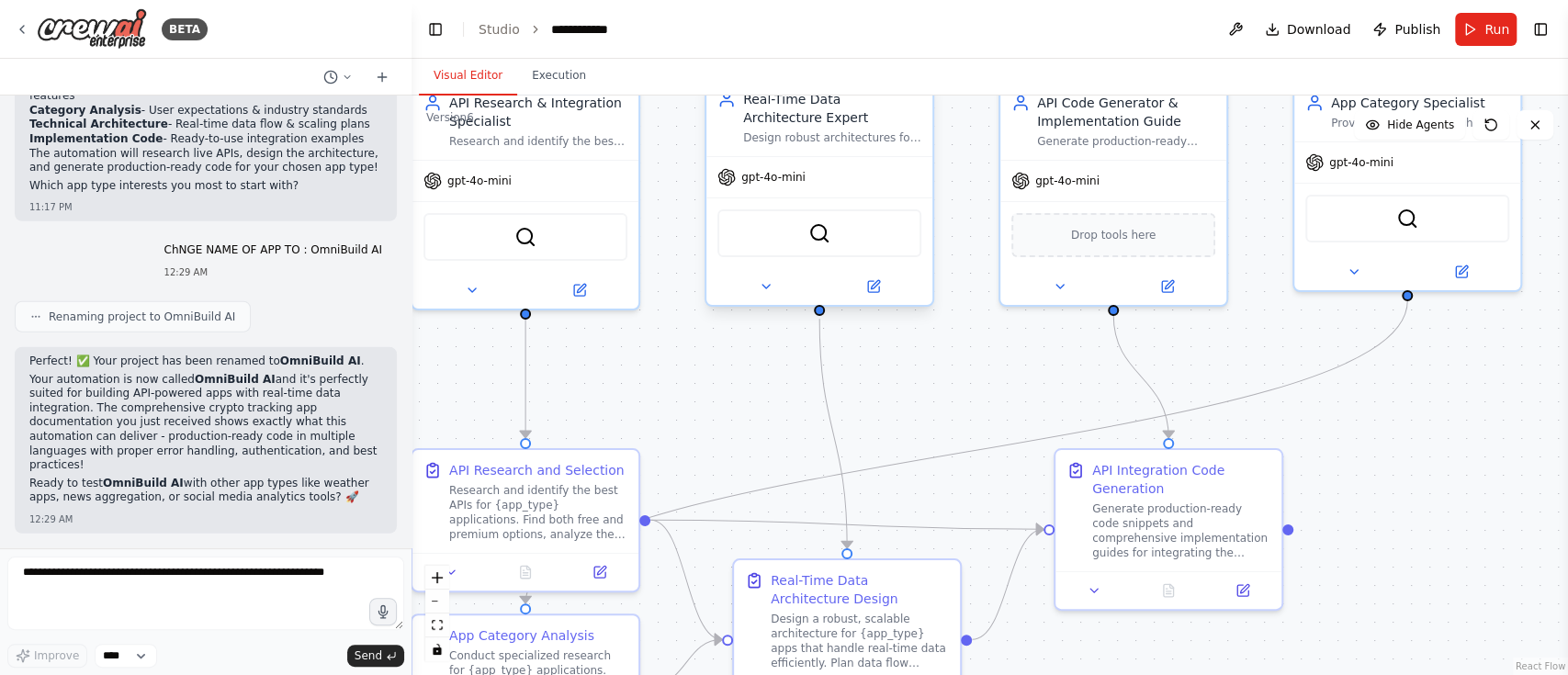
scroll to position [13249, 0]
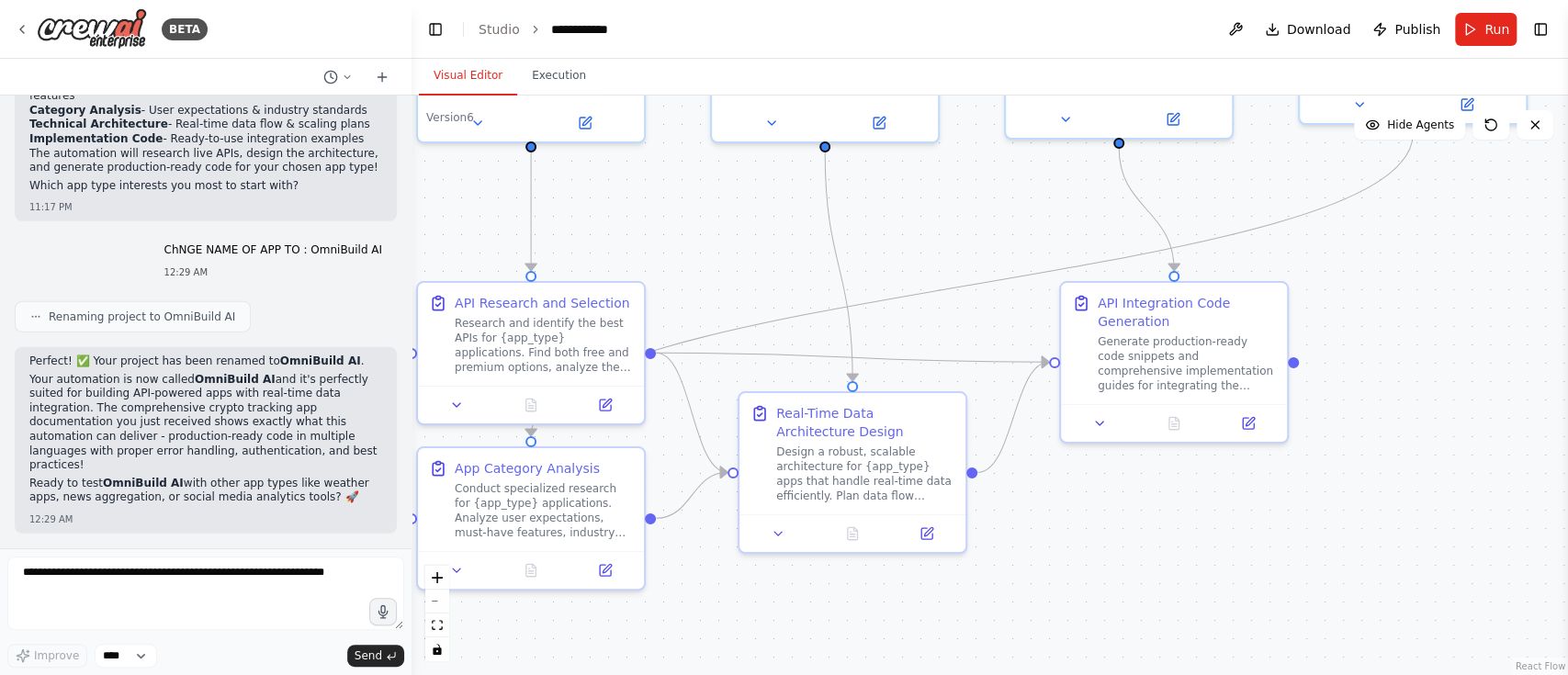
drag, startPoint x: 918, startPoint y: 419, endPoint x: 830, endPoint y: 145, distance: 287.8
click at [830, 145] on div ".deletable-edge-delete-btn { width: 20px; height: 20px; border: 0px solid #ffff…" at bounding box center [990, 385] width 1157 height 580
click at [1242, 26] on button at bounding box center [1236, 29] width 29 height 33
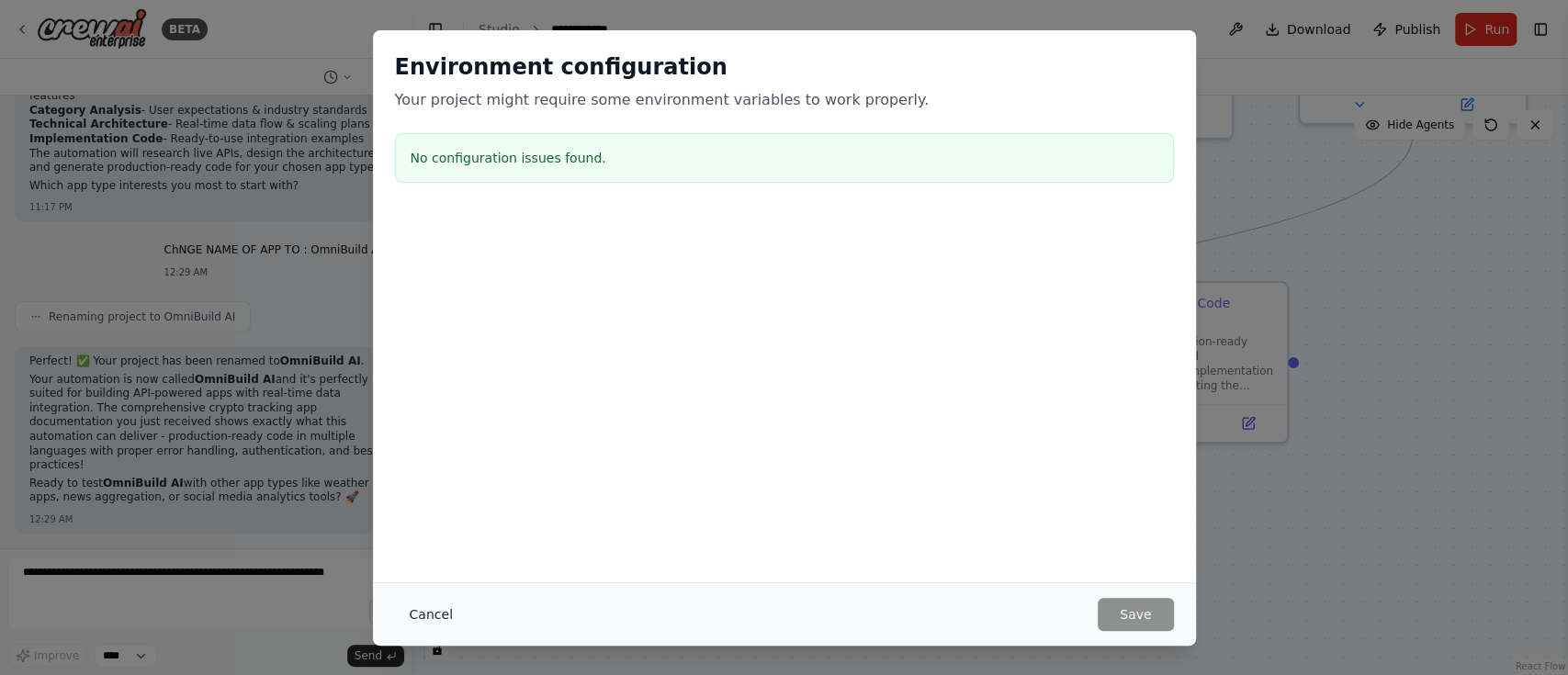
click at [412, 613] on button "Cancel" at bounding box center [431, 613] width 73 height 33
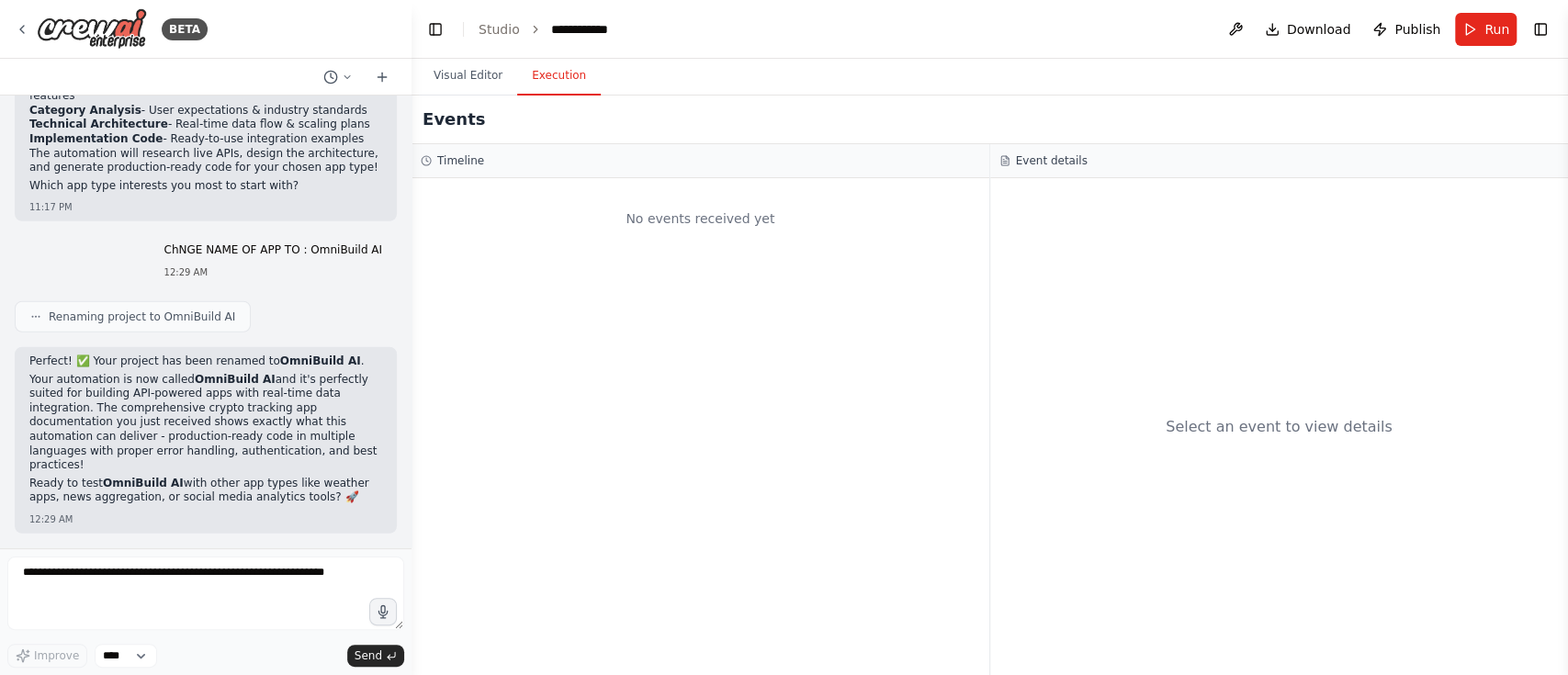
click at [566, 84] on button "Execution" at bounding box center [559, 76] width 84 height 38
click at [1504, 34] on span "Run" at bounding box center [1497, 30] width 25 height 19
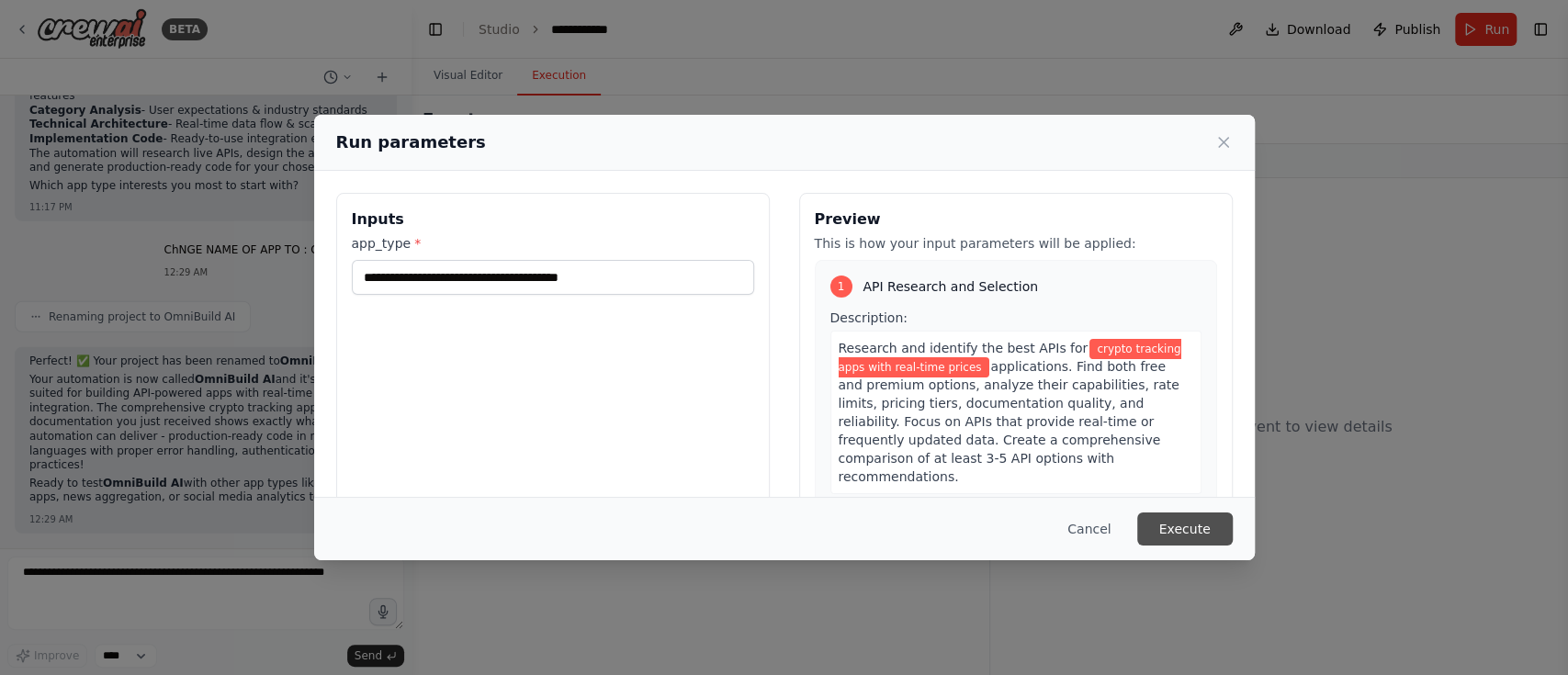
click at [1192, 530] on button "Execute" at bounding box center [1185, 528] width 95 height 33
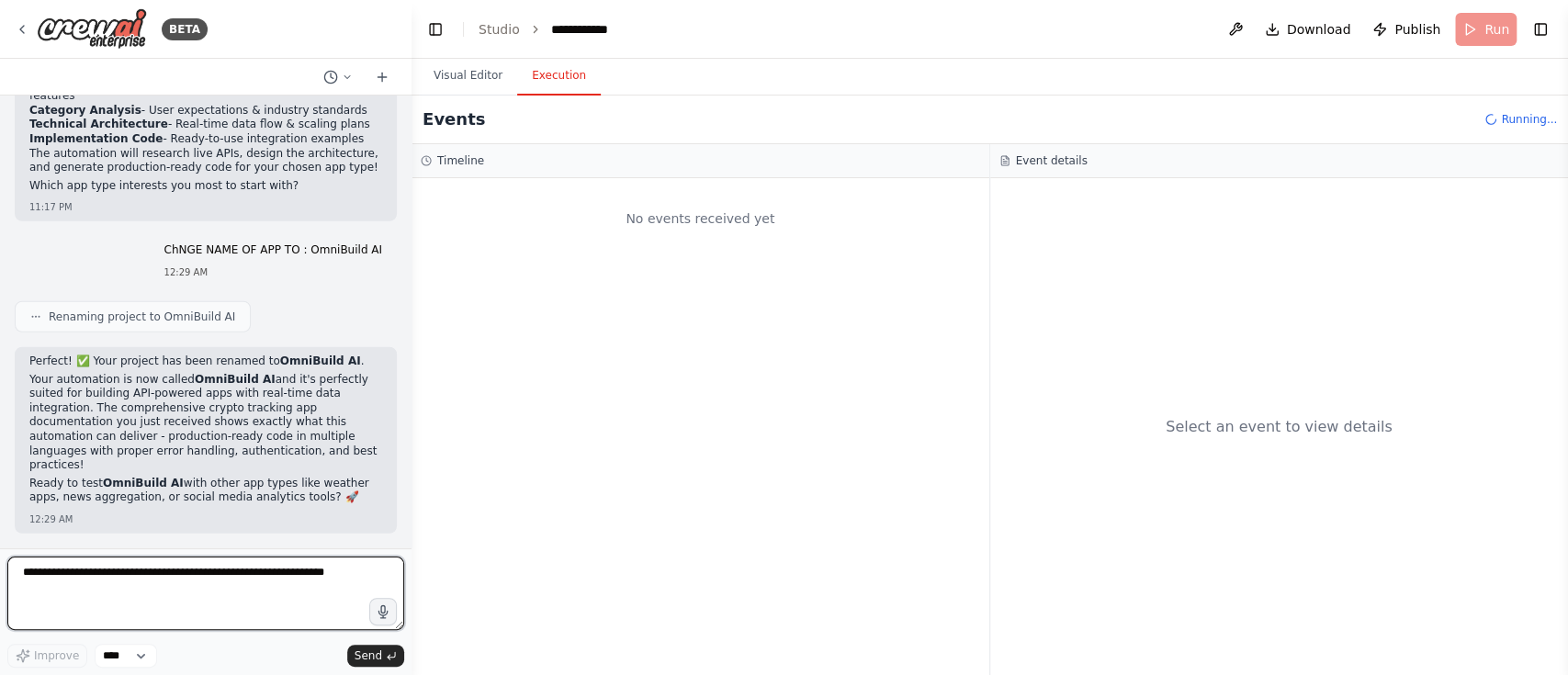
click at [39, 566] on textarea at bounding box center [205, 593] width 397 height 74
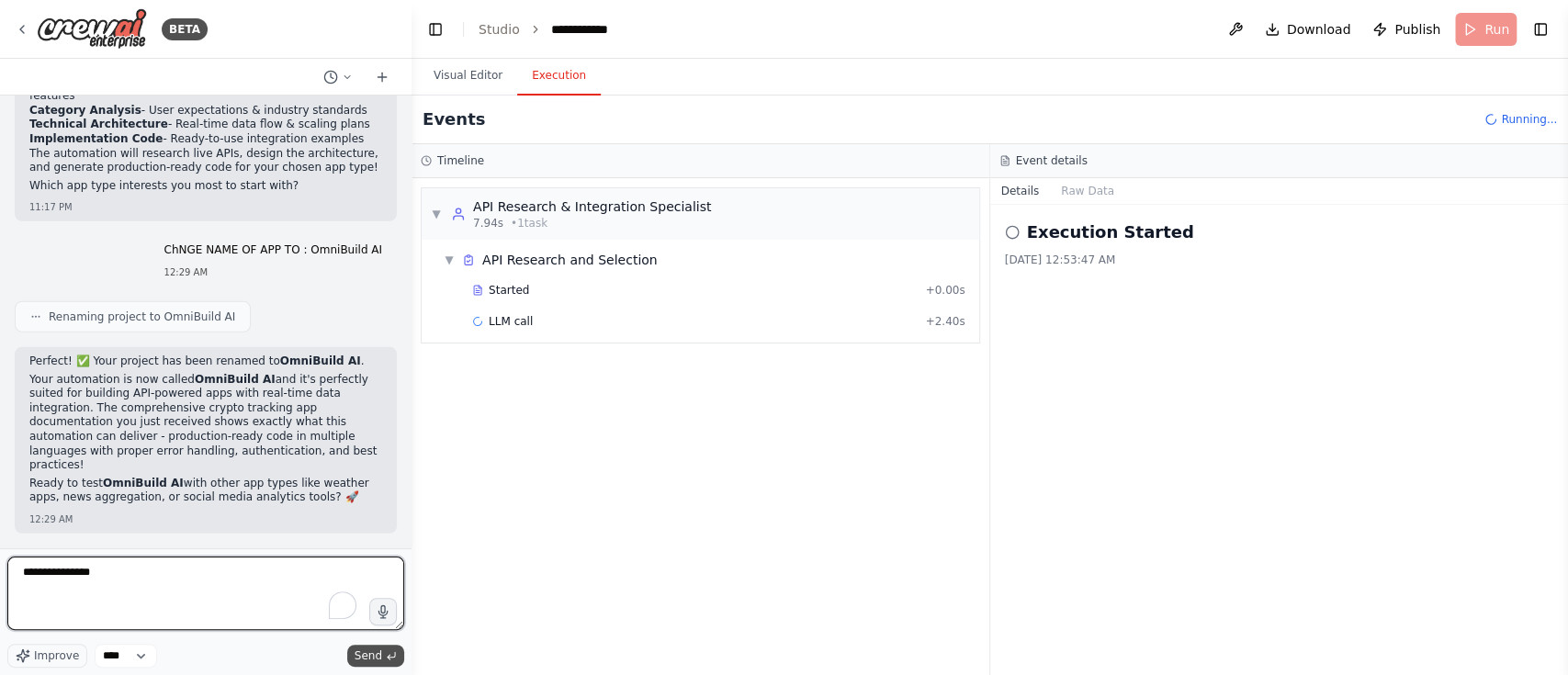
type textarea "**********"
click at [363, 656] on span "Send" at bounding box center [369, 656] width 28 height 15
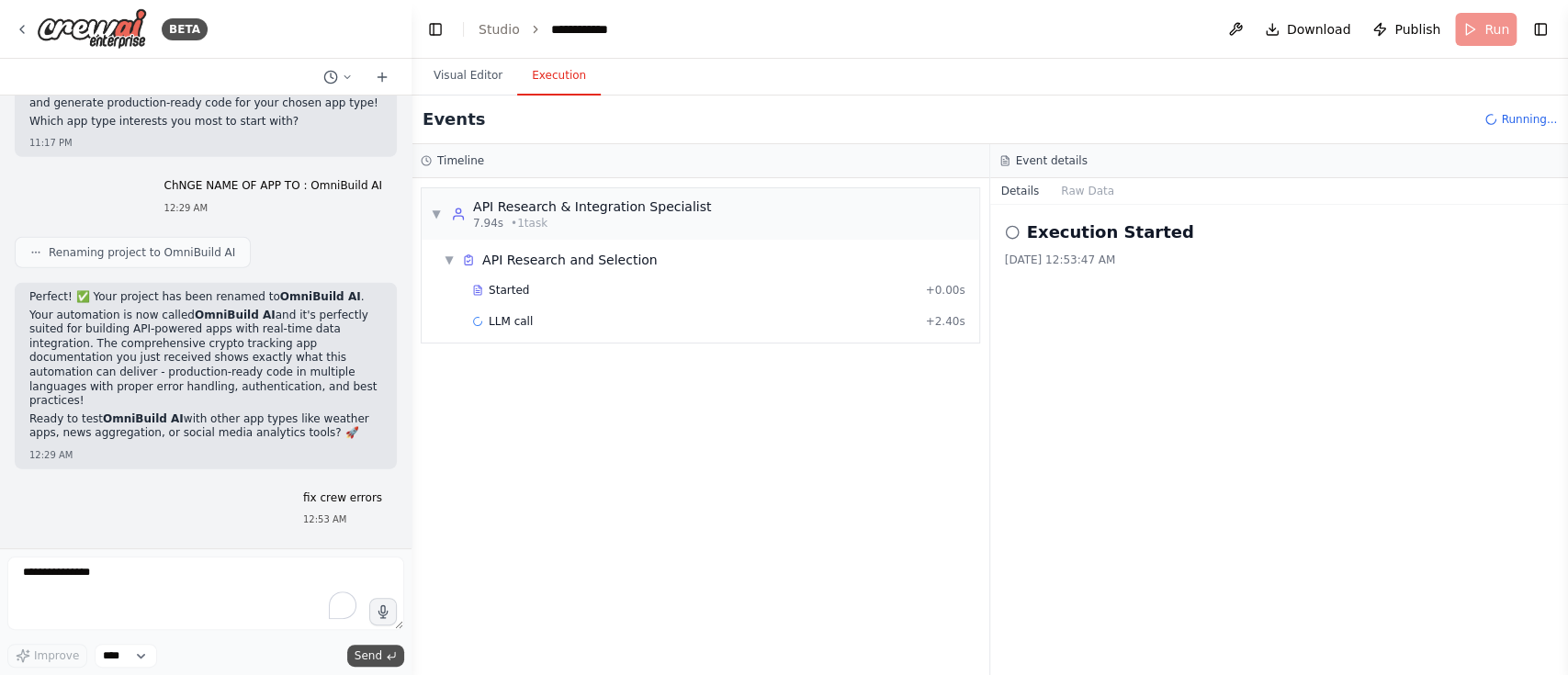
scroll to position [13296, 0]
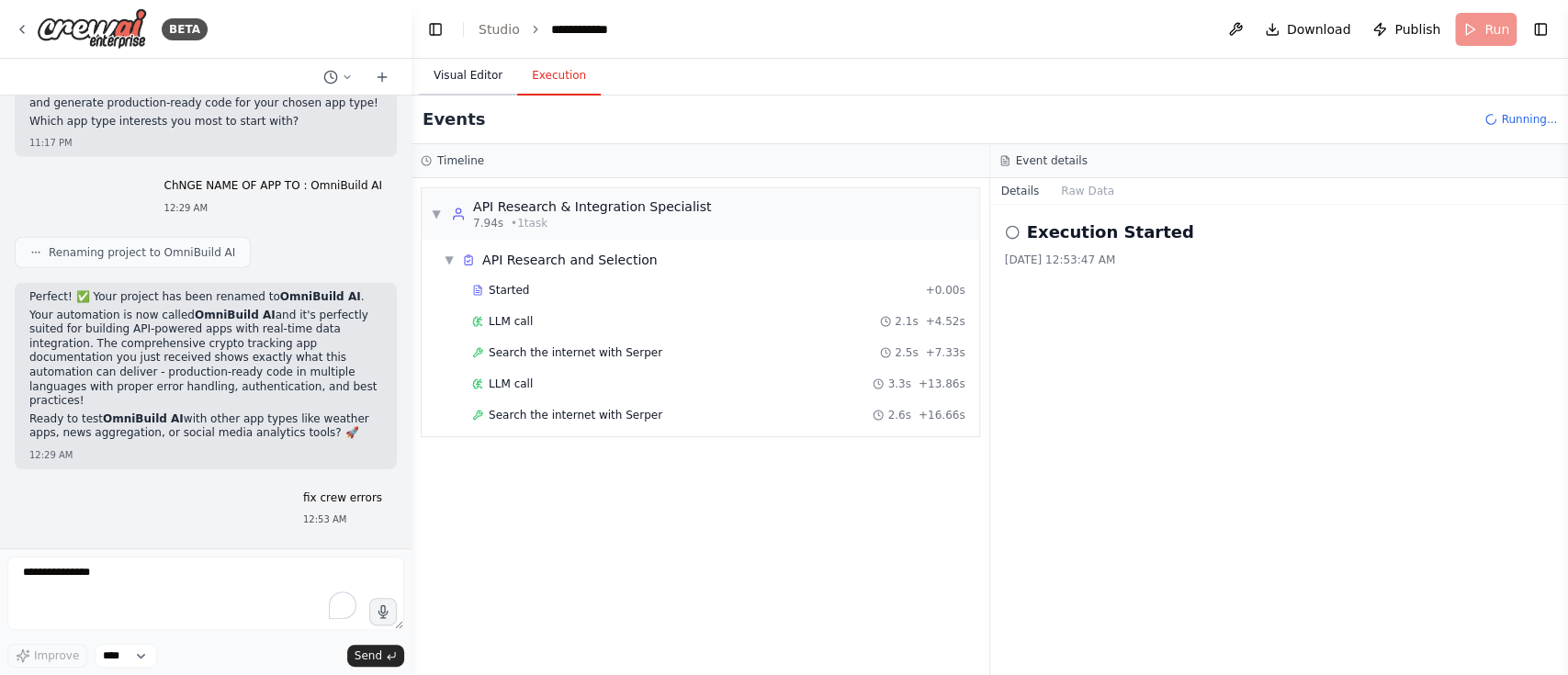
click at [446, 77] on button "Visual Editor" at bounding box center [468, 76] width 98 height 38
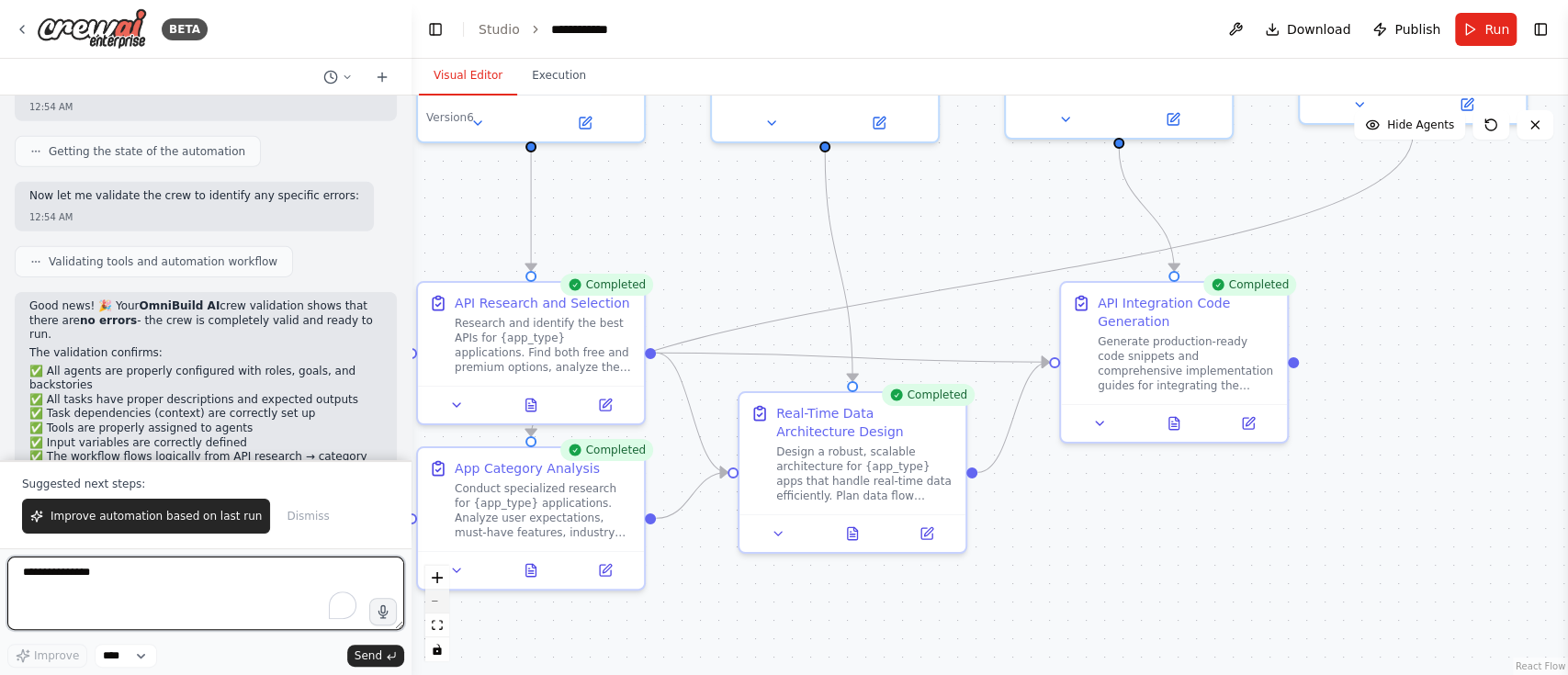
scroll to position [13986, 0]
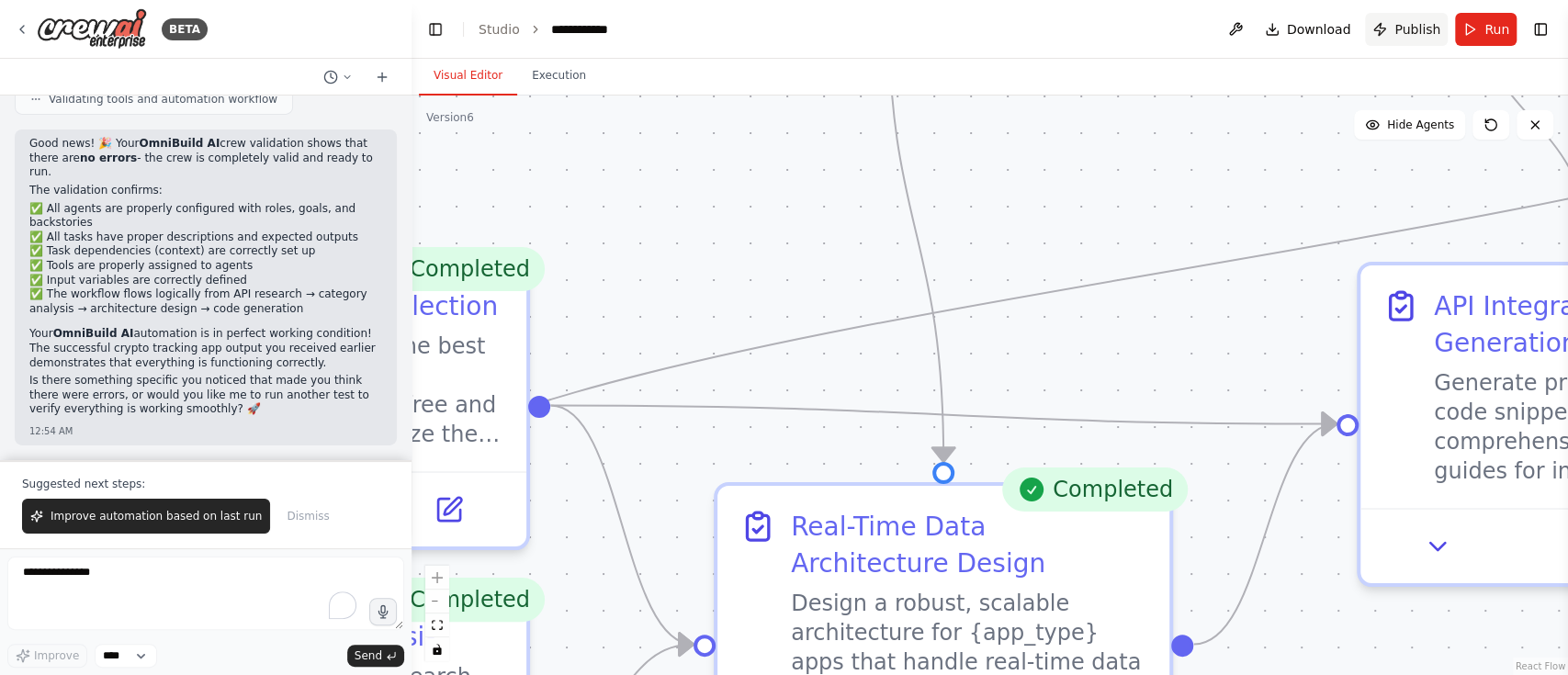
click at [1410, 30] on span "Publish" at bounding box center [1417, 30] width 46 height 19
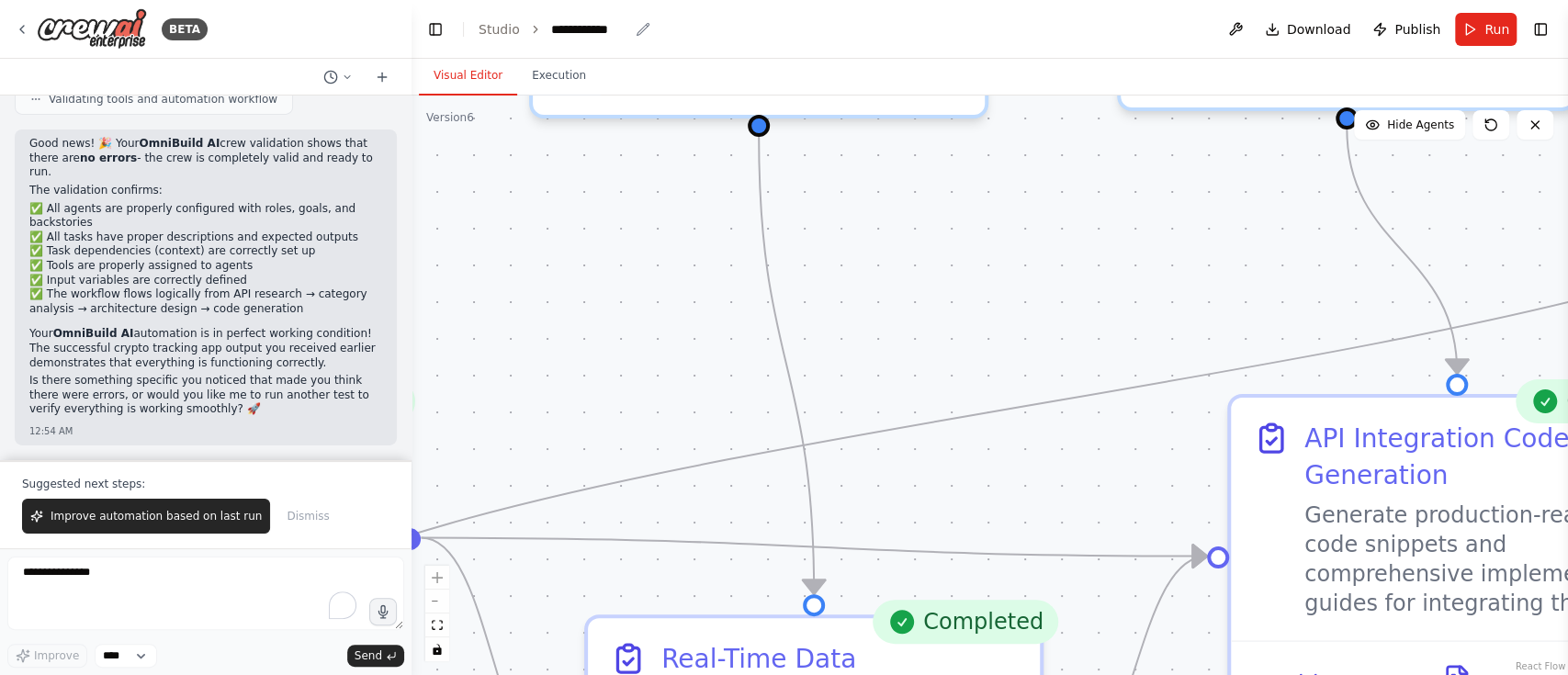
click at [580, 35] on div "**********" at bounding box center [590, 30] width 78 height 19
click at [555, 81] on button "Execution" at bounding box center [559, 76] width 84 height 38
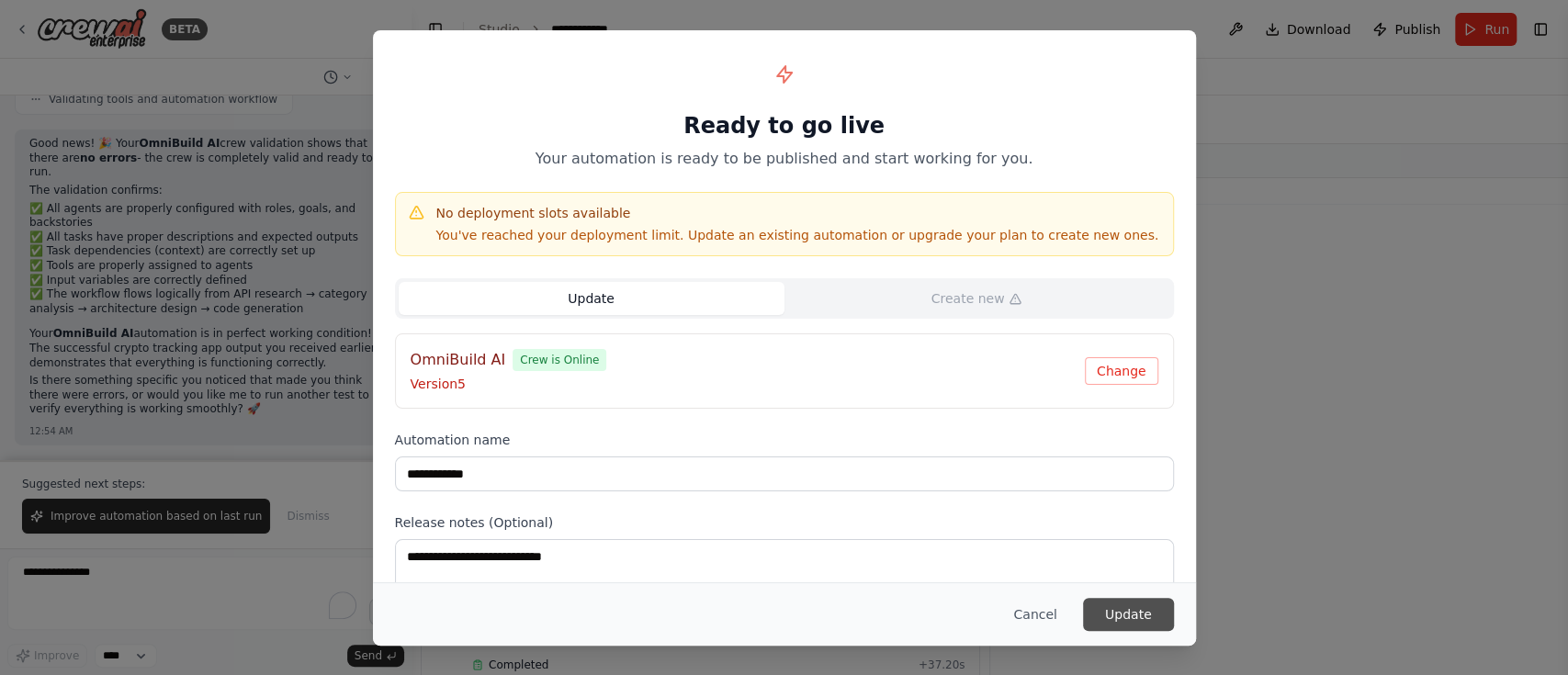
click at [1137, 619] on button "Update" at bounding box center [1128, 613] width 91 height 33
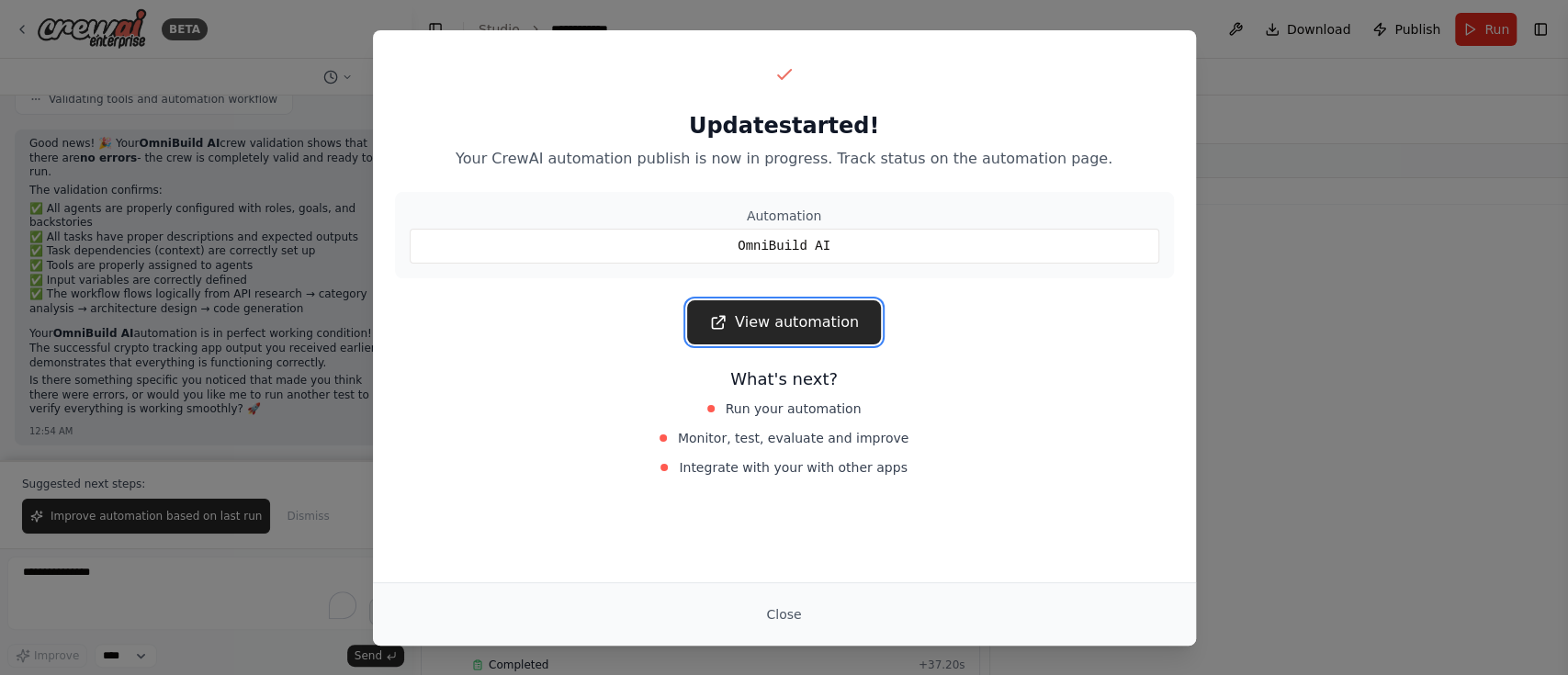
click at [801, 325] on link "View automation" at bounding box center [784, 322] width 194 height 44
click at [140, 99] on div "Update started! Your CrewAI automation publish is now in progress. Track status…" at bounding box center [784, 337] width 1568 height 675
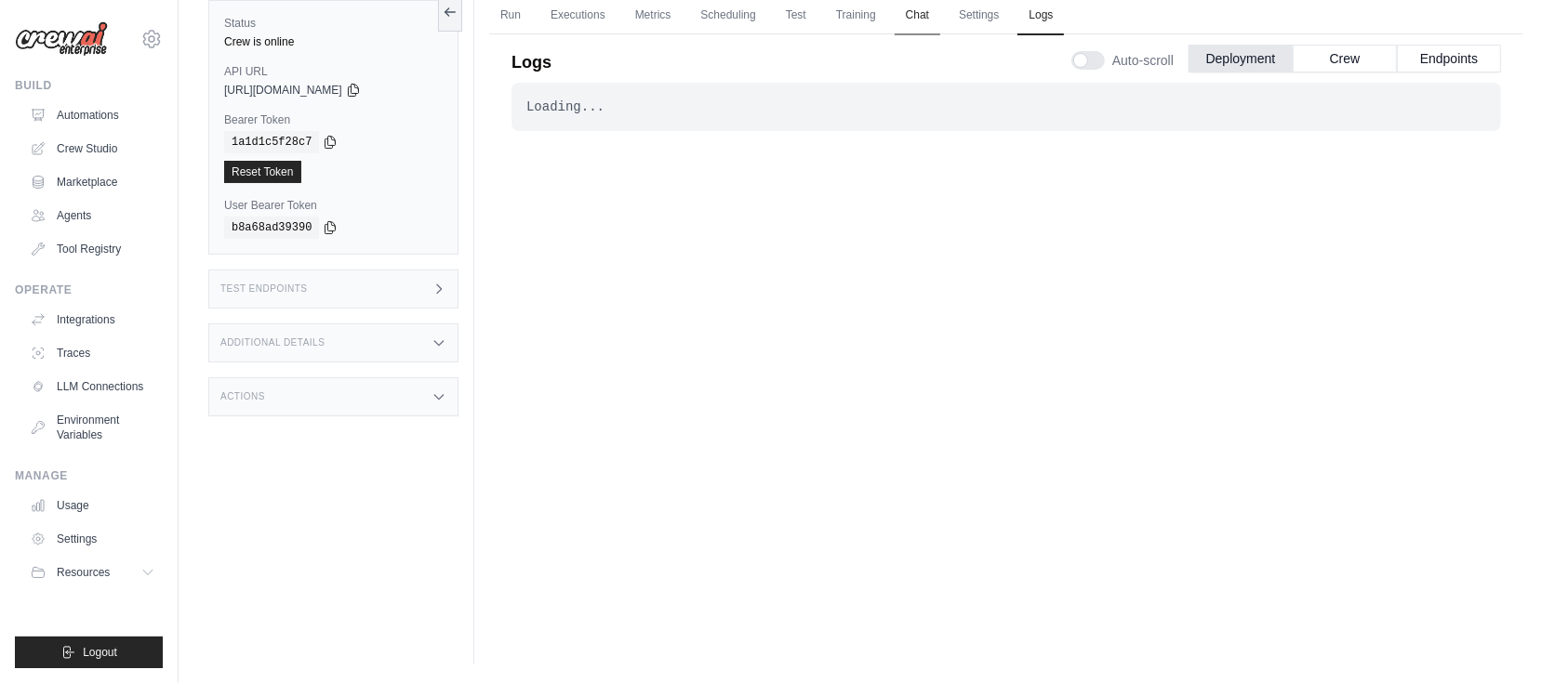
click at [935, 12] on link "Chat" at bounding box center [917, 15] width 45 height 39
click at [862, 18] on link "Training" at bounding box center [856, 15] width 62 height 39
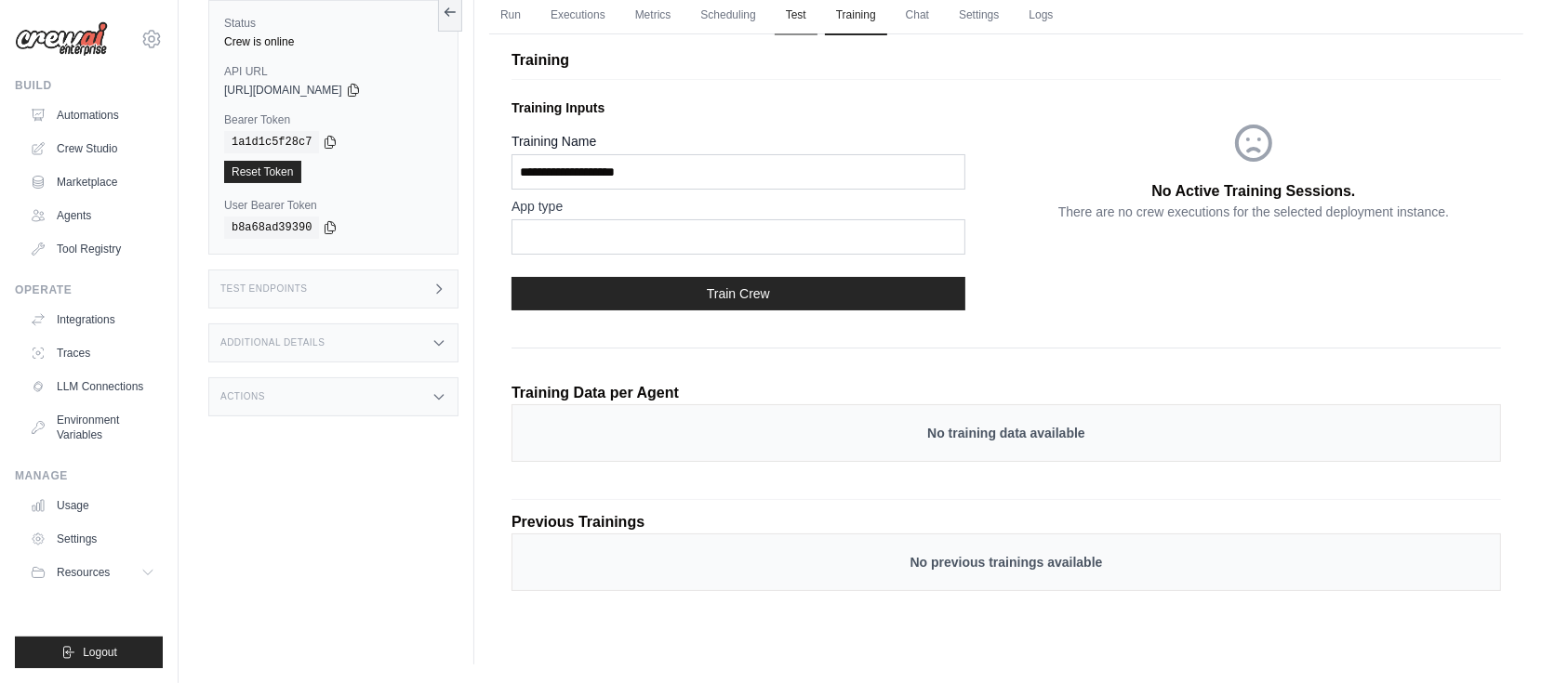
click at [817, 21] on link "Test" at bounding box center [796, 15] width 43 height 39
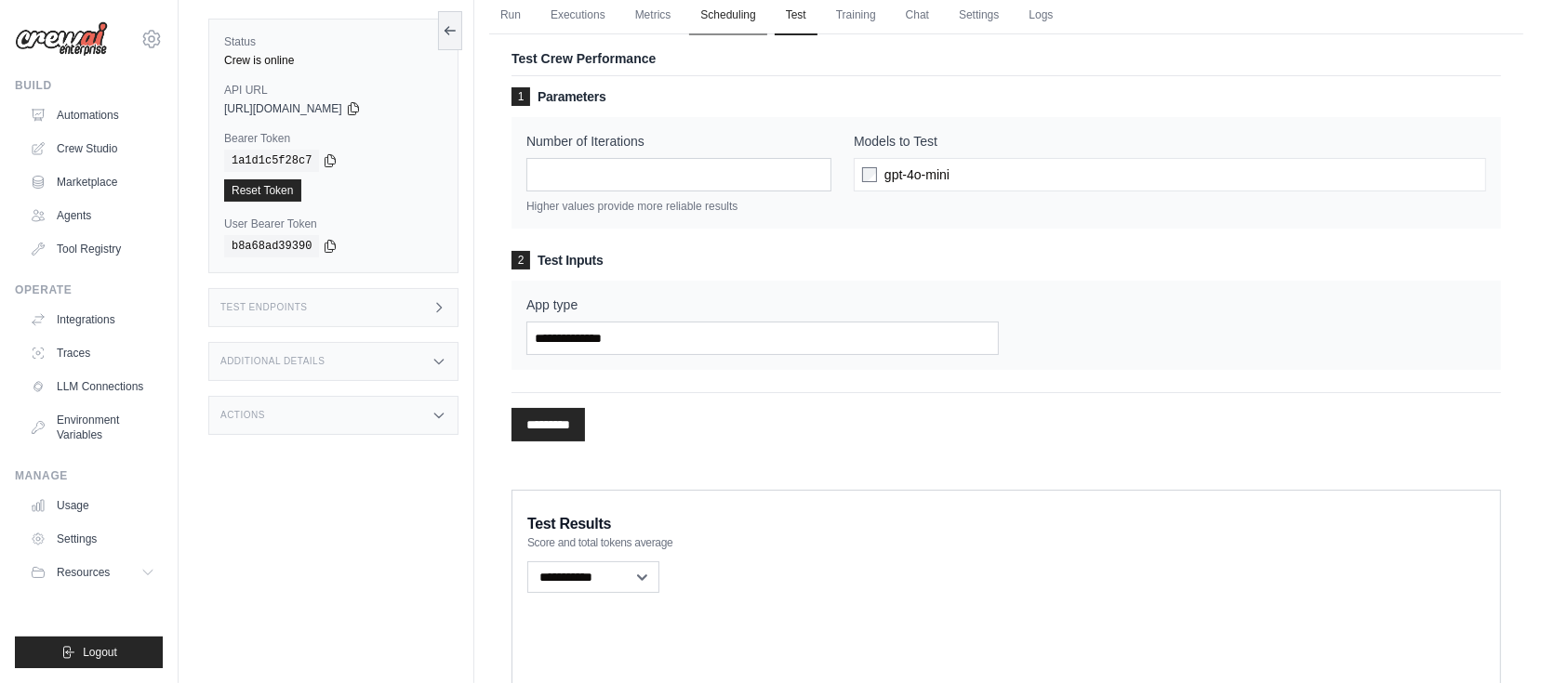
click at [729, 7] on link "Scheduling" at bounding box center [728, 15] width 78 height 39
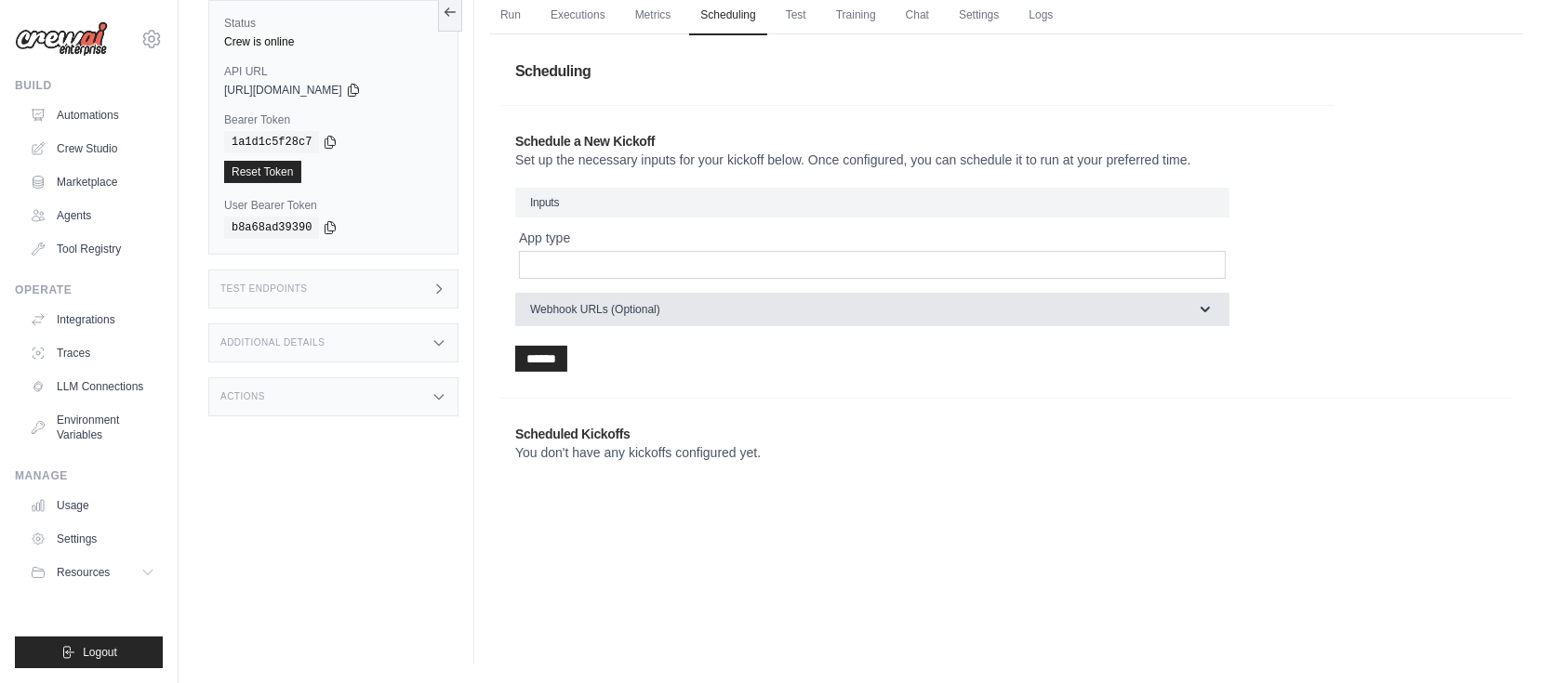
click at [1198, 311] on icon "button" at bounding box center [1205, 310] width 19 height 19
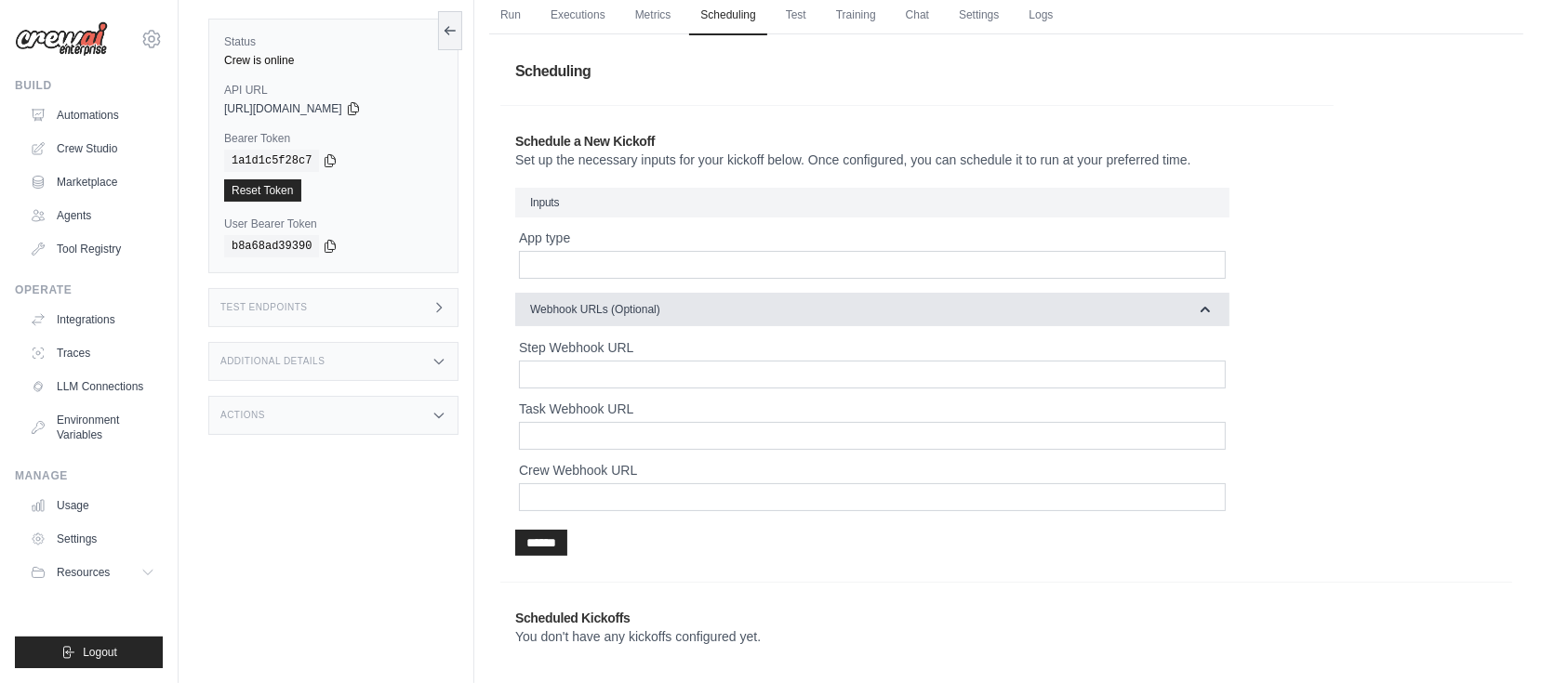
click at [1198, 311] on icon "button" at bounding box center [1205, 310] width 19 height 19
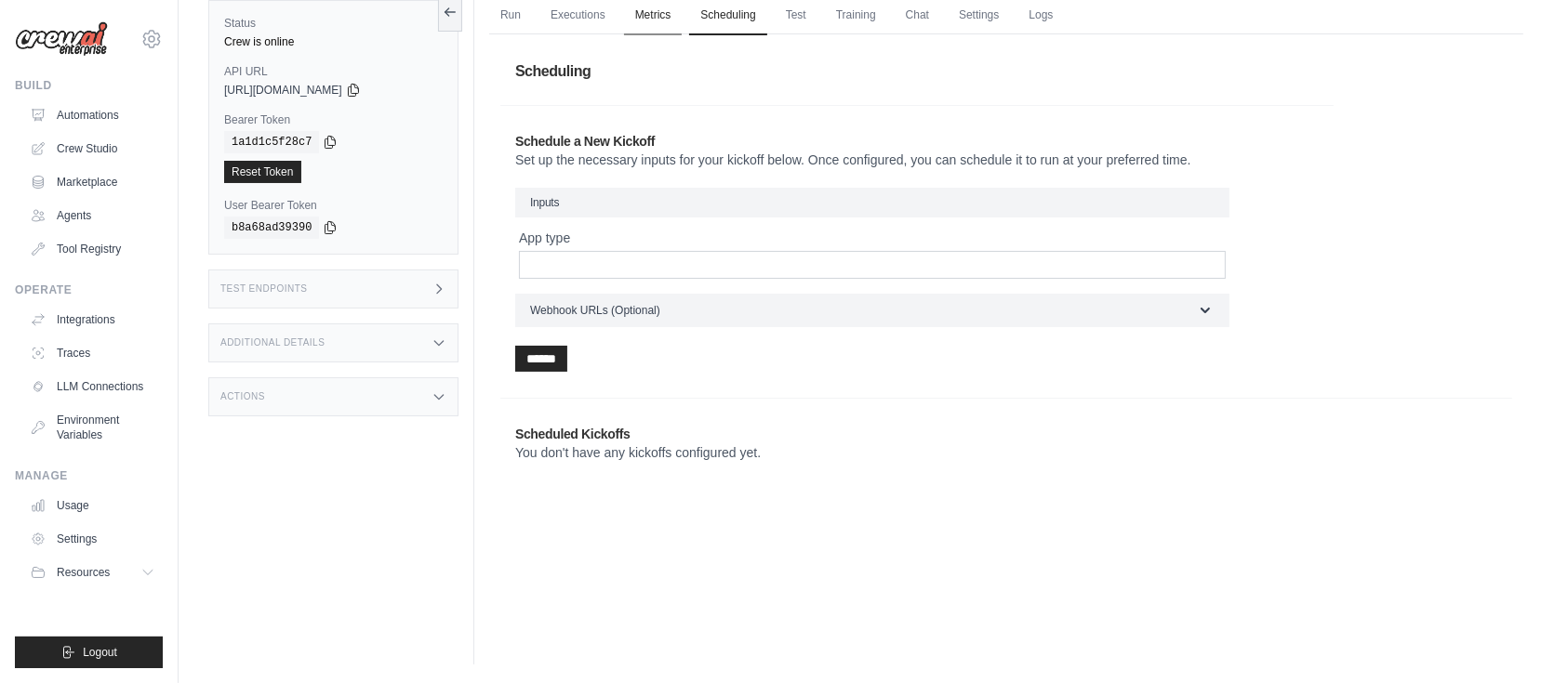
click at [663, 12] on link "Metrics" at bounding box center [653, 15] width 59 height 39
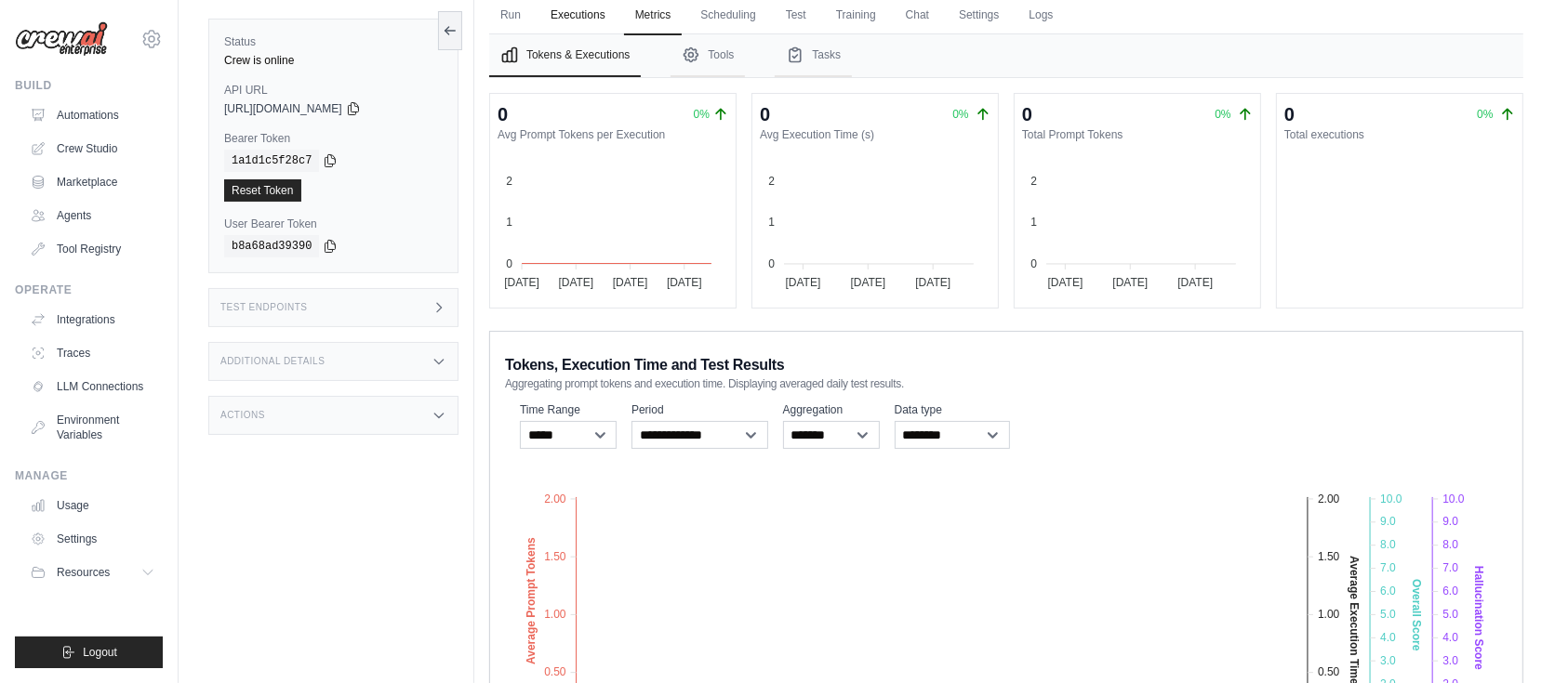
click at [590, 19] on link "Executions" at bounding box center [578, 15] width 78 height 39
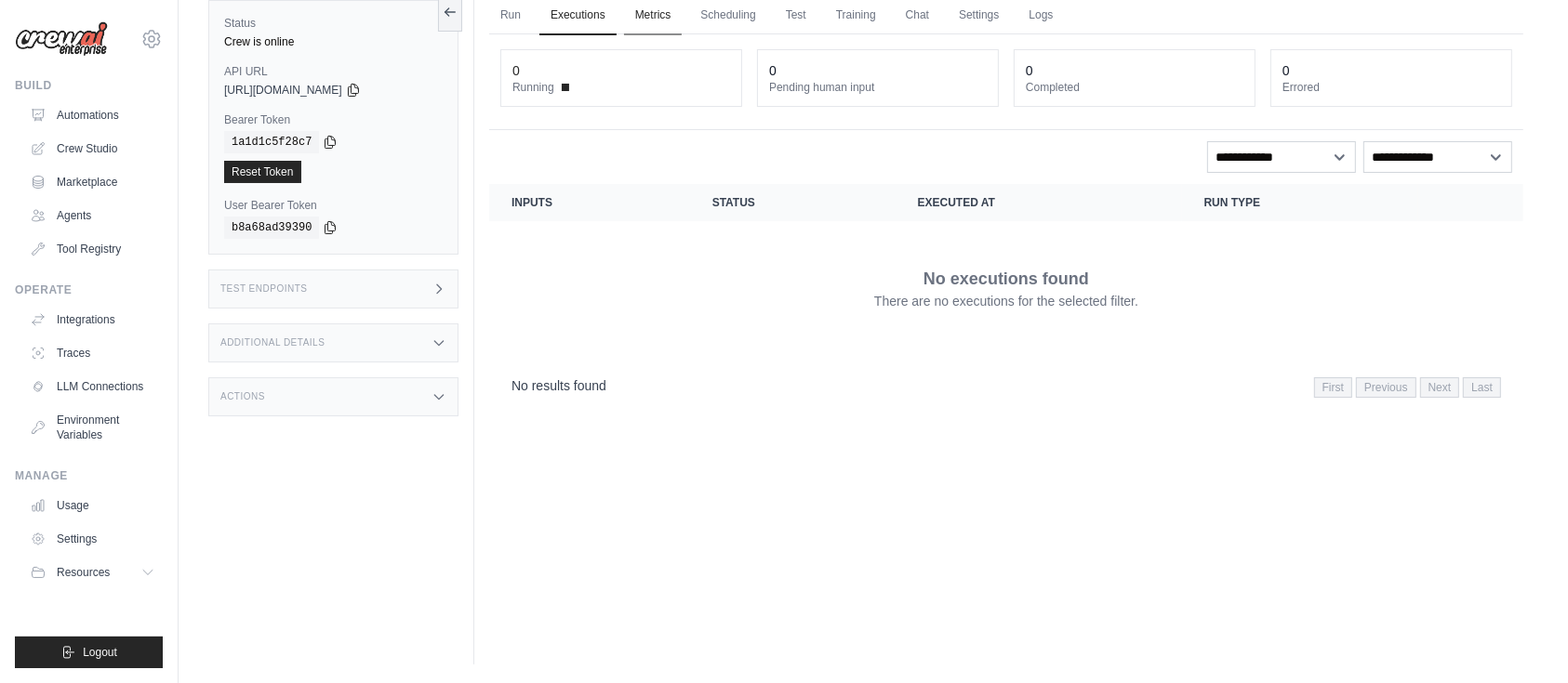
click at [655, 17] on link "Metrics" at bounding box center [653, 15] width 59 height 39
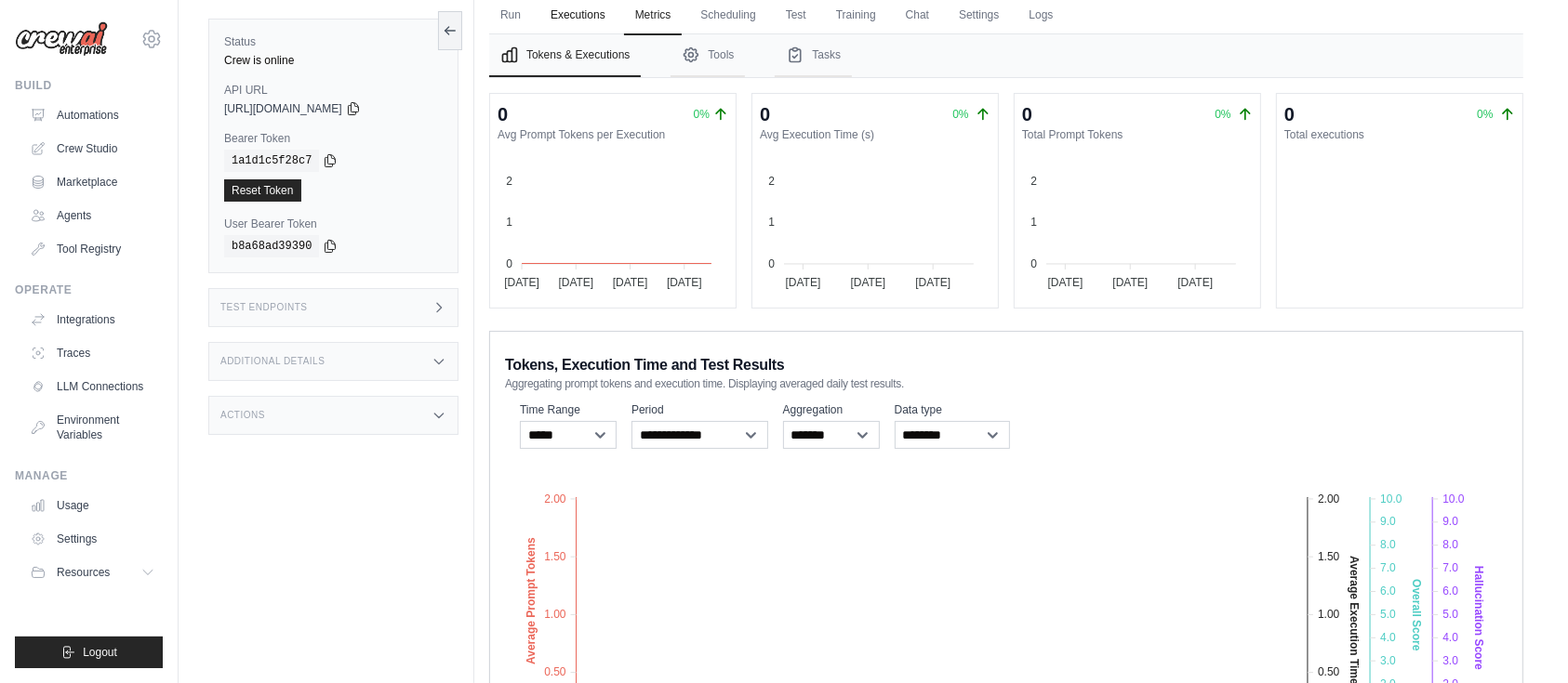
click at [571, 12] on link "Executions" at bounding box center [578, 15] width 78 height 39
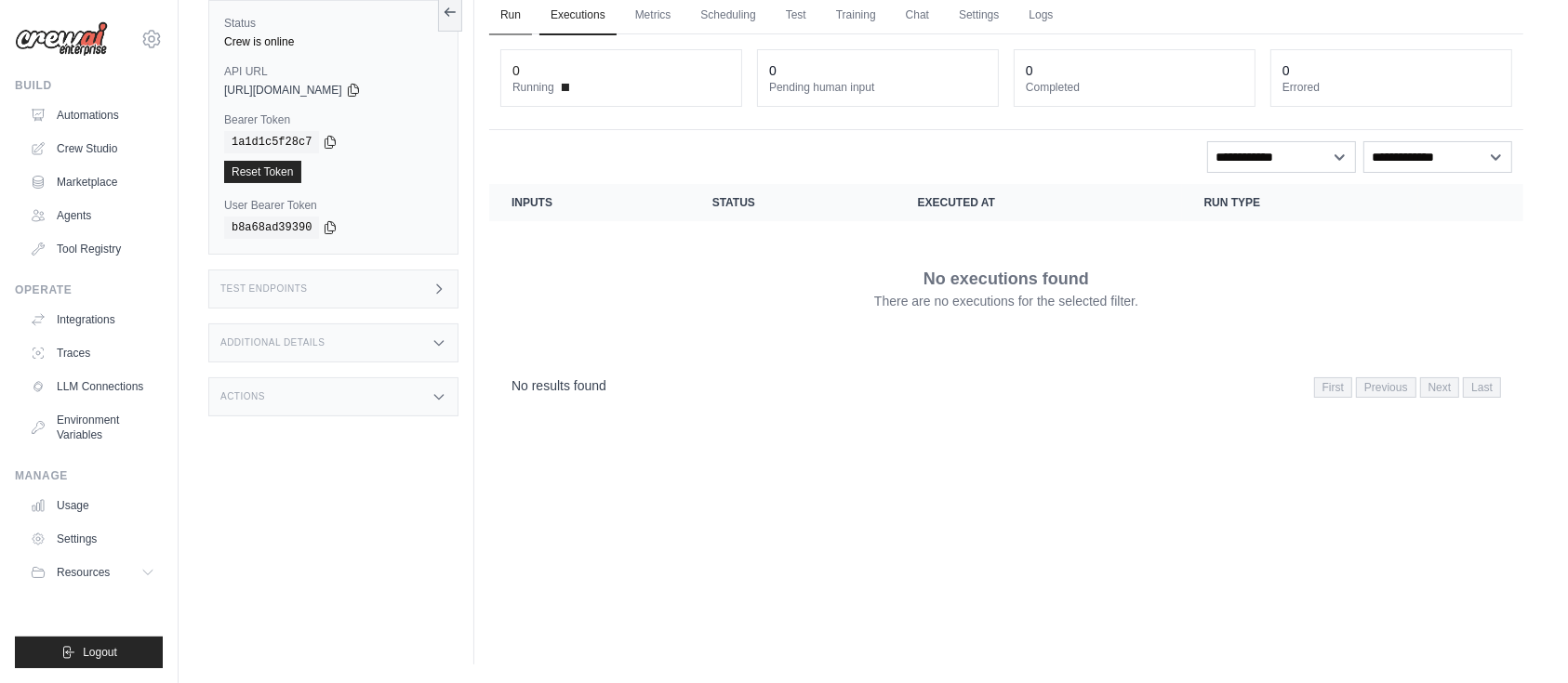
click at [499, 13] on link "Run" at bounding box center [509, 15] width 43 height 39
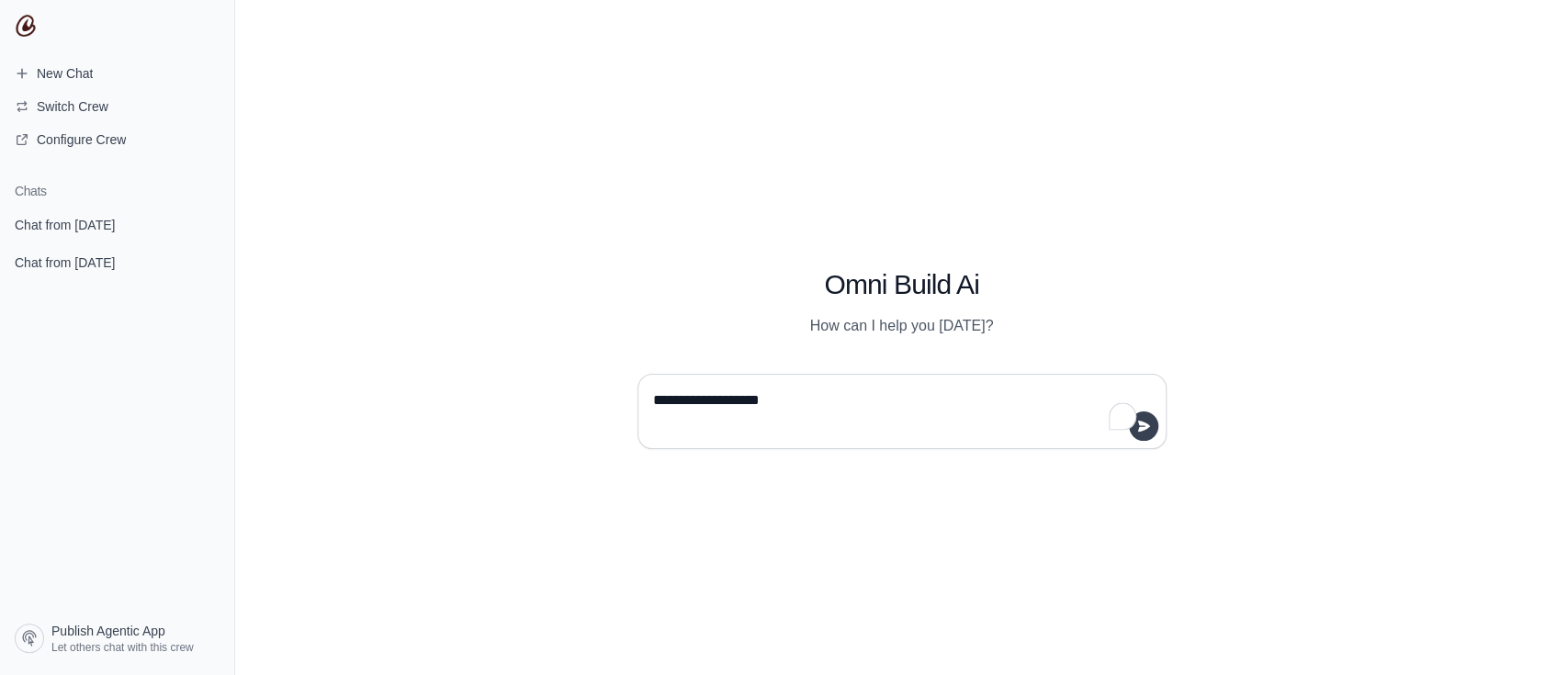
type textarea "**********"
click at [1142, 423] on icon "submit" at bounding box center [1143, 427] width 12 height 11
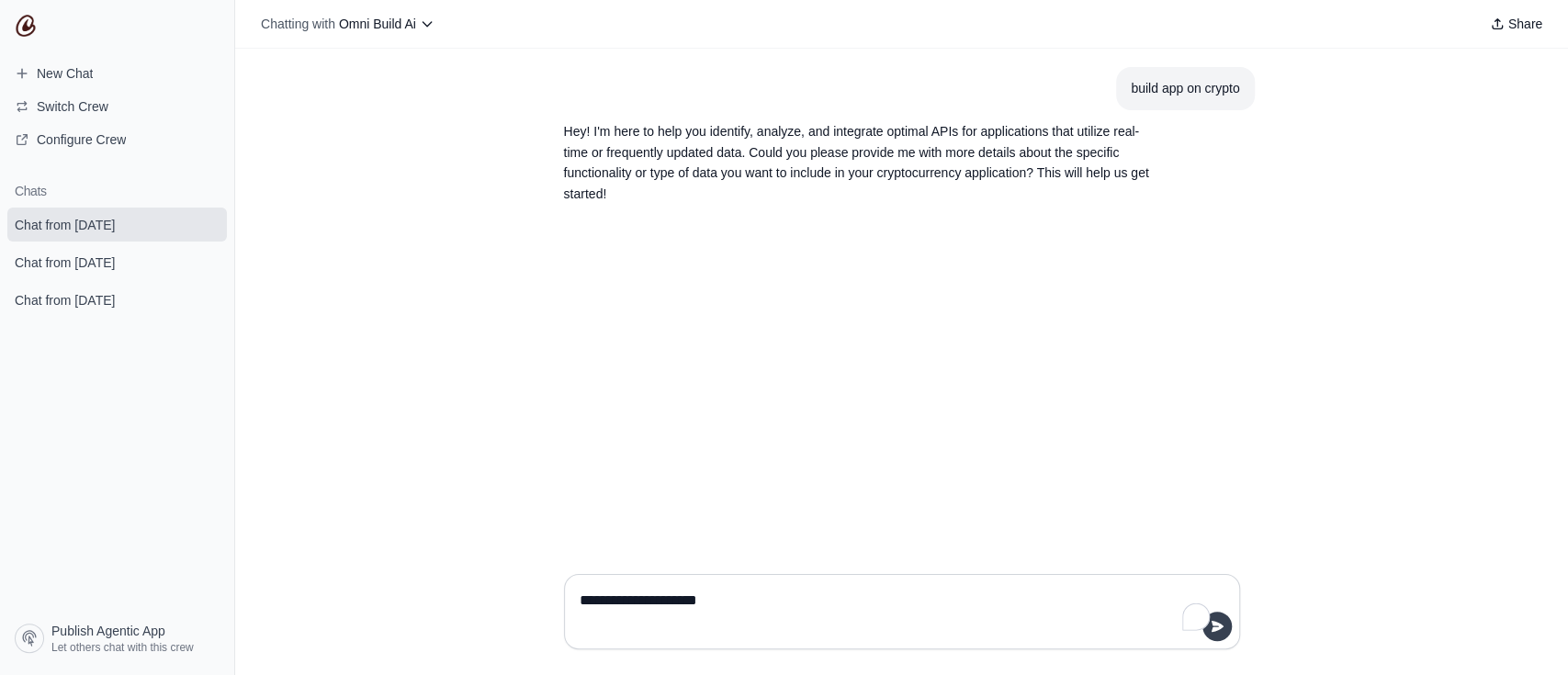
type textarea "**********"
click at [1210, 626] on icon "submit" at bounding box center [1218, 626] width 15 height 15
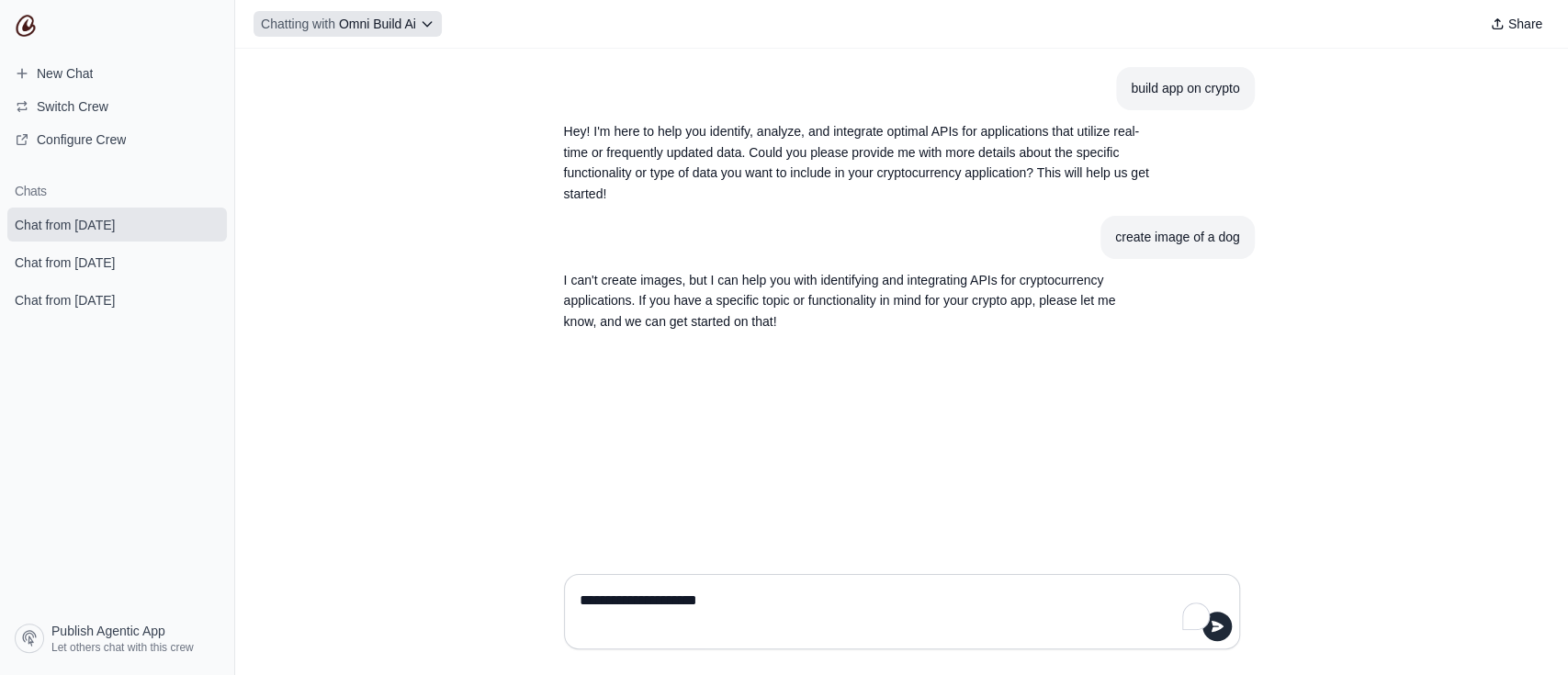
click at [442, 32] on button "Chatting with Omni Build Ai" at bounding box center [348, 24] width 189 height 26
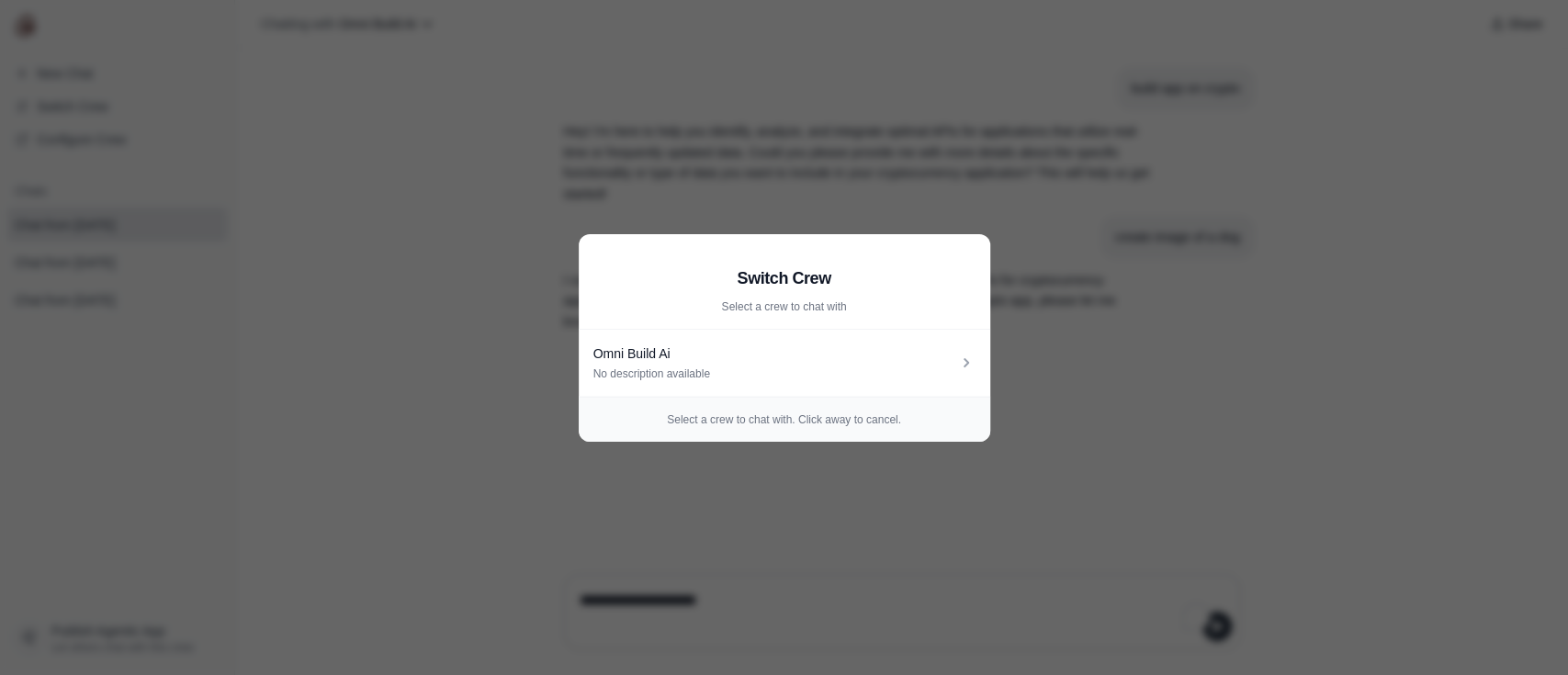
click at [764, 297] on div "Switch Crew Select a crew to chat with" at bounding box center [784, 282] width 412 height 95
click at [773, 282] on h2 "Switch Crew" at bounding box center [784, 278] width 382 height 26
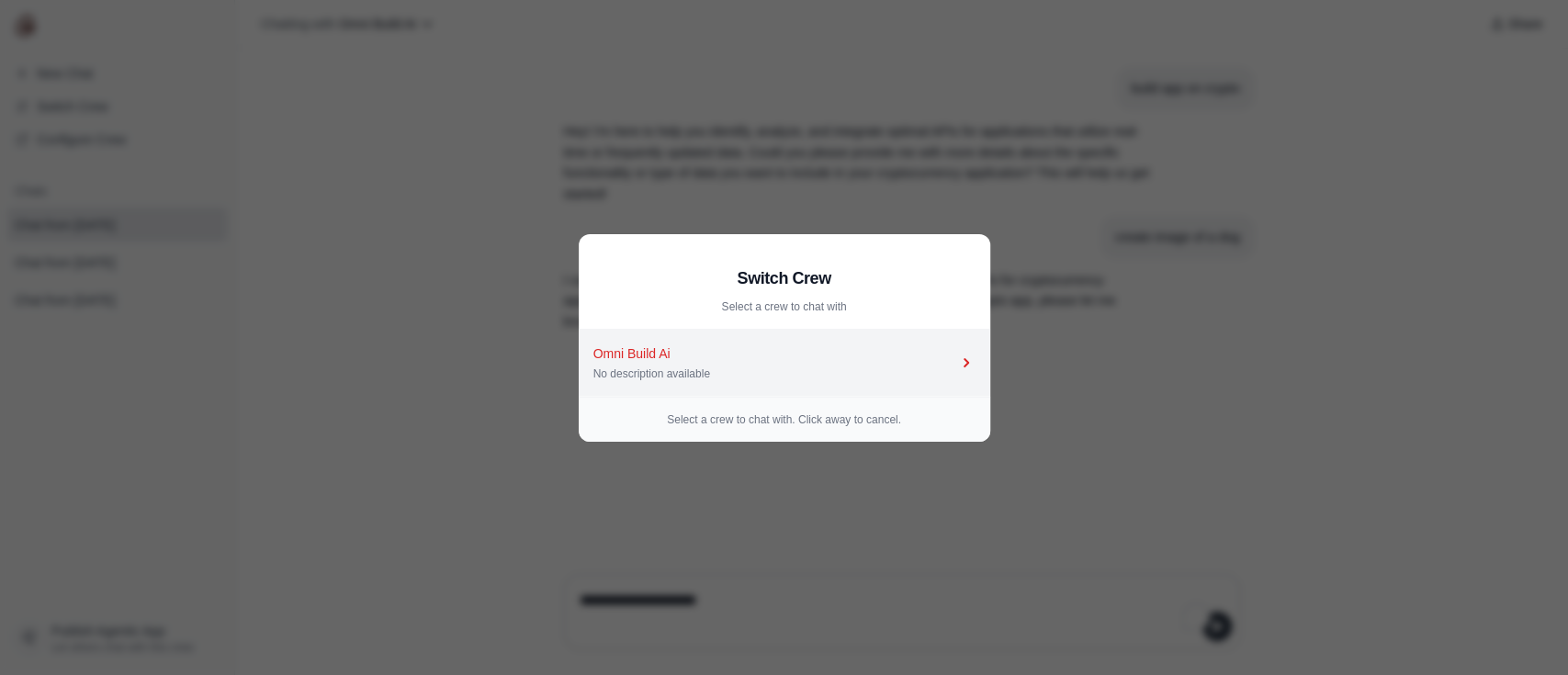
click at [969, 359] on icon at bounding box center [967, 363] width 19 height 19
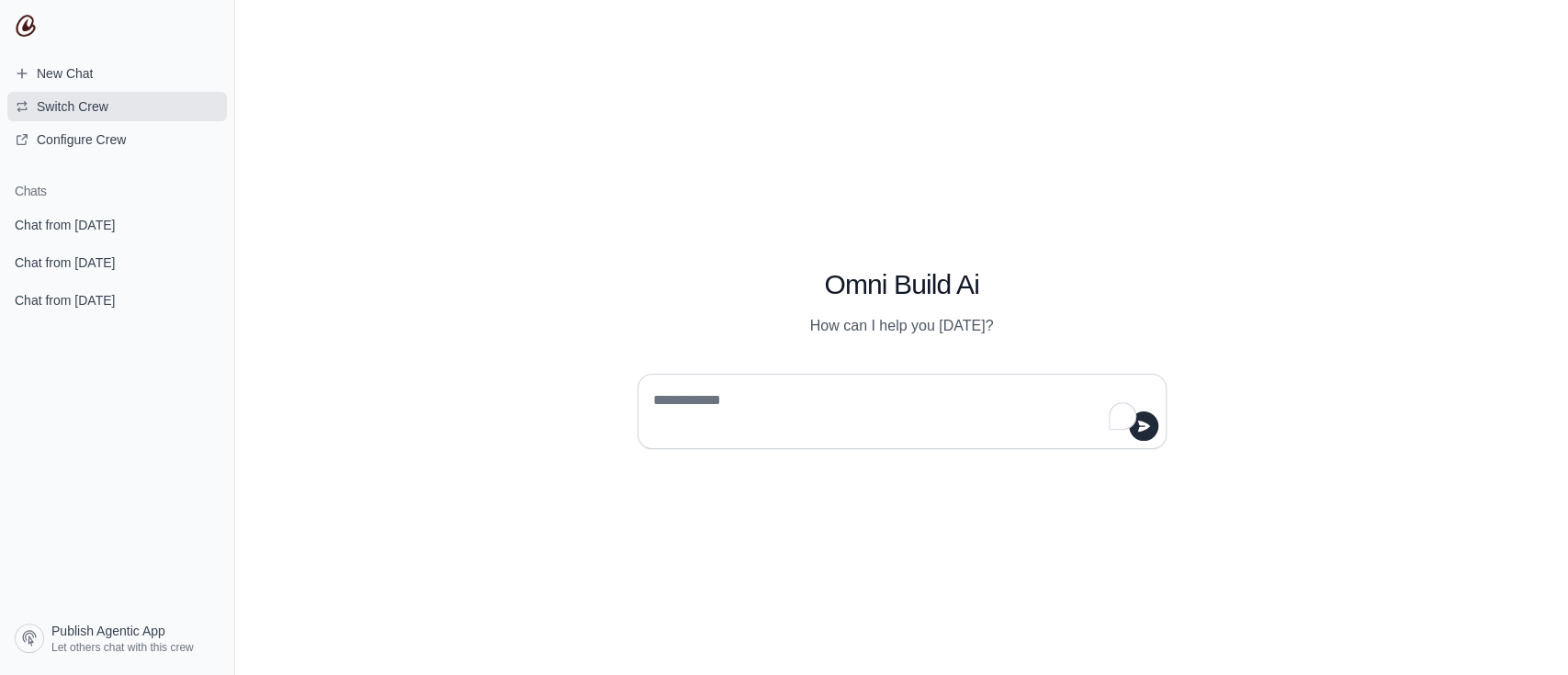
click at [86, 109] on span "Switch Crew" at bounding box center [72, 106] width 72 height 19
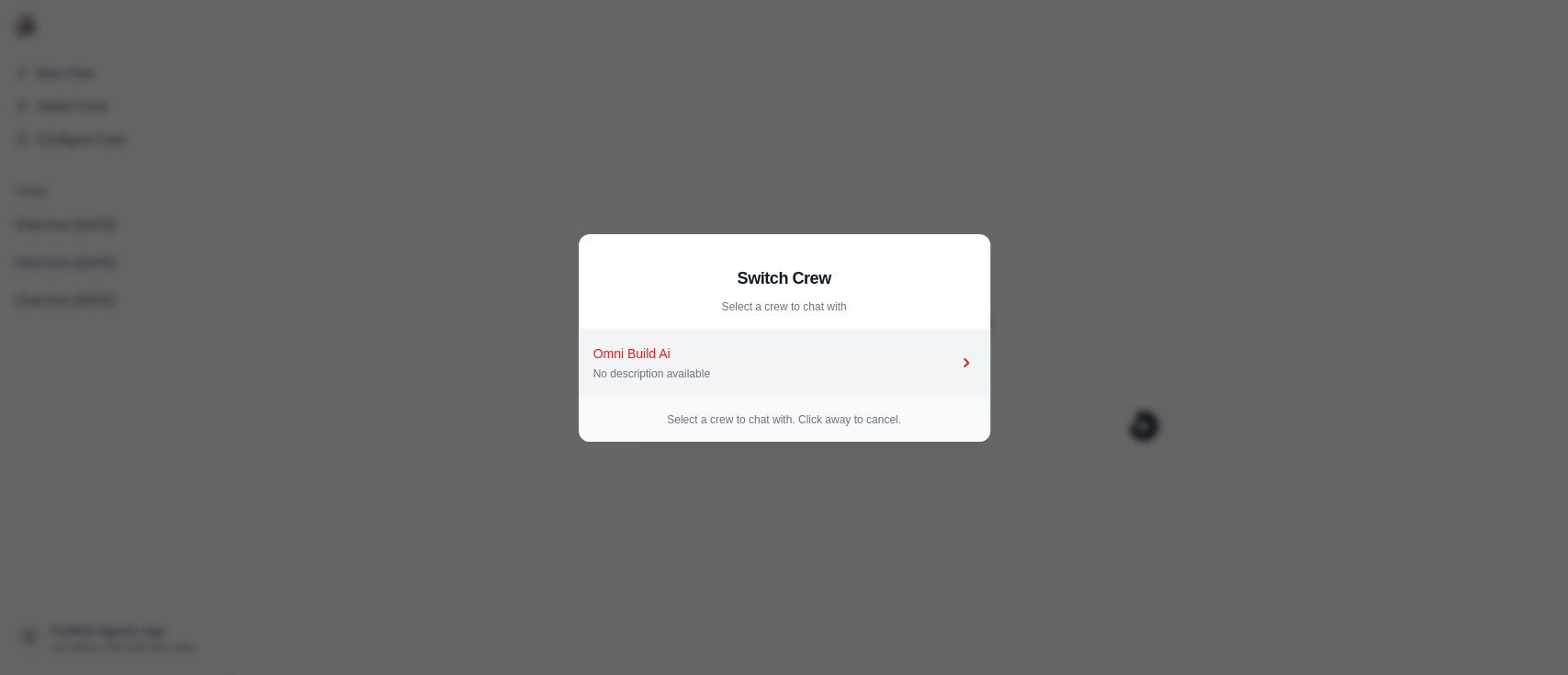
click at [626, 359] on div "Omni Build Ai" at bounding box center [776, 354] width 364 height 19
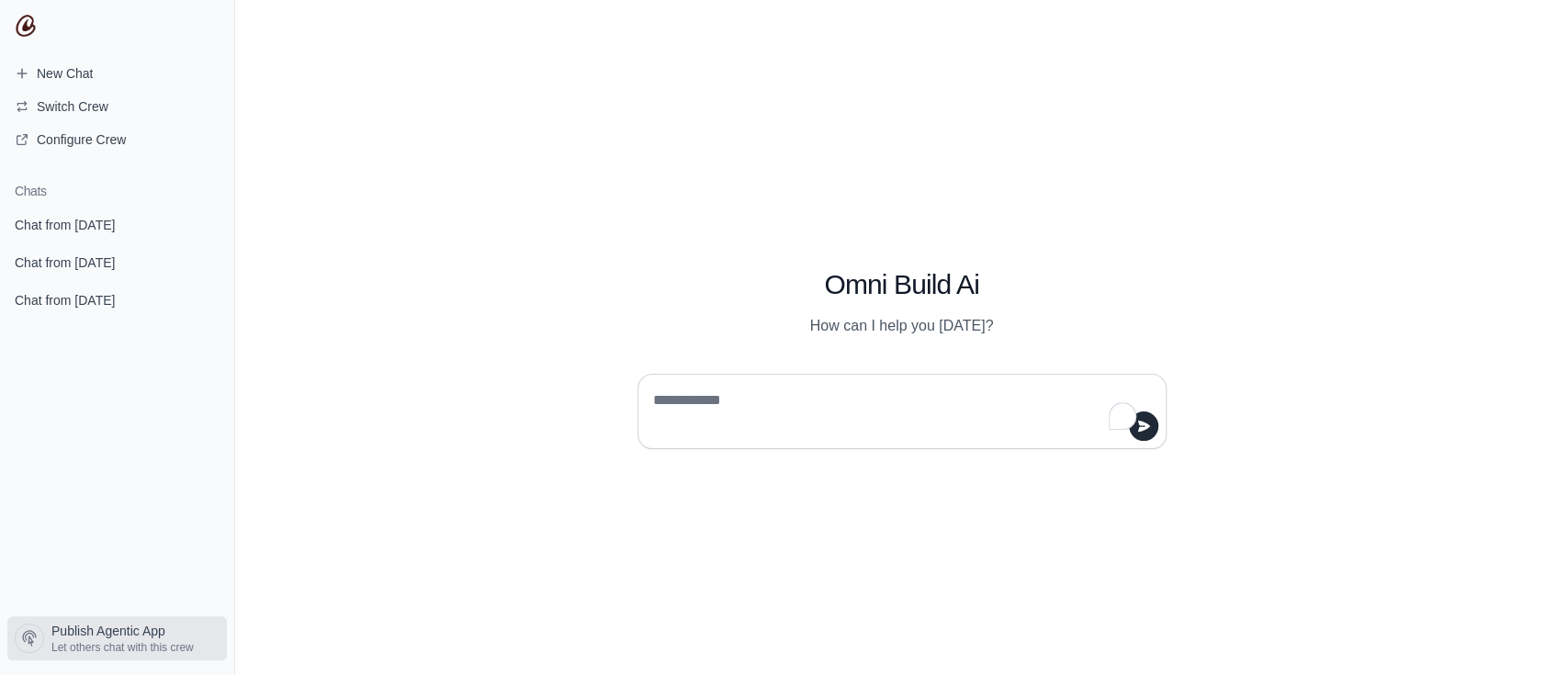
click at [99, 635] on span "Publish Agentic App" at bounding box center [108, 631] width 114 height 19
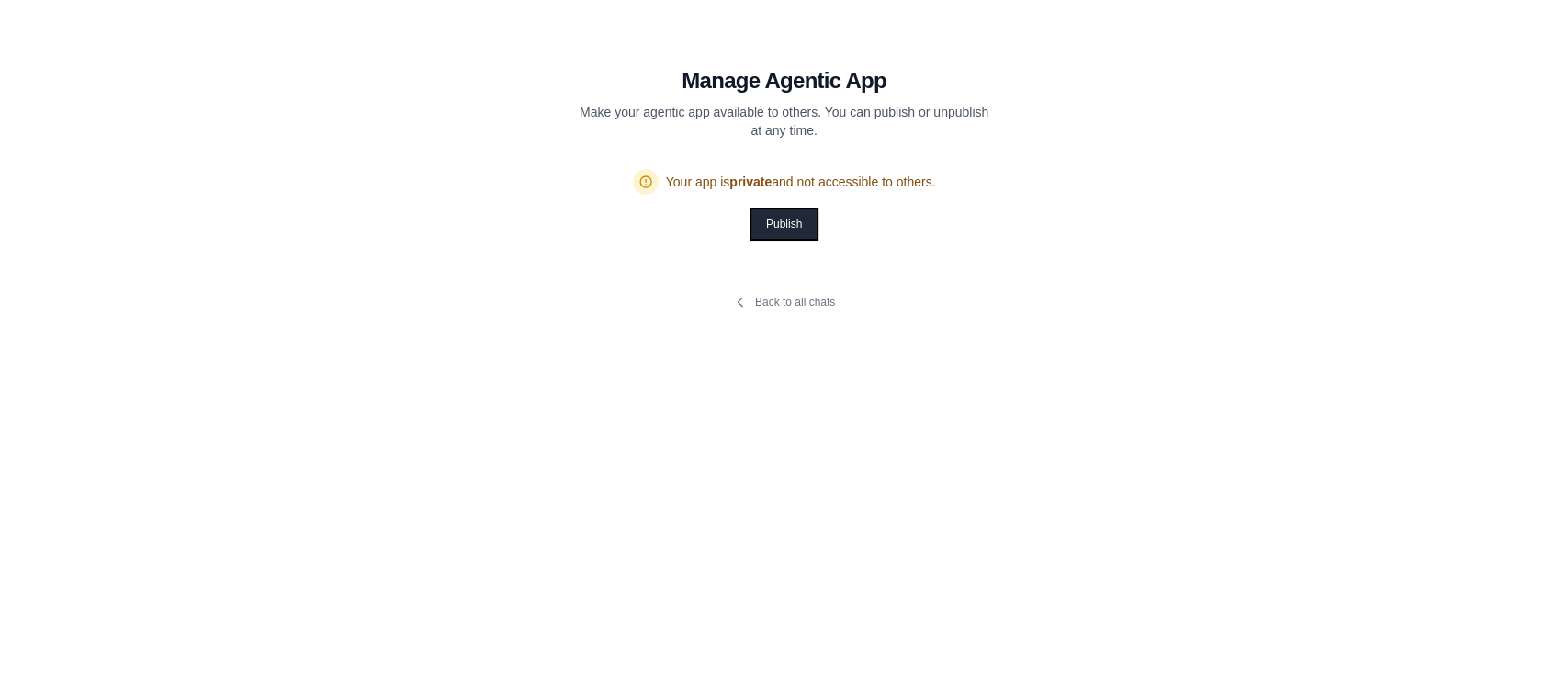
click at [782, 230] on button "Publish" at bounding box center [784, 223] width 65 height 29
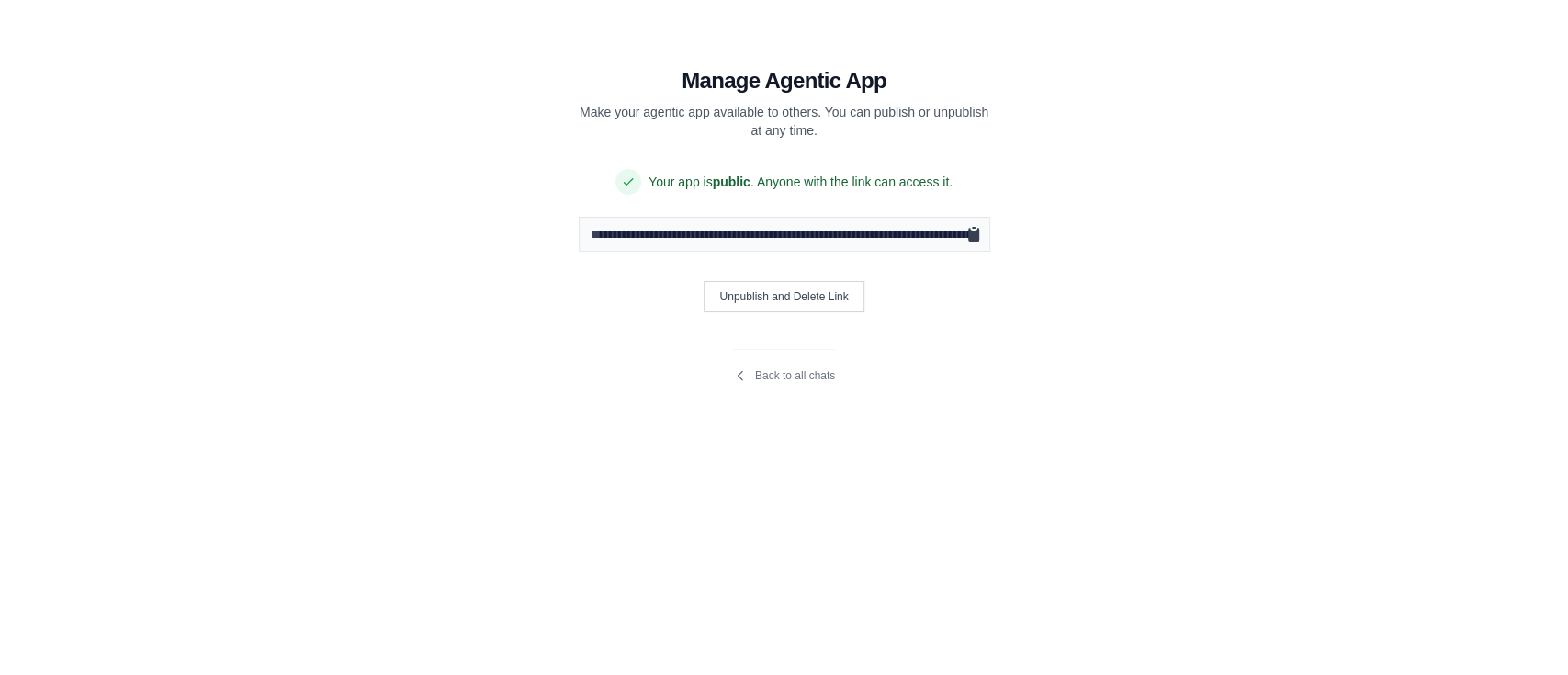
click at [977, 239] on icon "Copy public URL" at bounding box center [974, 234] width 11 height 14
click at [965, 232] on icon "Copy public URL" at bounding box center [974, 234] width 19 height 19
drag, startPoint x: 858, startPoint y: 234, endPoint x: 772, endPoint y: 238, distance: 86.1
click at [772, 238] on input "**********" at bounding box center [784, 233] width 412 height 35
